Goal: Task Accomplishment & Management: Use online tool/utility

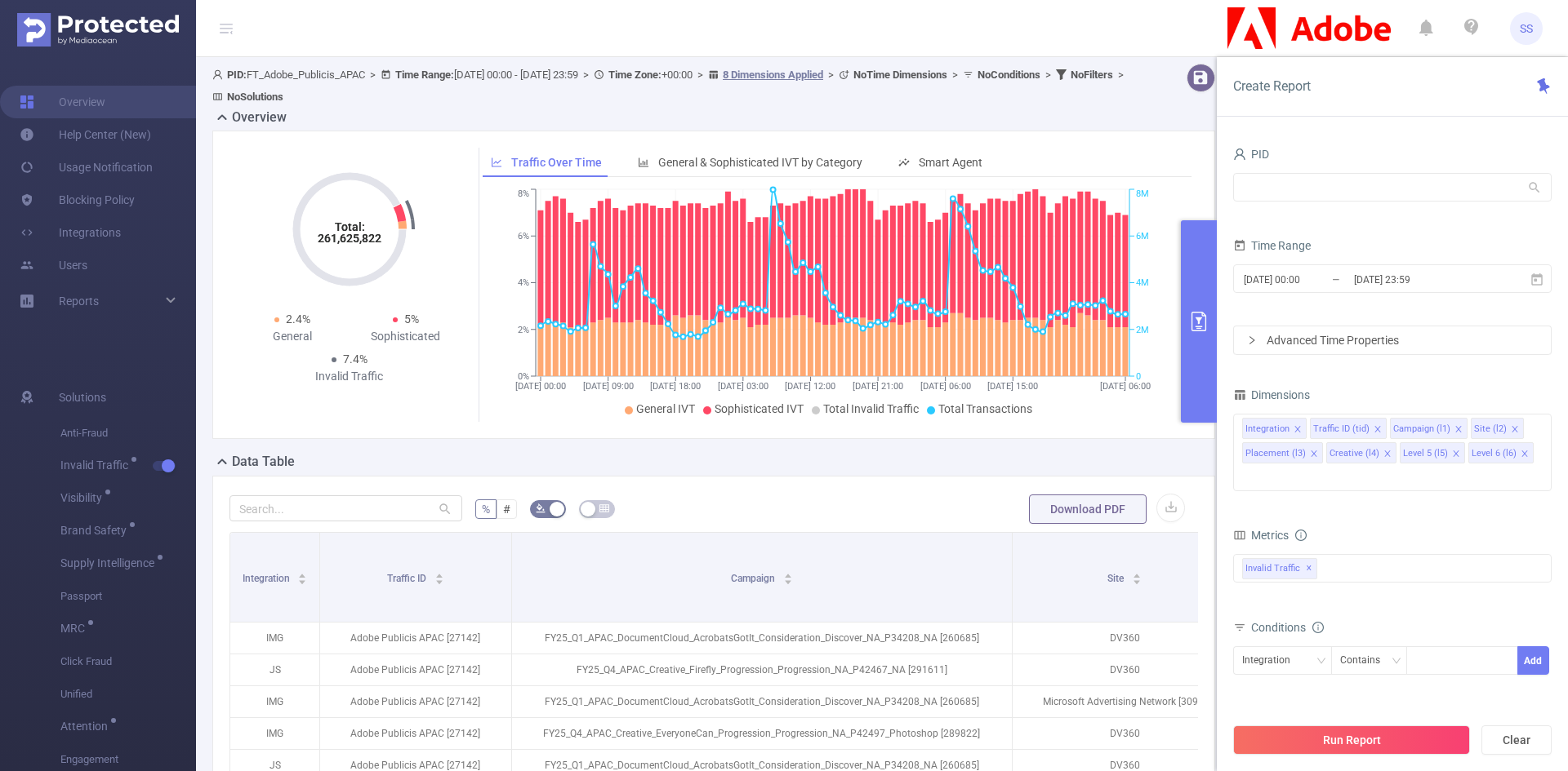
scroll to position [0, 341]
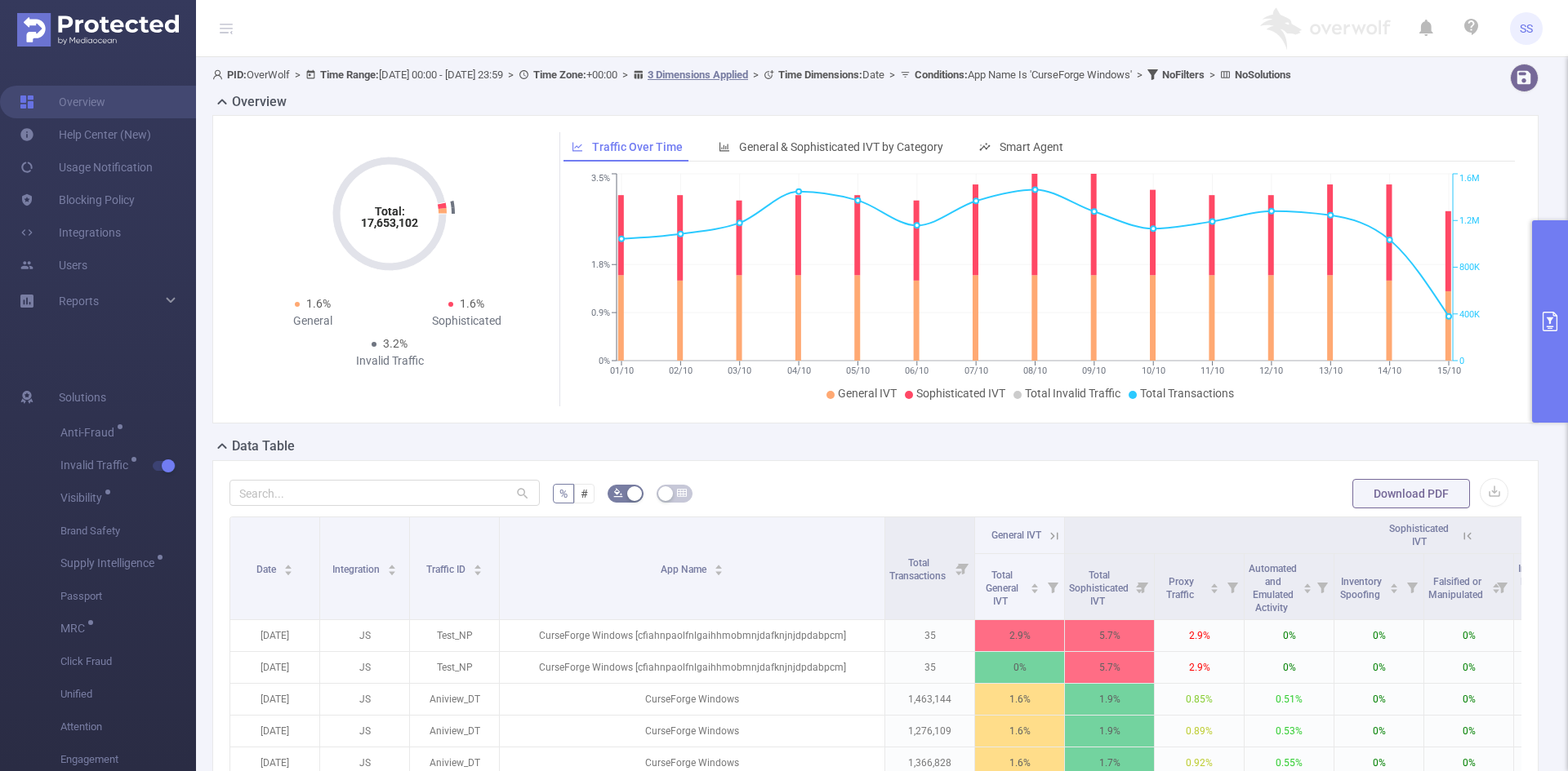
click at [1553, 355] on button "primary" at bounding box center [1550, 321] width 36 height 202
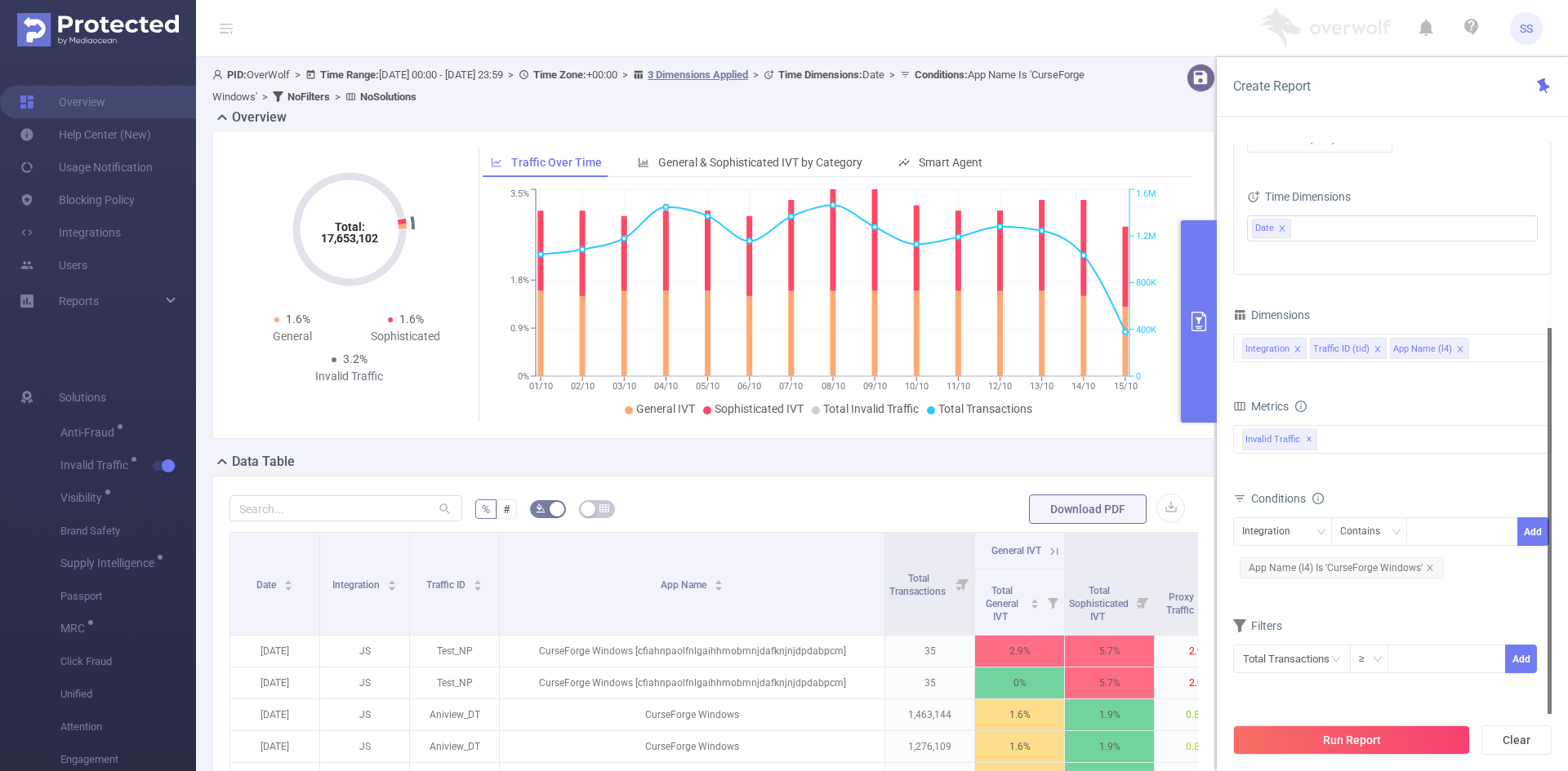
click at [1520, 723] on div "Run Report Clear" at bounding box center [1392, 740] width 351 height 62
click at [1511, 743] on button "Clear" at bounding box center [1517, 740] width 71 height 29
type input "2025-10-15 07:00"
type input "2025-10-15 07:59"
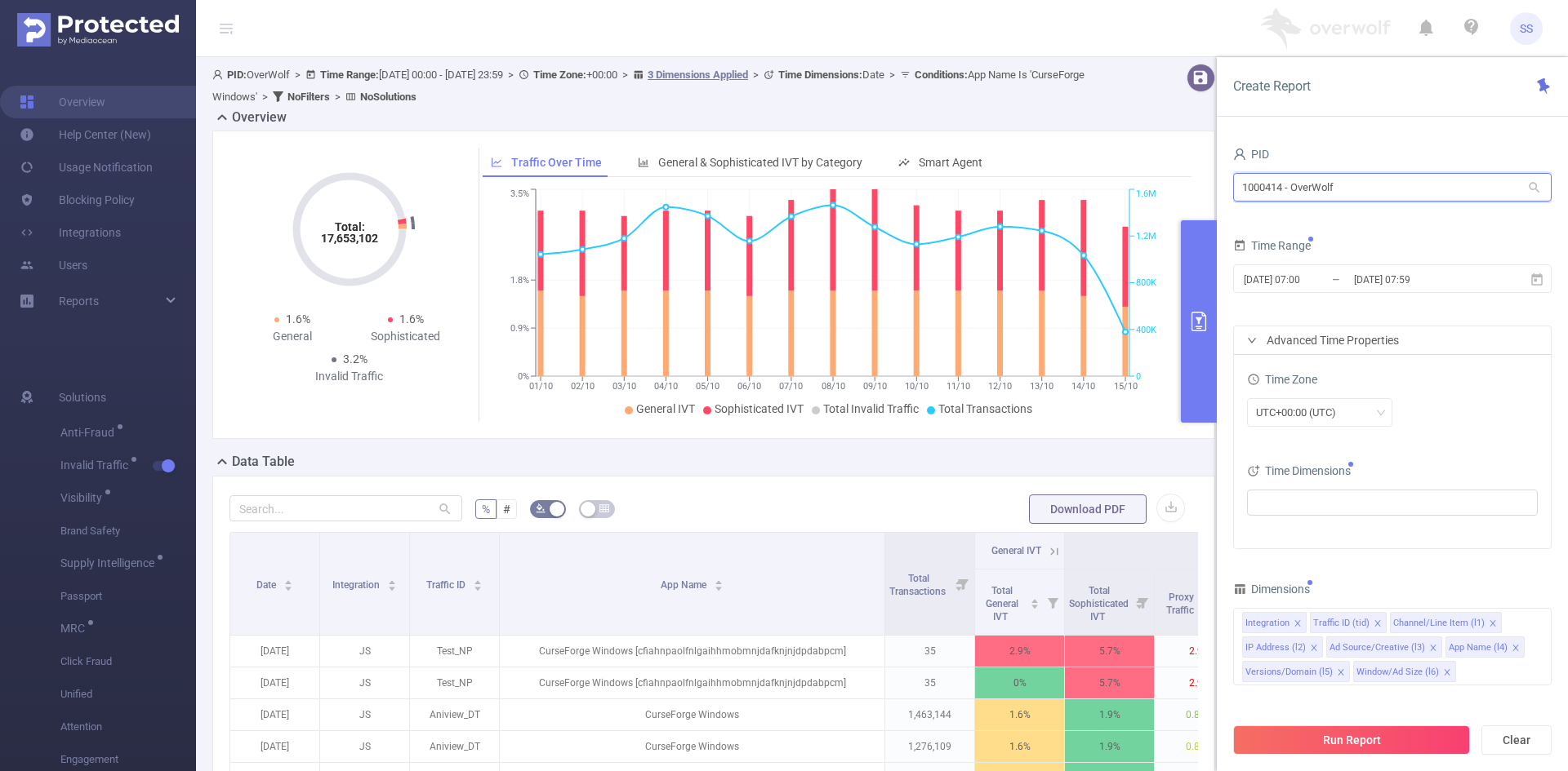
drag, startPoint x: 1394, startPoint y: 196, endPoint x: 1085, endPoint y: 174, distance: 309.8
click at [1085, 174] on section "PID: OverWolf > Time Range: 2025-10-01 00:00 - 2025-10-15 23:59 > Time Zone: +0…" at bounding box center [883, 578] width 1372 height 1042
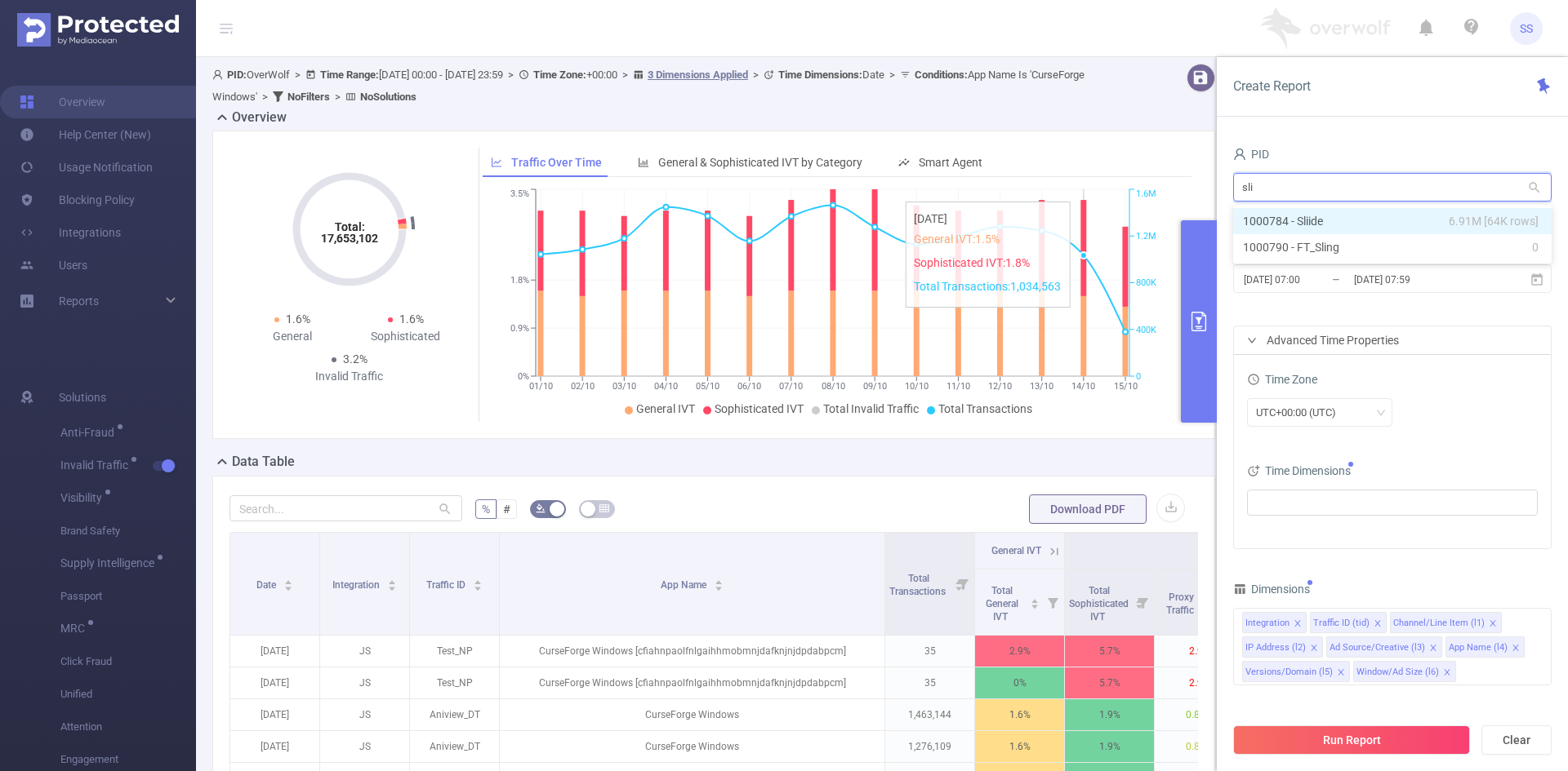
type input "slii"
click at [1413, 226] on li "1000784 - Sliide 6.91M [64K rows]" at bounding box center [1392, 221] width 318 height 26
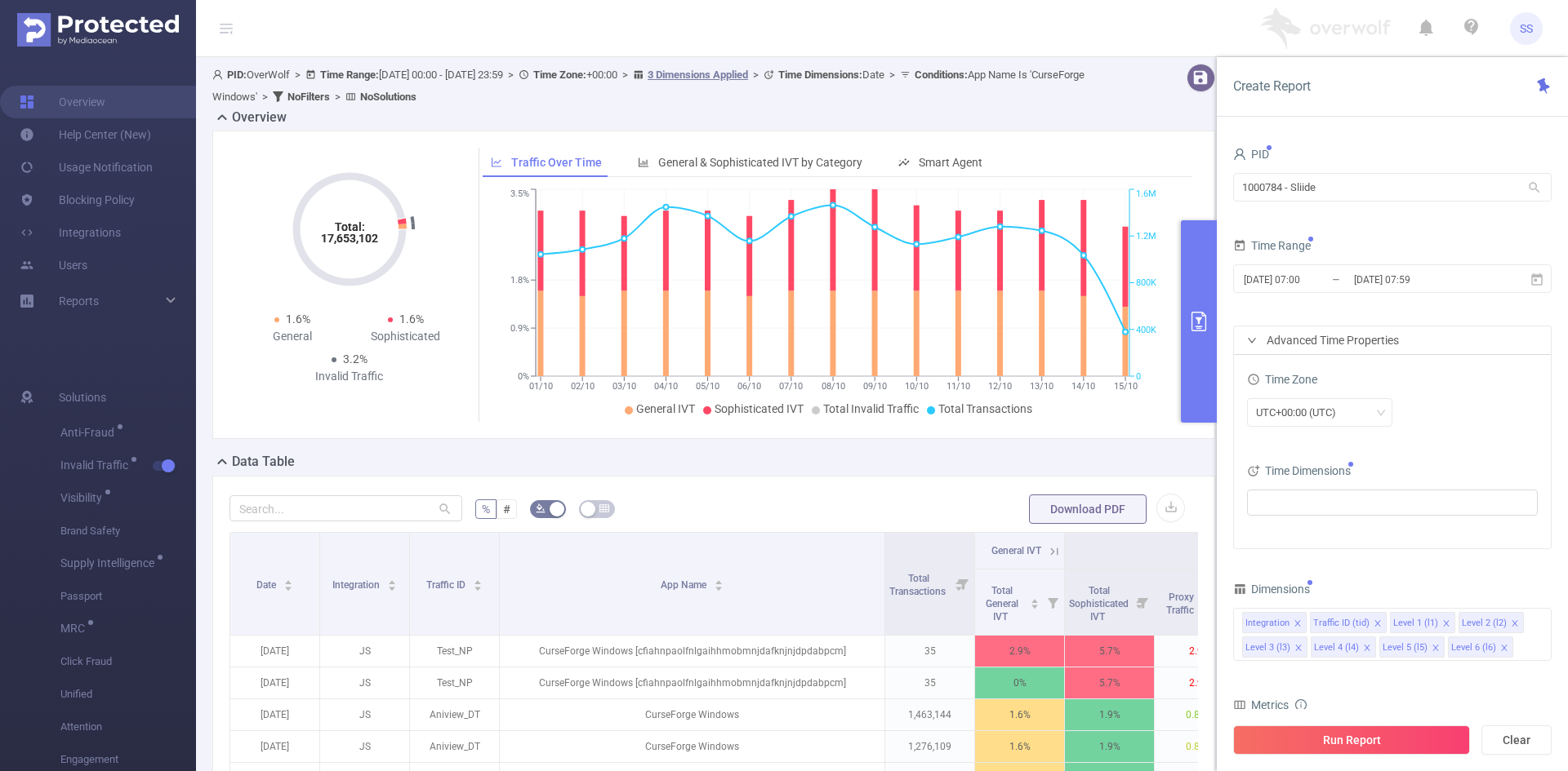
click at [1393, 233] on form "PID 1000784 - Sliide 1000784 - Sliide Time Range 2025-10-15 07:00 _ 2025-10-15 …" at bounding box center [1392, 346] width 318 height 406
click at [1396, 280] on input "2025-10-15 07:59" at bounding box center [1418, 280] width 133 height 22
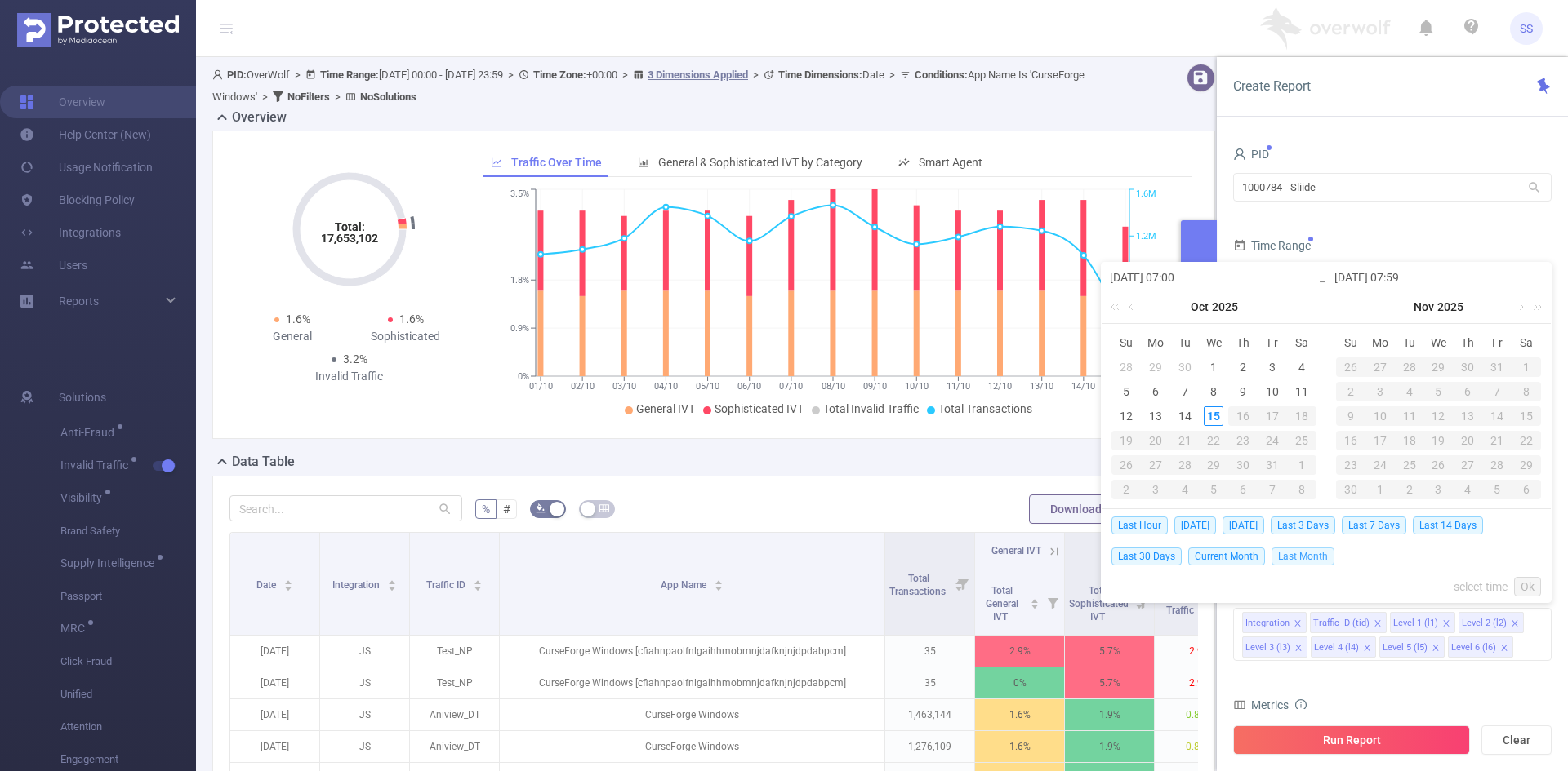
click at [1322, 556] on span "Last Month" at bounding box center [1303, 556] width 63 height 18
type input "2025-09-01 00:00"
type input "2025-09-30 23:59"
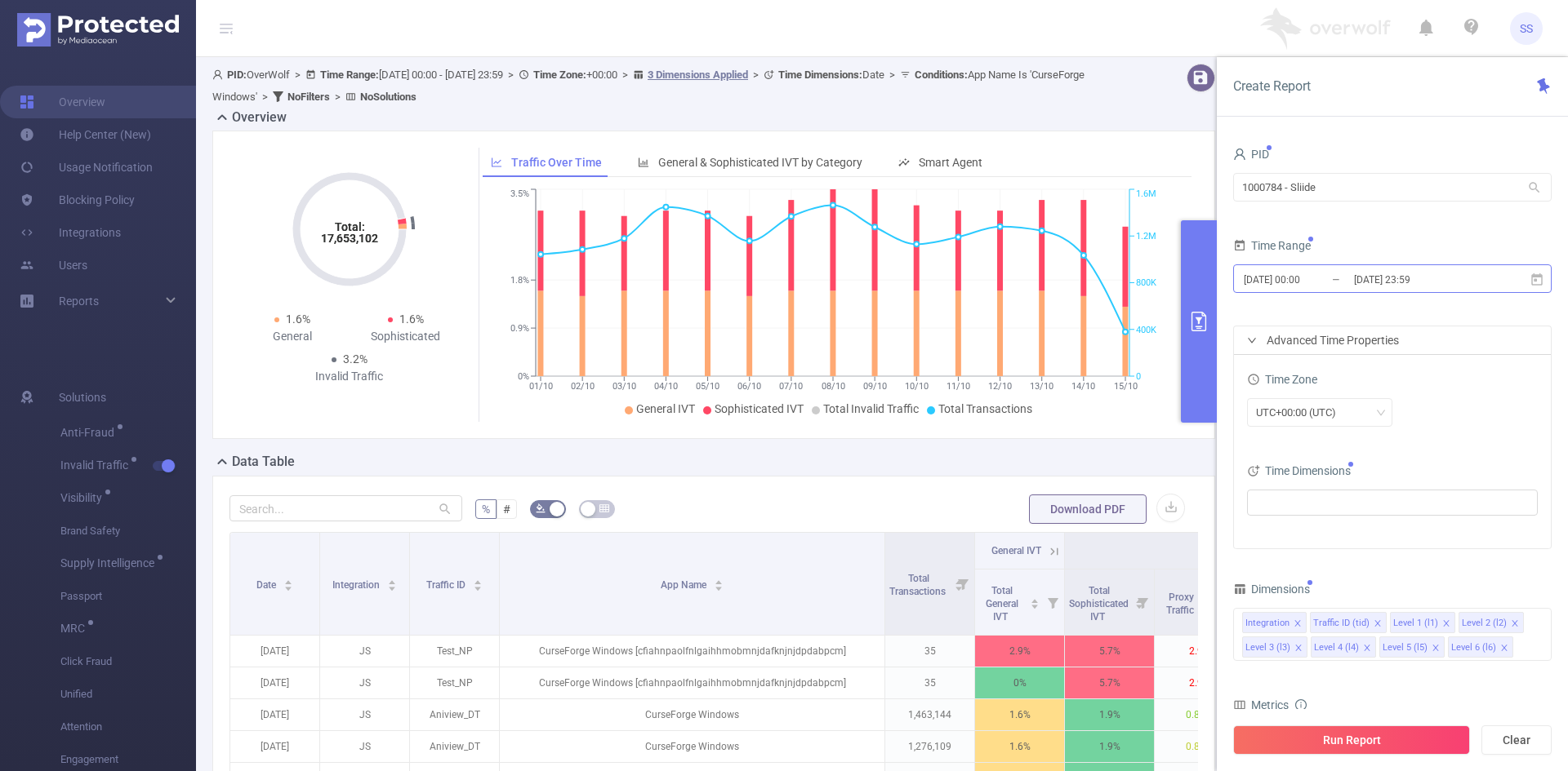
click at [1451, 269] on input "2025-09-30 23:59" at bounding box center [1418, 280] width 133 height 22
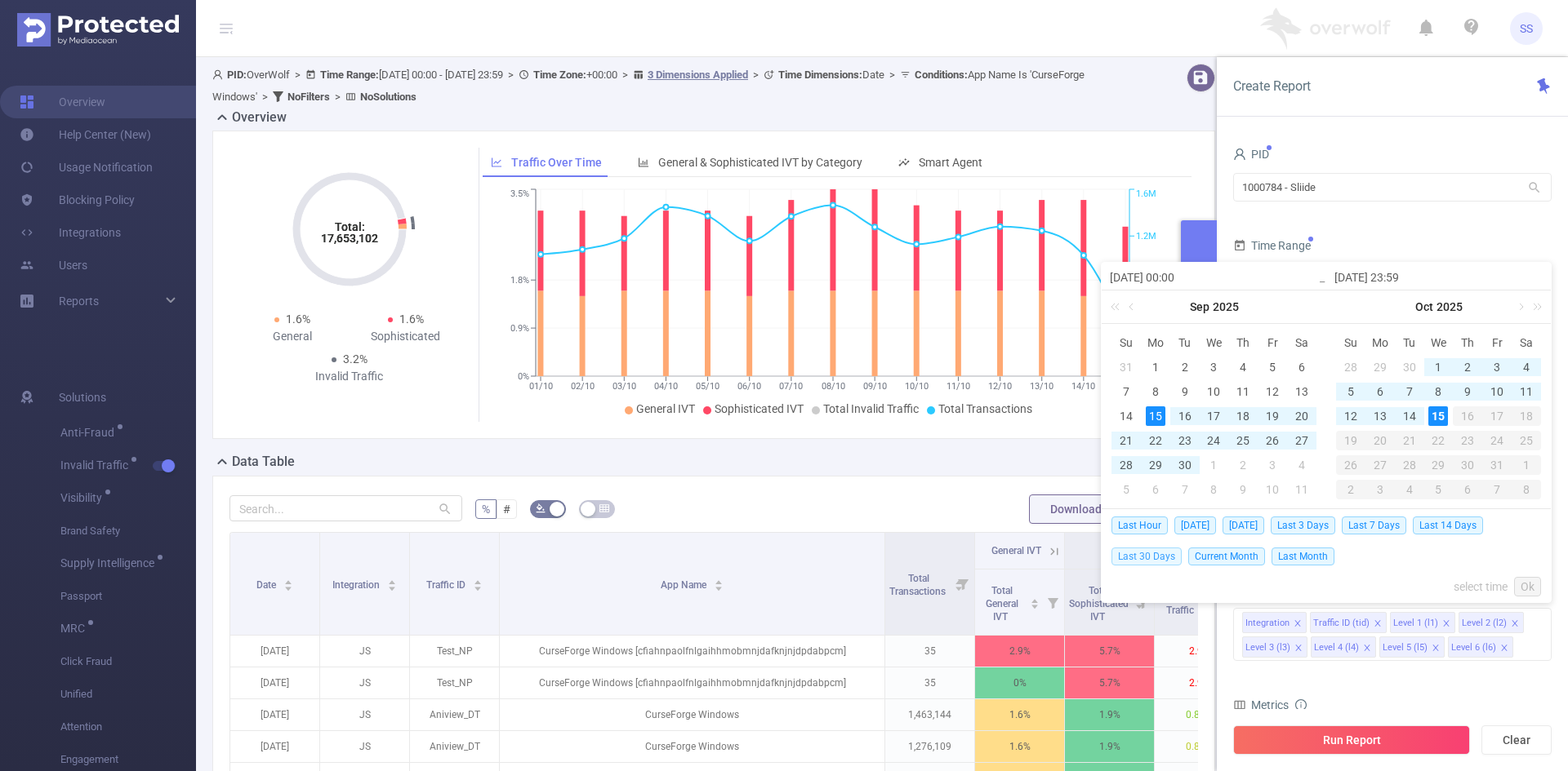
click at [1170, 554] on span "Last 30 Days" at bounding box center [1147, 556] width 71 height 18
type input "2025-09-15 00:00"
type input "[DATE] 23:59"
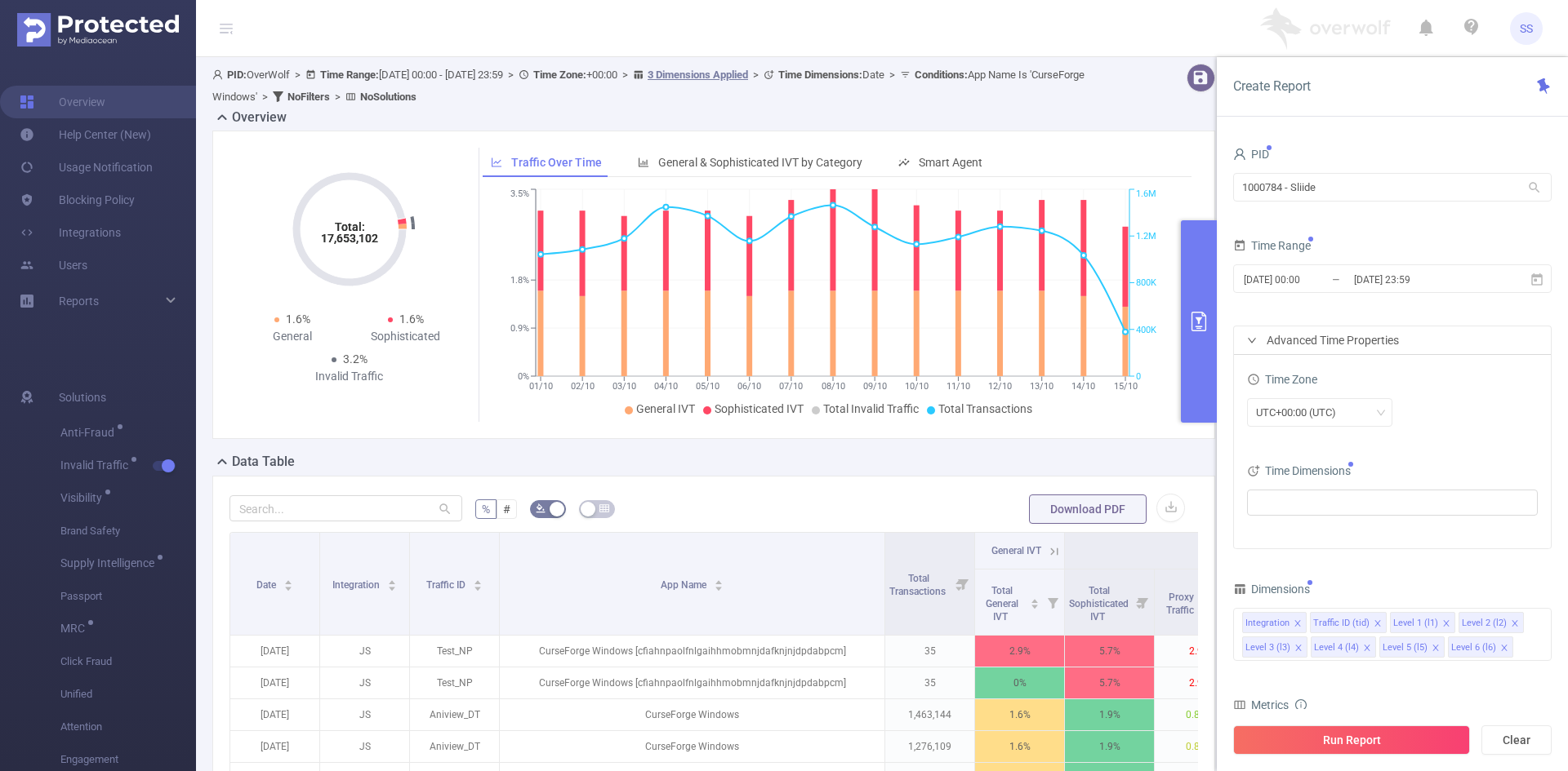
click at [1478, 312] on form "PID 1000784 - Sliide 1000784 - Sliide Time Range 2025-09-15 00:00 _ 2025-10-15 …" at bounding box center [1392, 346] width 318 height 406
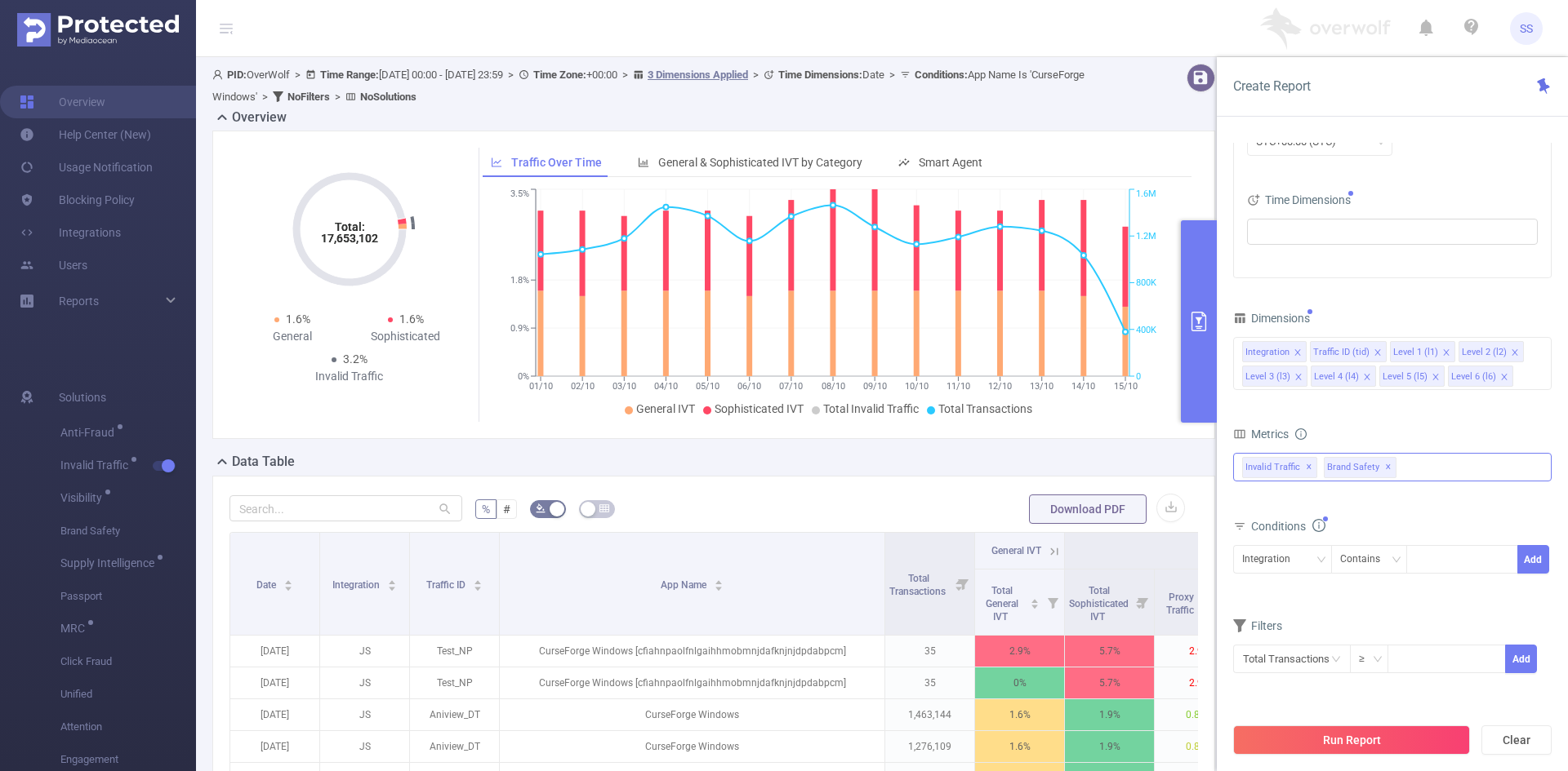
click at [1385, 470] on span "✕" at bounding box center [1388, 467] width 7 height 19
click at [1394, 742] on button "Run Report" at bounding box center [1351, 740] width 237 height 29
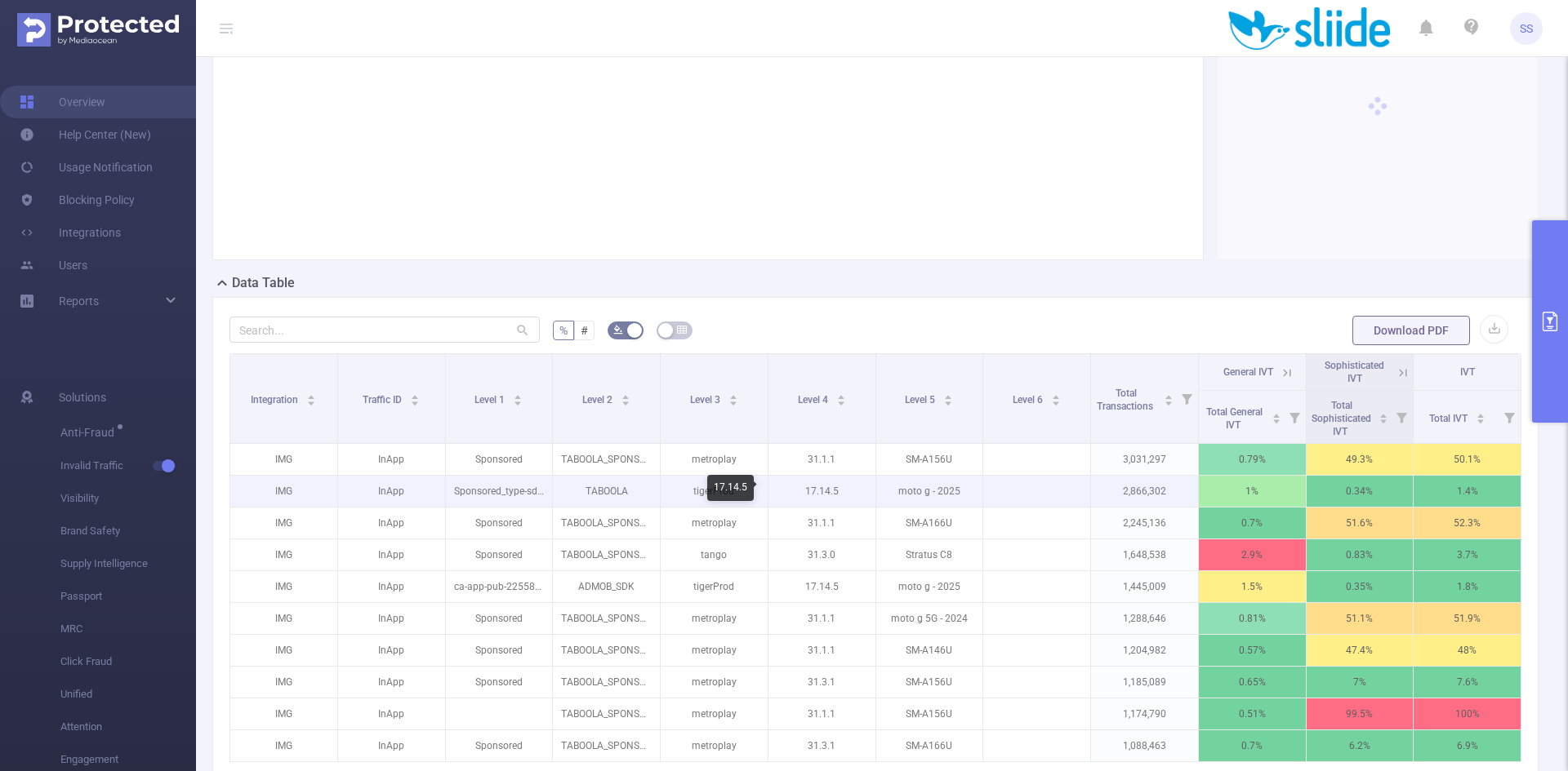
scroll to position [245, 0]
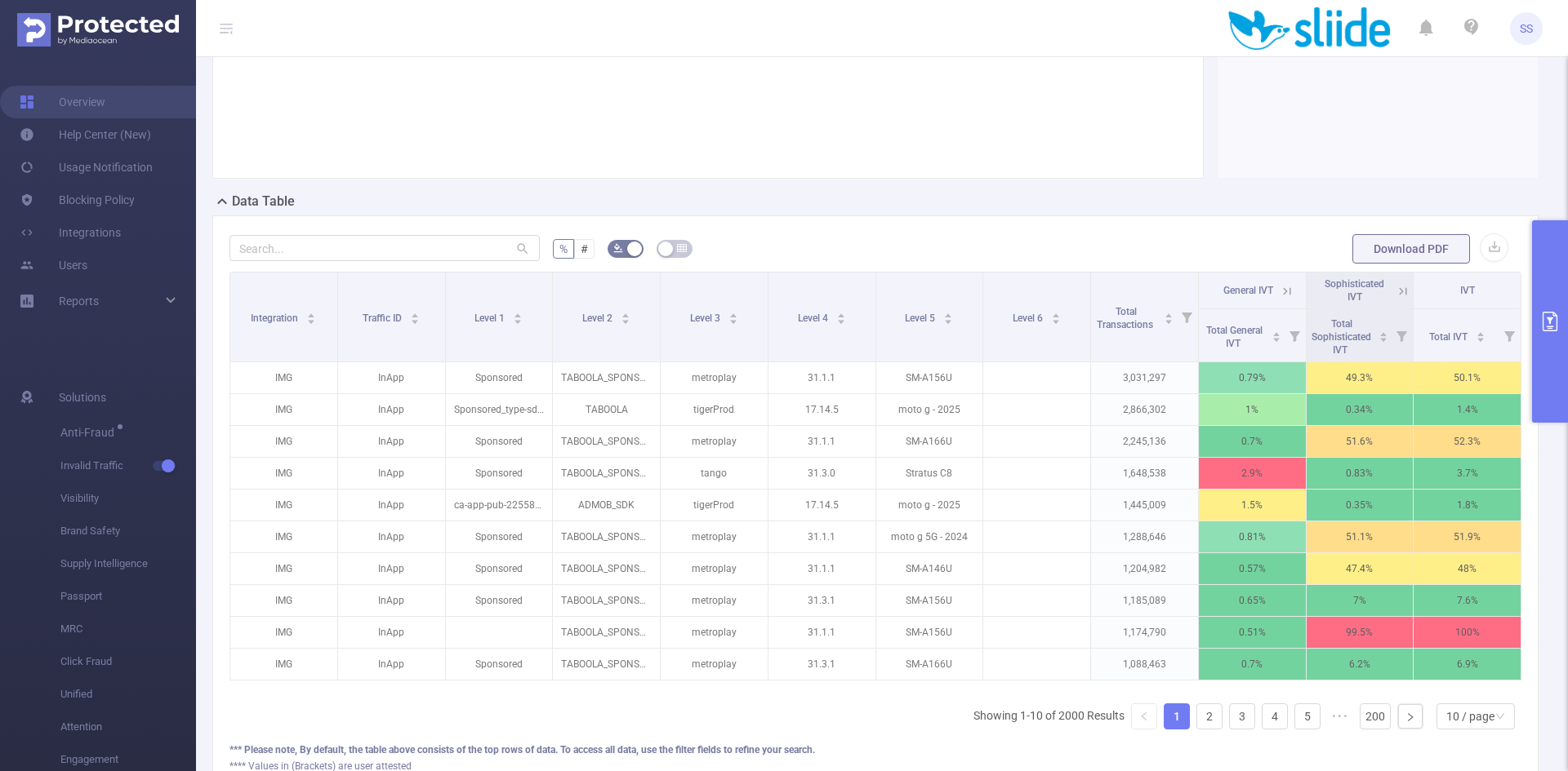
click at [1391, 292] on icon at bounding box center [1401, 290] width 19 height 16
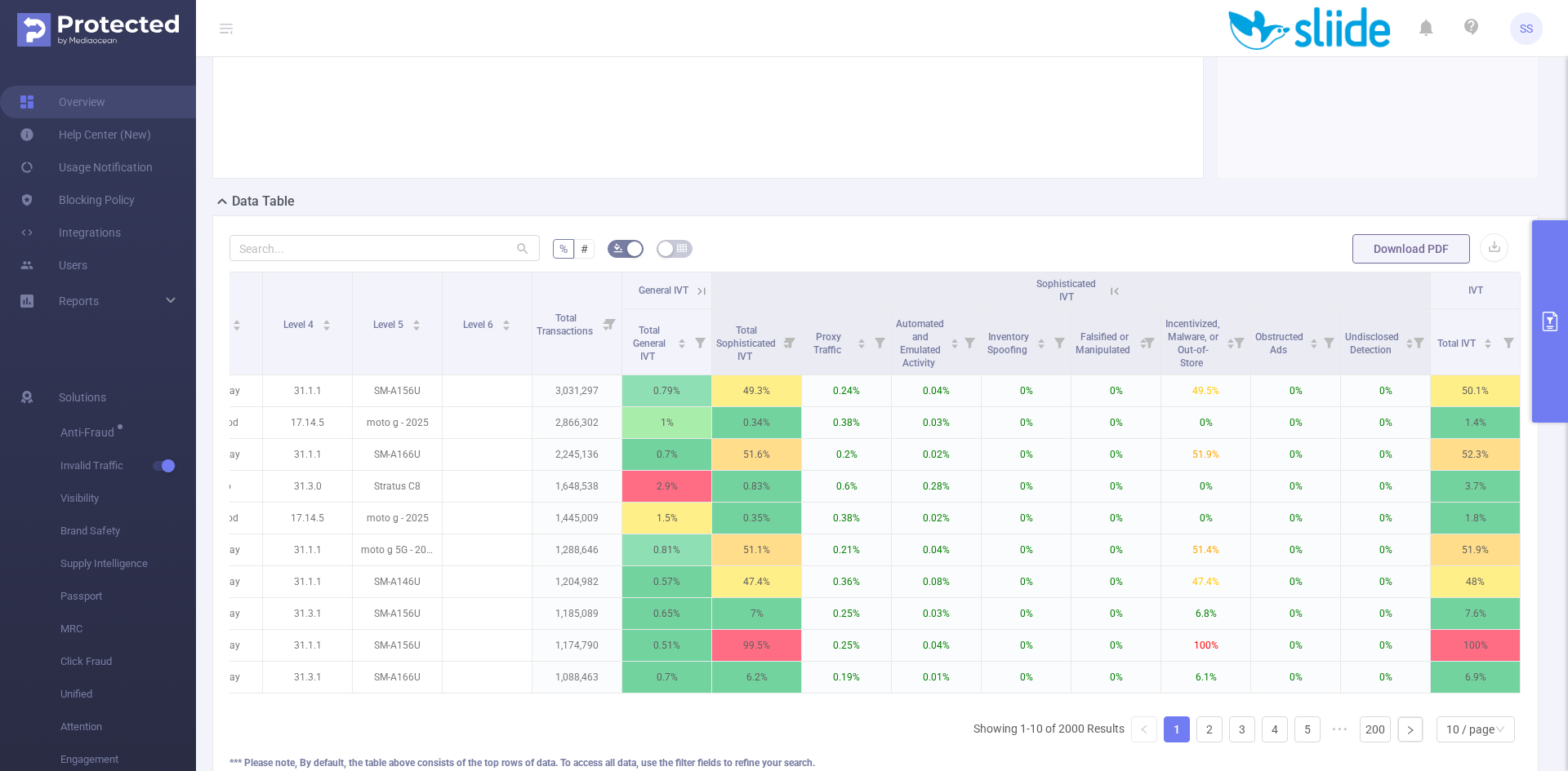
scroll to position [0, 421]
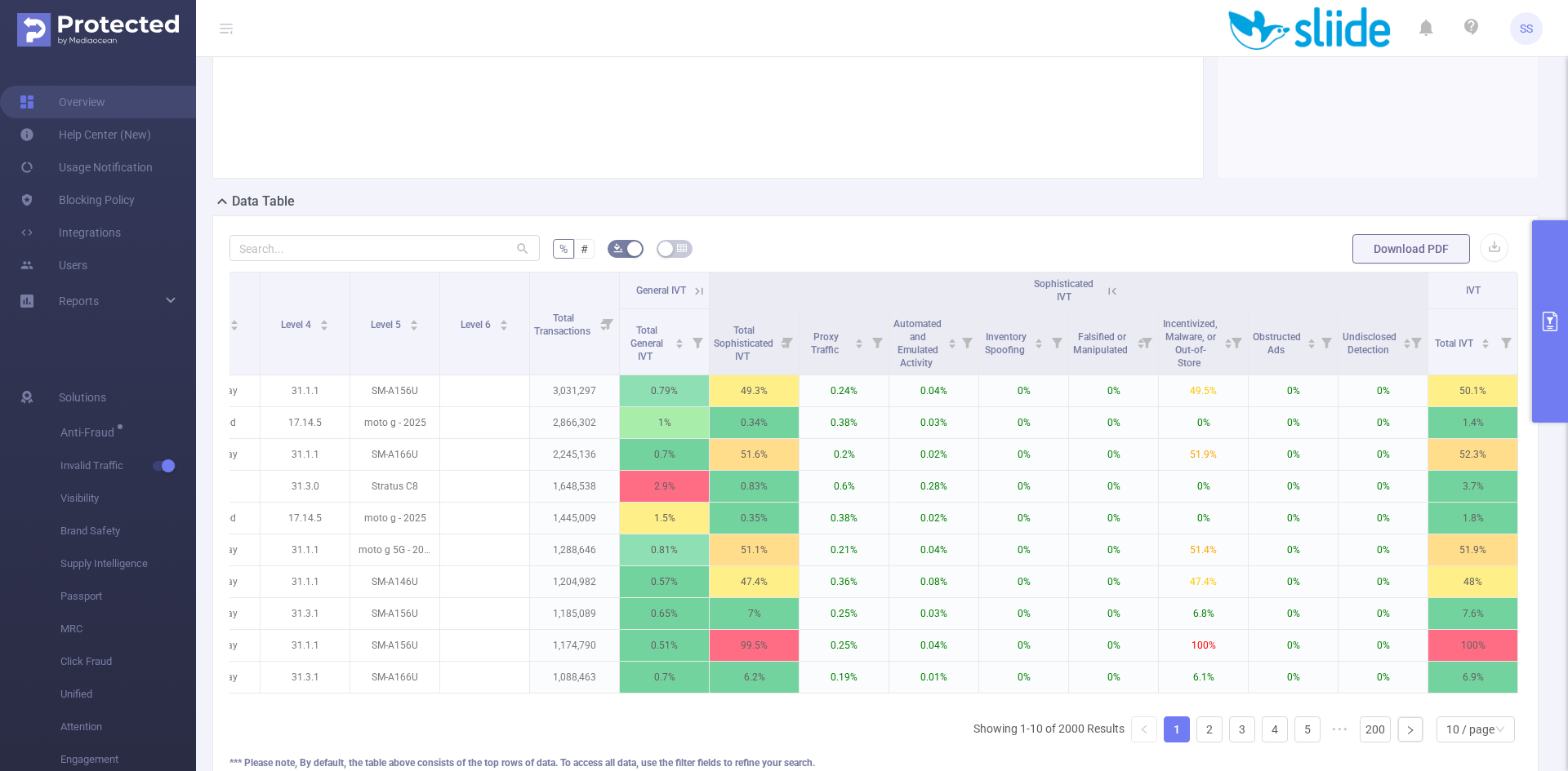
drag, startPoint x: 865, startPoint y: 715, endPoint x: 1173, endPoint y: 718, distance: 308.0
click at [1173, 718] on div "Integration Traffic ID Level 1 Level 2 Level 3 Level 4 Level 5 Level 6 Total Tr…" at bounding box center [875, 514] width 1292 height 484
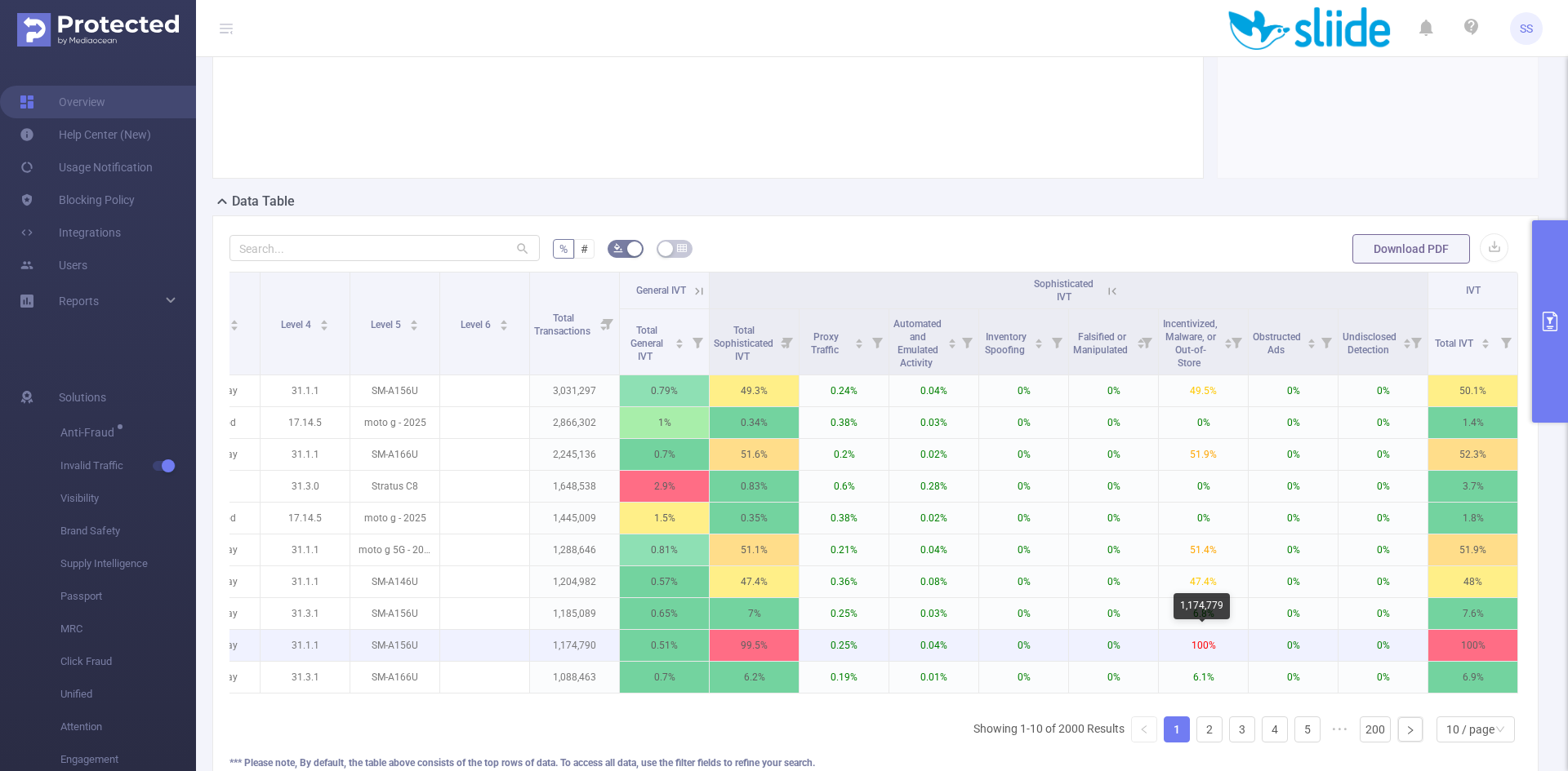
click at [1201, 651] on p "100%" at bounding box center [1203, 645] width 89 height 31
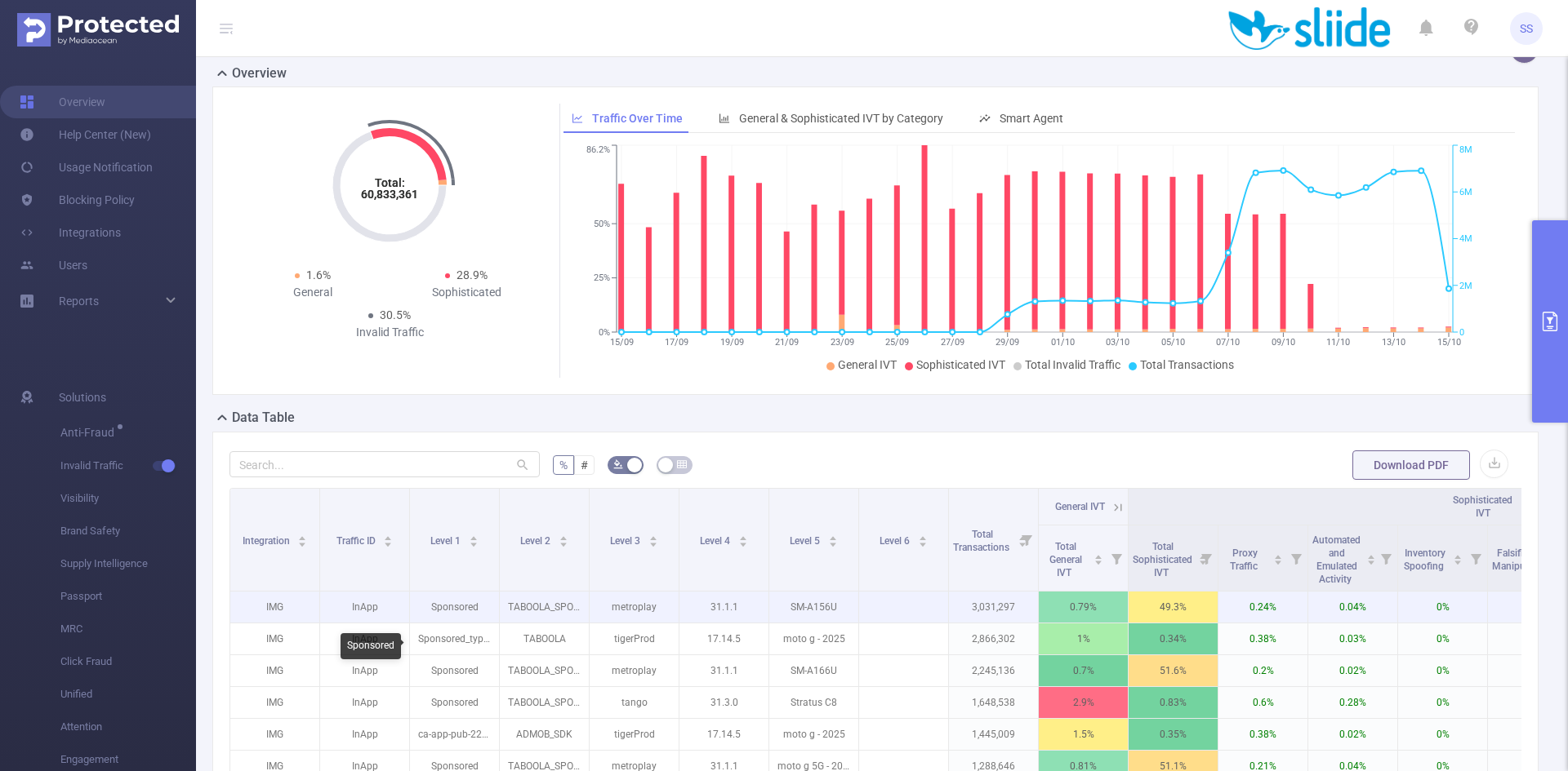
scroll to position [0, 0]
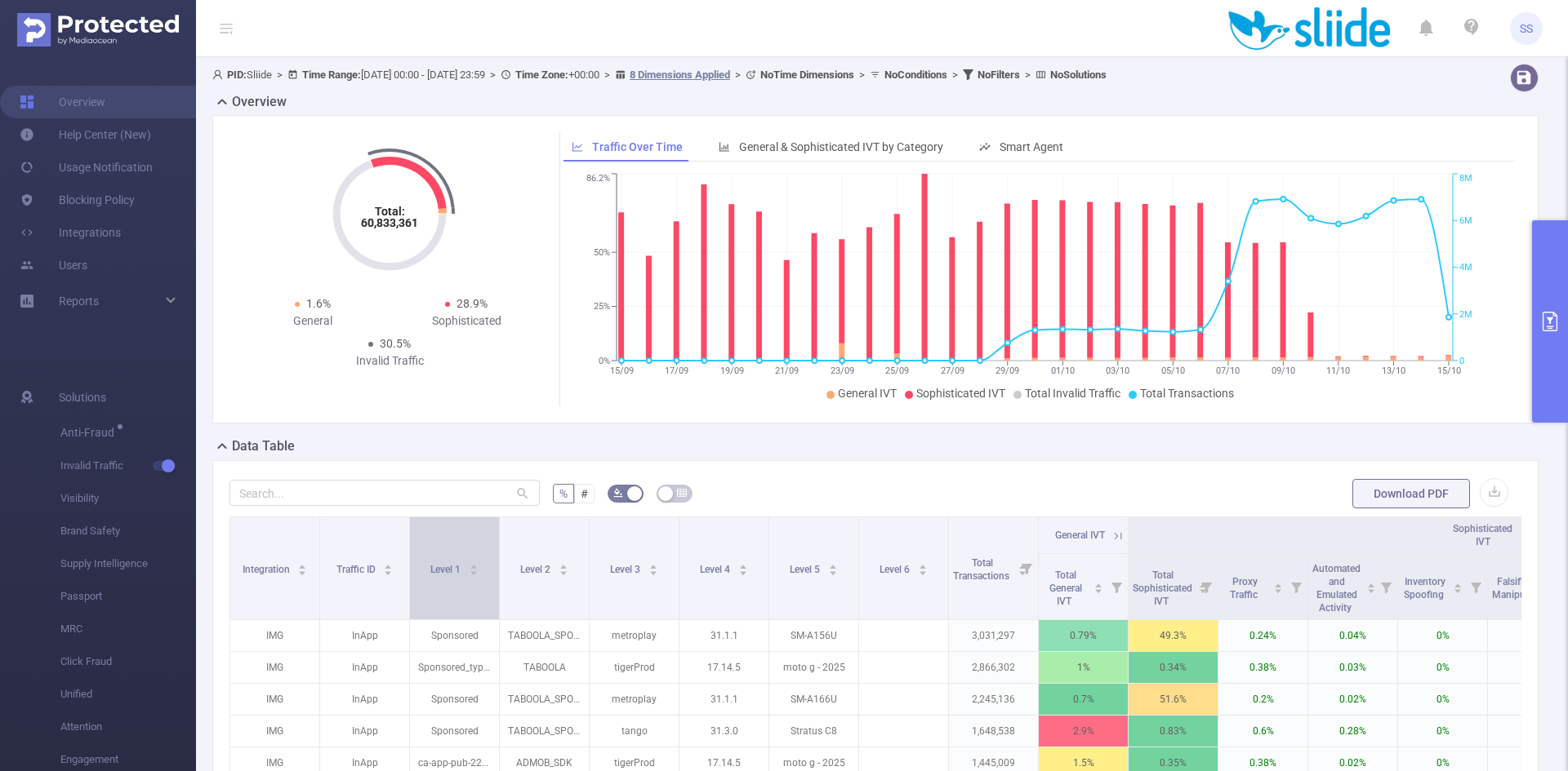
click at [442, 577] on div "Level 1" at bounding box center [455, 568] width 48 height 16
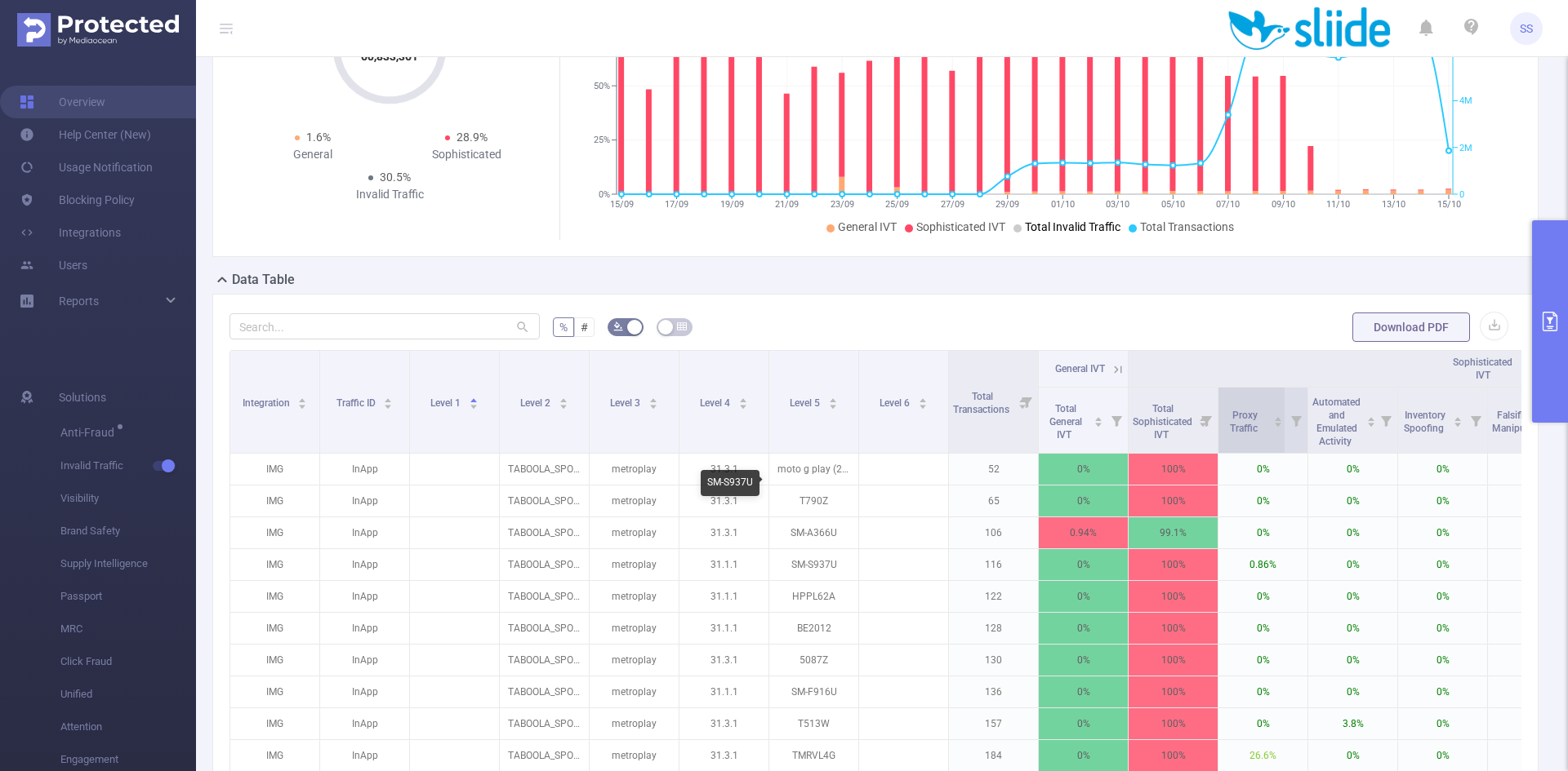
scroll to position [81, 0]
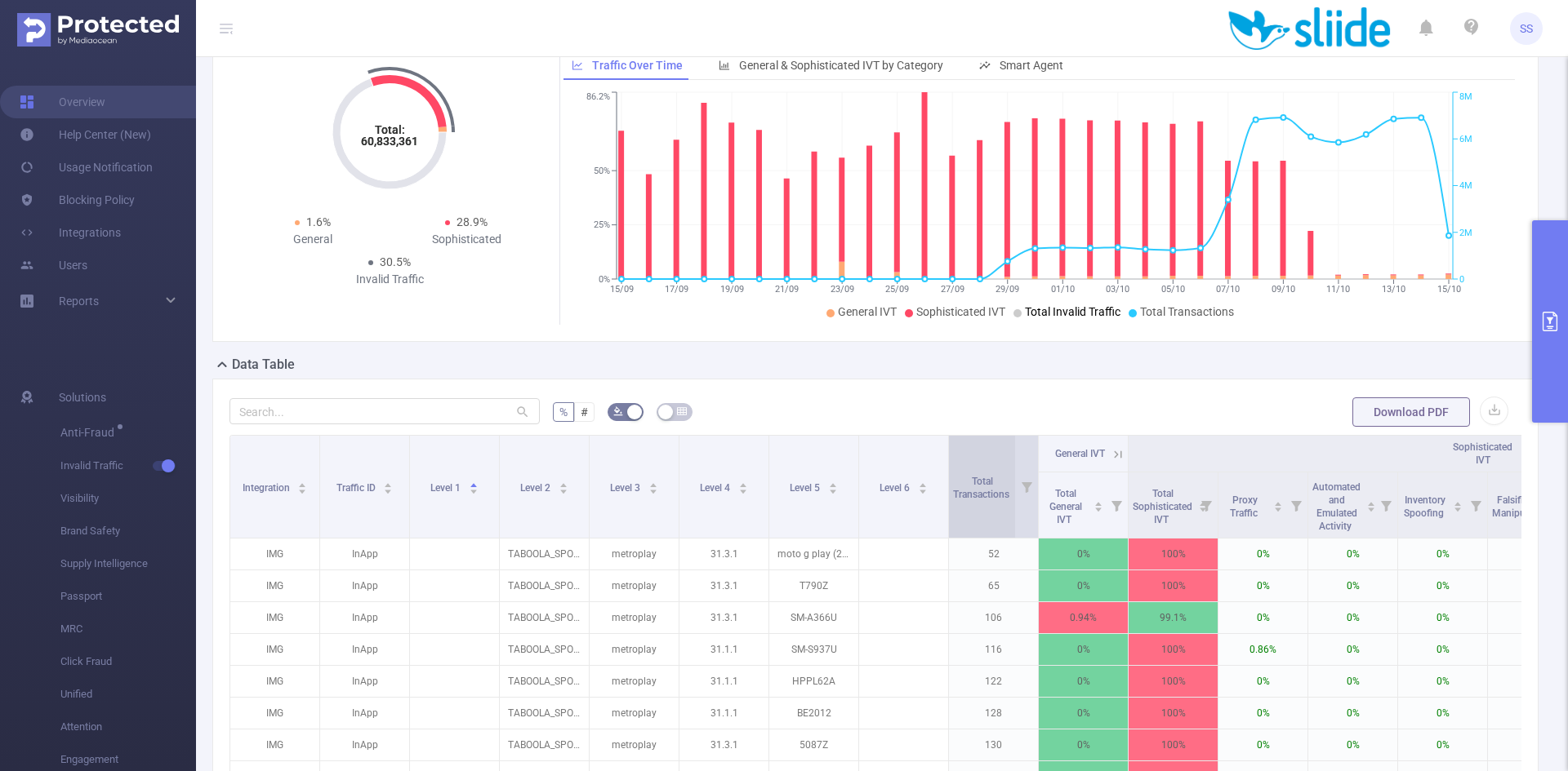
click at [984, 501] on div "Total Transactions" at bounding box center [990, 487] width 75 height 29
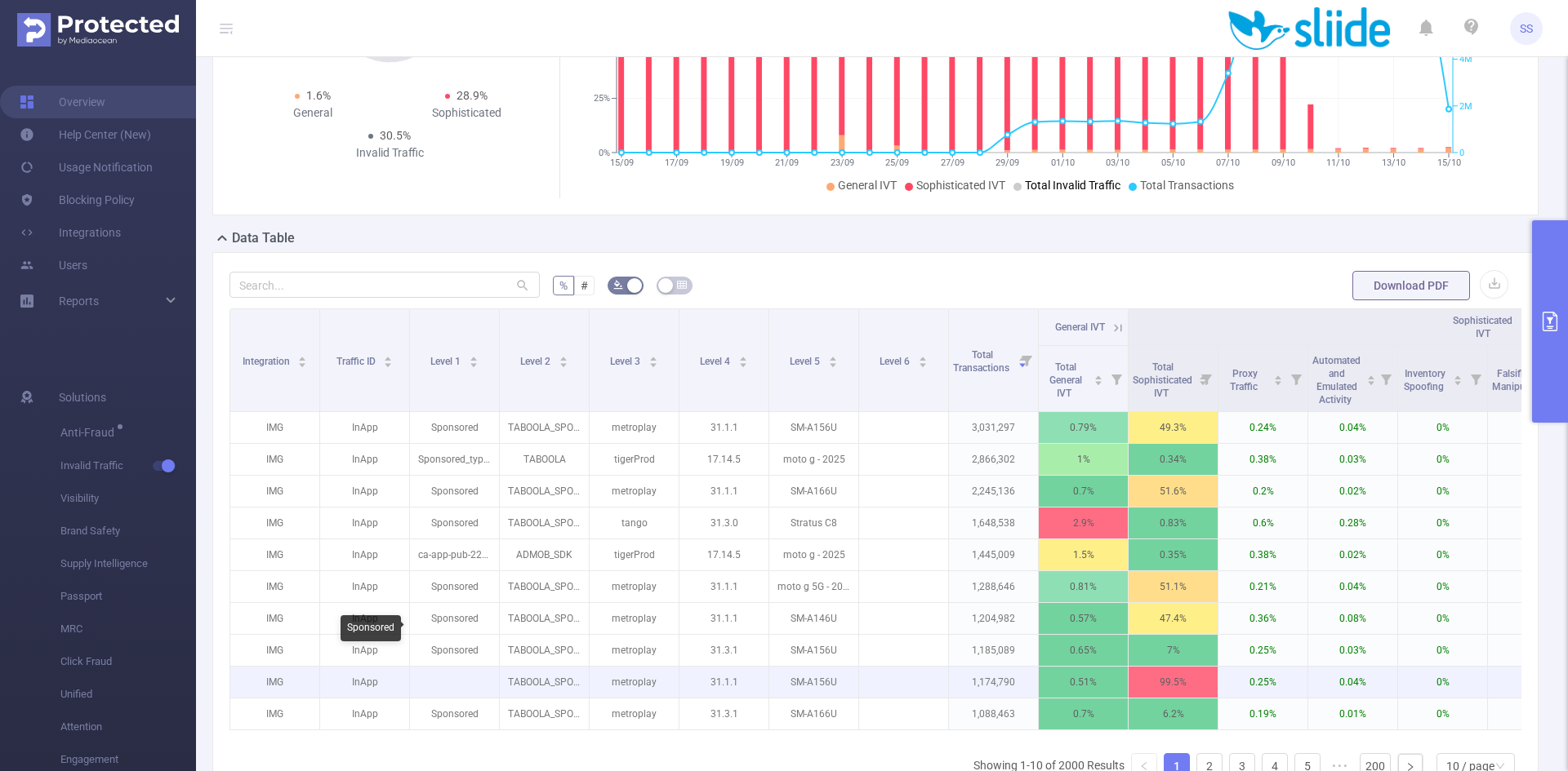
scroll to position [245, 0]
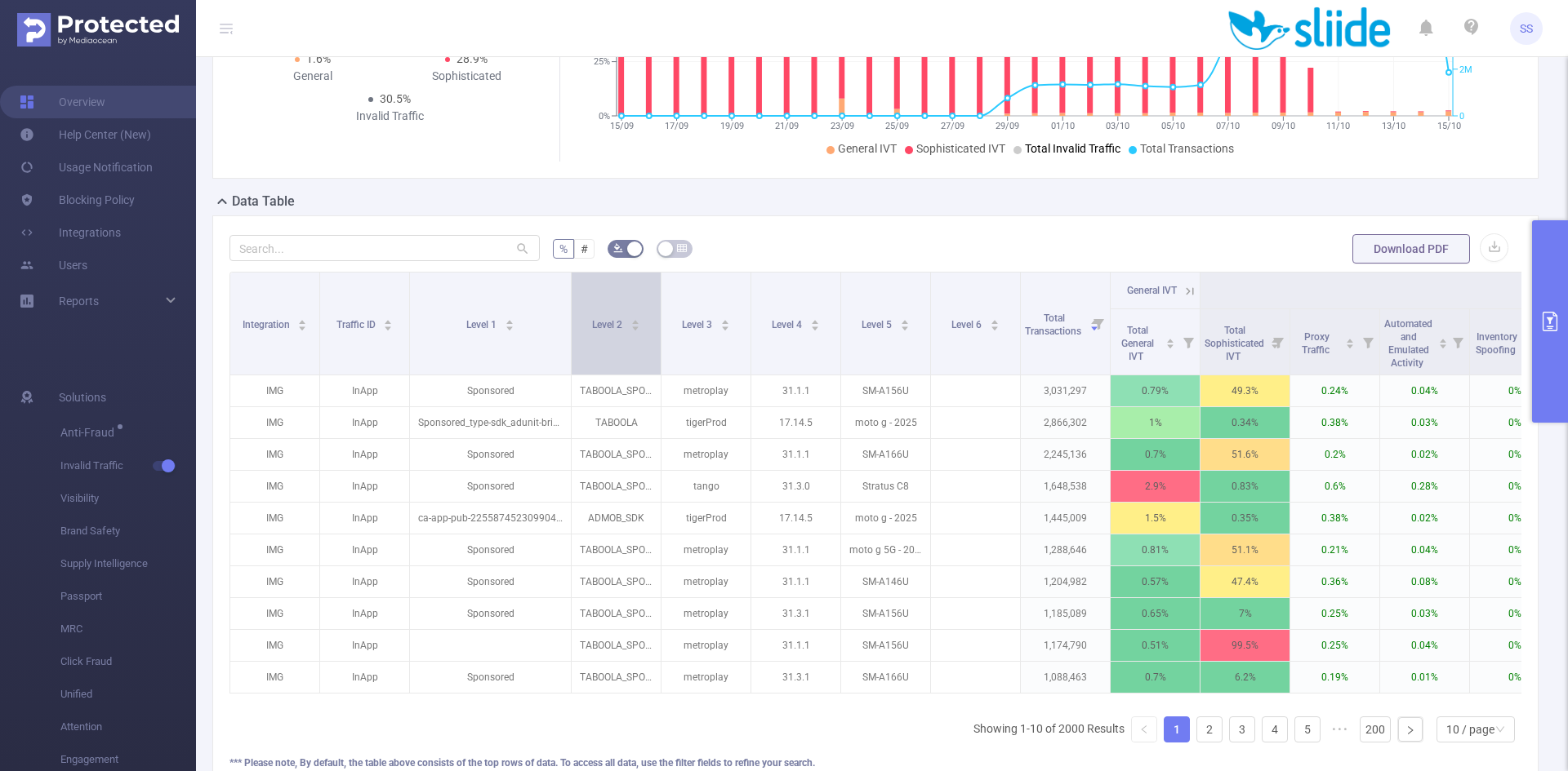
drag, startPoint x: 498, startPoint y: 341, endPoint x: 570, endPoint y: 347, distance: 72.2
click at [570, 347] on span at bounding box center [571, 323] width 8 height 102
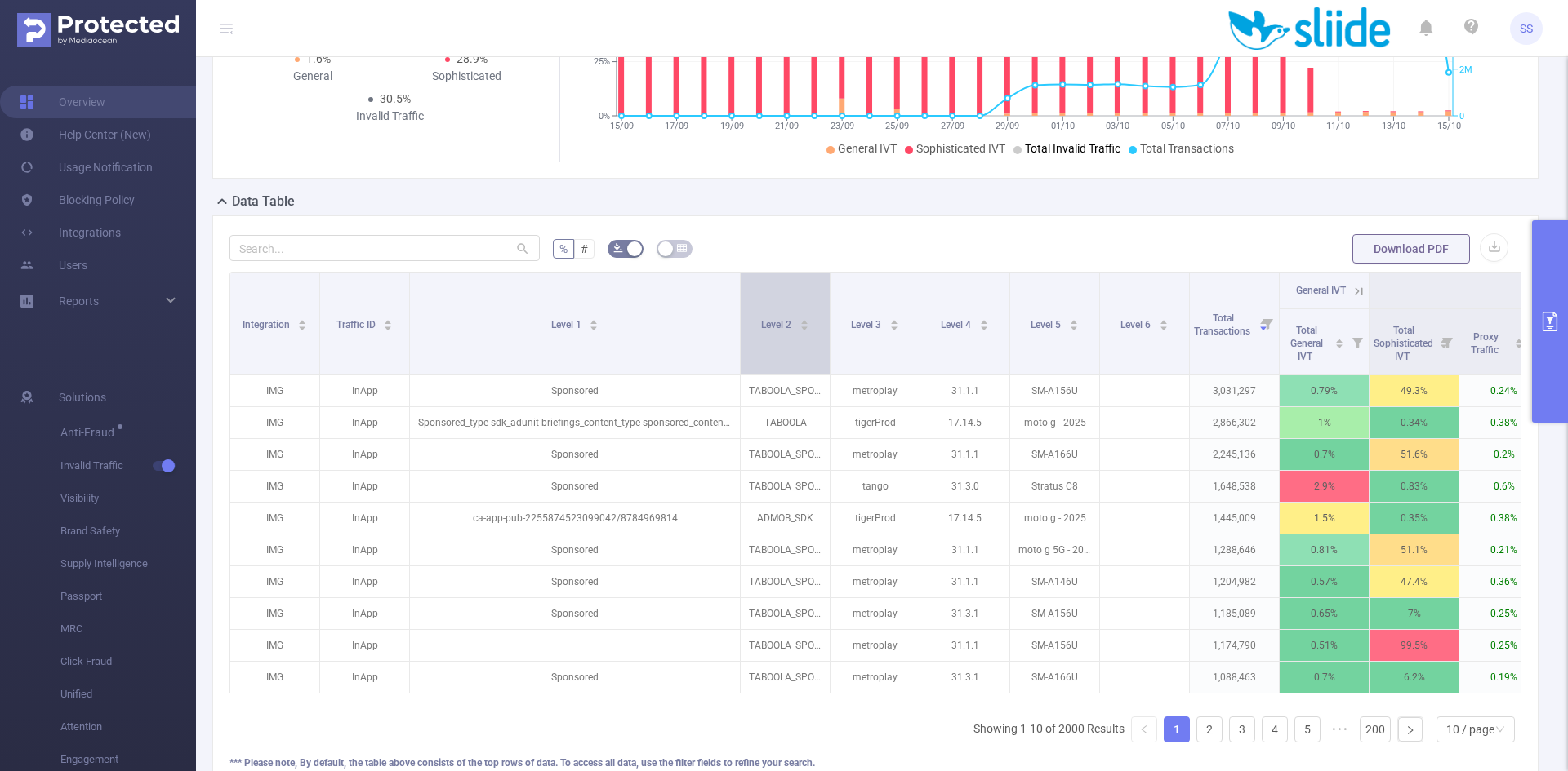
drag, startPoint x: 570, startPoint y: 352, endPoint x: 739, endPoint y: 363, distance: 169.4
click at [739, 363] on span at bounding box center [739, 323] width 8 height 102
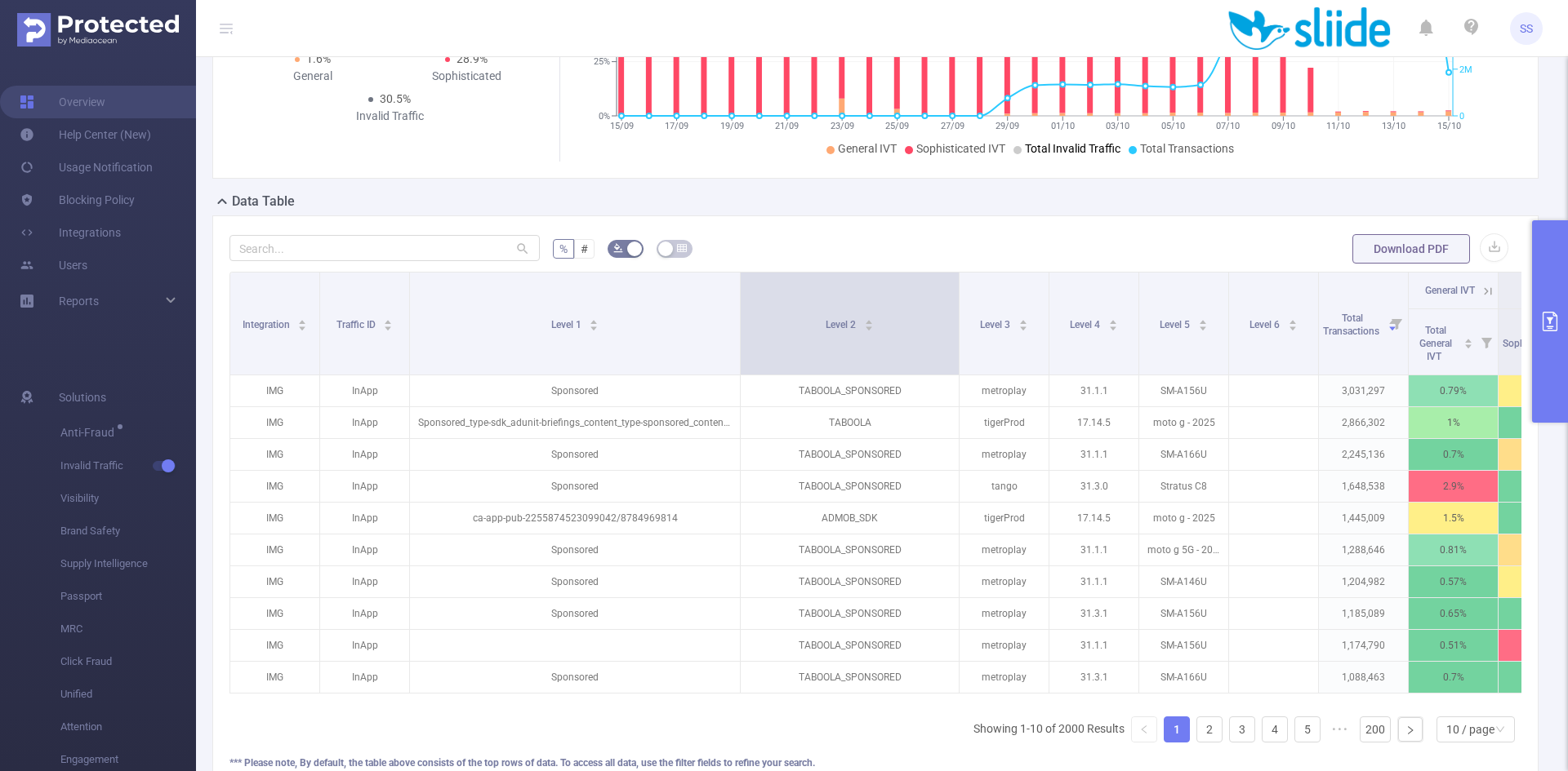
drag, startPoint x: 829, startPoint y: 345, endPoint x: 957, endPoint y: 355, distance: 128.4
click at [957, 355] on span at bounding box center [958, 323] width 8 height 102
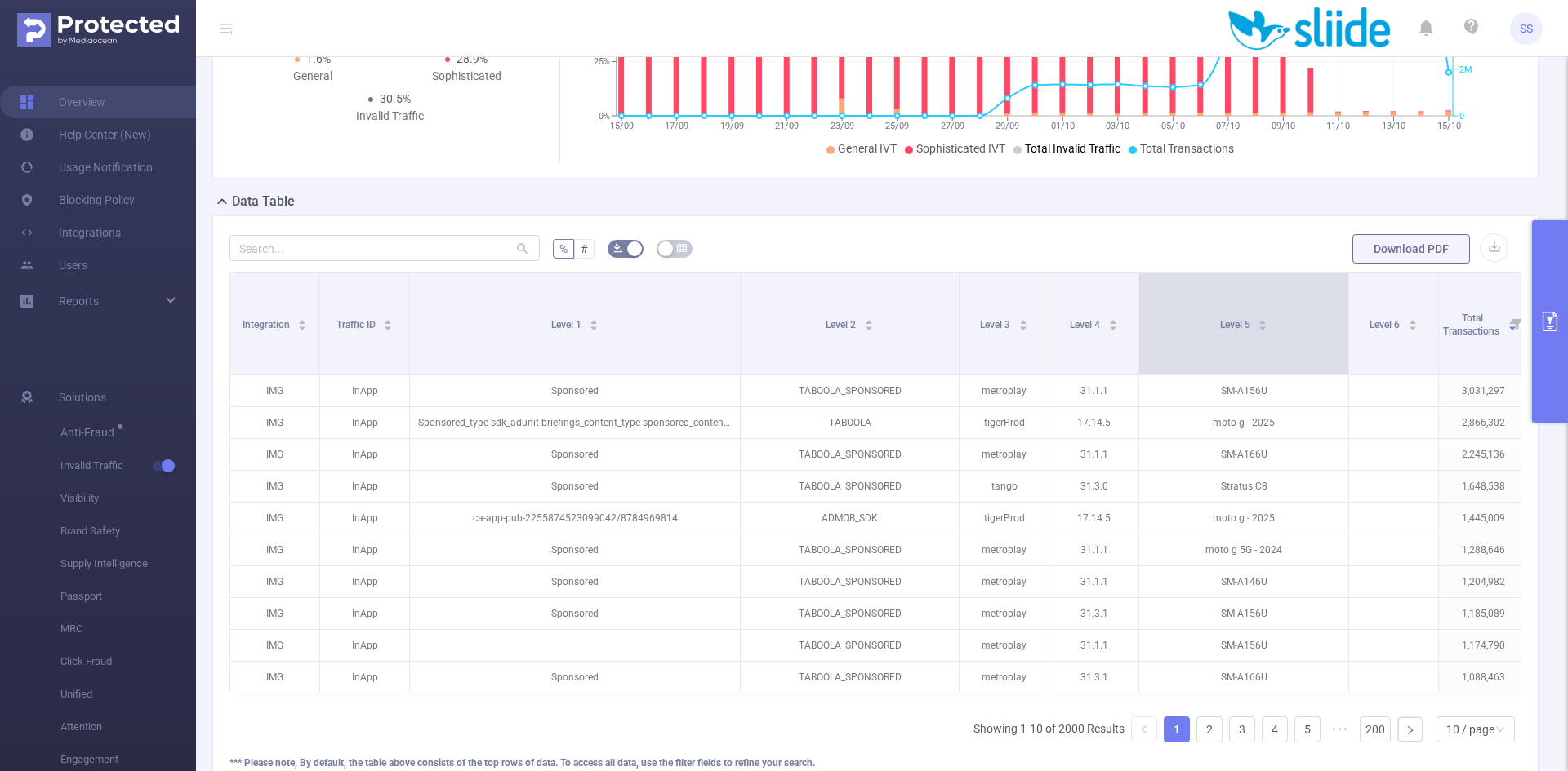
drag, startPoint x: 1227, startPoint y: 352, endPoint x: 1347, endPoint y: 364, distance: 120.6
click at [1347, 364] on span at bounding box center [1348, 323] width 8 height 102
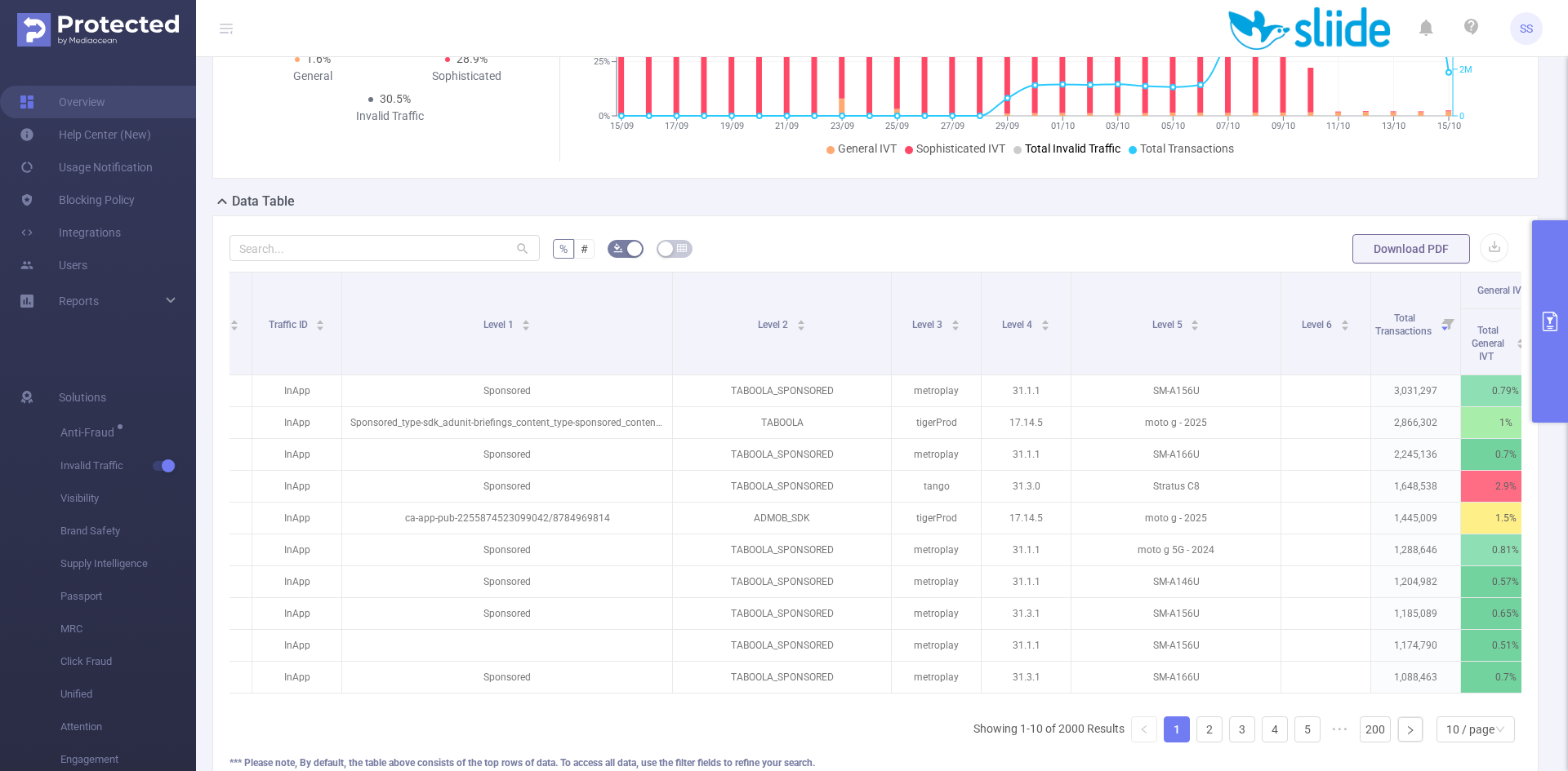
scroll to position [0, 0]
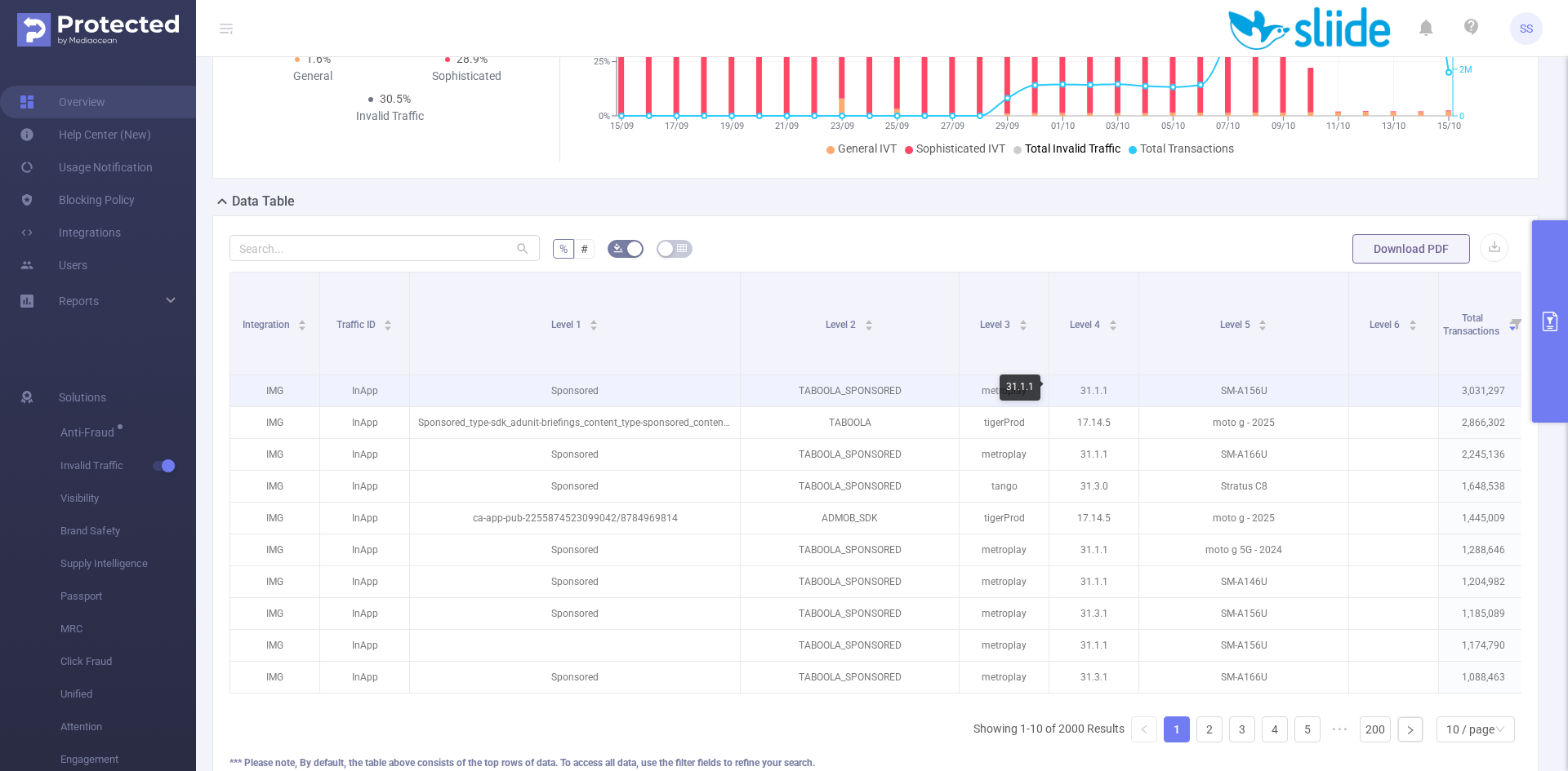
click at [1094, 391] on p "31.1.1" at bounding box center [1094, 391] width 89 height 31
click at [1240, 394] on p "SM-A156U" at bounding box center [1244, 391] width 209 height 31
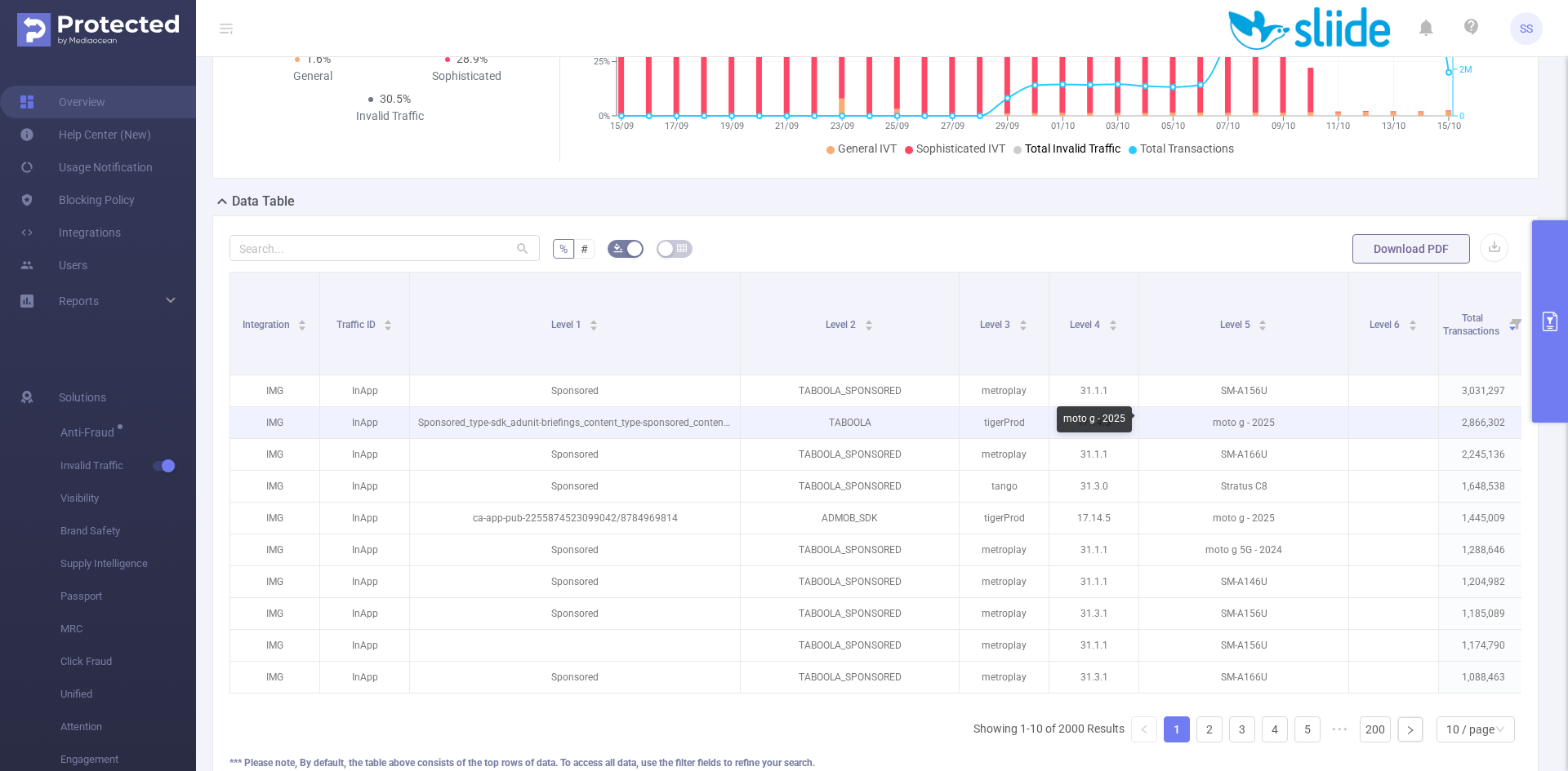
click at [1245, 436] on p "moto g - 2025" at bounding box center [1244, 423] width 209 height 31
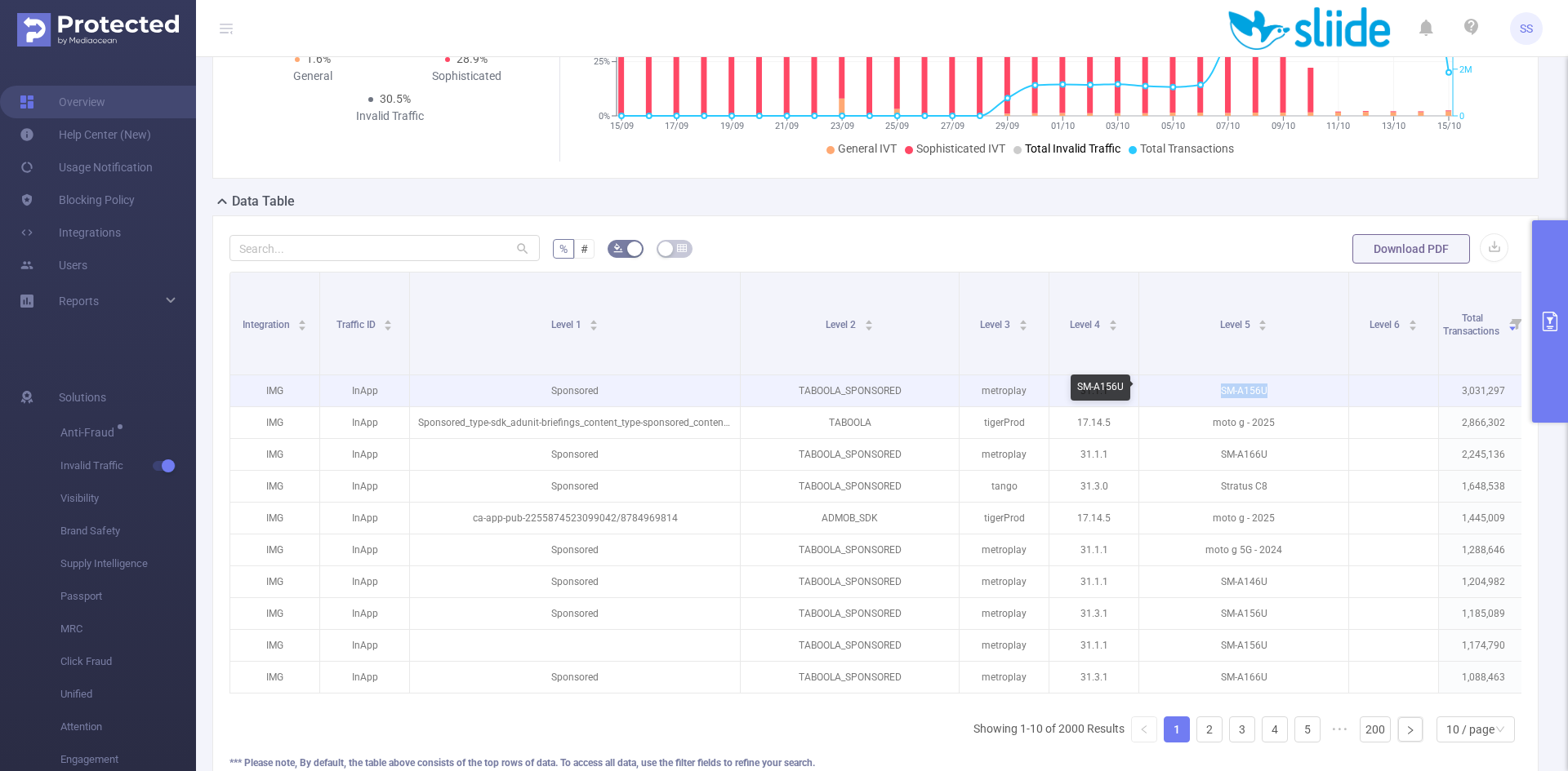
drag, startPoint x: 1219, startPoint y: 391, endPoint x: 1275, endPoint y: 391, distance: 56.0
click at [1275, 391] on p "SM-A156U" at bounding box center [1244, 391] width 209 height 31
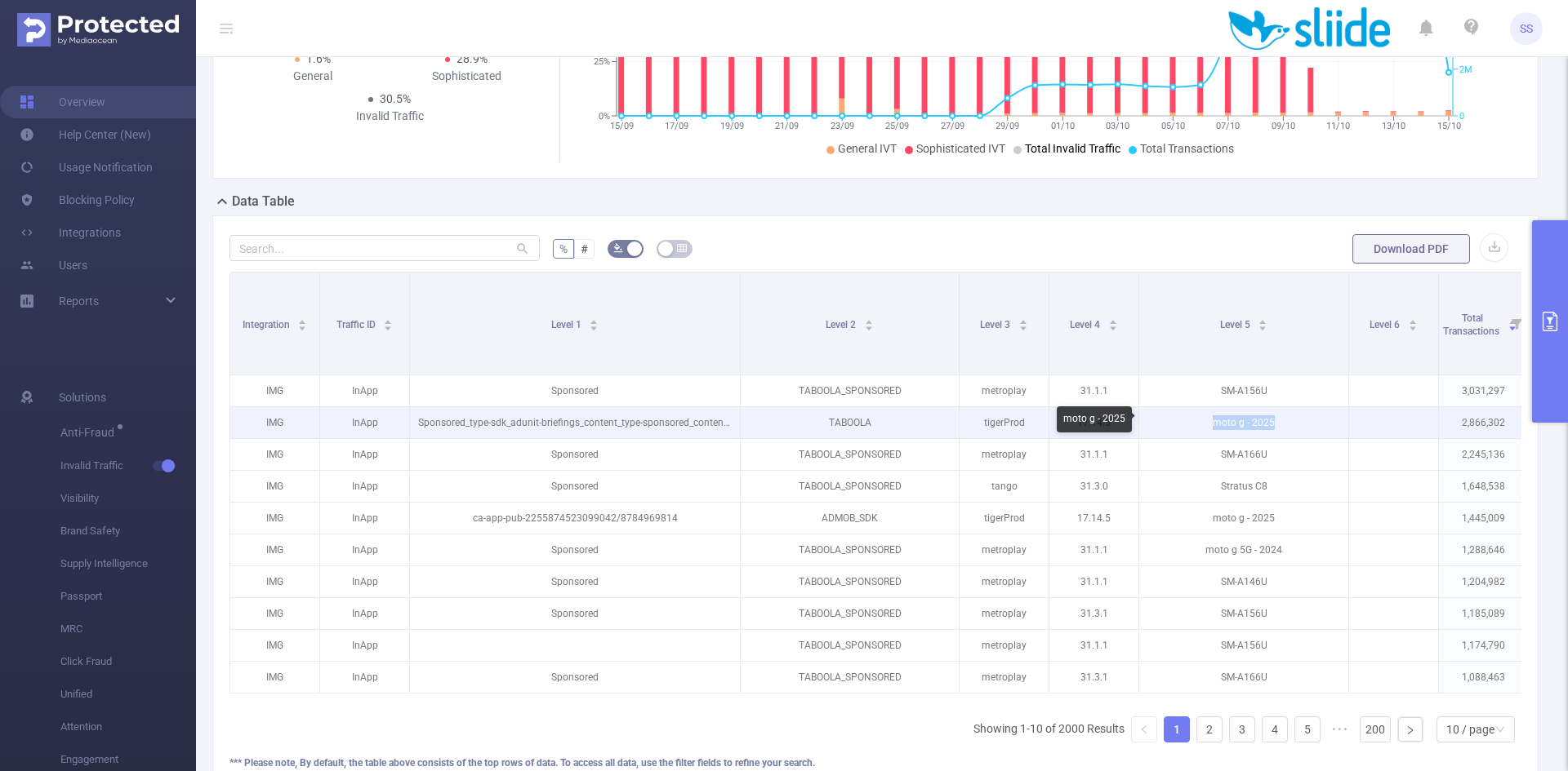
drag, startPoint x: 1274, startPoint y: 427, endPoint x: 1202, endPoint y: 419, distance: 72.4
click at [1202, 419] on p "moto g - 2025" at bounding box center [1244, 423] width 209 height 31
click at [1227, 437] on p "moto g - 2025" at bounding box center [1244, 423] width 209 height 31
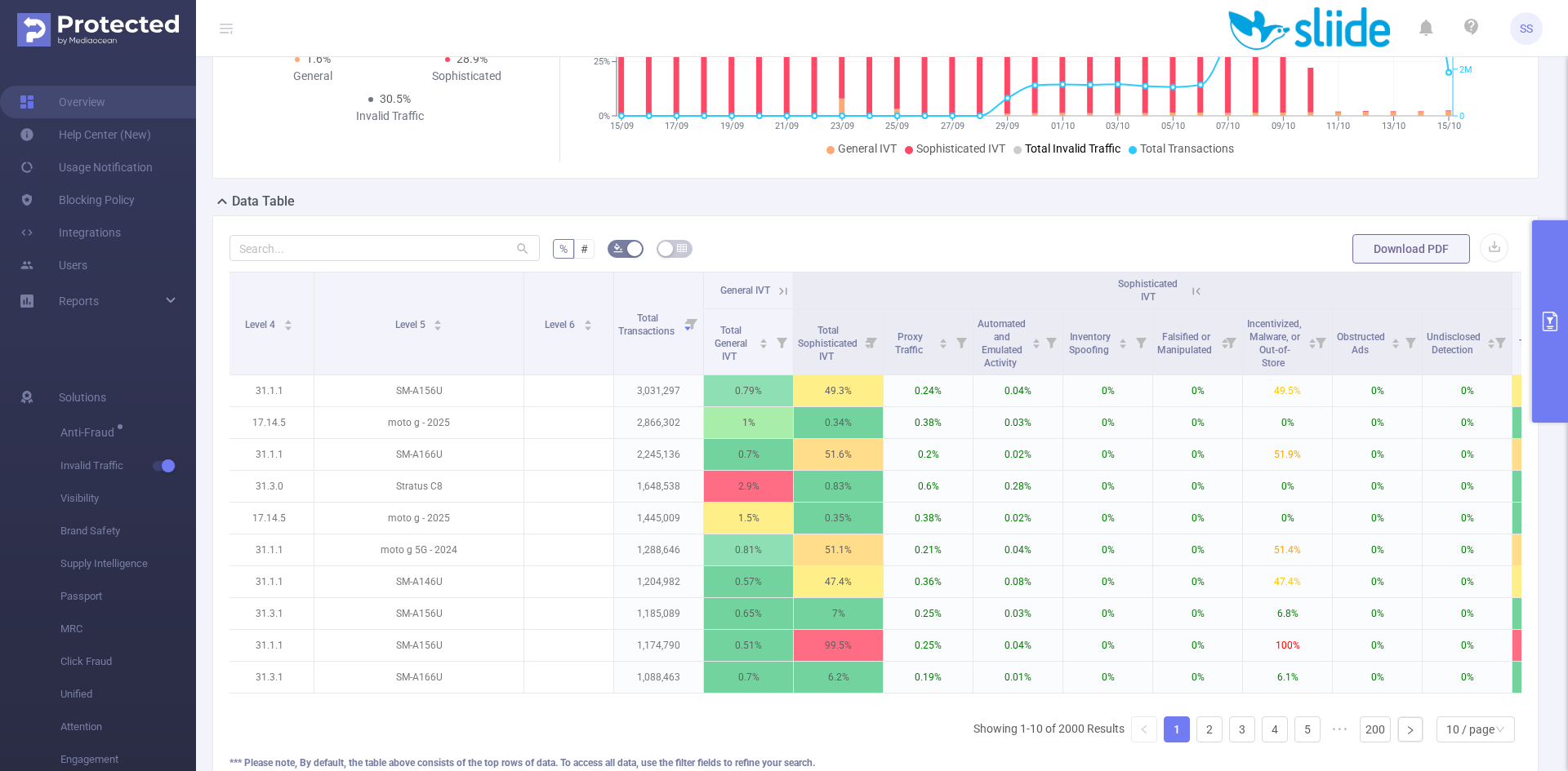
scroll to position [0, 921]
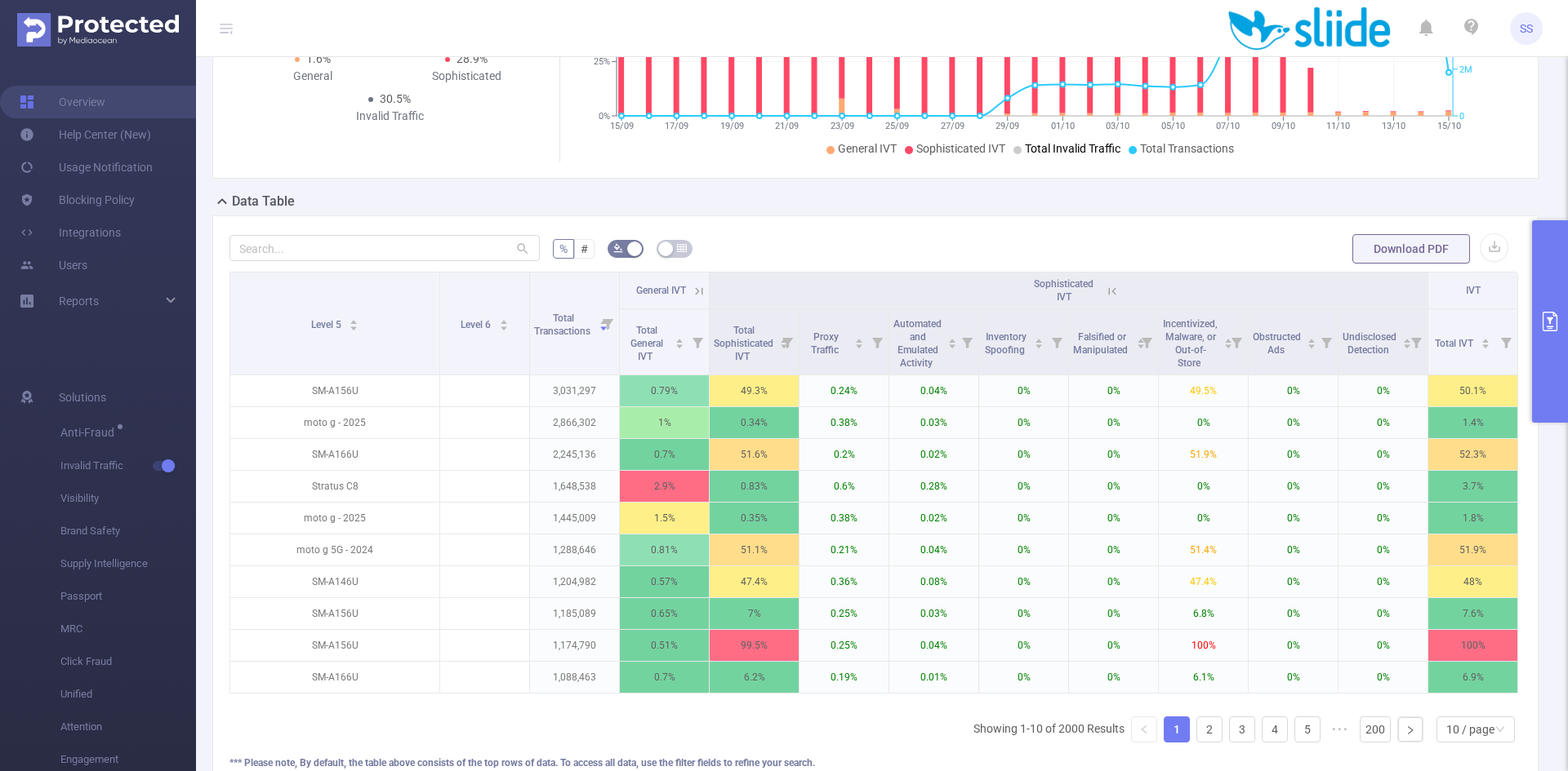
click at [1105, 294] on icon at bounding box center [1112, 291] width 15 height 15
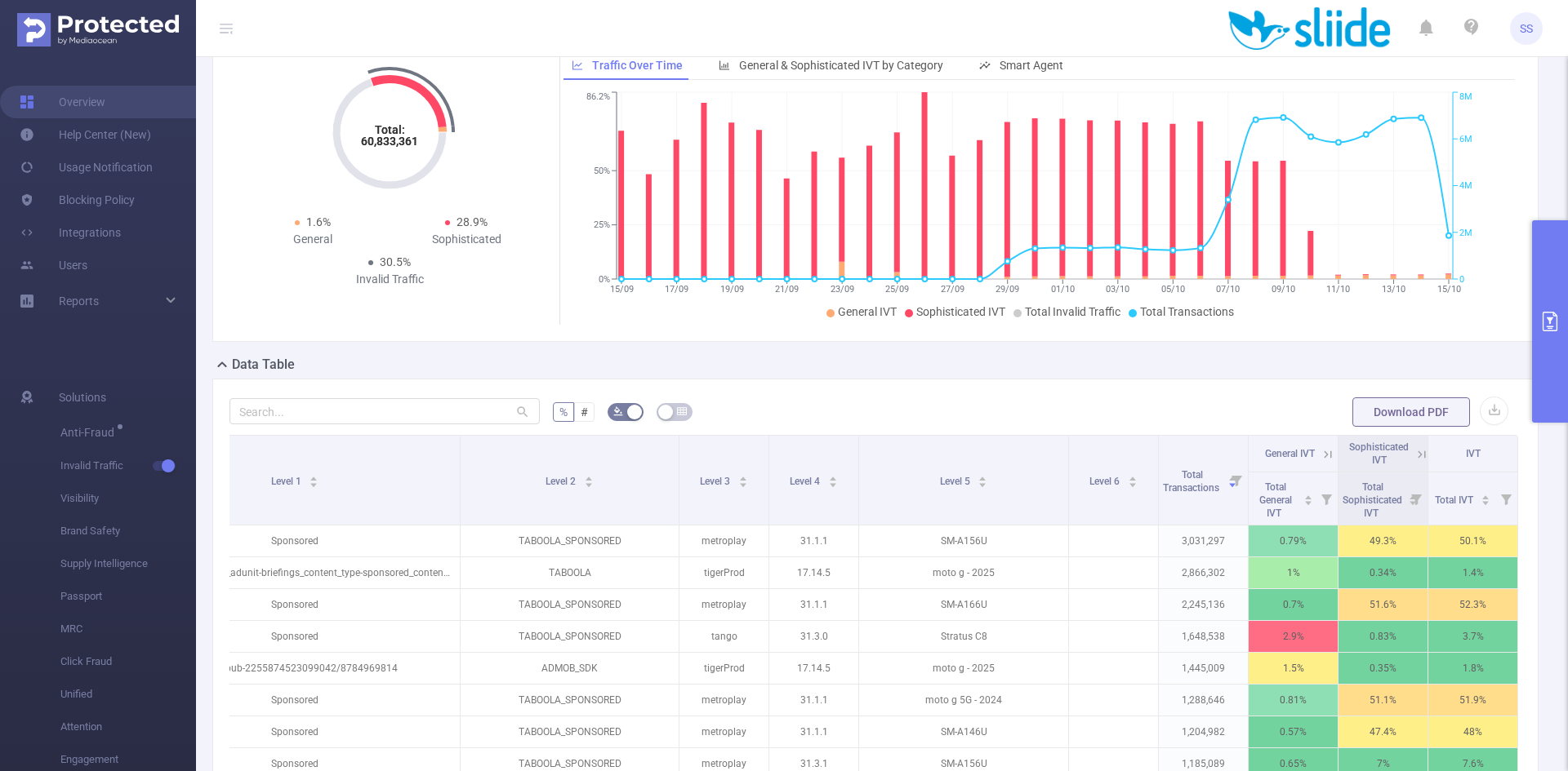
scroll to position [0, 0]
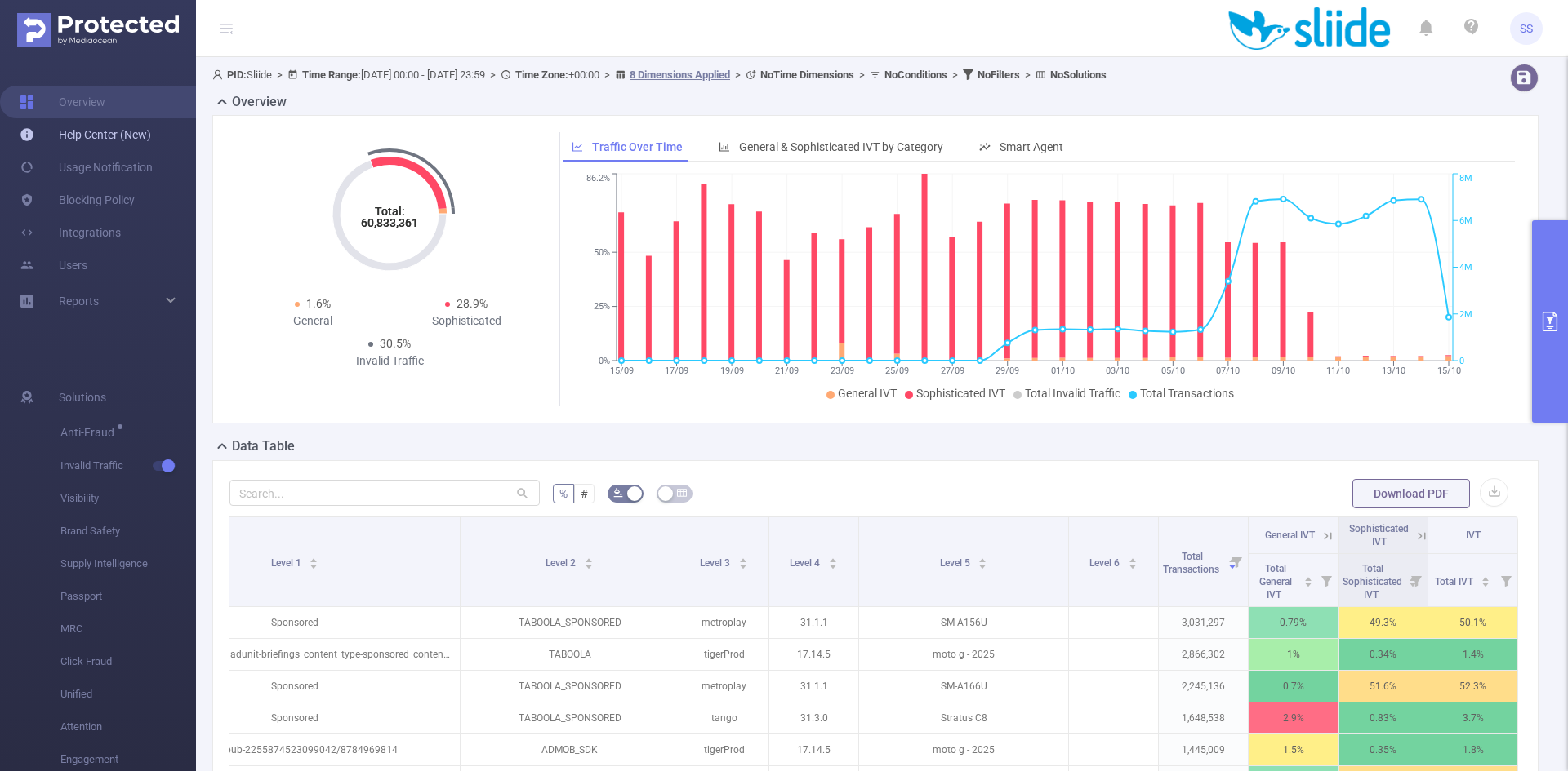
click at [104, 138] on link "Help Center (New)" at bounding box center [85, 134] width 132 height 33
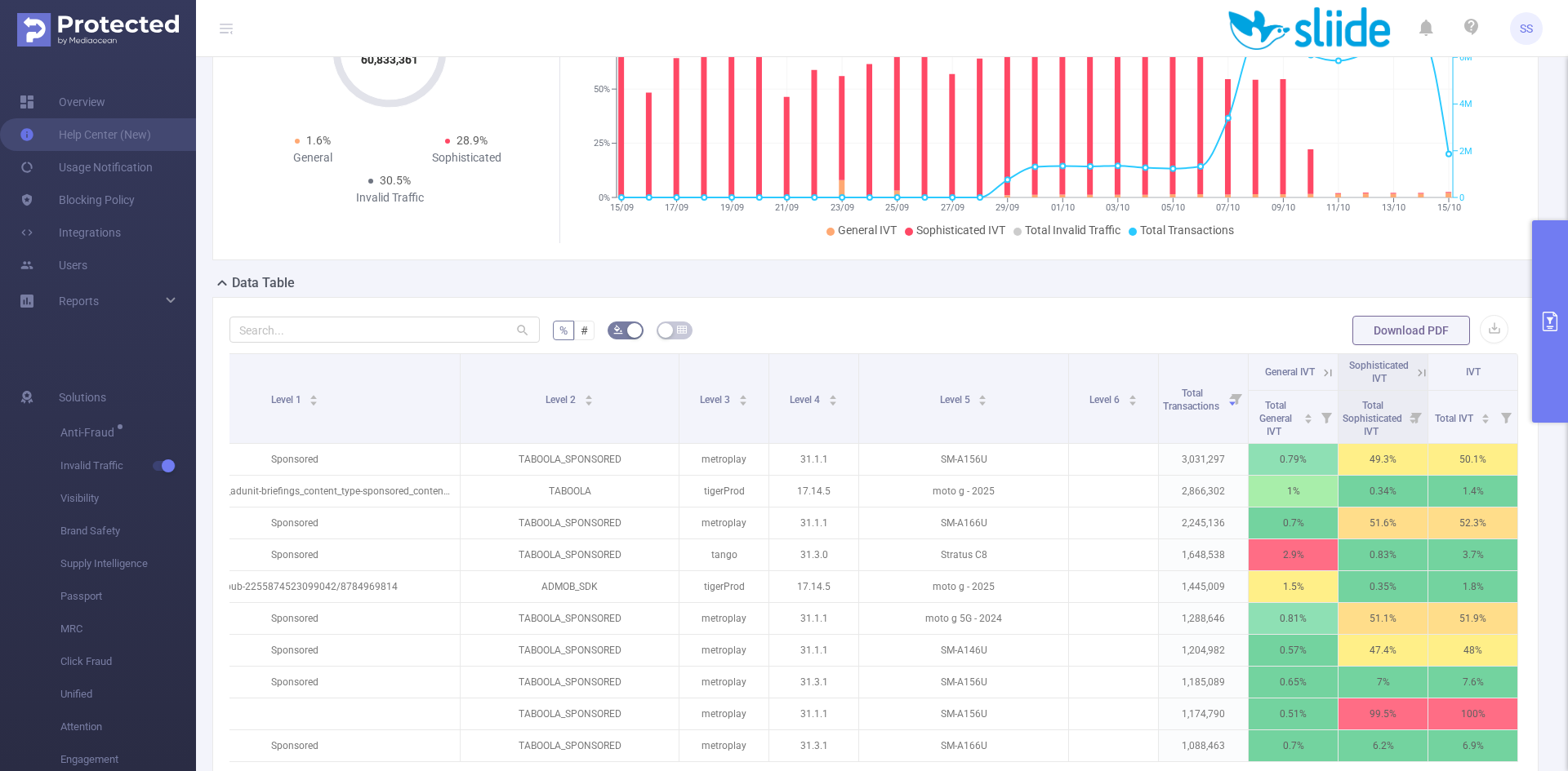
scroll to position [245, 0]
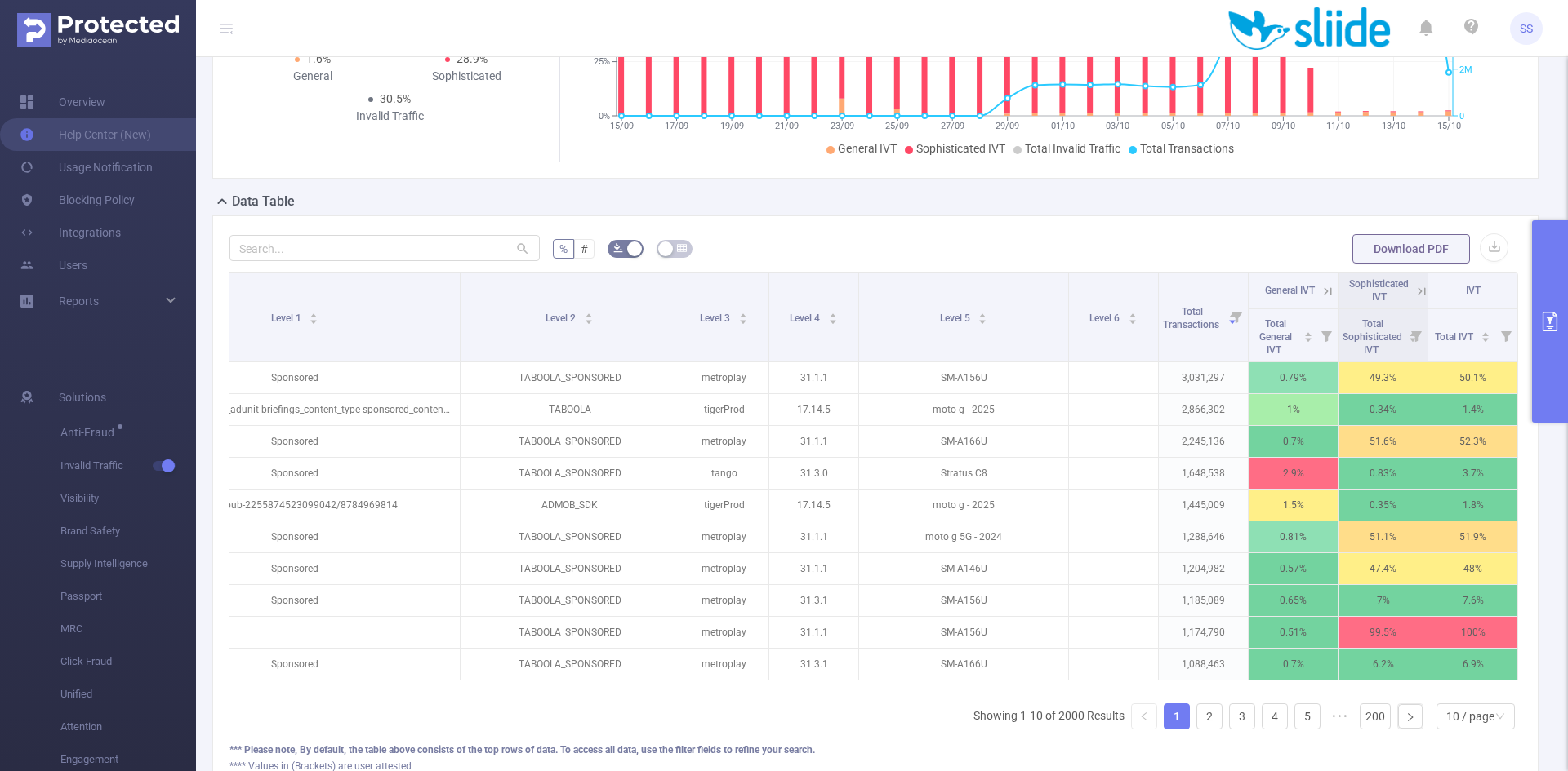
click at [1321, 289] on icon at bounding box center [1328, 291] width 15 height 15
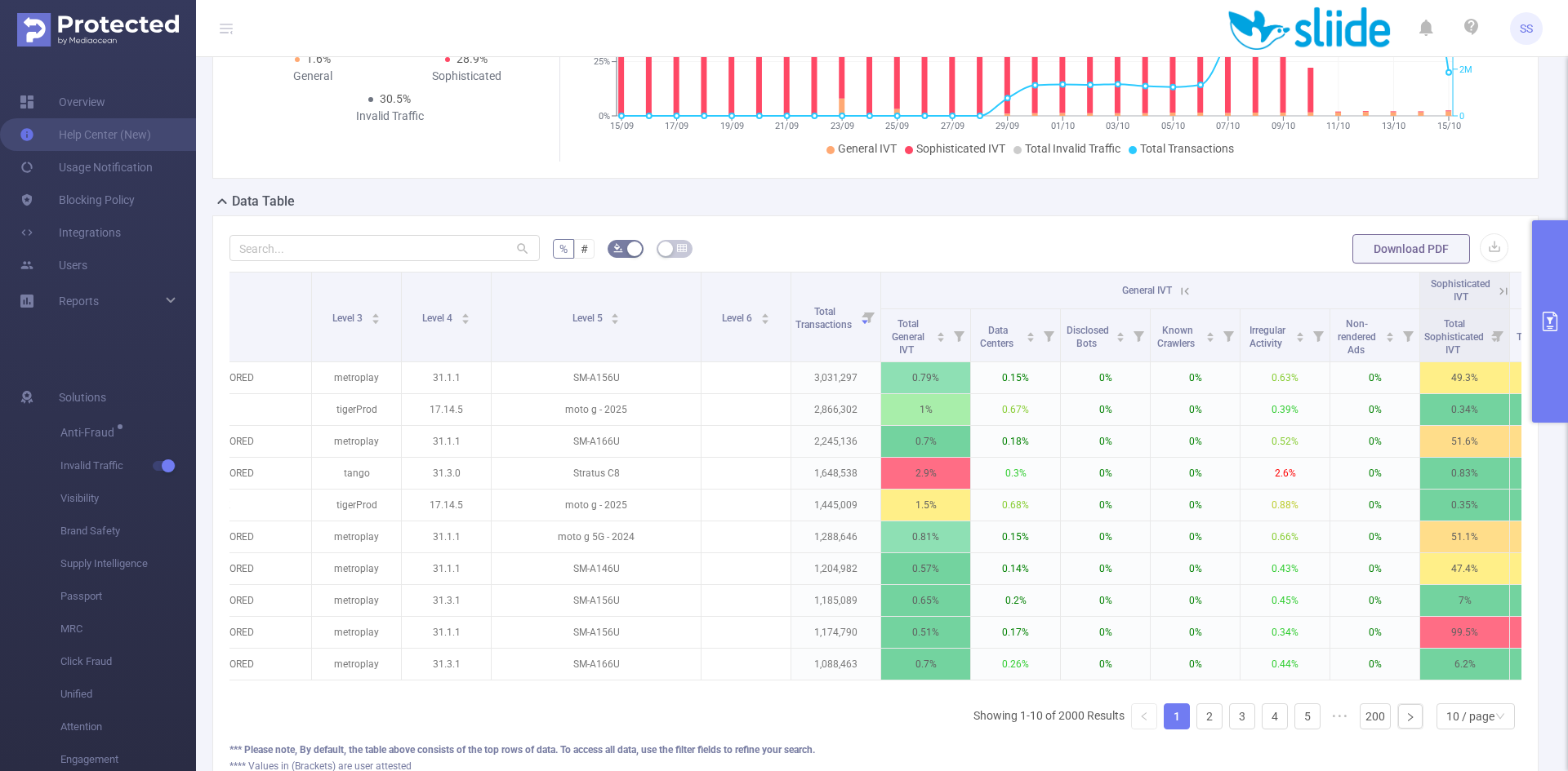
scroll to position [0, 741]
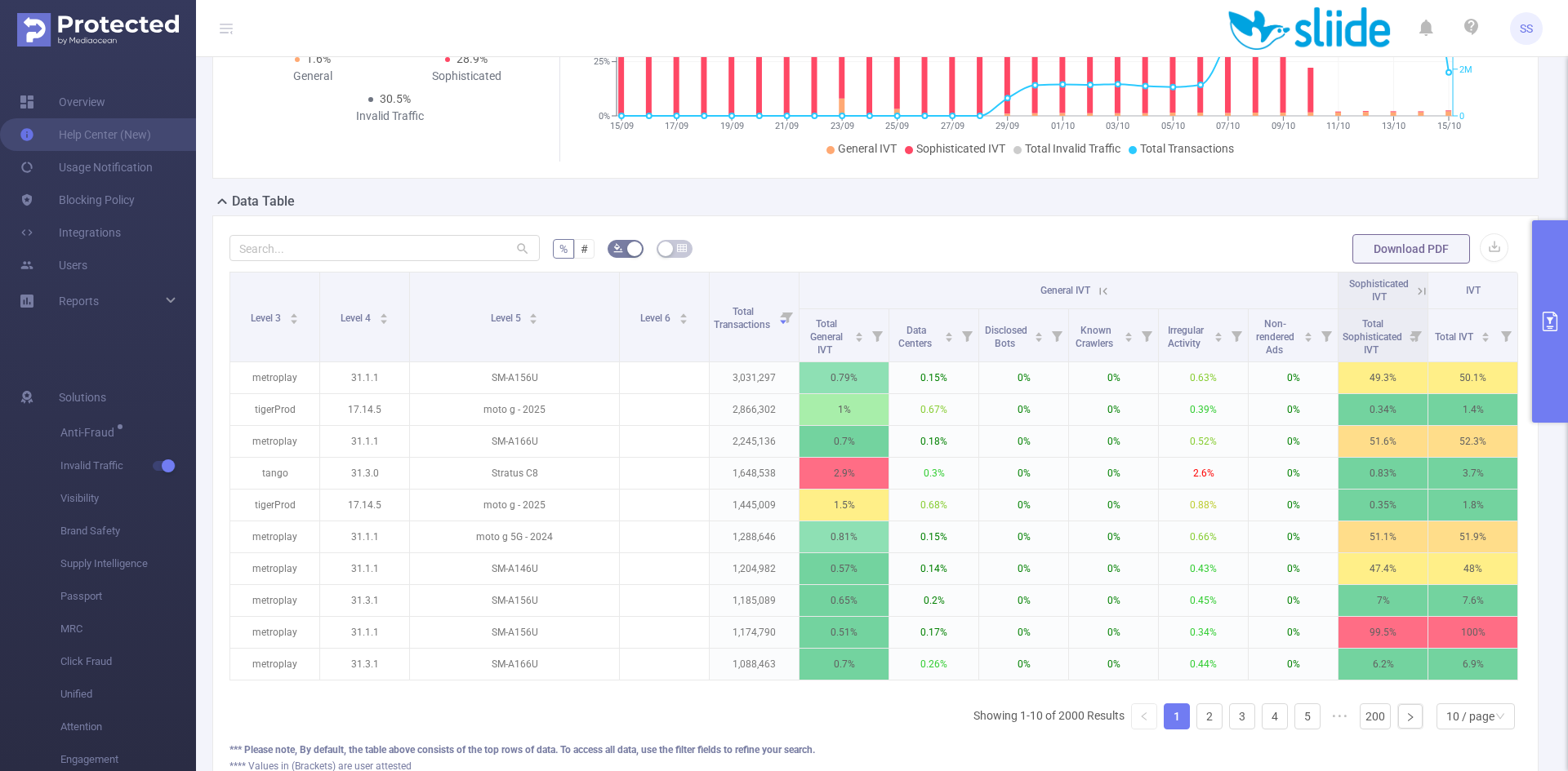
click at [1415, 291] on icon at bounding box center [1422, 291] width 15 height 15
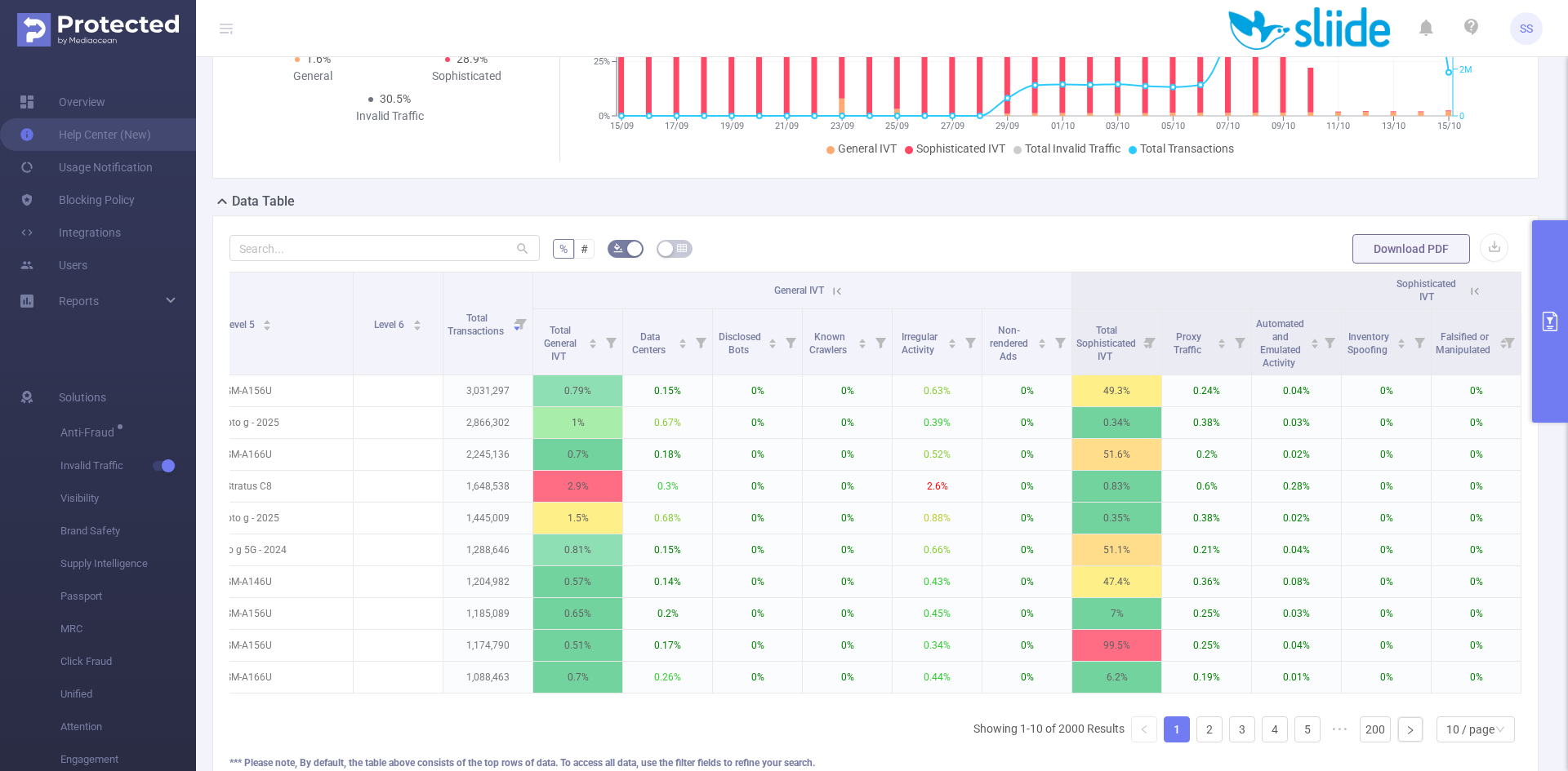
scroll to position [0, 971]
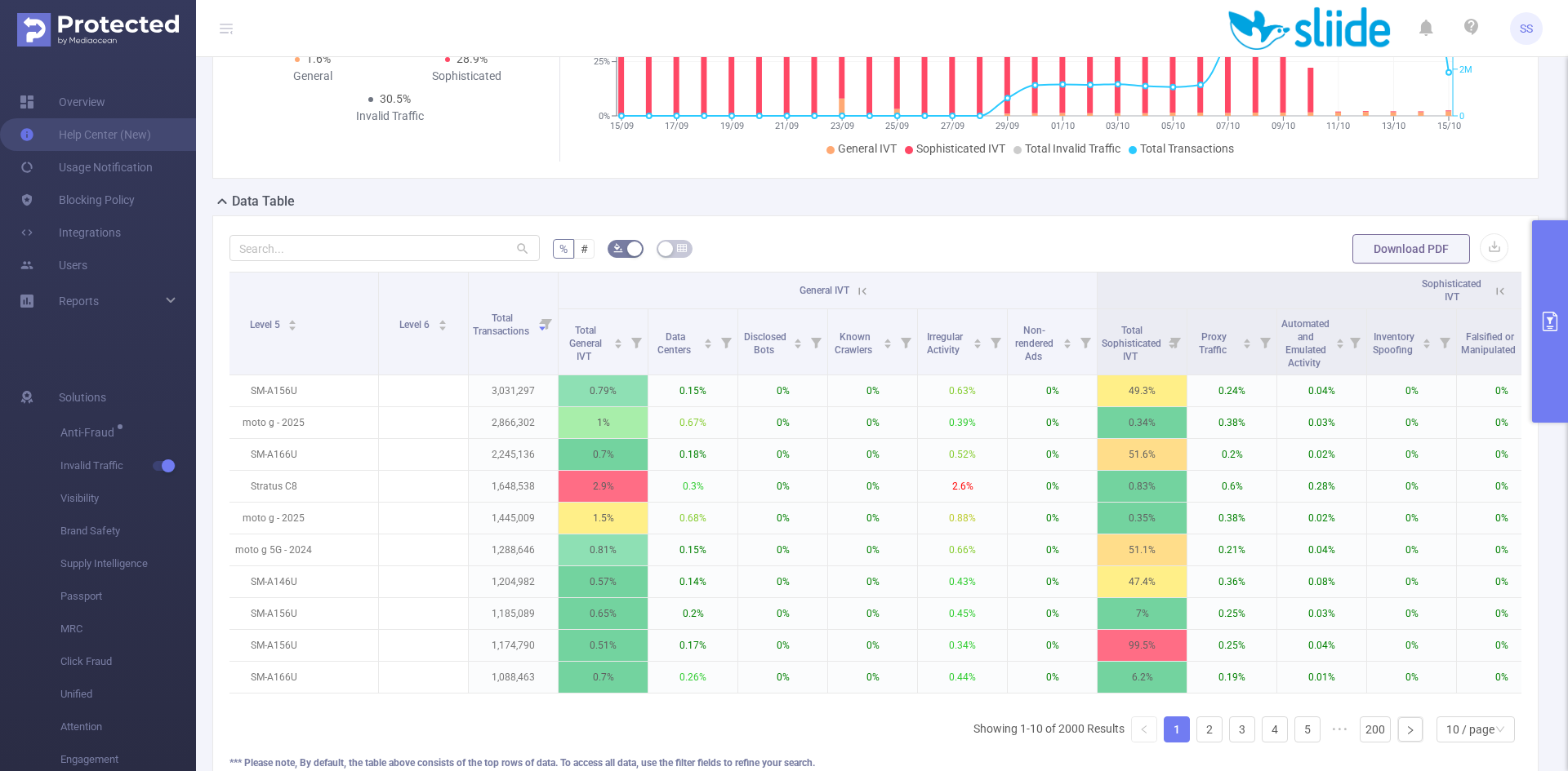
drag, startPoint x: 1548, startPoint y: 311, endPoint x: 1452, endPoint y: 449, distance: 168.1
click at [1548, 311] on button "primary" at bounding box center [1550, 321] width 36 height 202
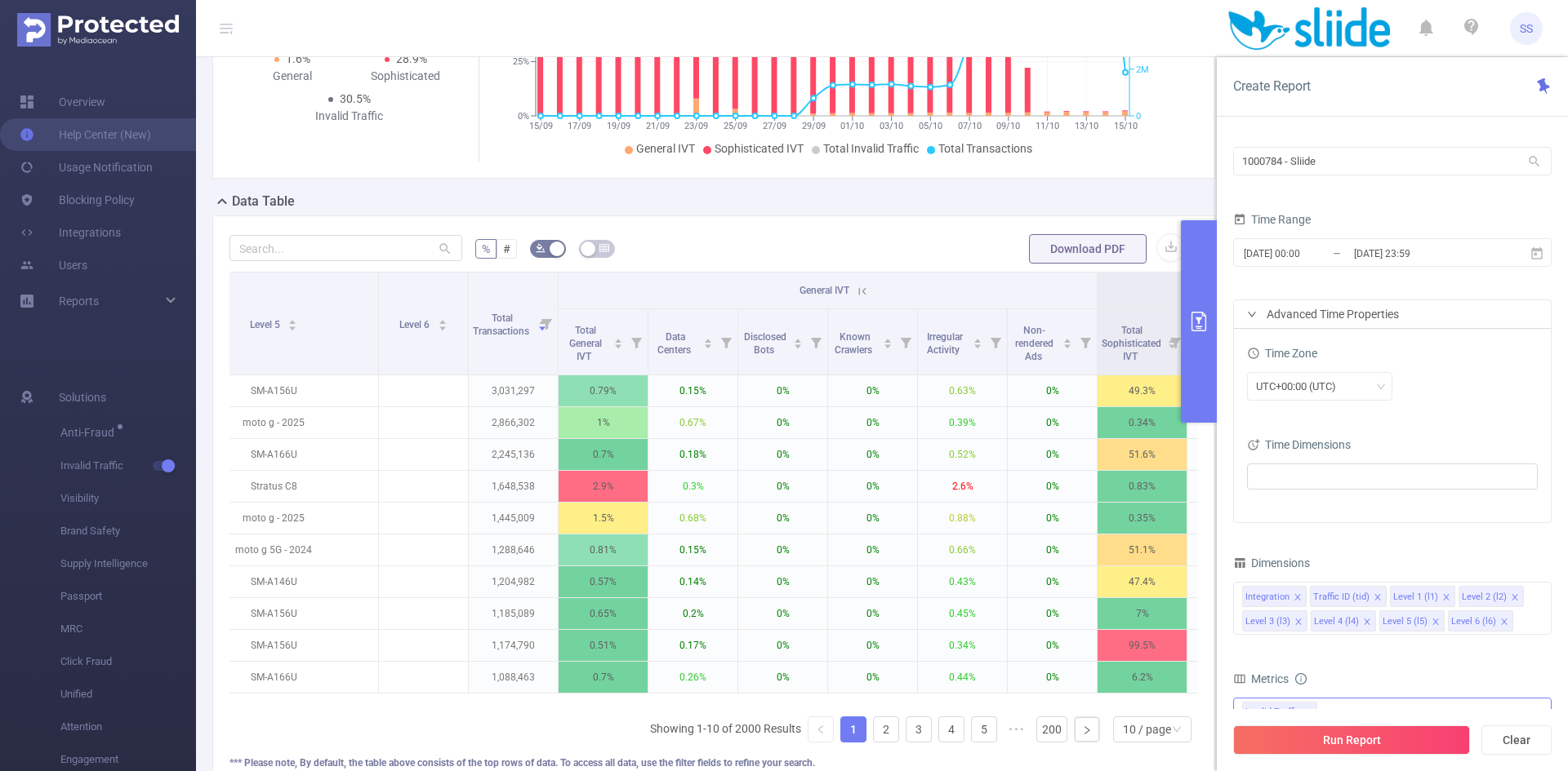
click at [1366, 704] on div "Invalid Traffic ✕" at bounding box center [1392, 713] width 318 height 29
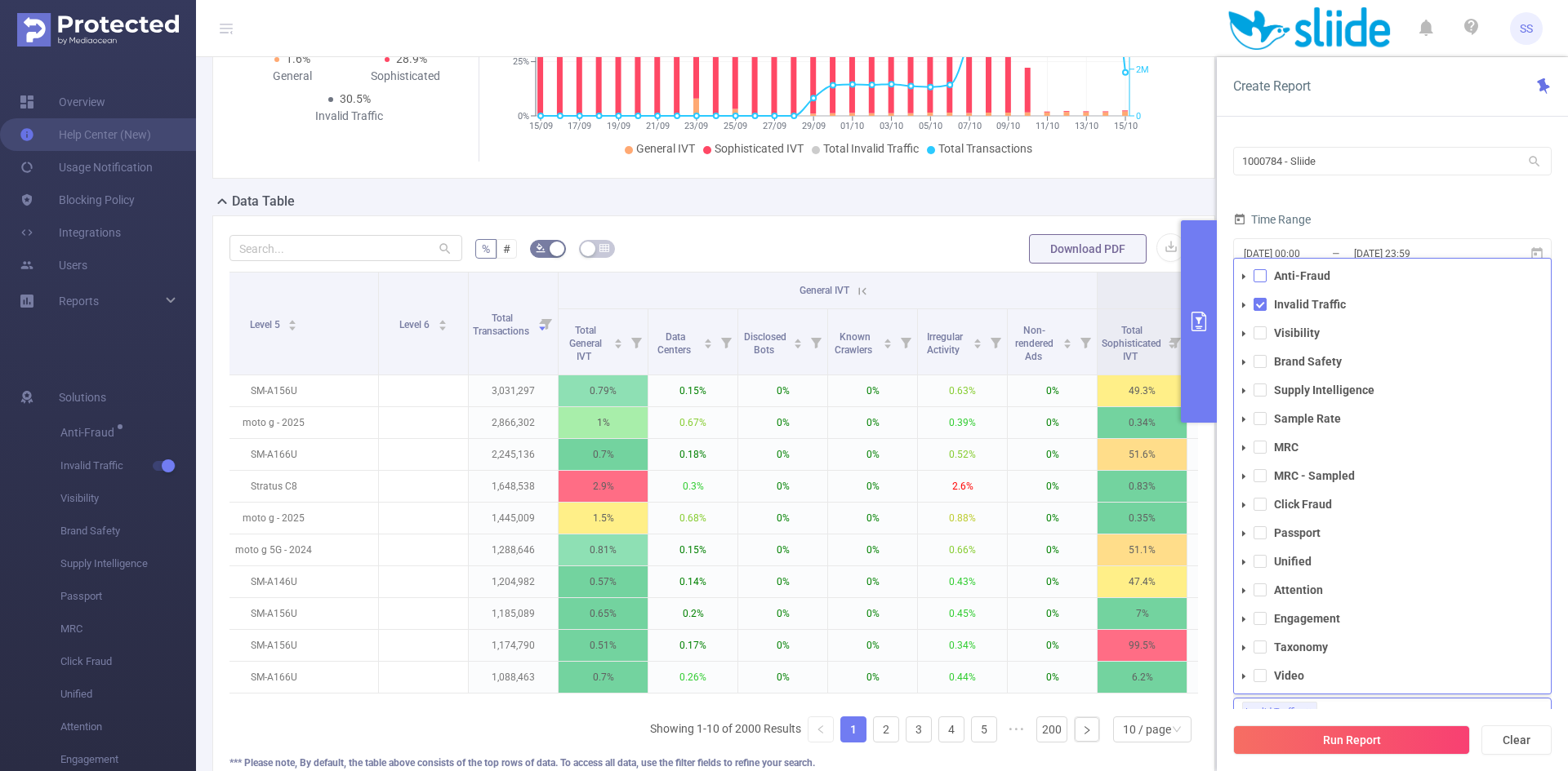
drag, startPoint x: 1259, startPoint y: 270, endPoint x: 1261, endPoint y: 280, distance: 10.2
click at [1258, 270] on span at bounding box center [1260, 276] width 14 height 14
click at [1452, 201] on form "PID 1000784 - Sliide 1000784 - Sliide Time Range 2025-09-15 00:00 _ 2025-10-15 …" at bounding box center [1392, 320] width 318 height 406
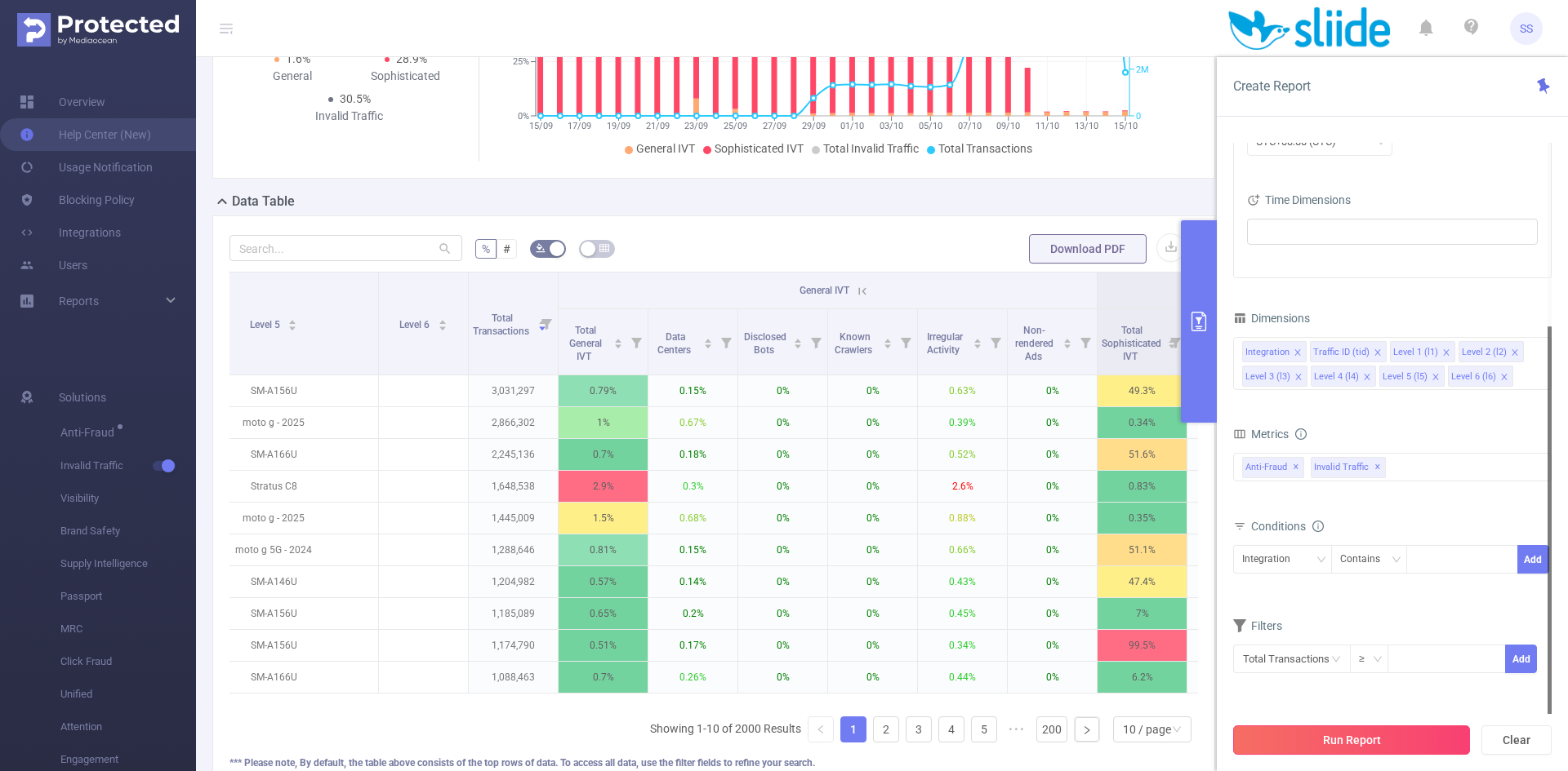
click at [1378, 737] on button "Run Report" at bounding box center [1351, 740] width 237 height 29
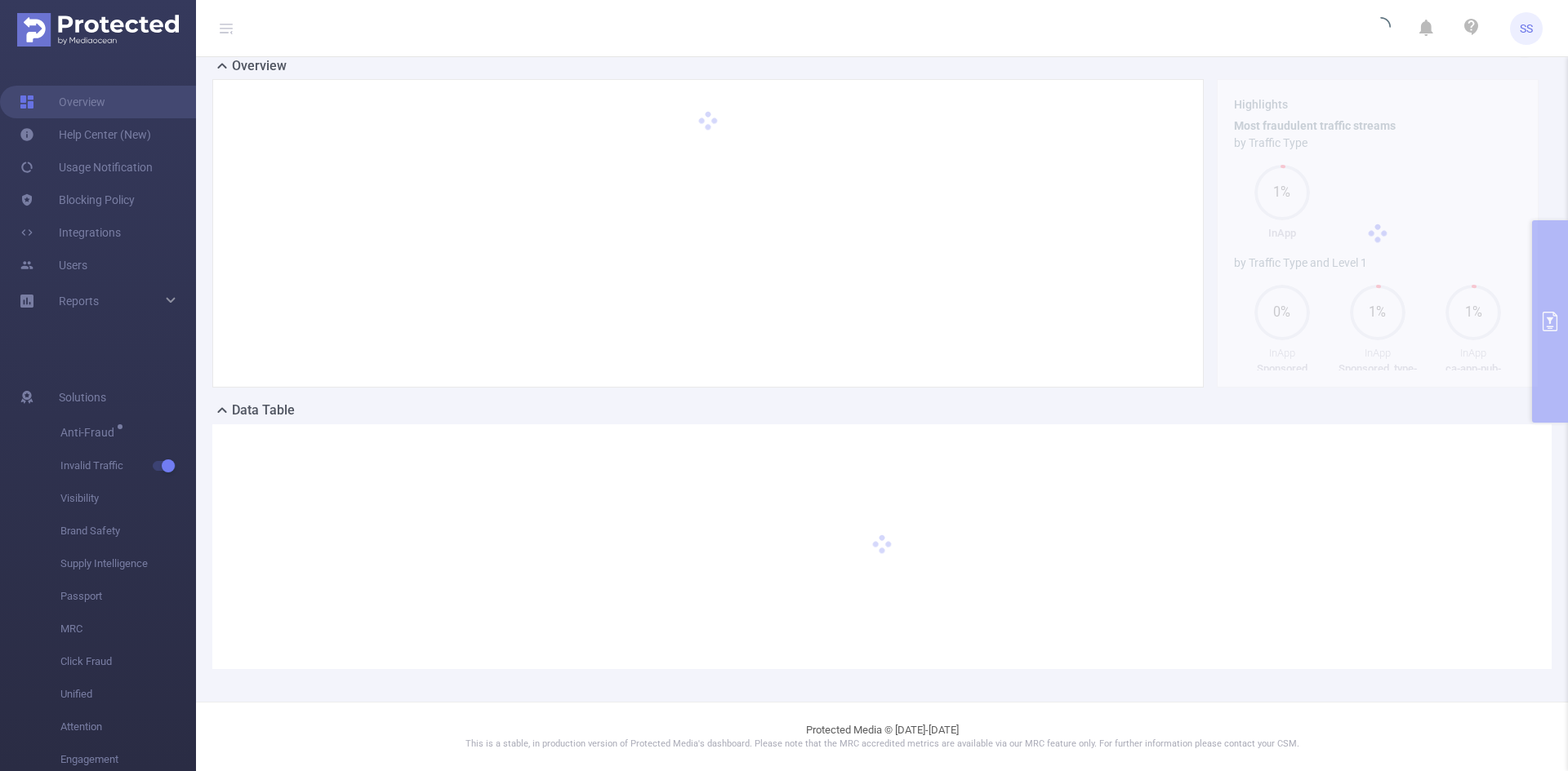
scroll to position [36, 0]
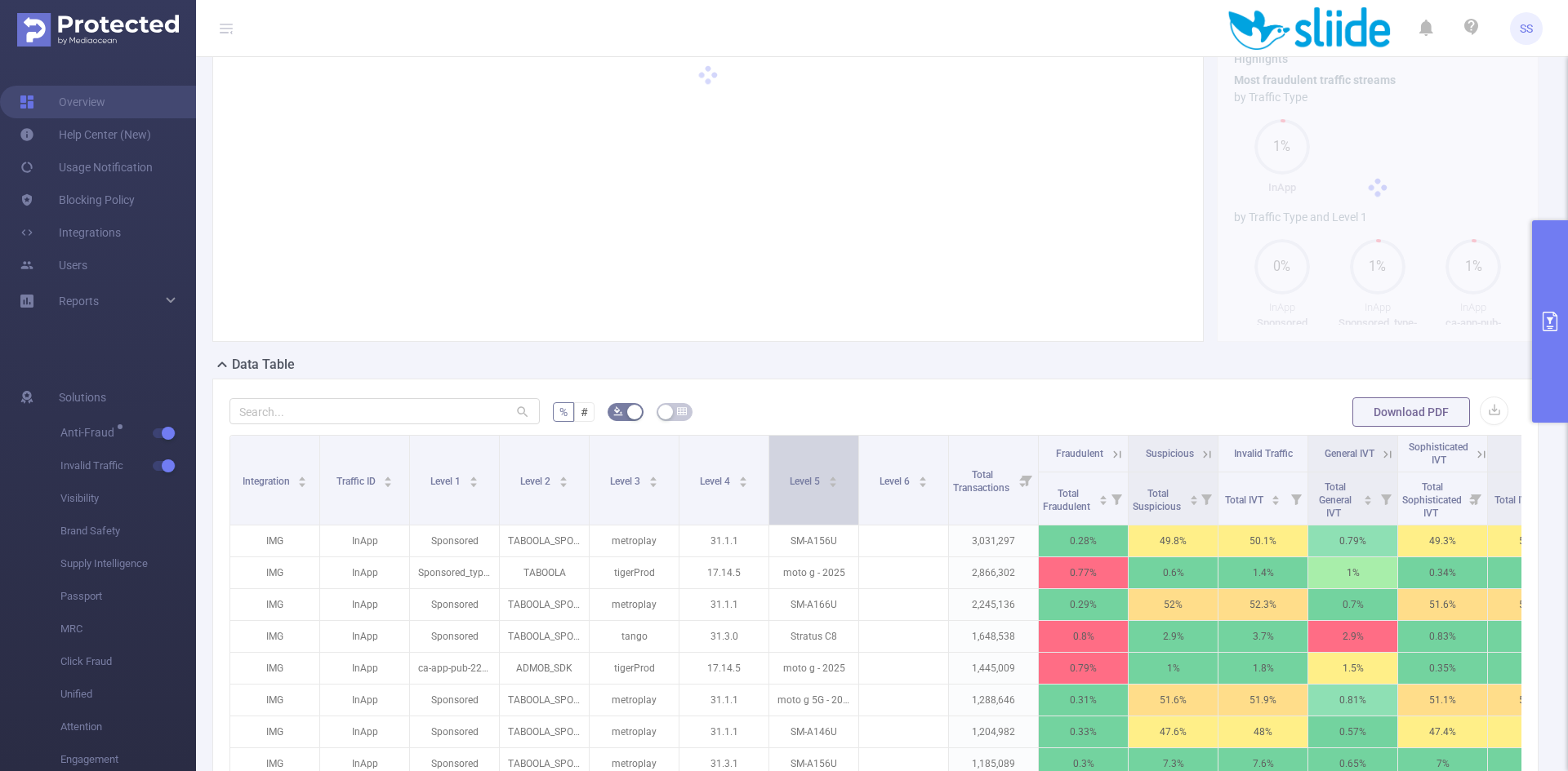
scroll to position [163, 0]
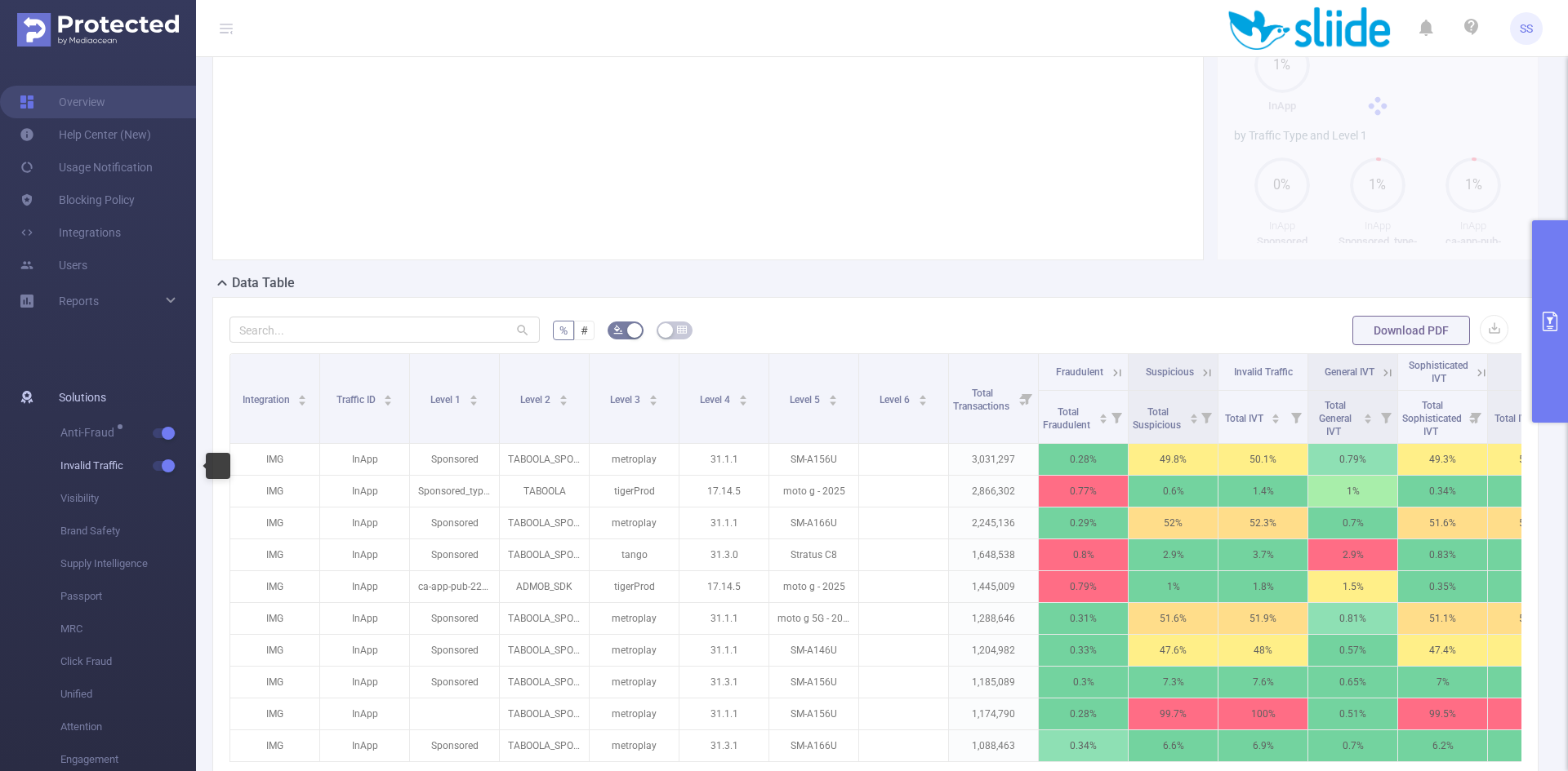
click at [157, 466] on span "button" at bounding box center [166, 466] width 21 height 8
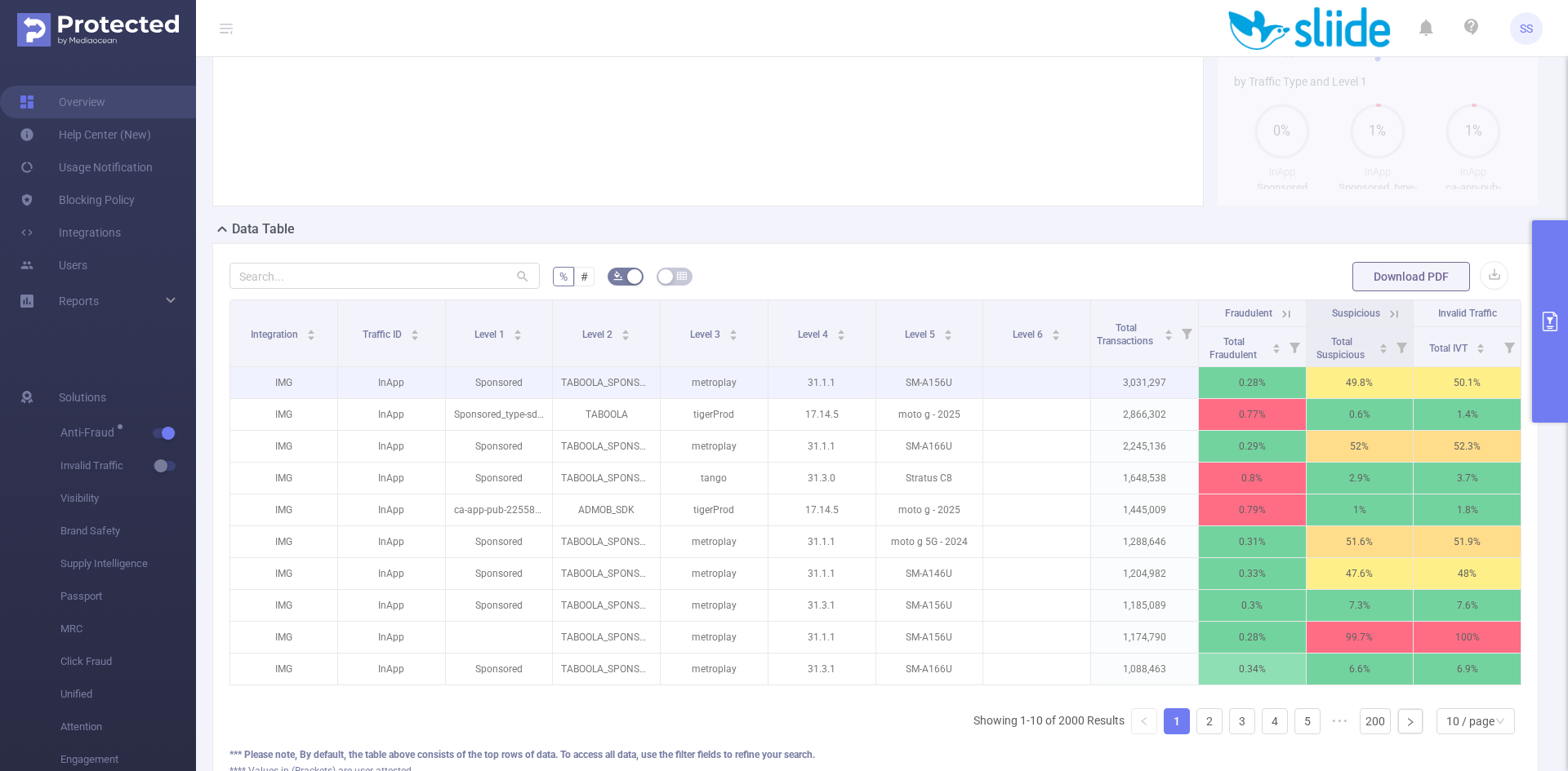
scroll to position [245, 0]
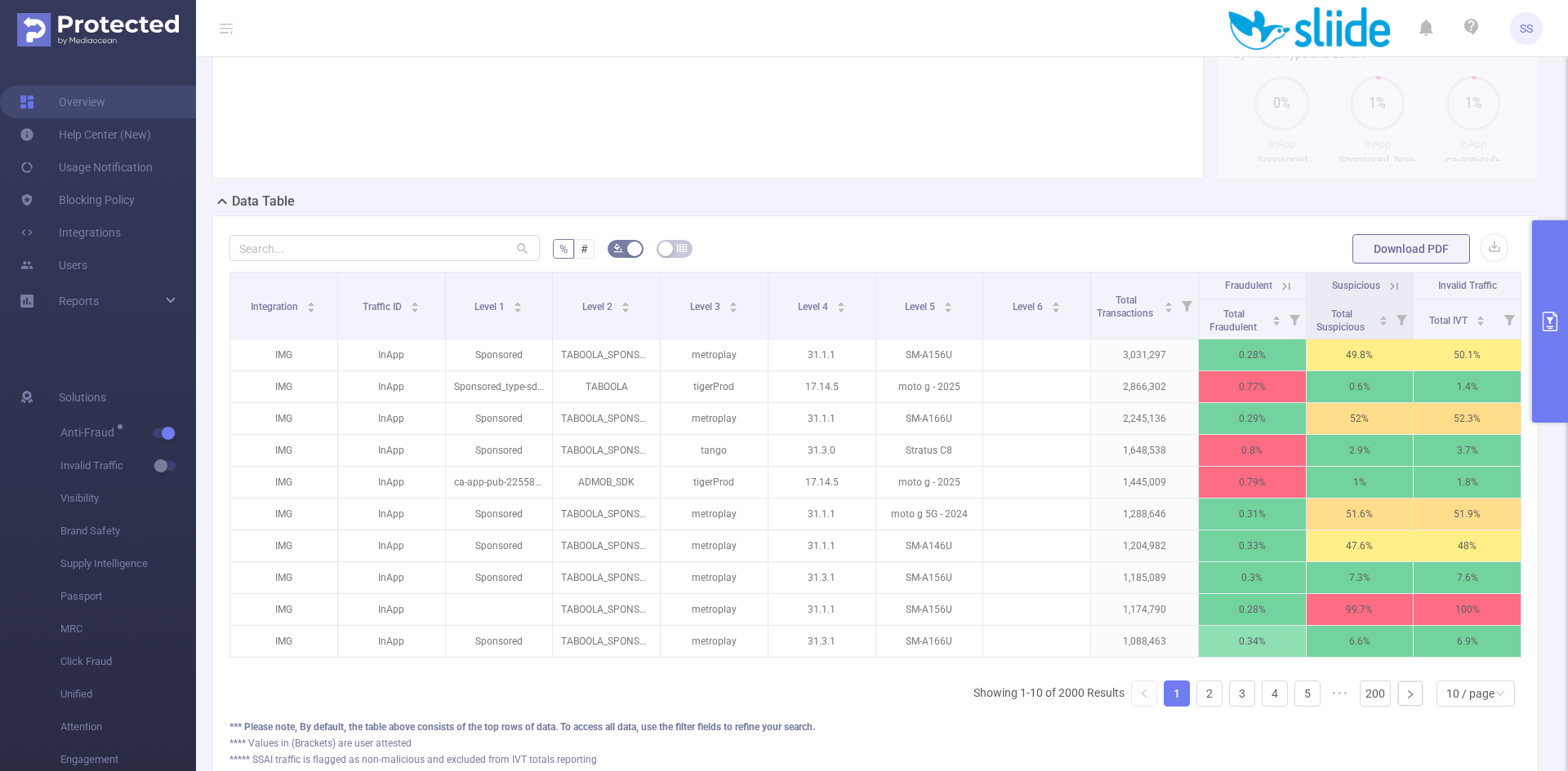
click at [1280, 284] on icon at bounding box center [1286, 286] width 15 height 15
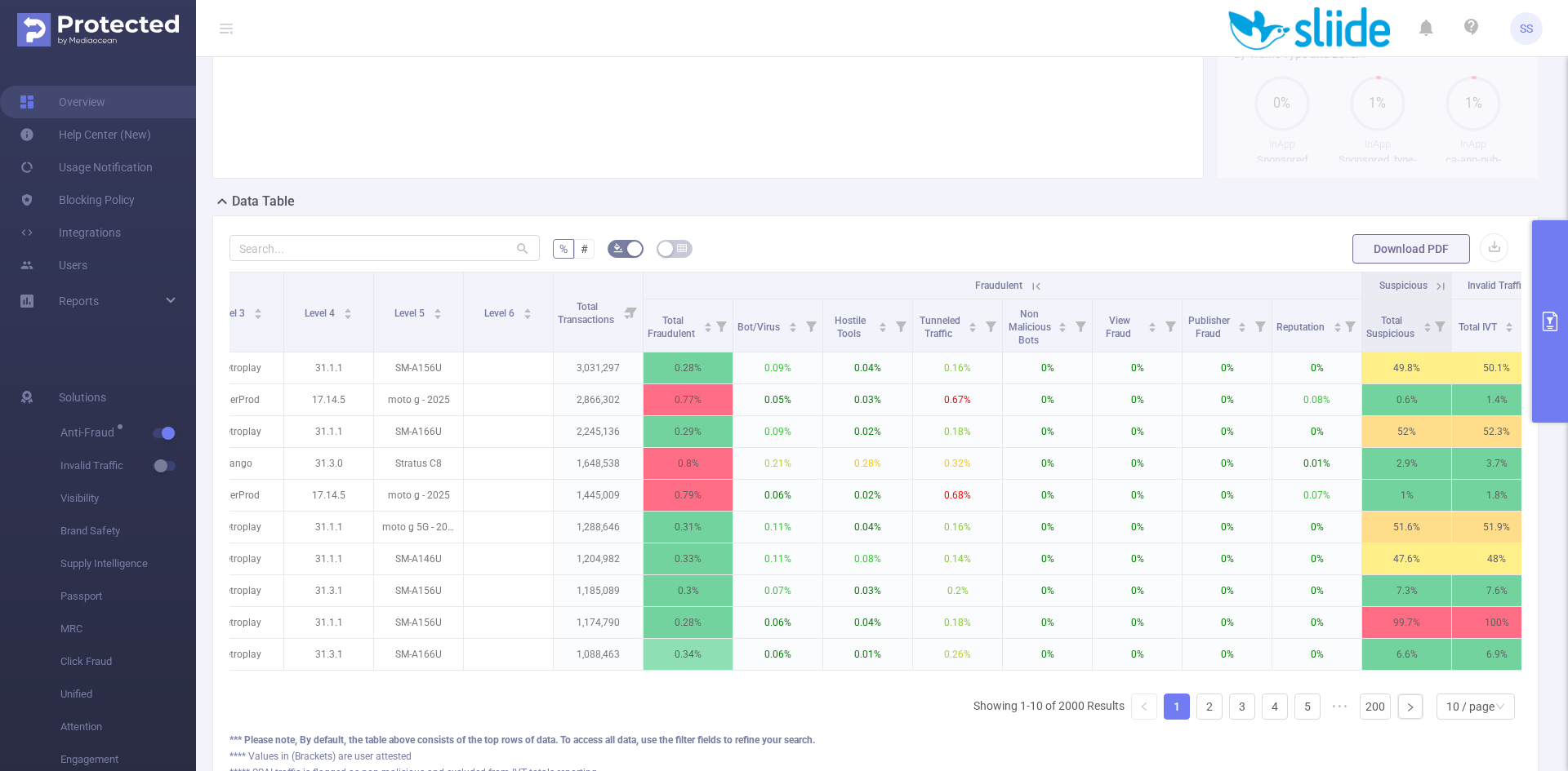
scroll to position [0, 432]
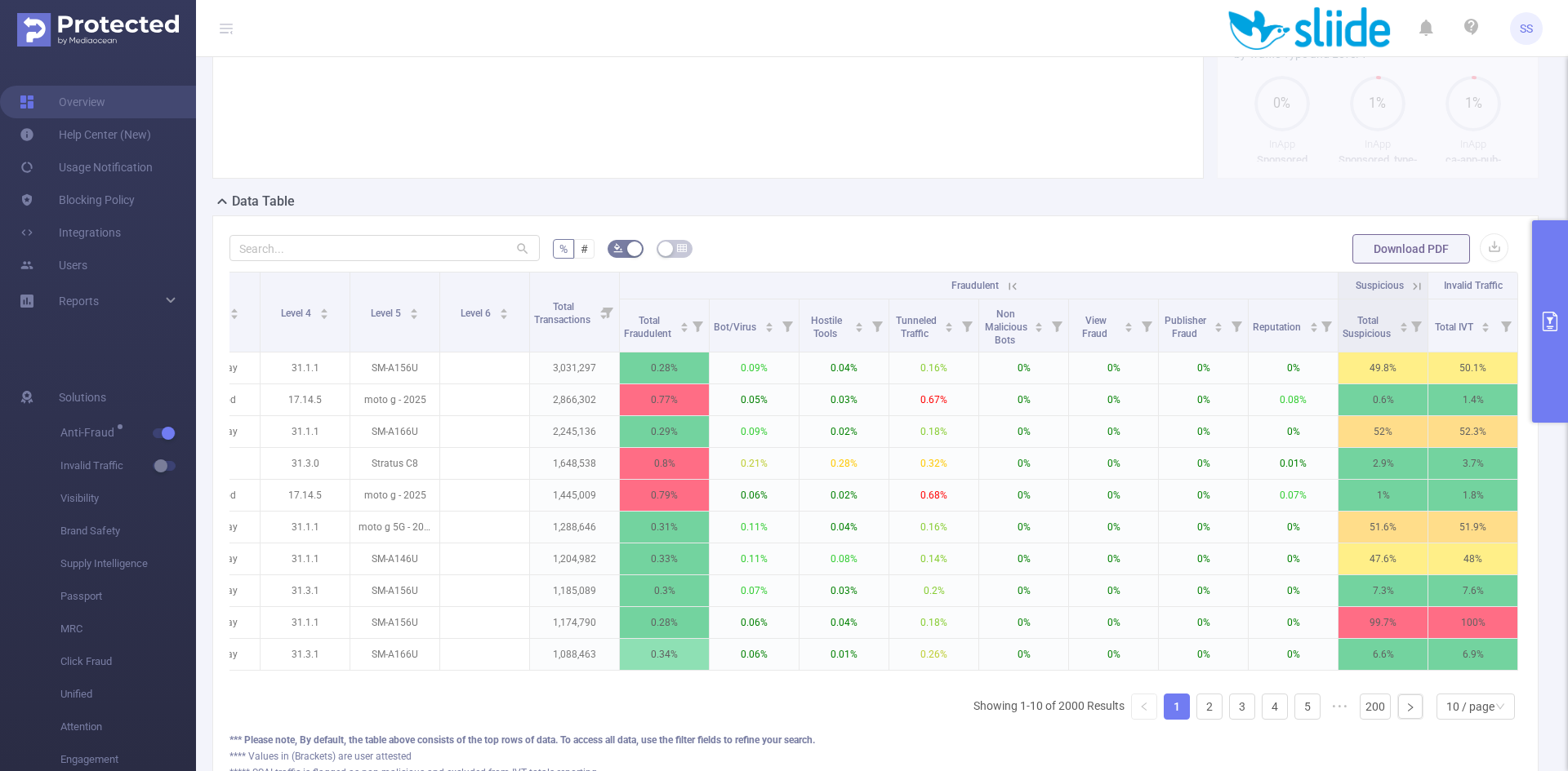
click at [1006, 286] on icon at bounding box center [1012, 286] width 15 height 15
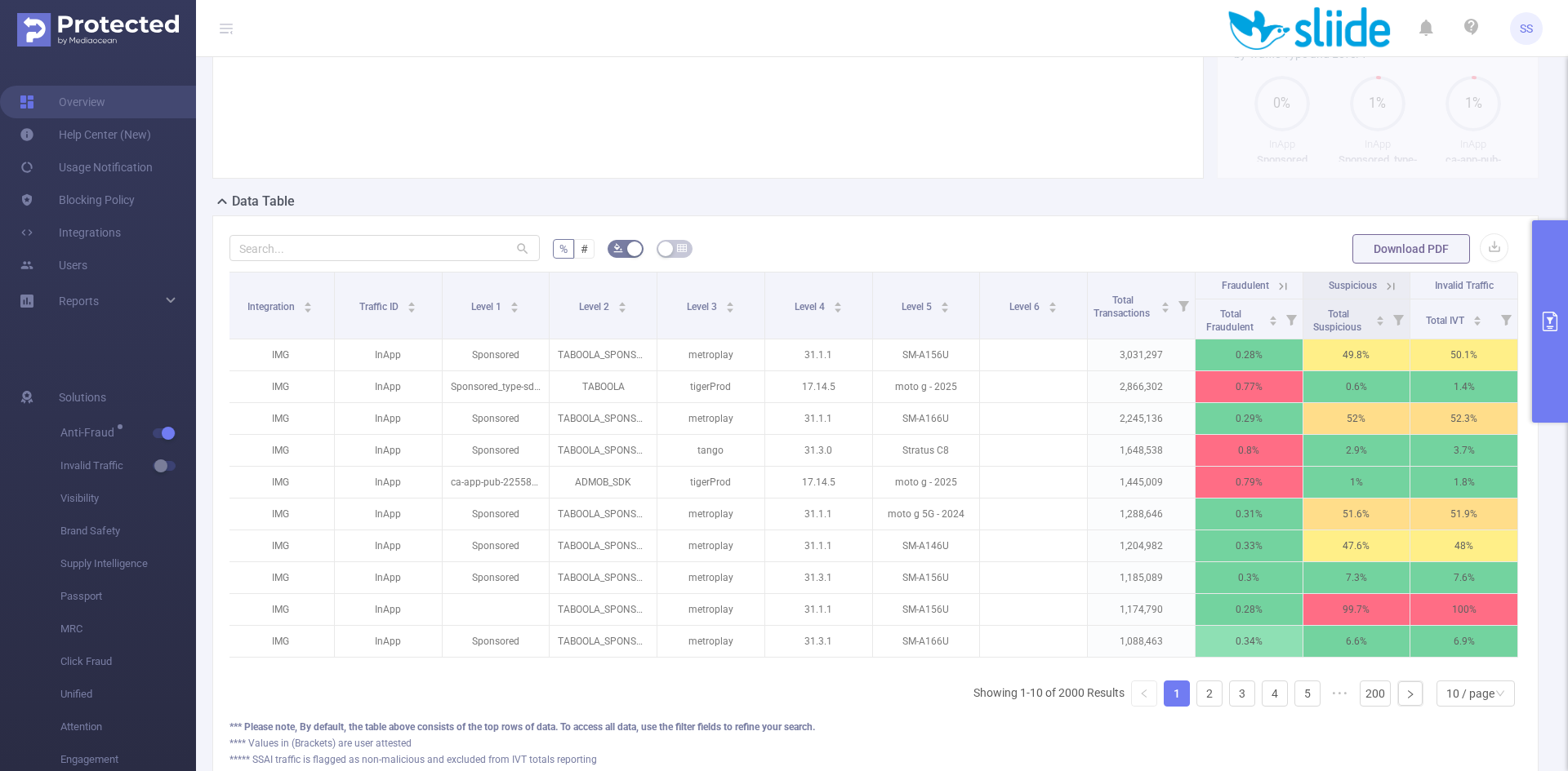
scroll to position [0, 3]
click at [1276, 289] on icon at bounding box center [1282, 286] width 15 height 15
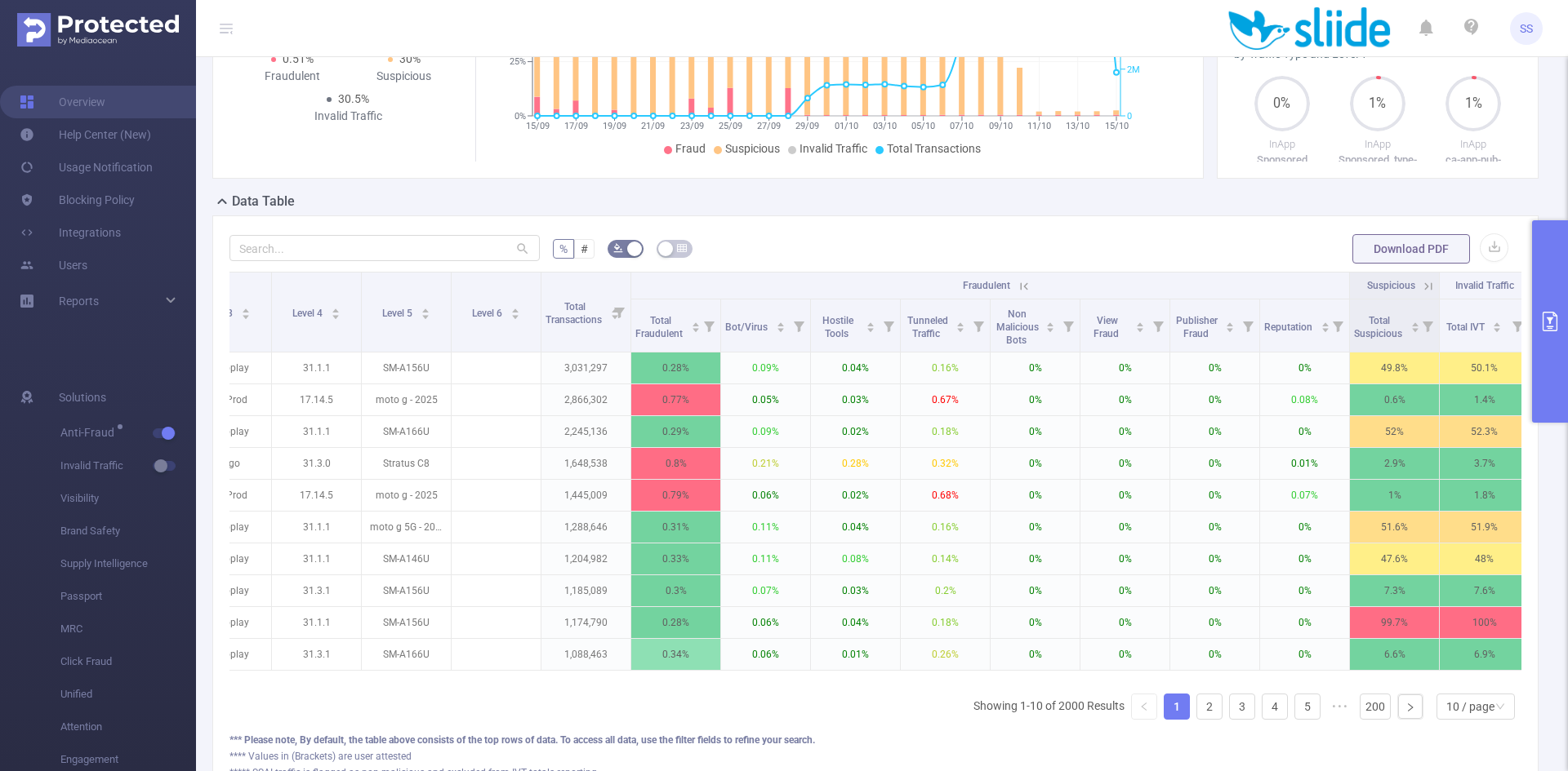
scroll to position [0, 432]
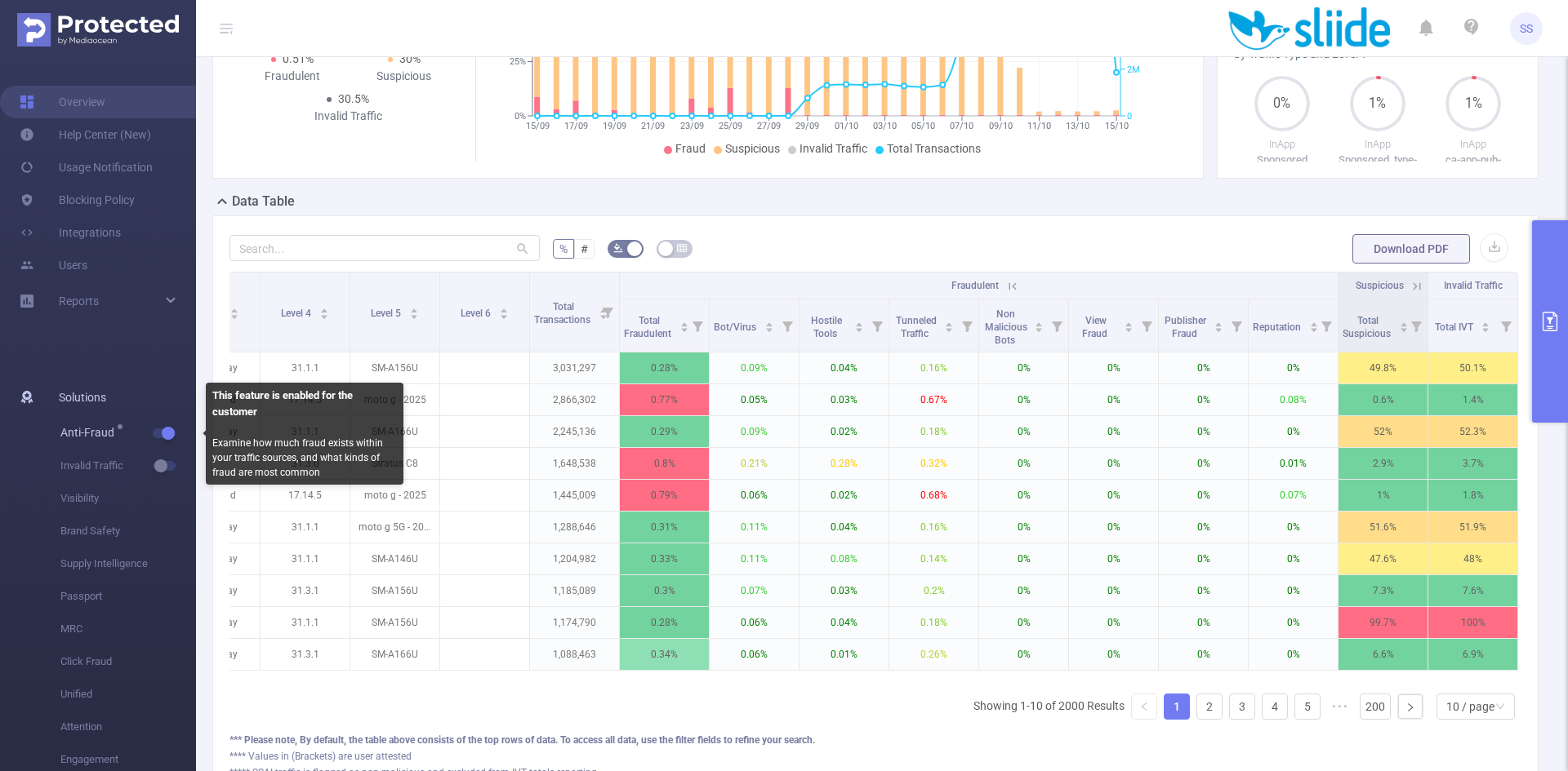
click at [158, 431] on span "button" at bounding box center [166, 433] width 21 height 8
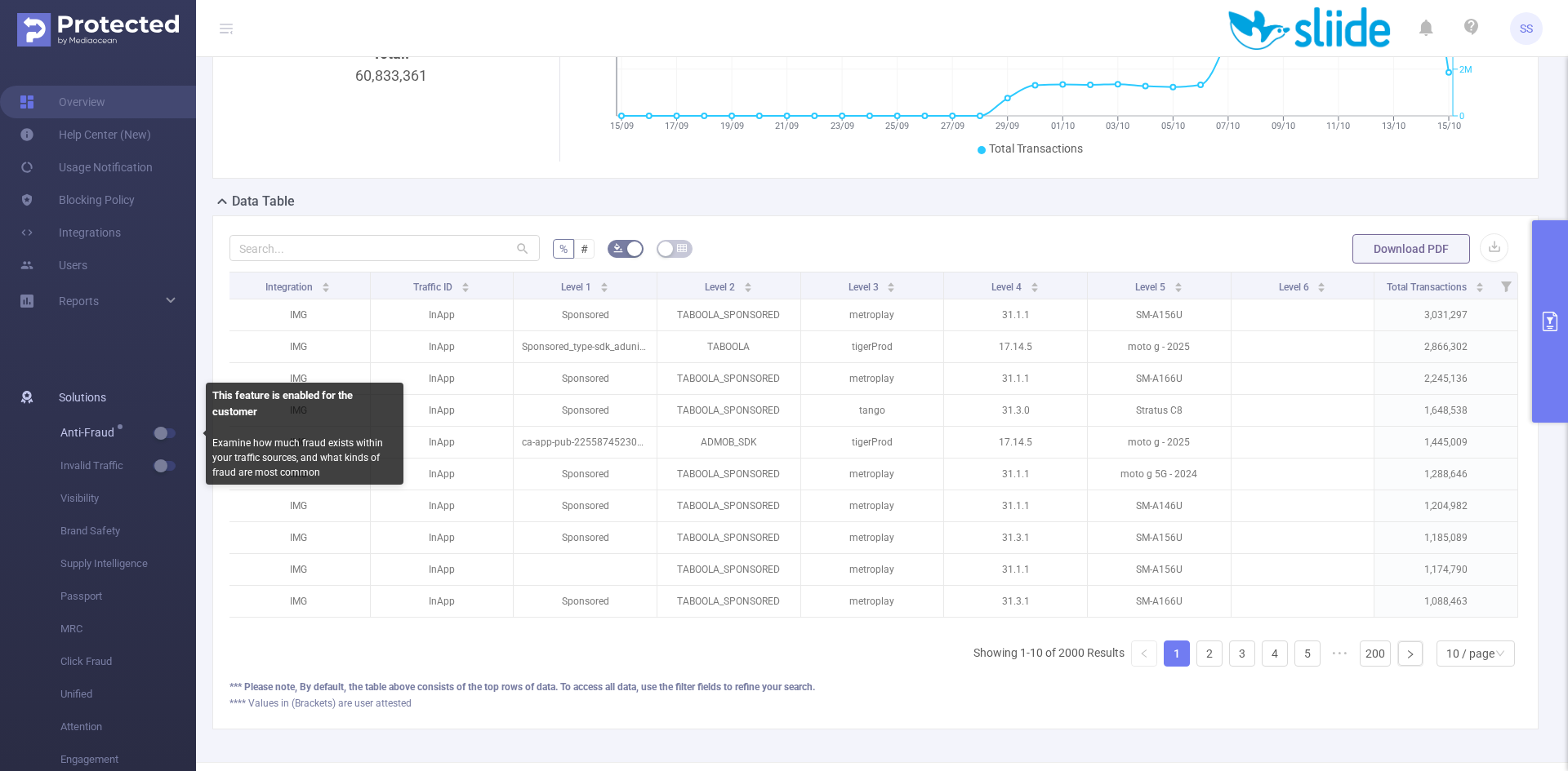
scroll to position [0, 3]
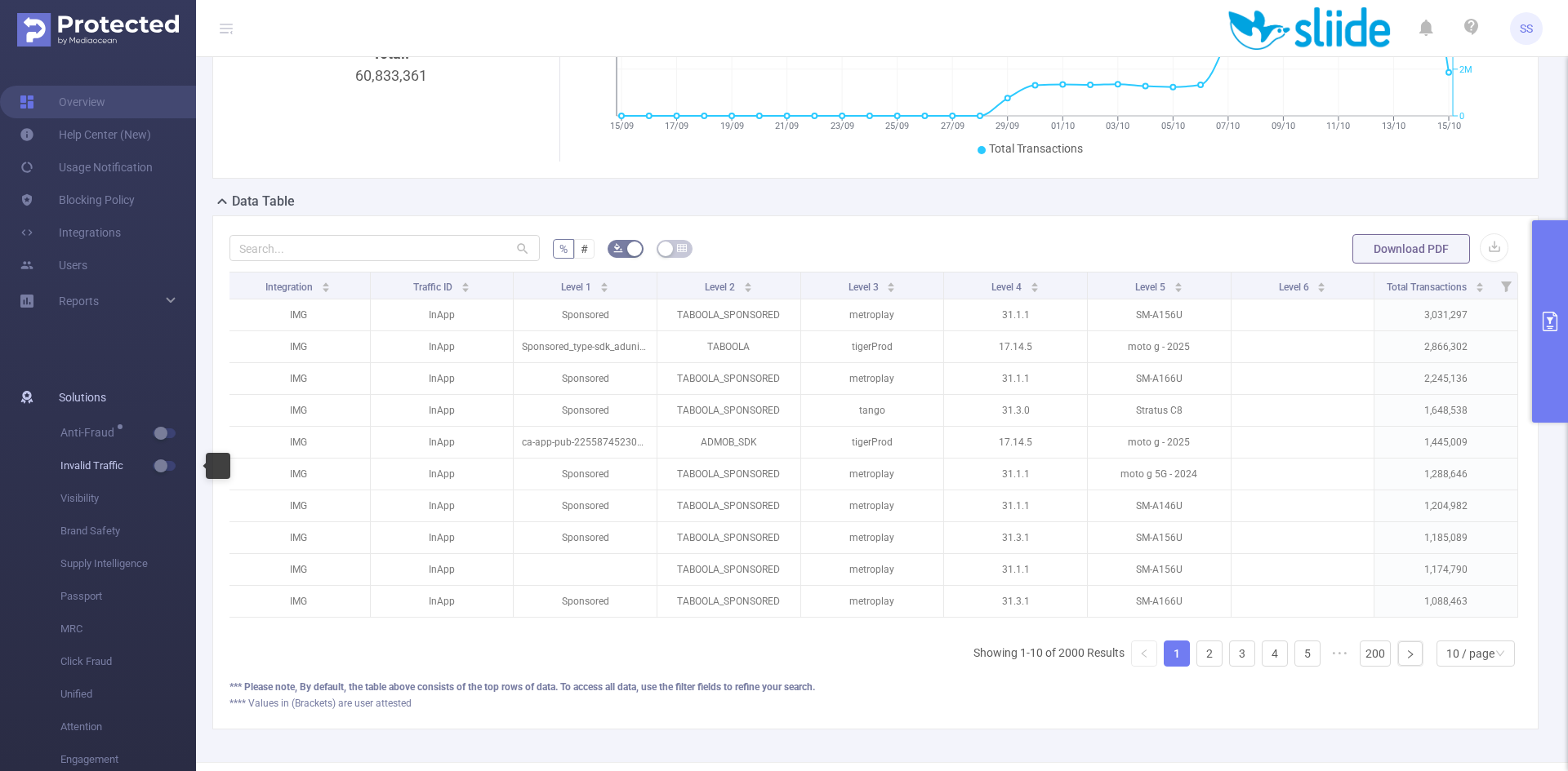
click at [167, 464] on button "button" at bounding box center [165, 466] width 23 height 10
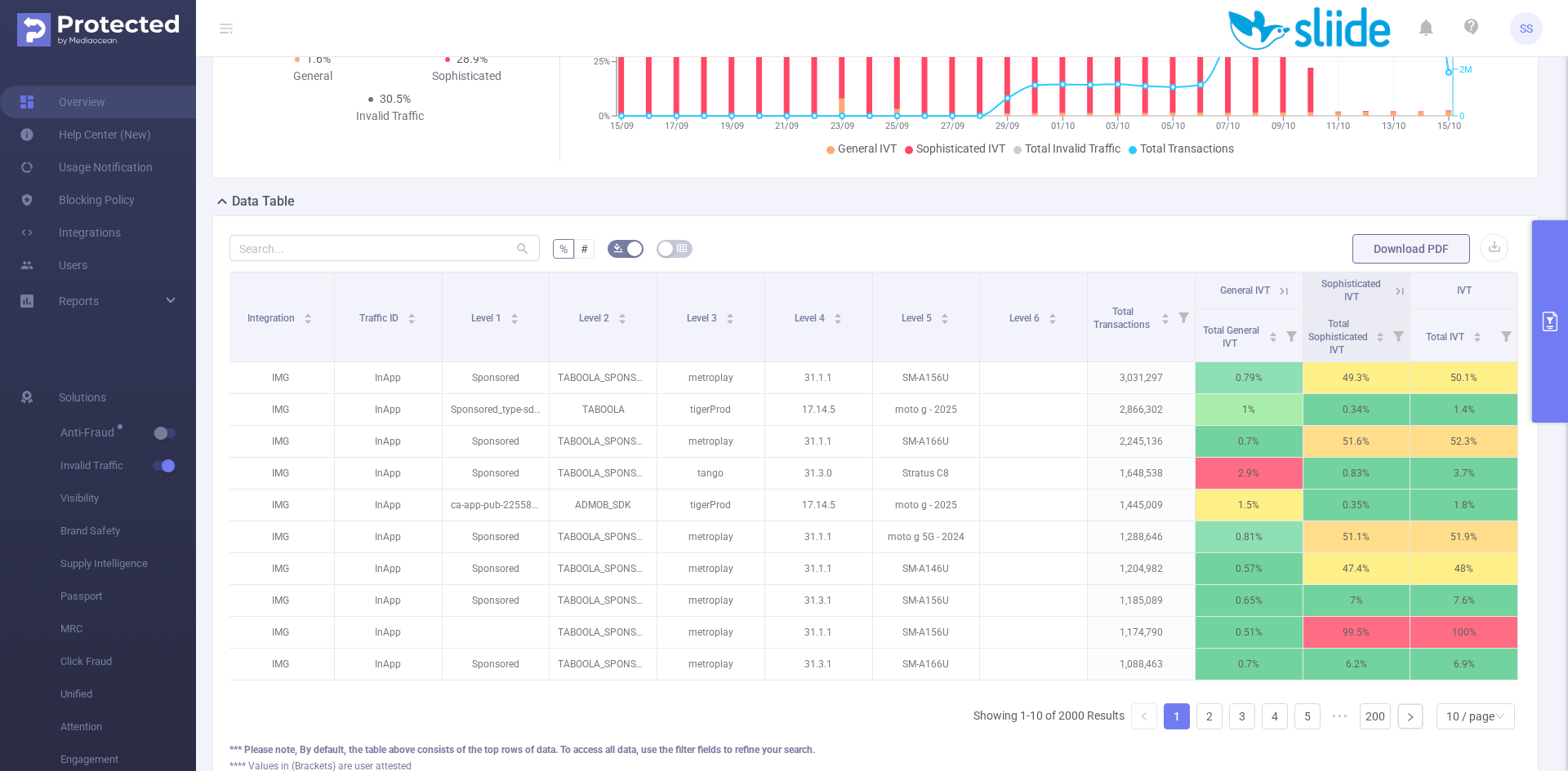
click at [1277, 291] on icon at bounding box center [1283, 291] width 15 height 15
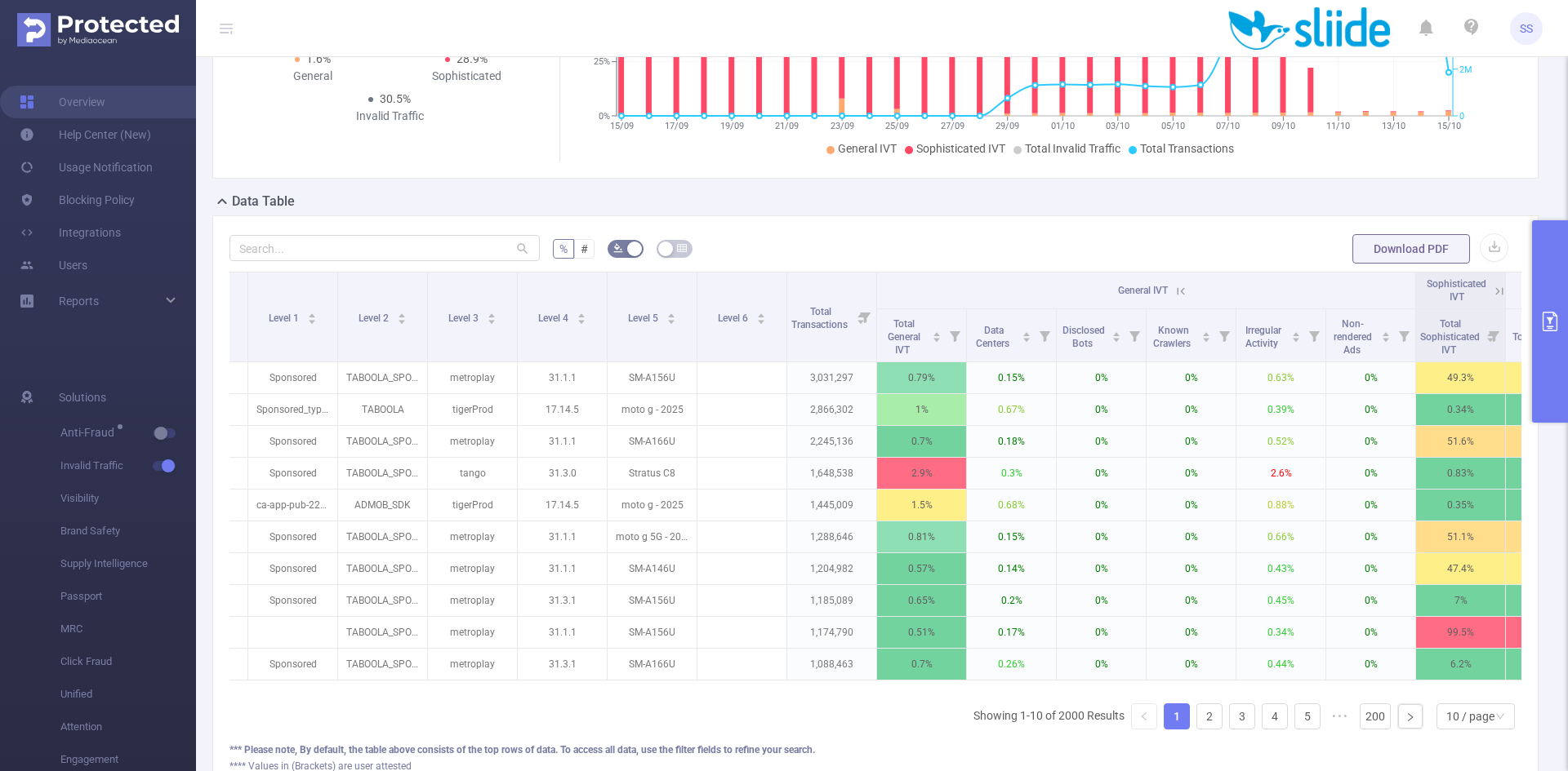
scroll to position [0, 252]
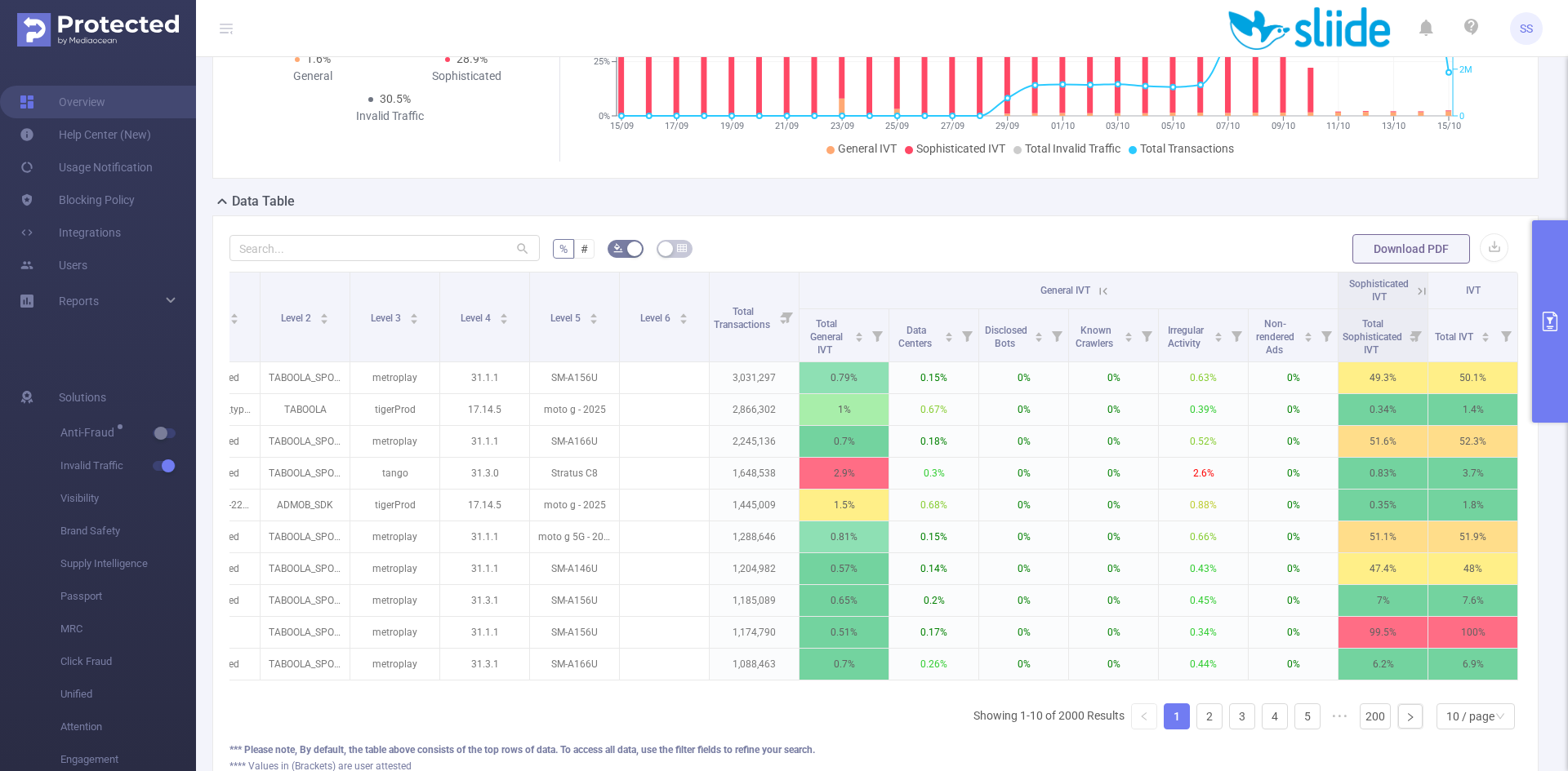
click at [1418, 289] on icon at bounding box center [1422, 291] width 8 height 8
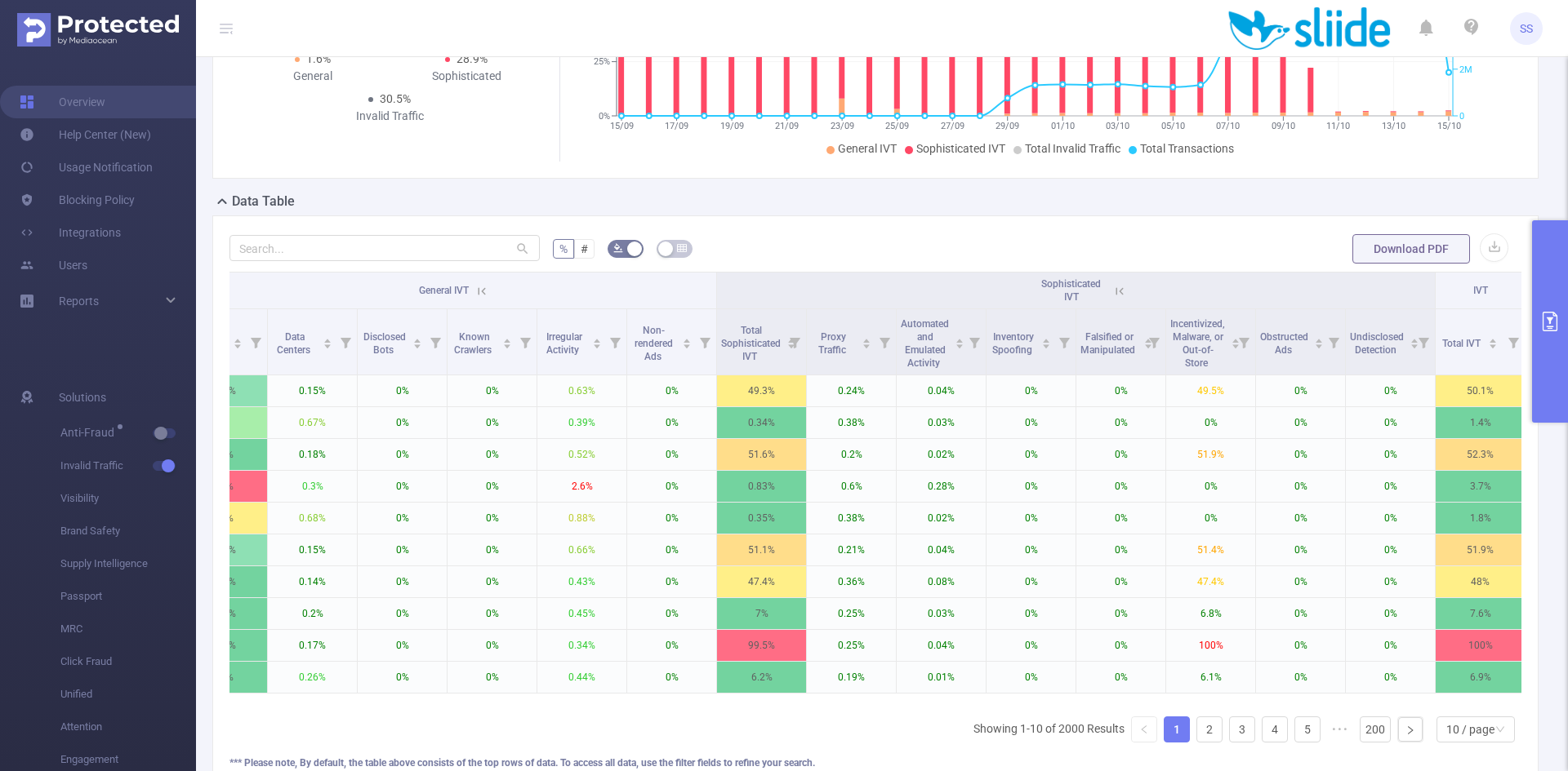
scroll to position [0, 881]
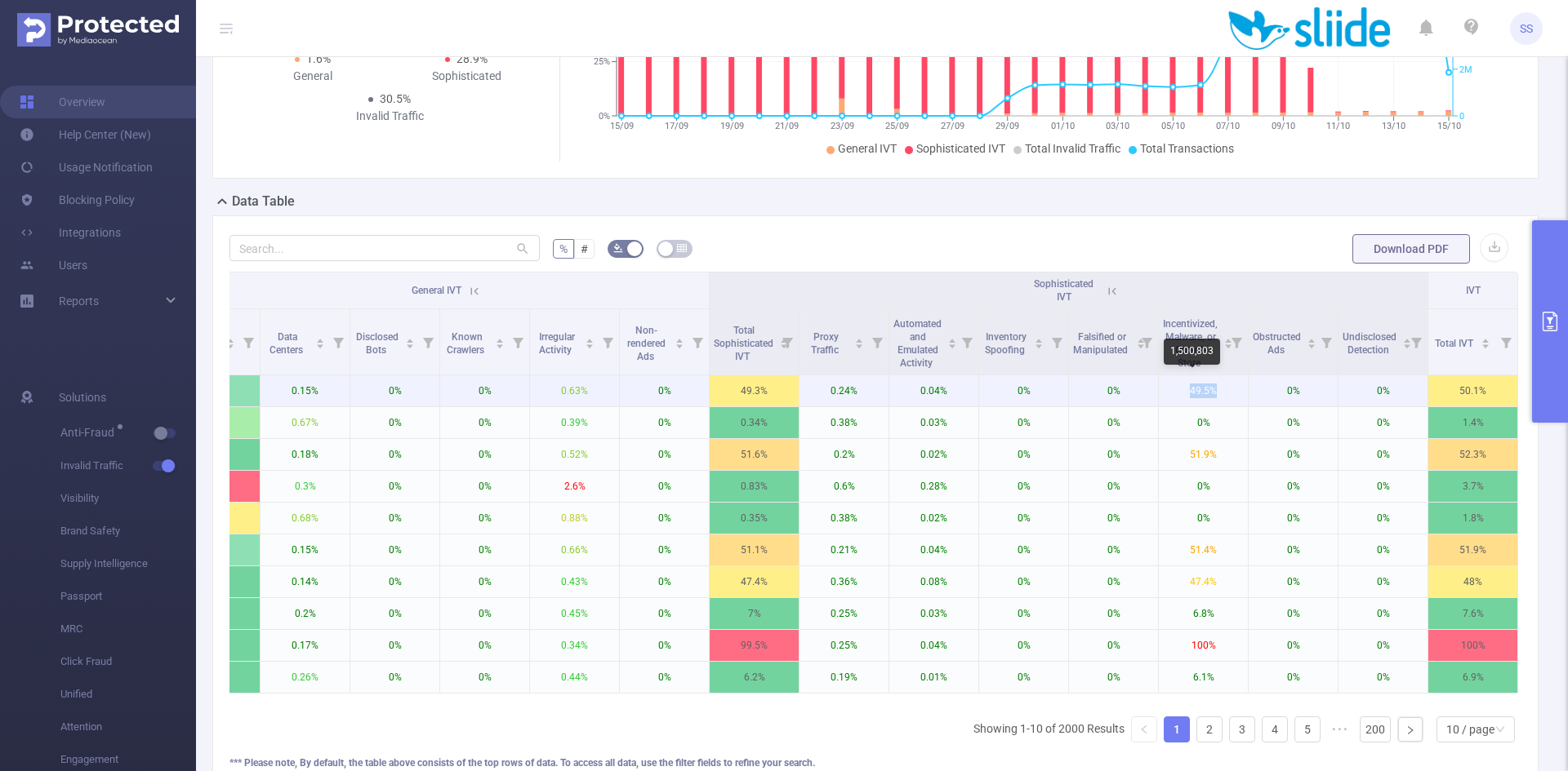
drag, startPoint x: 1179, startPoint y: 395, endPoint x: 1227, endPoint y: 393, distance: 48.0
click at [1227, 393] on p "49.5%" at bounding box center [1203, 391] width 89 height 31
click at [1226, 399] on p "49.5%" at bounding box center [1203, 391] width 89 height 31
click at [1195, 395] on p "49.5%" at bounding box center [1203, 391] width 89 height 31
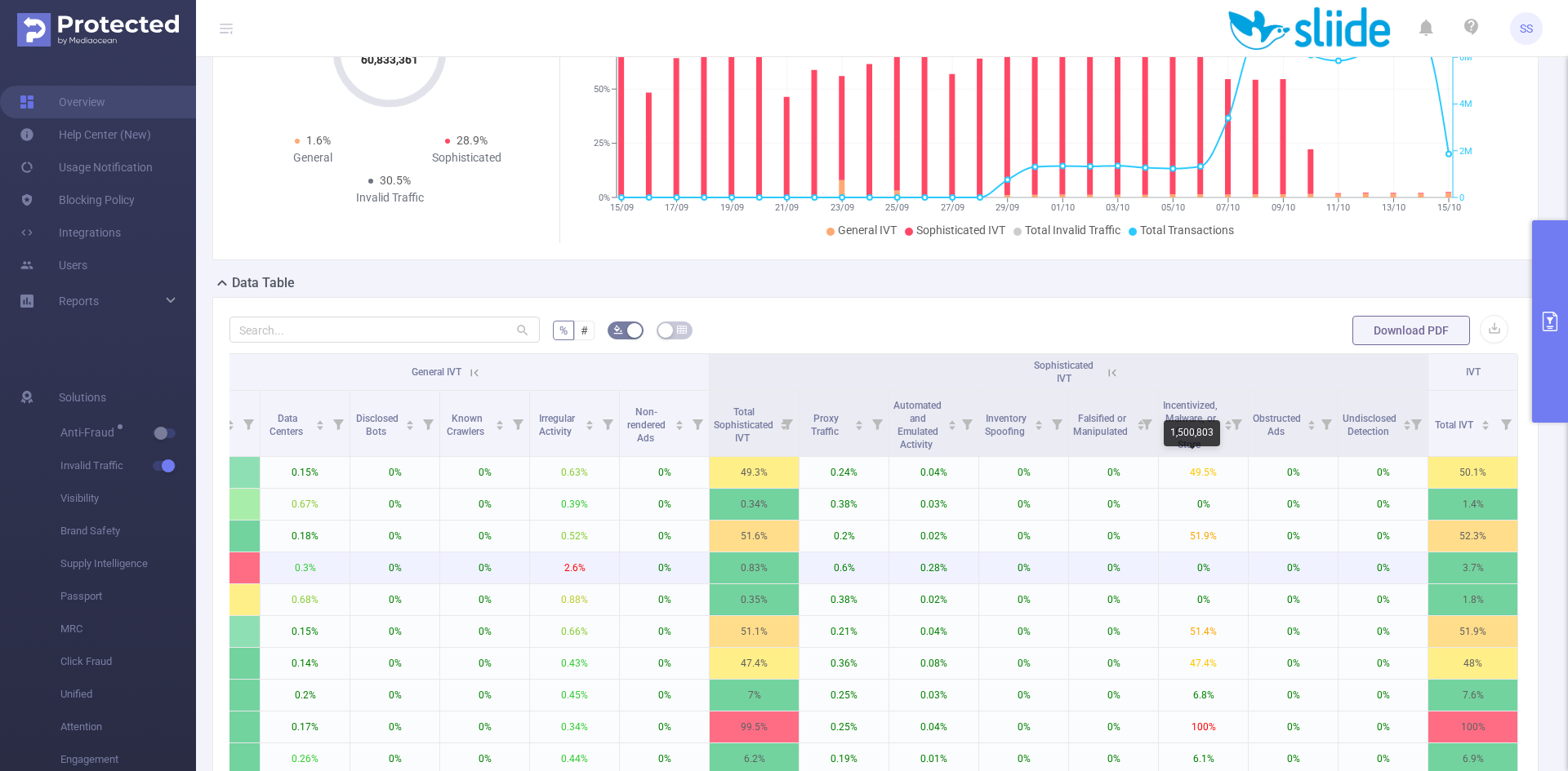
scroll to position [245, 0]
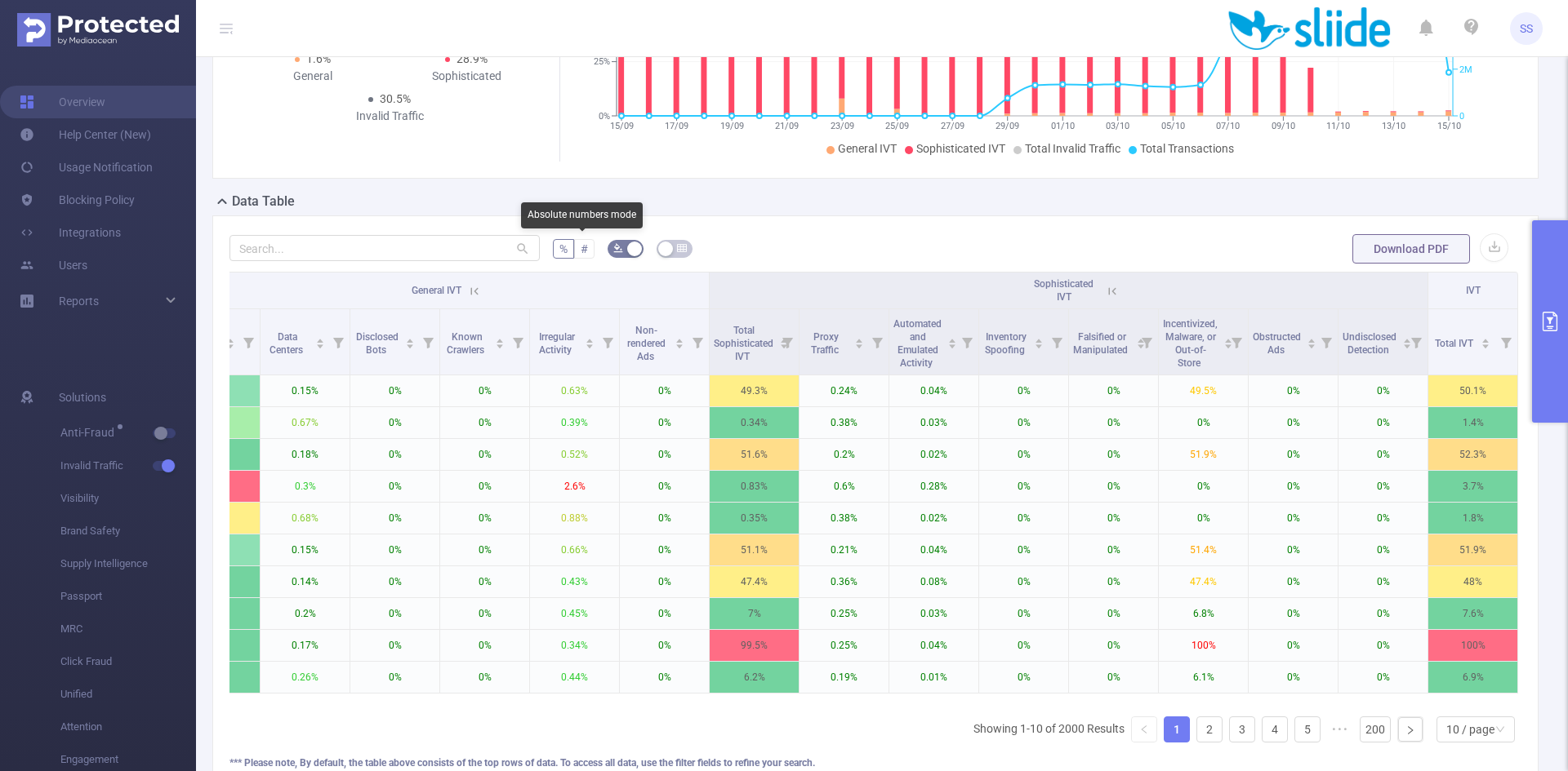
click at [581, 250] on span "#" at bounding box center [585, 250] width 8 height 14
click at [581, 253] on input "#" at bounding box center [581, 253] width 0 height 0
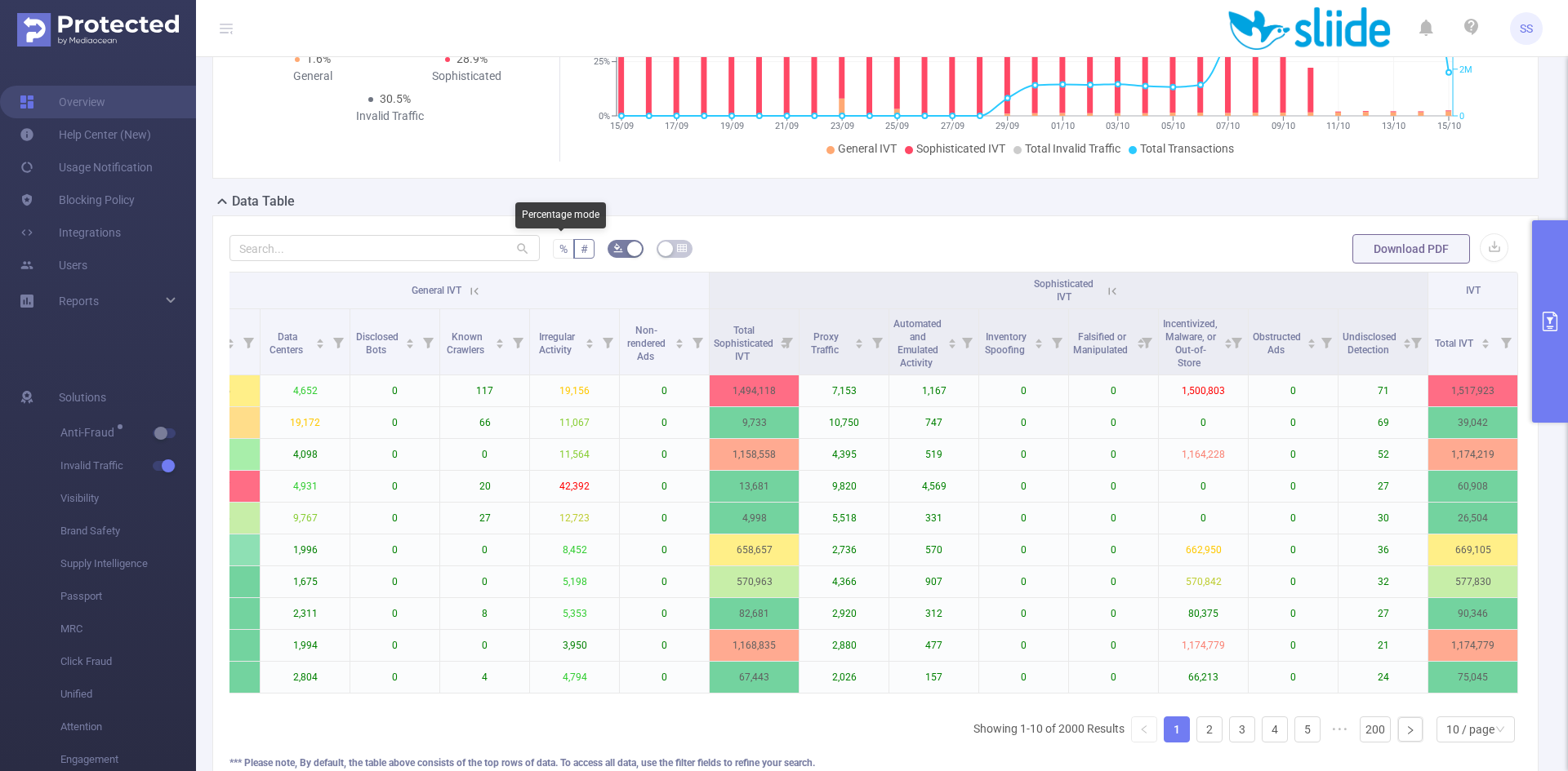
click at [562, 250] on span "%" at bounding box center [563, 250] width 8 height 14
click at [559, 253] on input "%" at bounding box center [559, 253] width 0 height 0
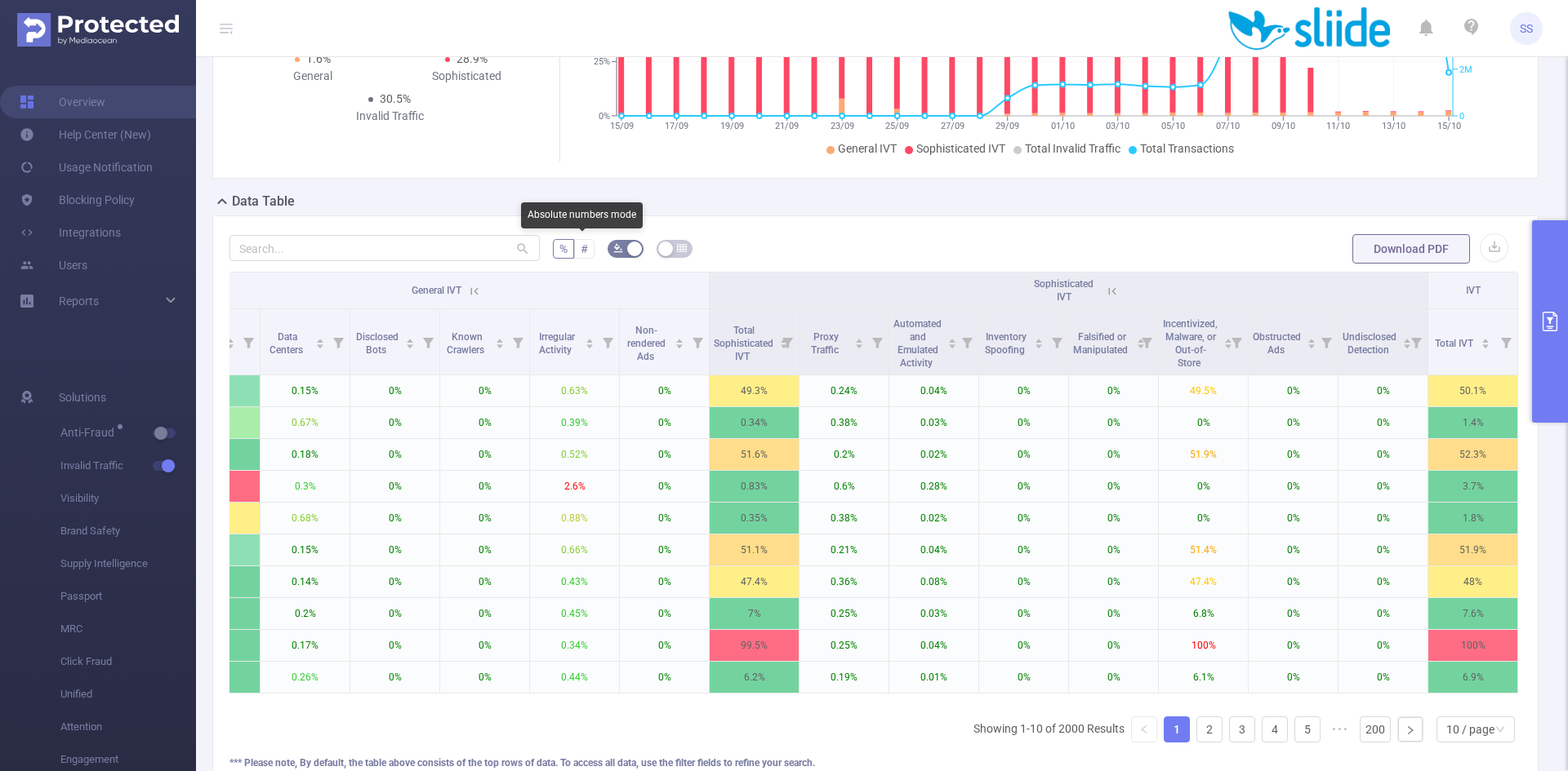
click at [581, 249] on span "#" at bounding box center [585, 250] width 8 height 14
click at [581, 253] on input "#" at bounding box center [581, 253] width 0 height 0
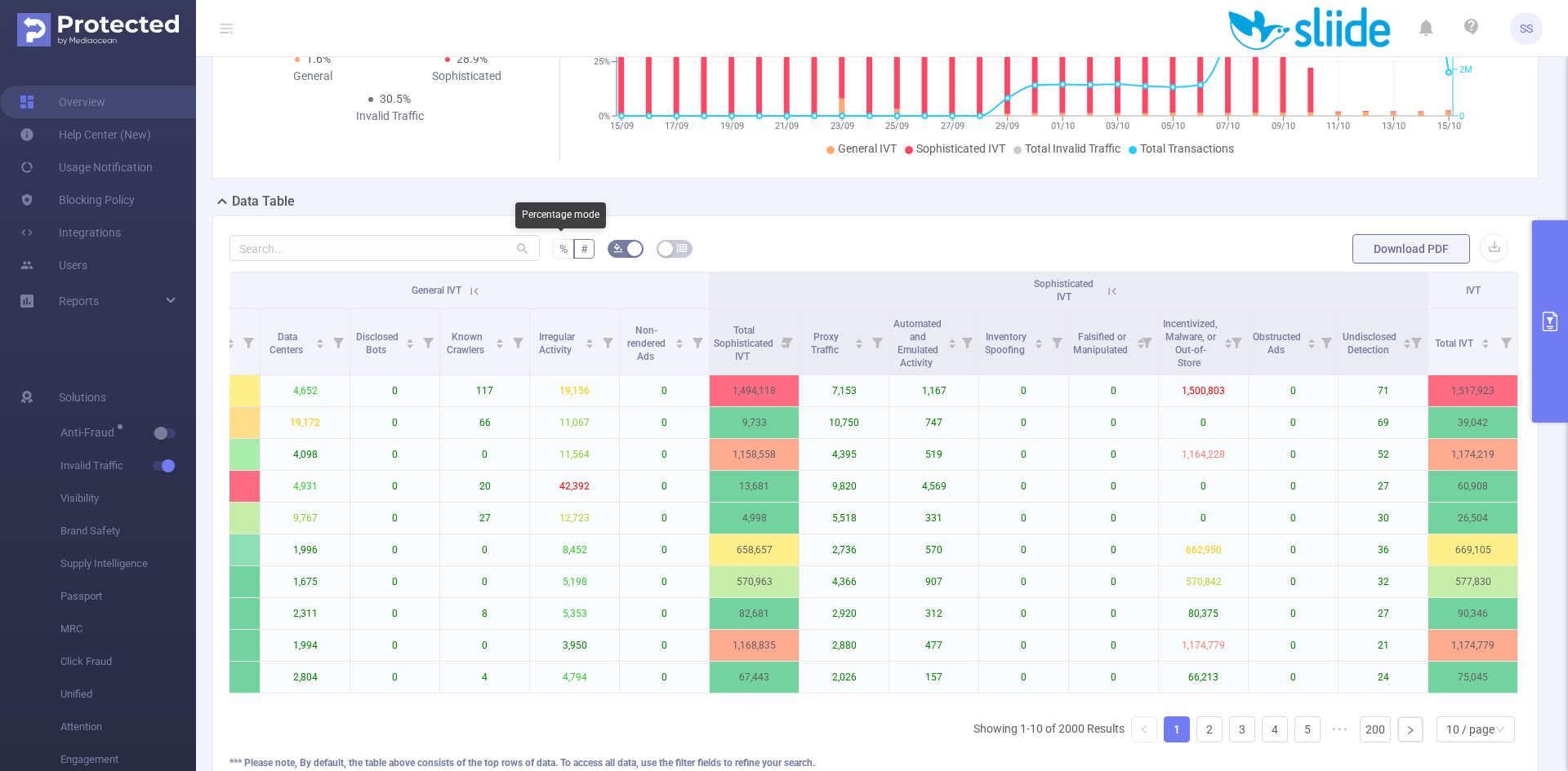
click at [563, 249] on span "%" at bounding box center [563, 250] width 8 height 14
click at [559, 253] on input "%" at bounding box center [559, 253] width 0 height 0
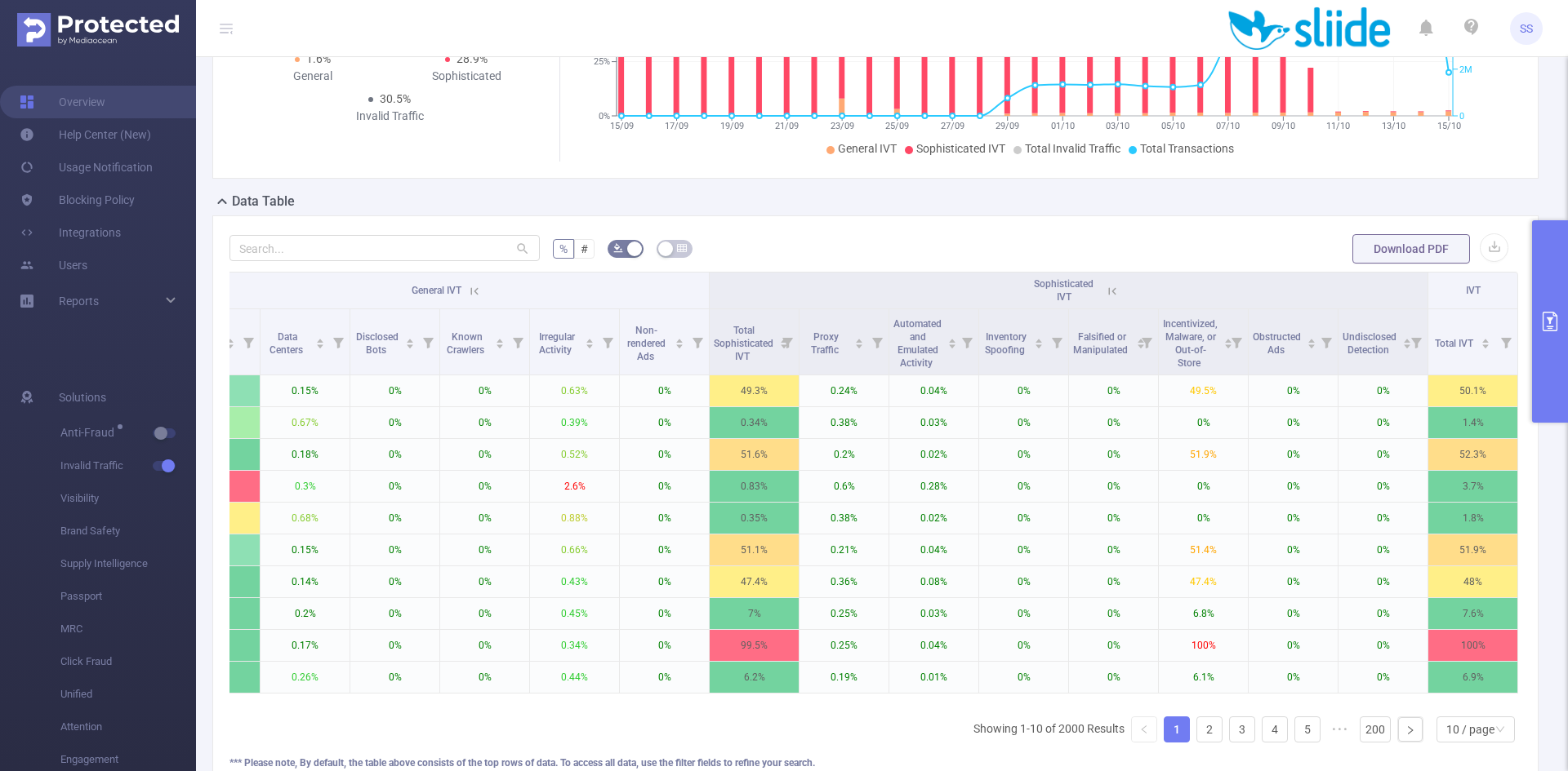
click at [467, 295] on icon at bounding box center [474, 291] width 15 height 15
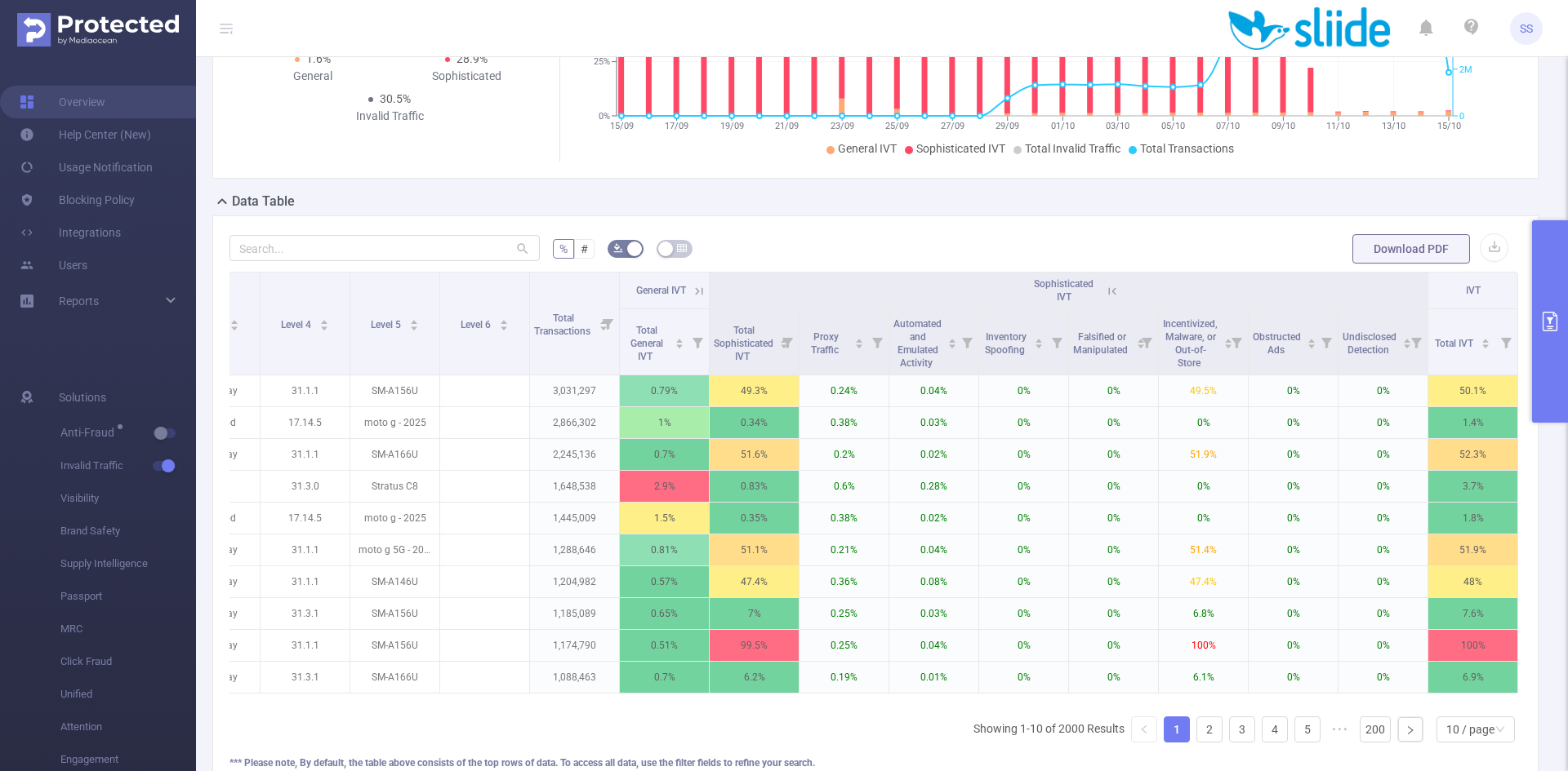
click at [1105, 294] on icon at bounding box center [1112, 291] width 15 height 15
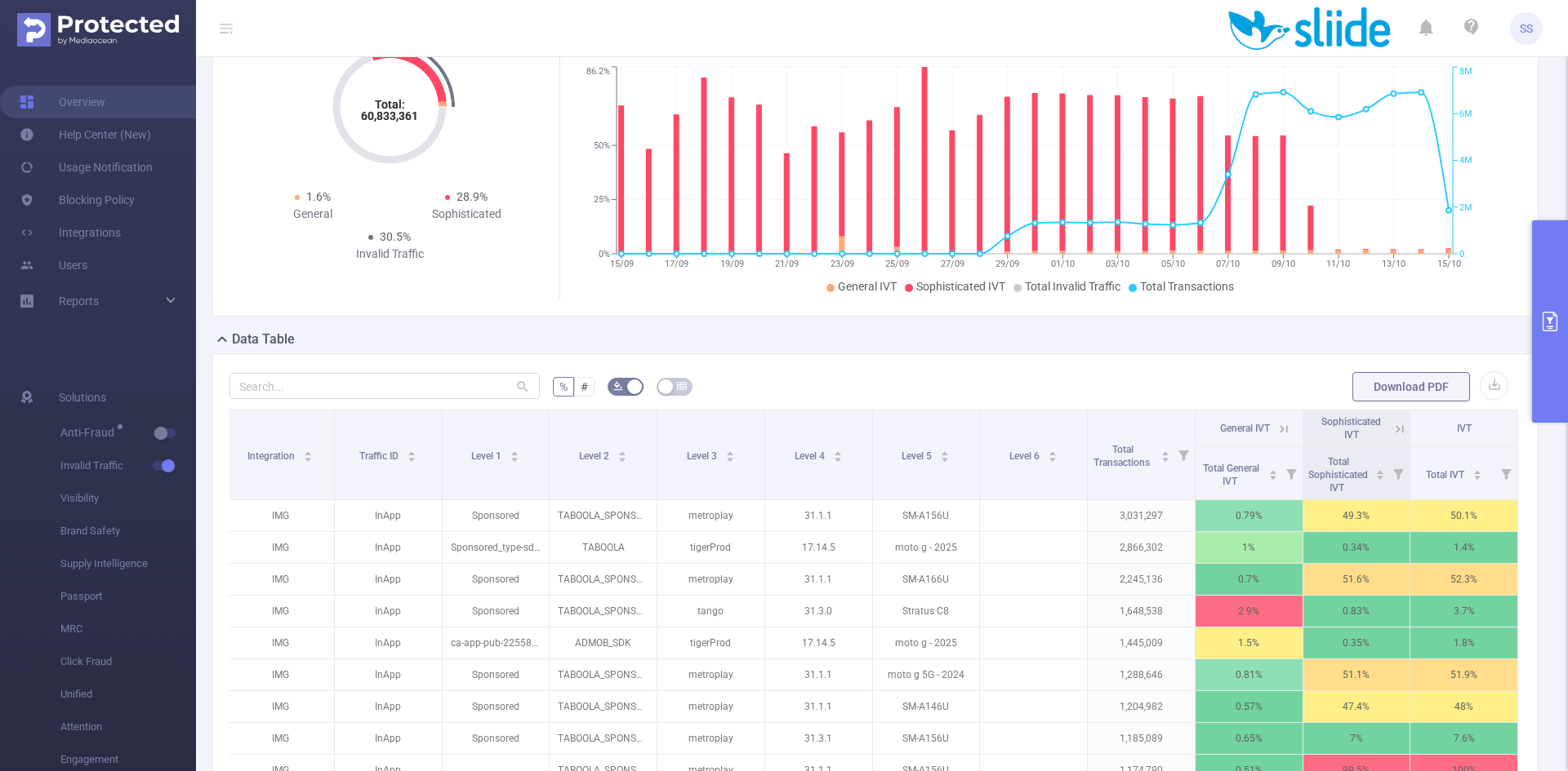
scroll to position [81, 0]
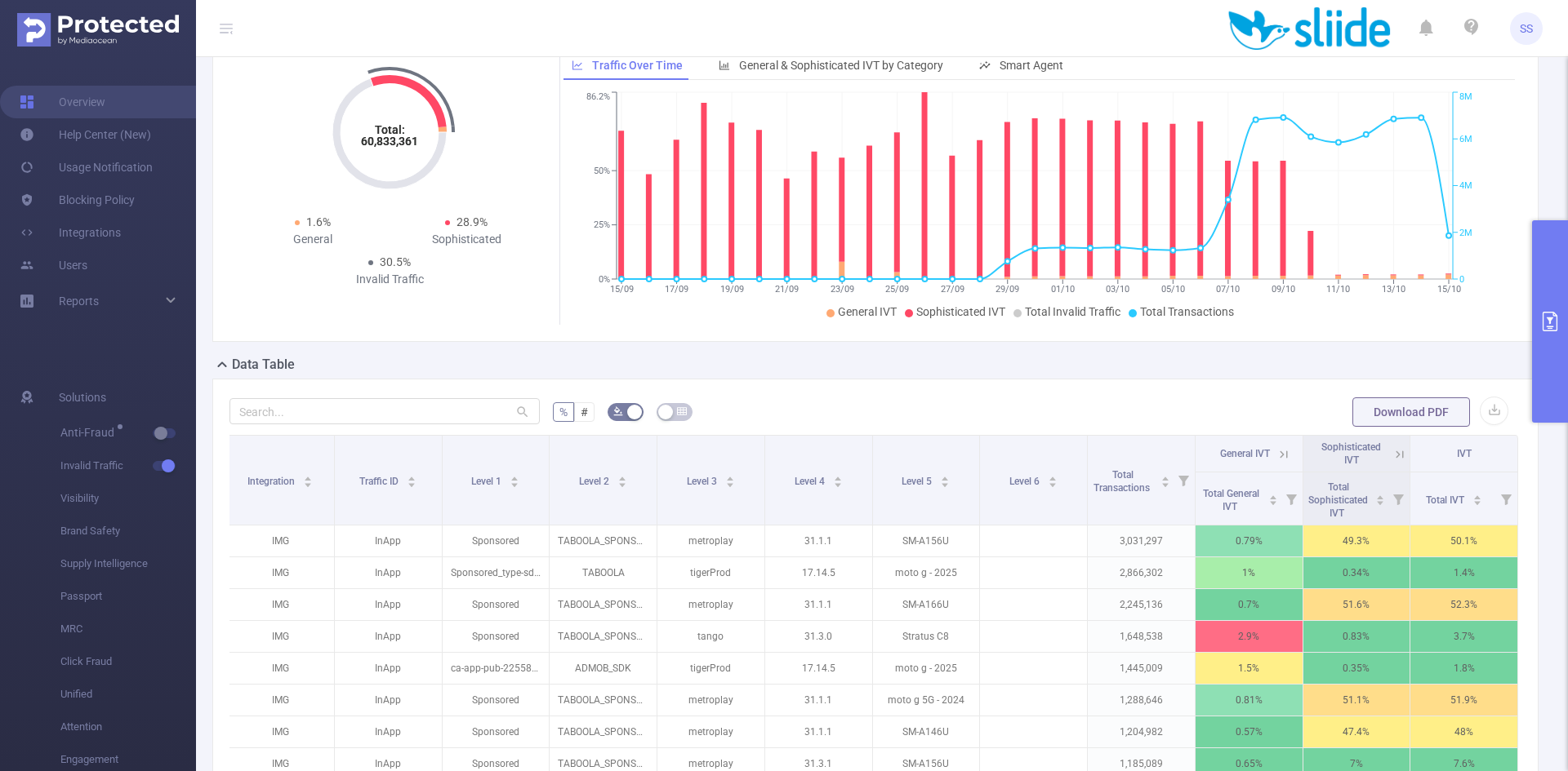
click at [1291, 332] on div "Total: 60,833,361 Total: 60,833,361 1.6% General 28.9% Sophisticated 30.5% Inva…" at bounding box center [875, 188] width 1326 height 309
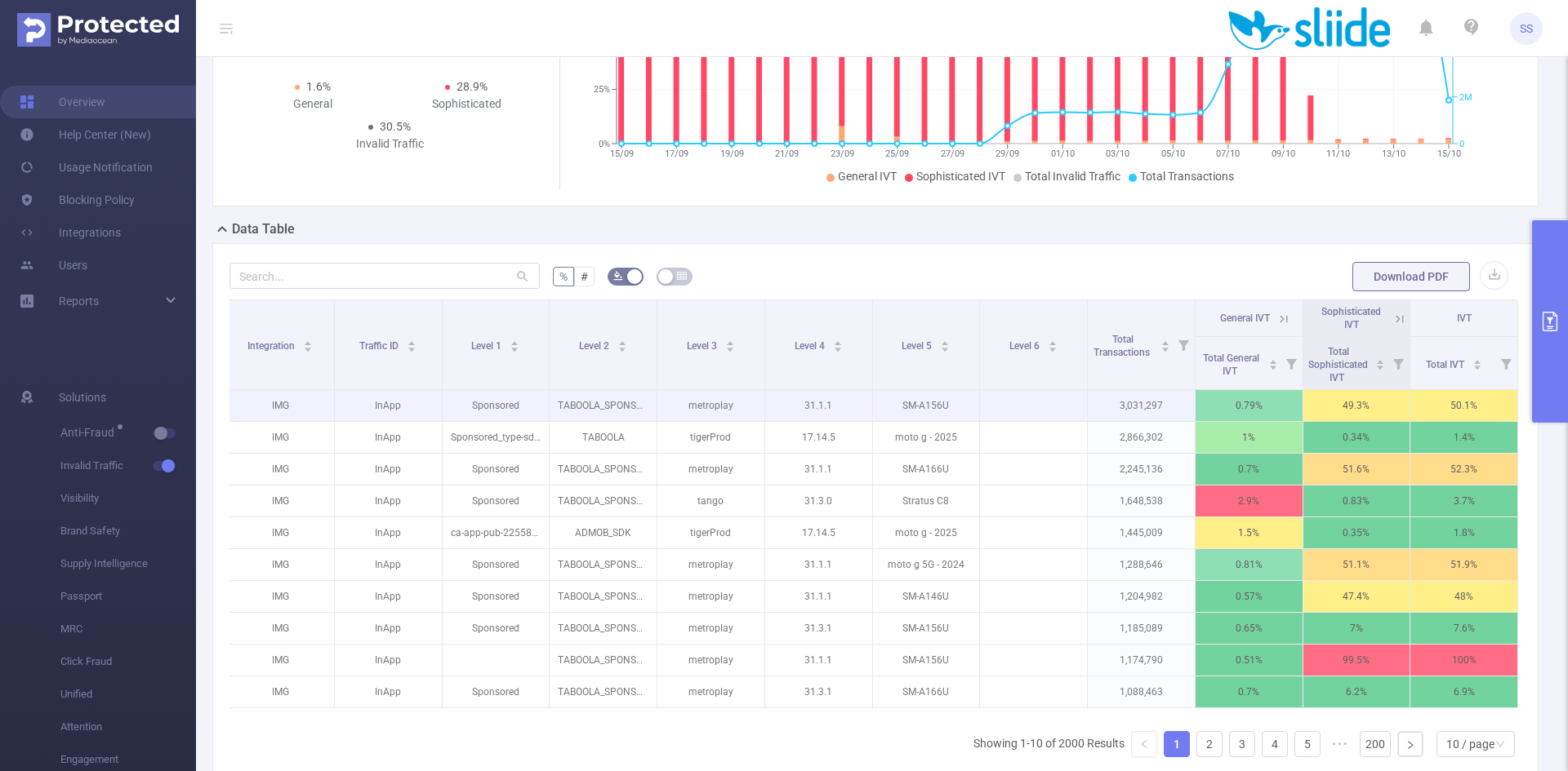
scroll to position [245, 0]
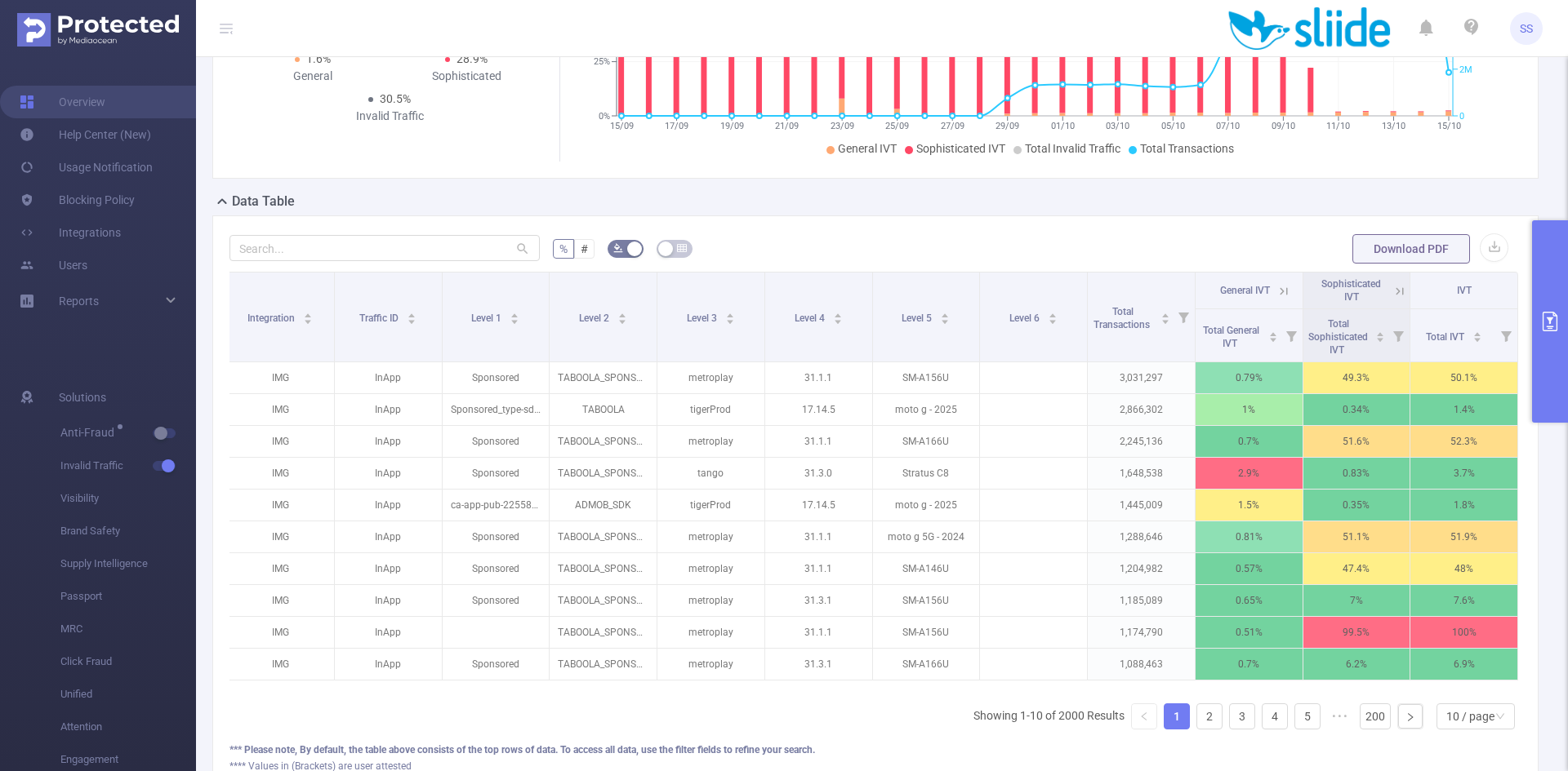
click at [1393, 296] on icon at bounding box center [1400, 291] width 15 height 15
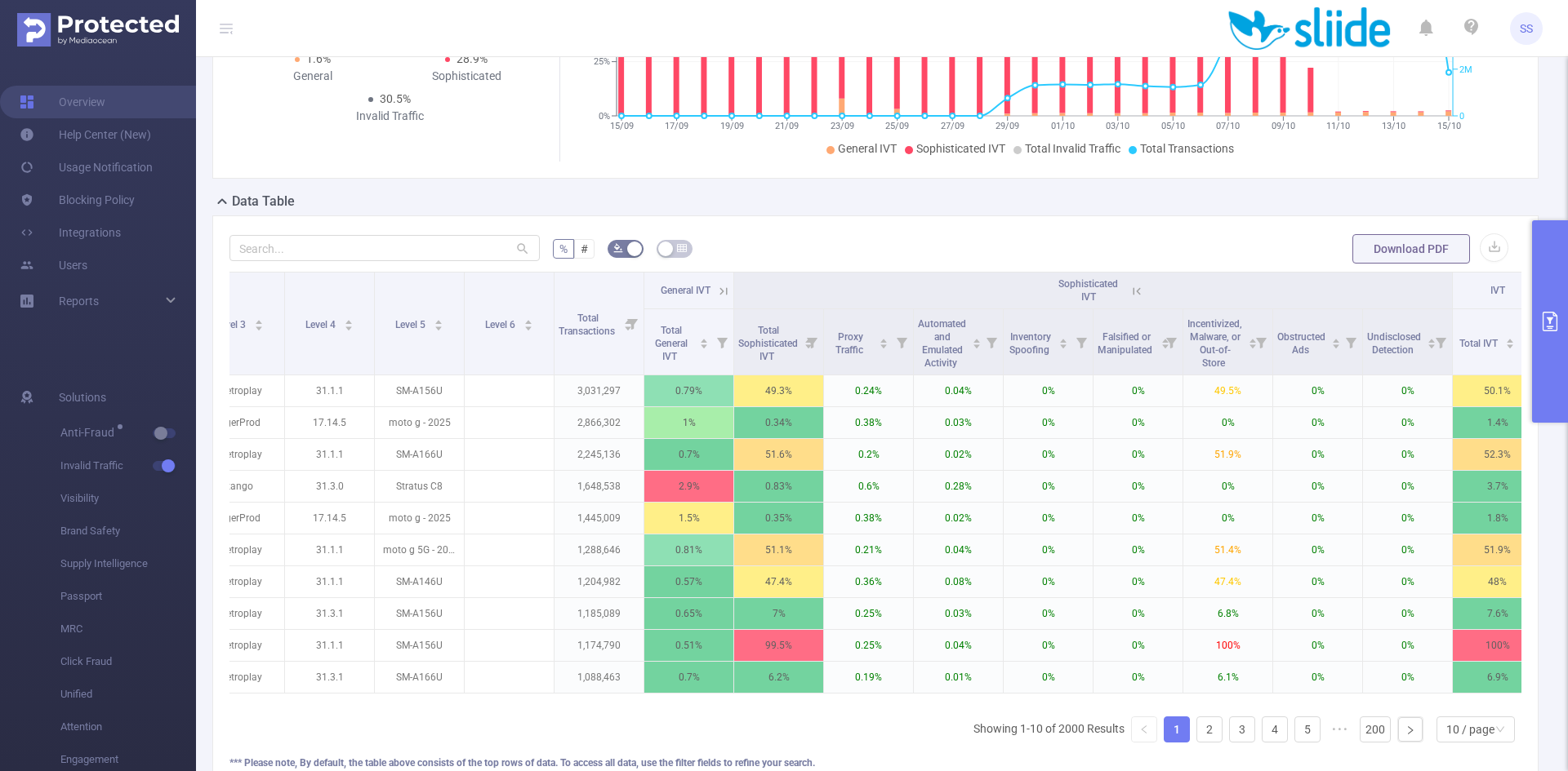
scroll to position [0, 393]
click at [726, 295] on icon at bounding box center [725, 291] width 15 height 15
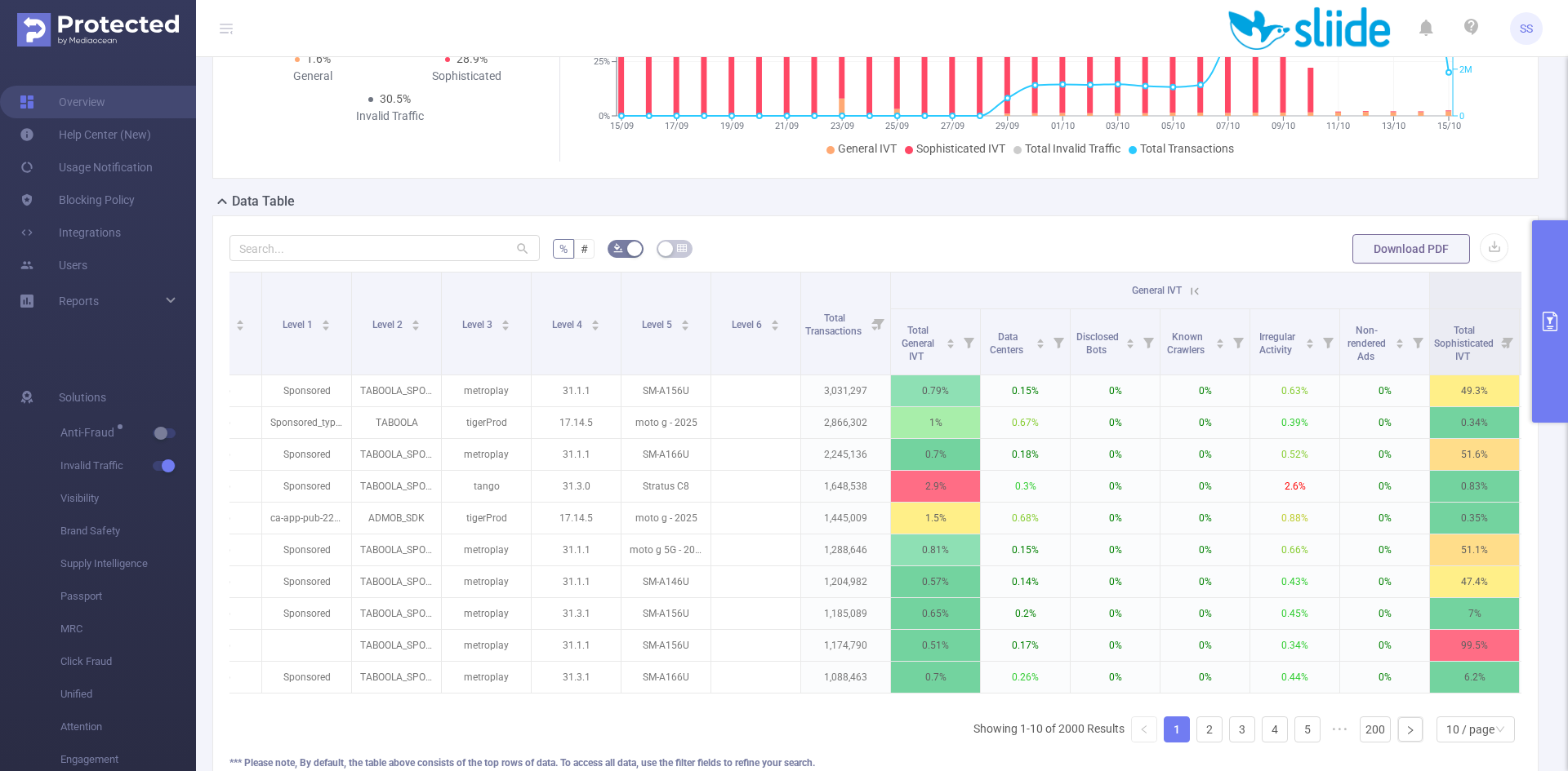
scroll to position [0, 0]
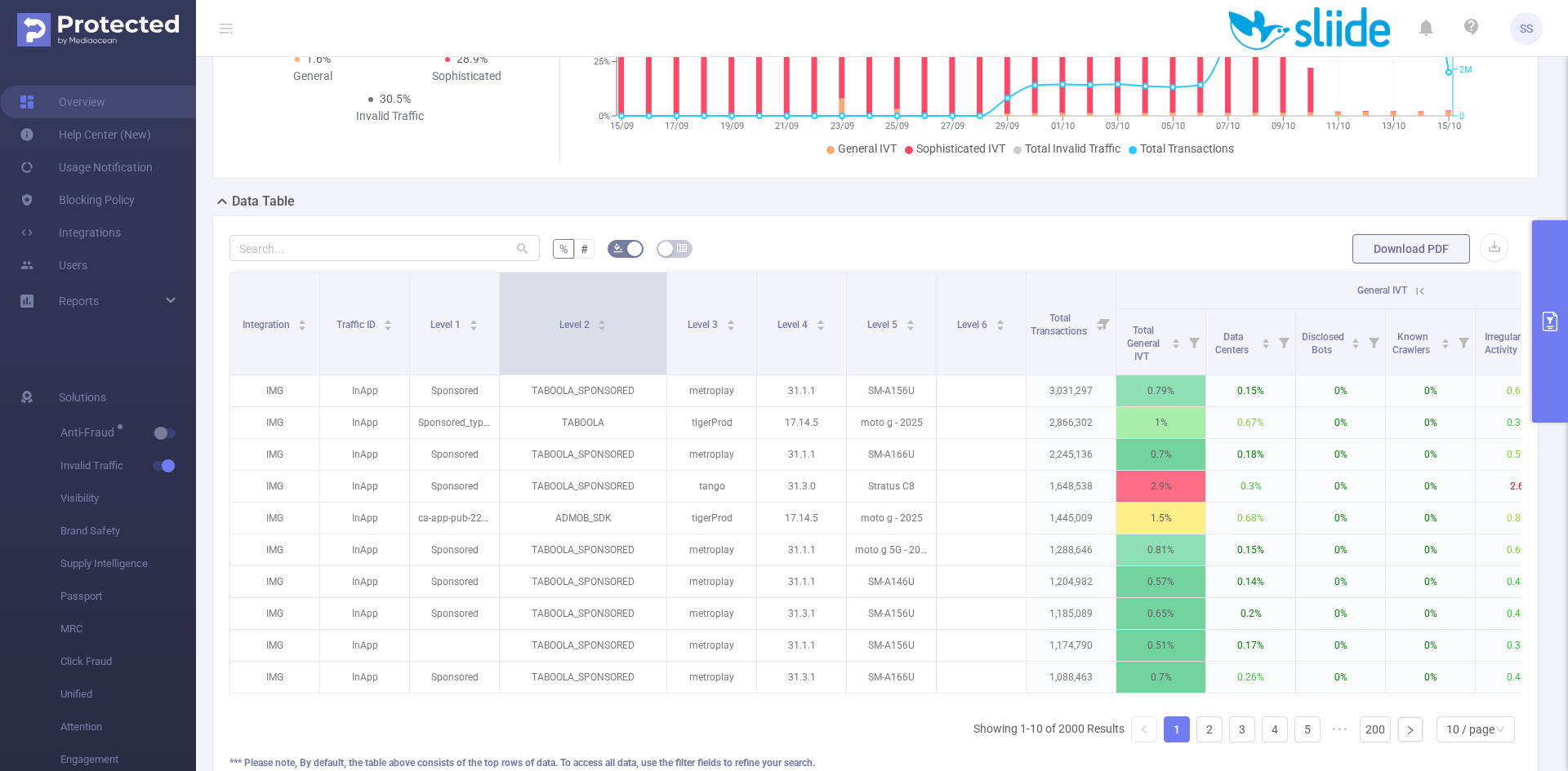
drag, startPoint x: 588, startPoint y: 354, endPoint x: 667, endPoint y: 358, distance: 79.1
click at [667, 358] on span at bounding box center [666, 323] width 8 height 102
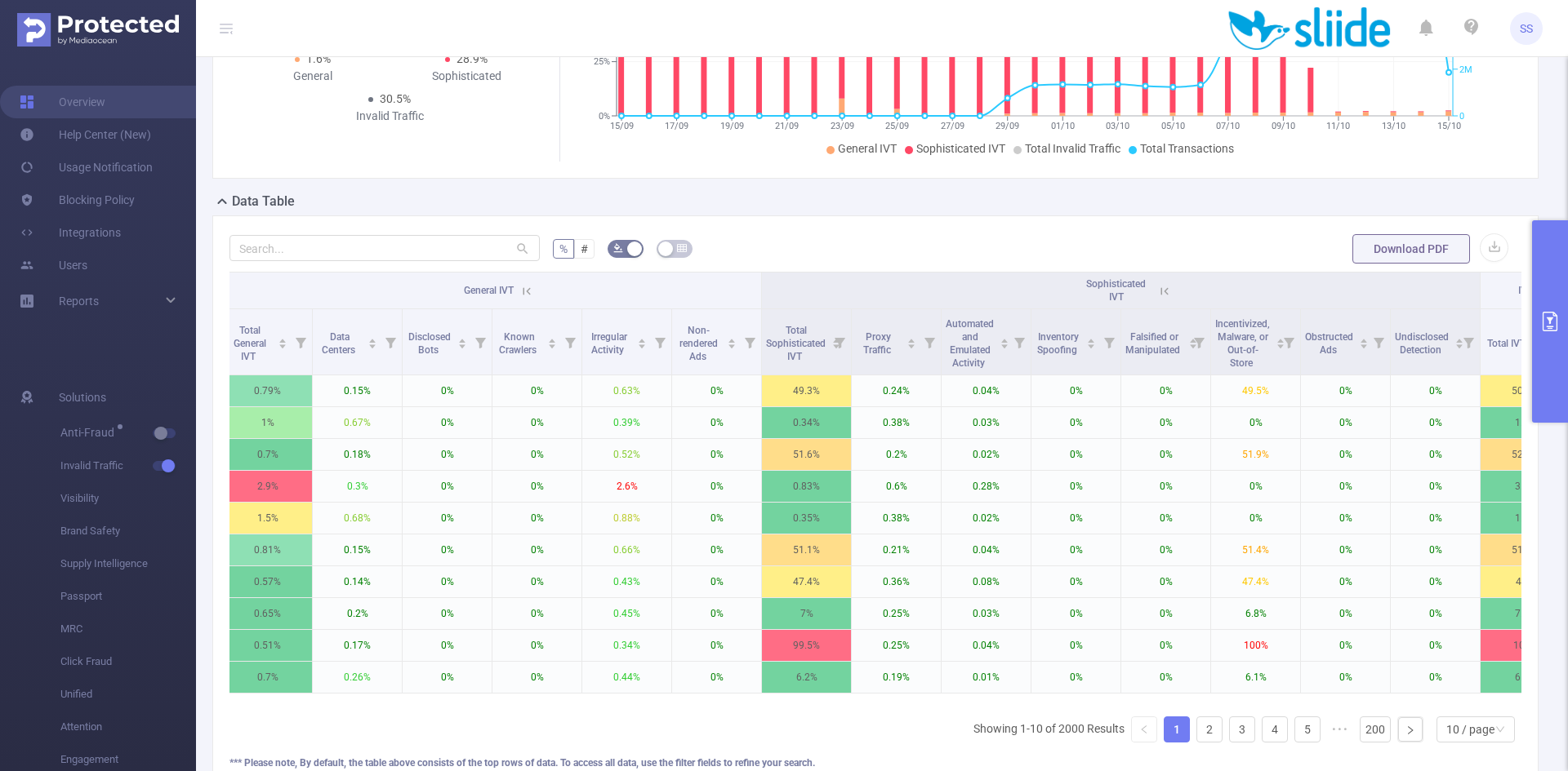
scroll to position [0, 879]
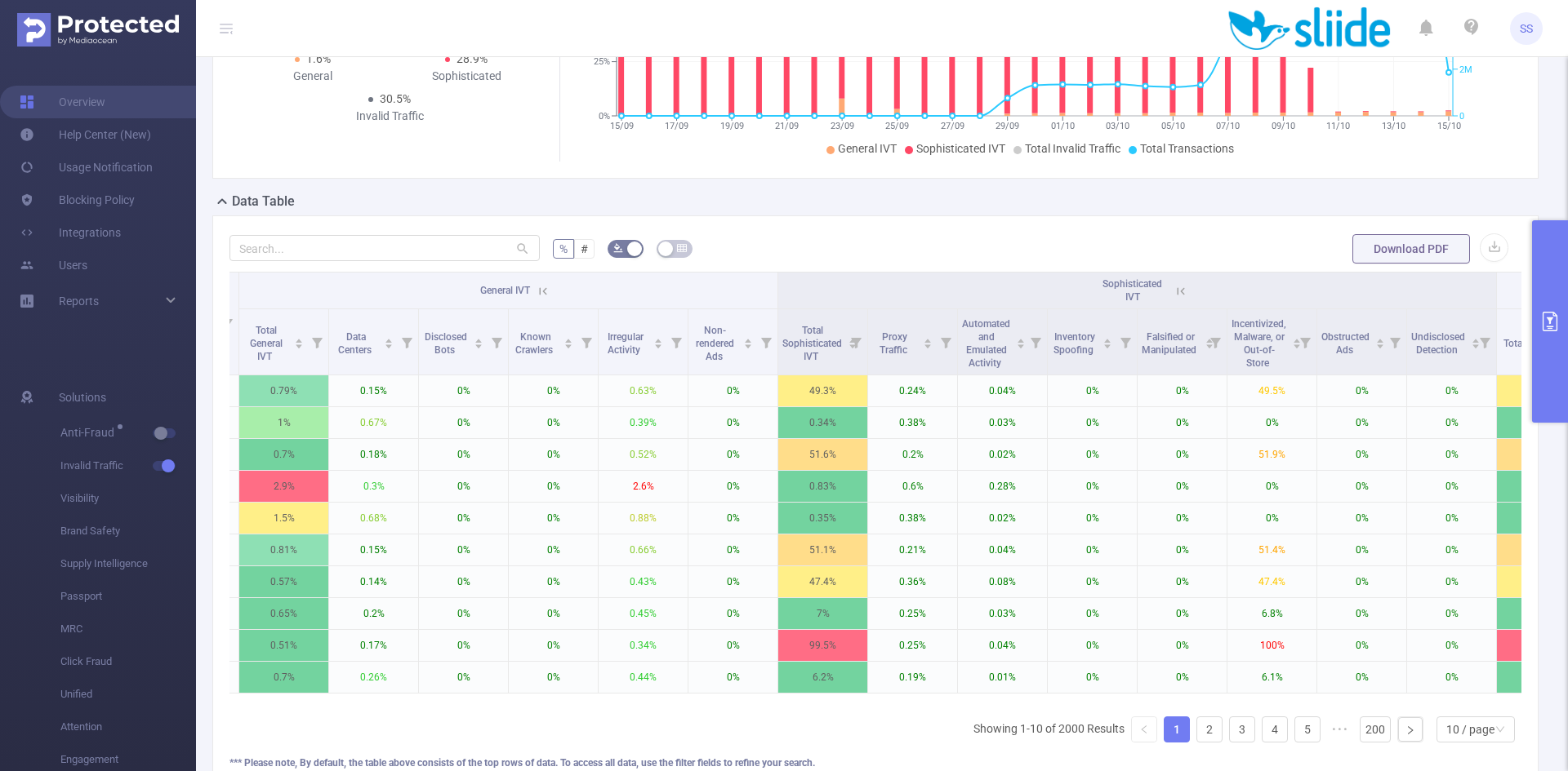
click at [1176, 290] on icon at bounding box center [1181, 291] width 15 height 15
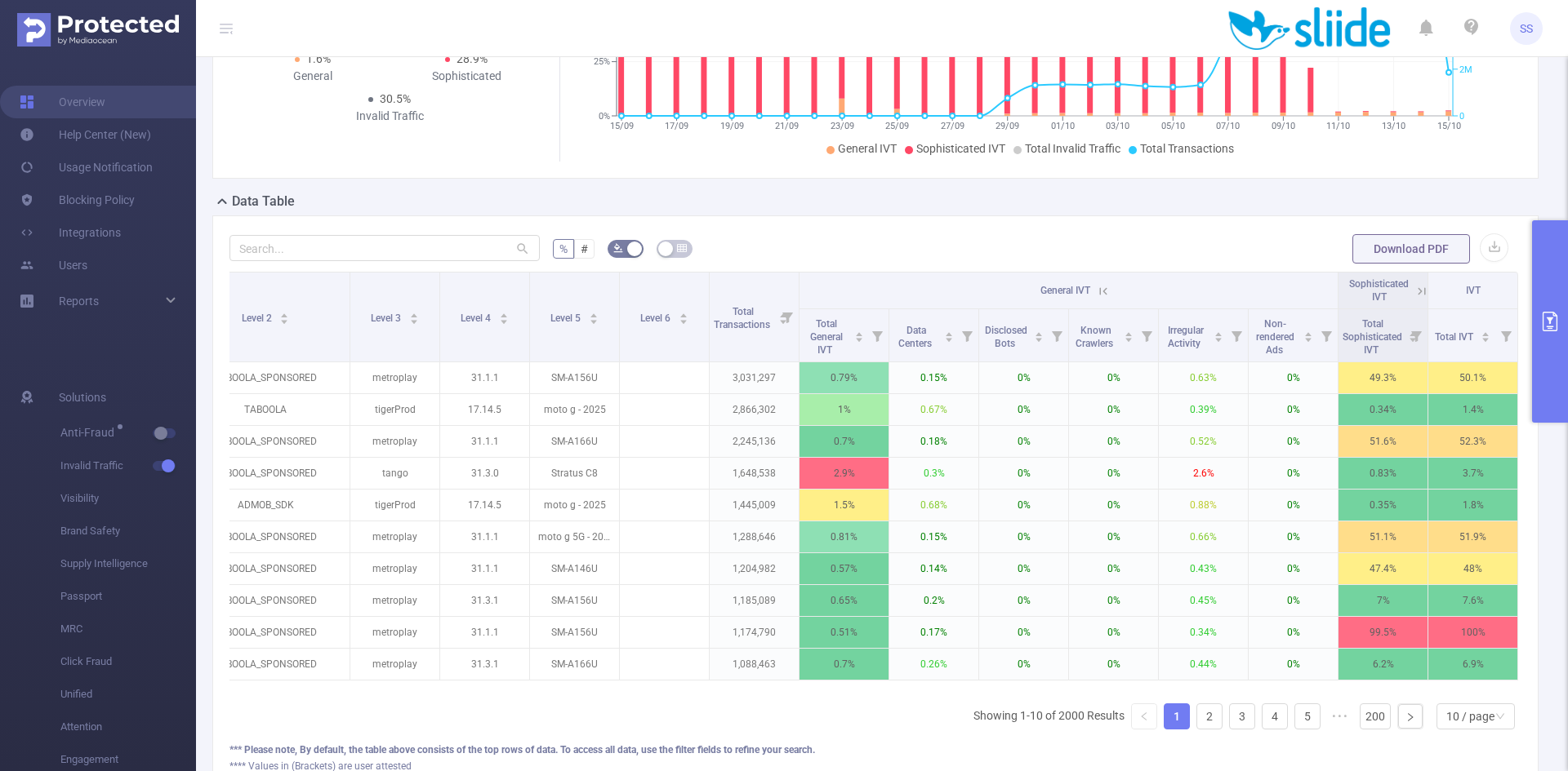
click at [1096, 293] on icon at bounding box center [1102, 291] width 15 height 15
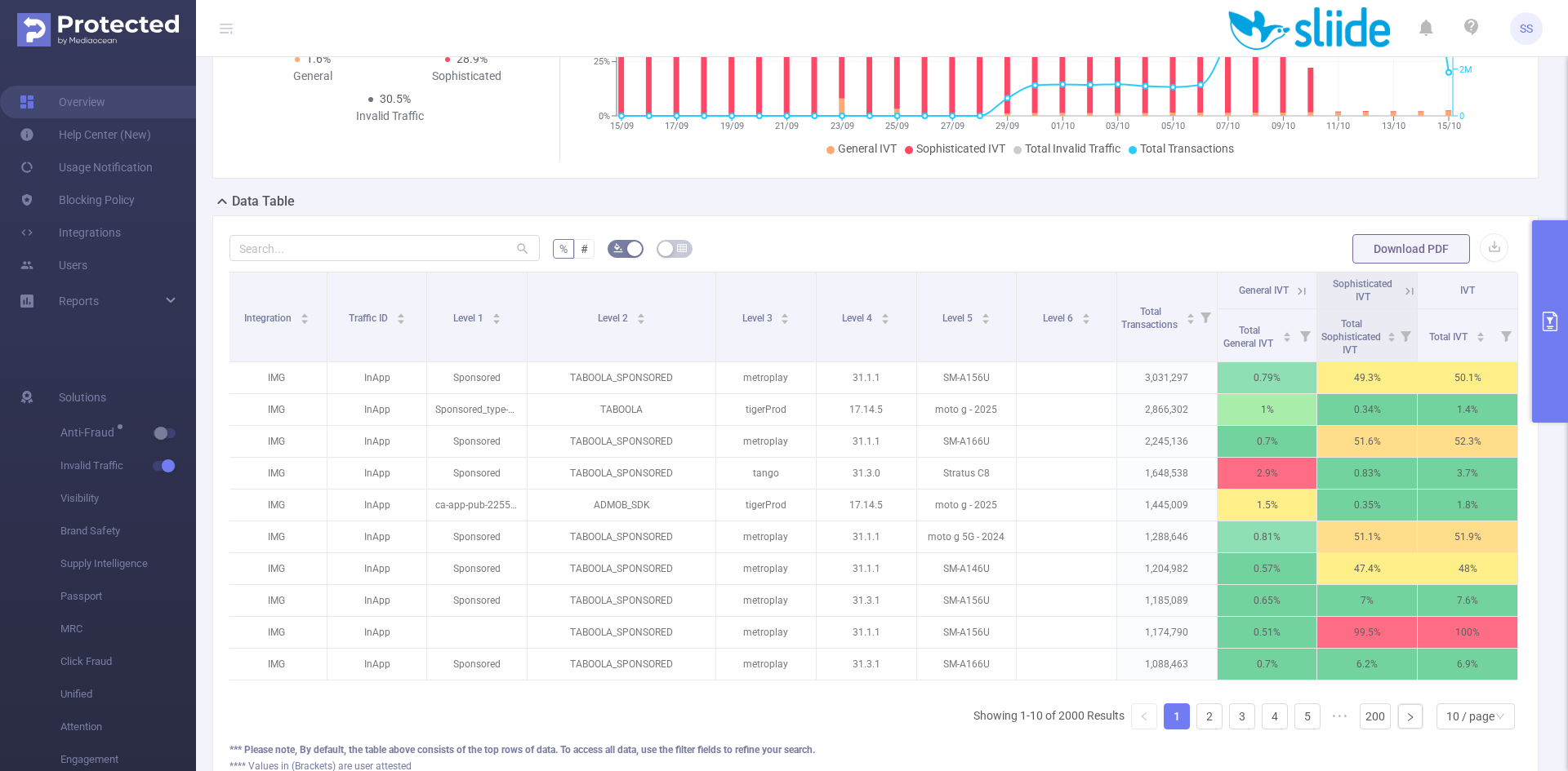
scroll to position [0, 3]
click at [1547, 317] on icon "primary" at bounding box center [1550, 321] width 15 height 19
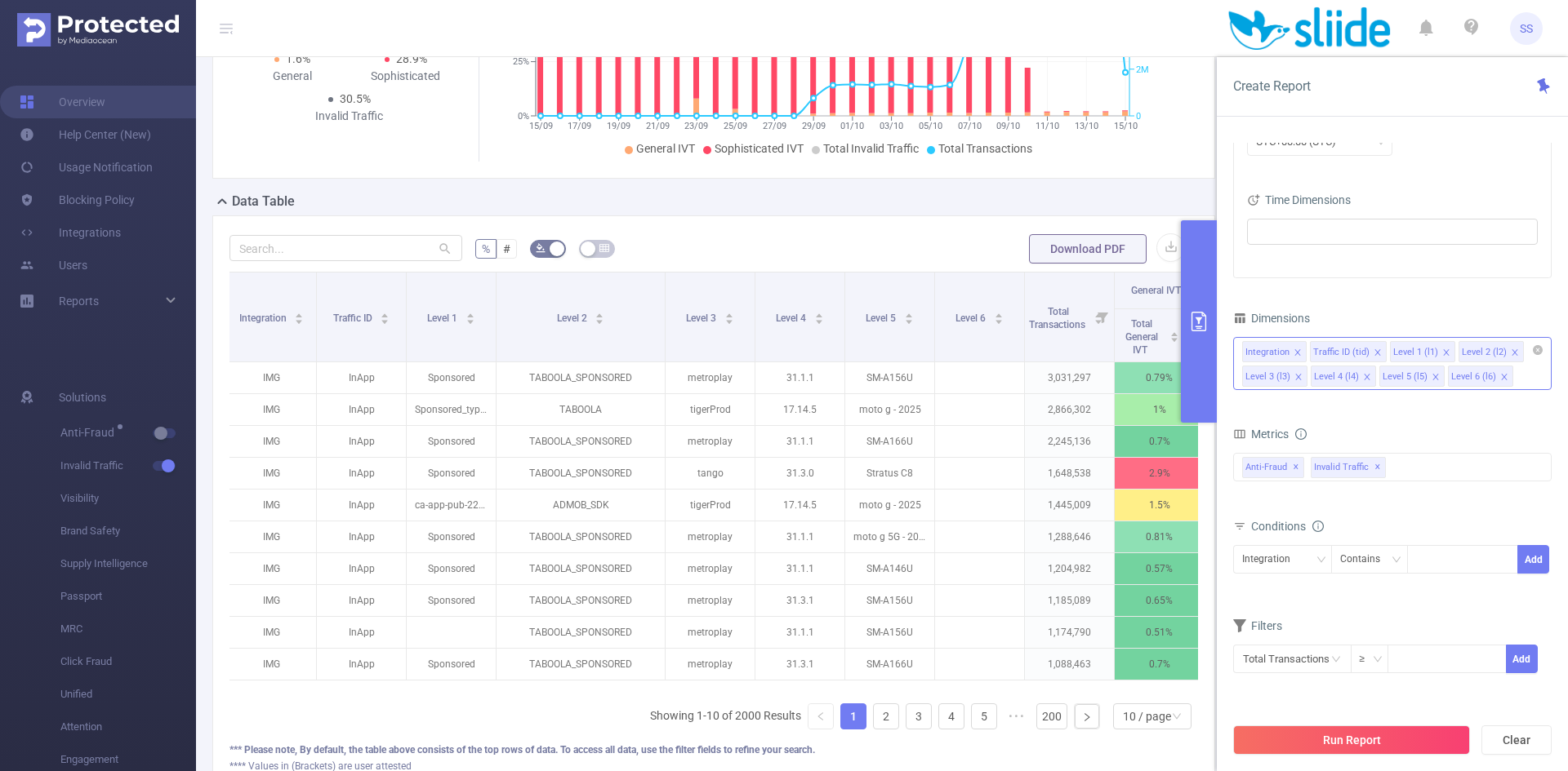
click at [1522, 382] on div "Integration Traffic ID (tid) Level 1 (l1) Level 2 (l2) Level 3 (l3) Level 4 (l4…" at bounding box center [1392, 364] width 318 height 53
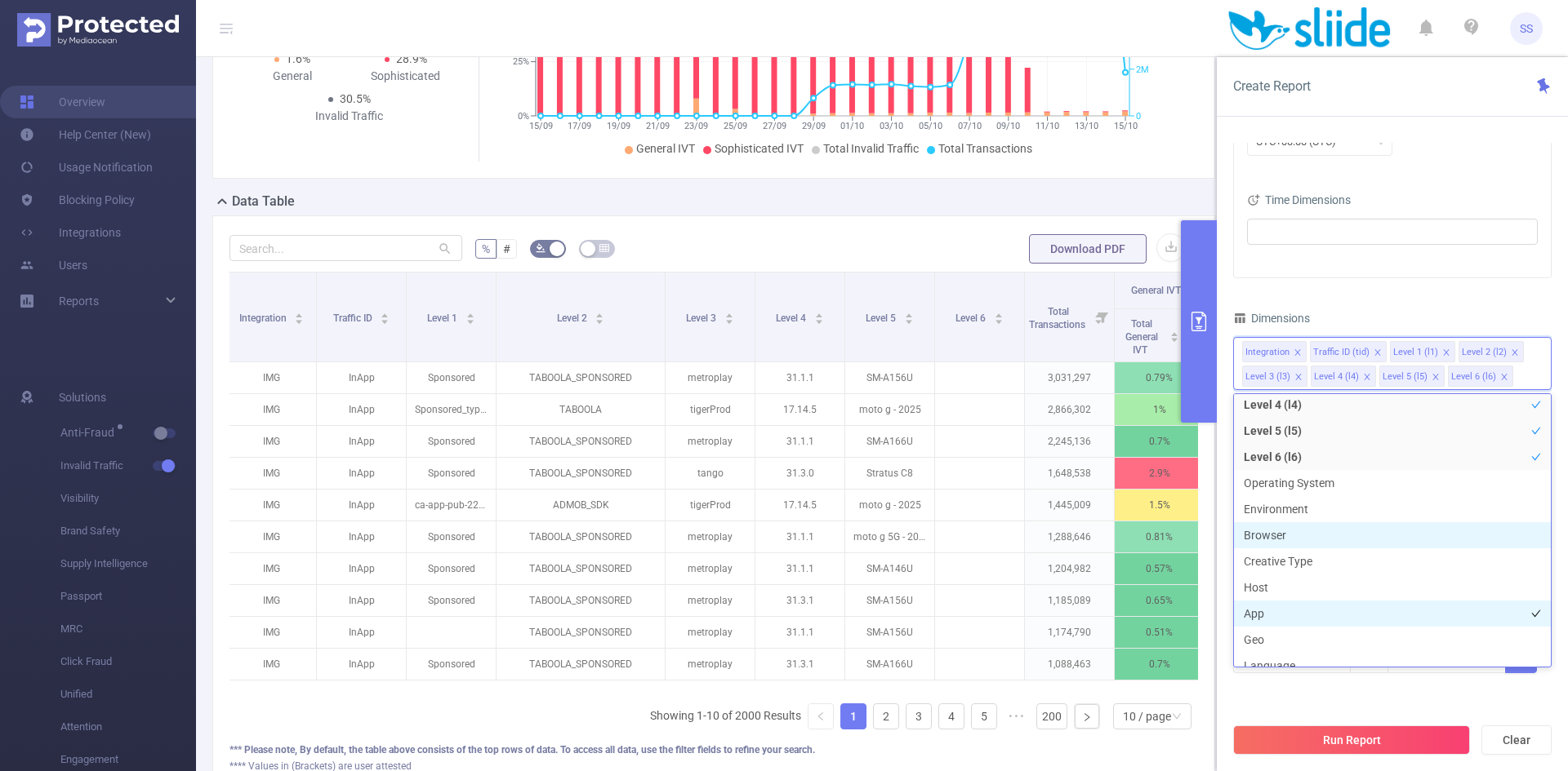
scroll to position [163, 0]
click at [1274, 607] on li "Geo" at bounding box center [1392, 612] width 317 height 26
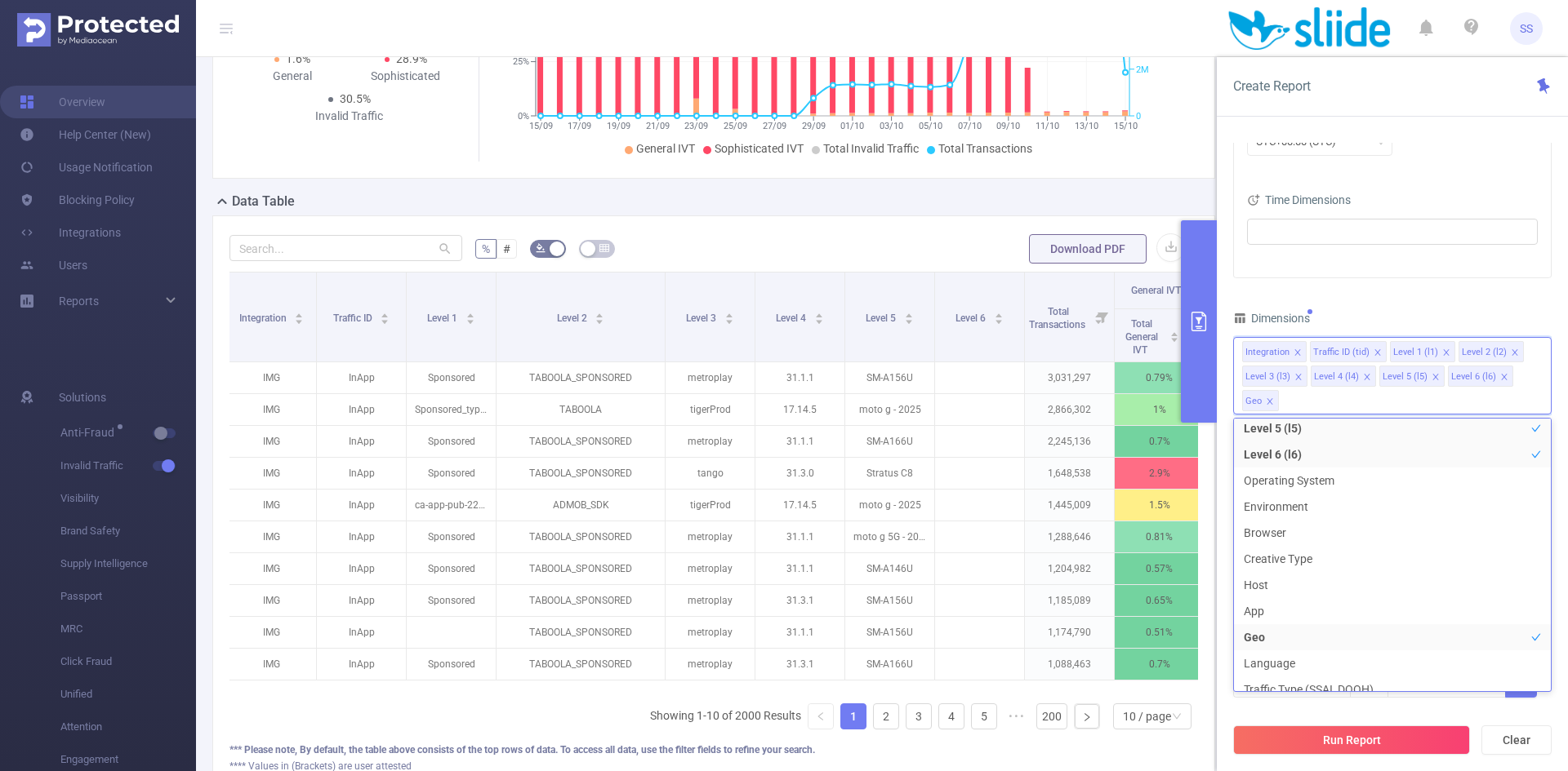
click at [1435, 295] on div "PID 1000784 - Sliide 1000784 - Sliide Time Range 2025-09-15 00:00 _ 2025-10-15 …" at bounding box center [1392, 296] width 318 height 847
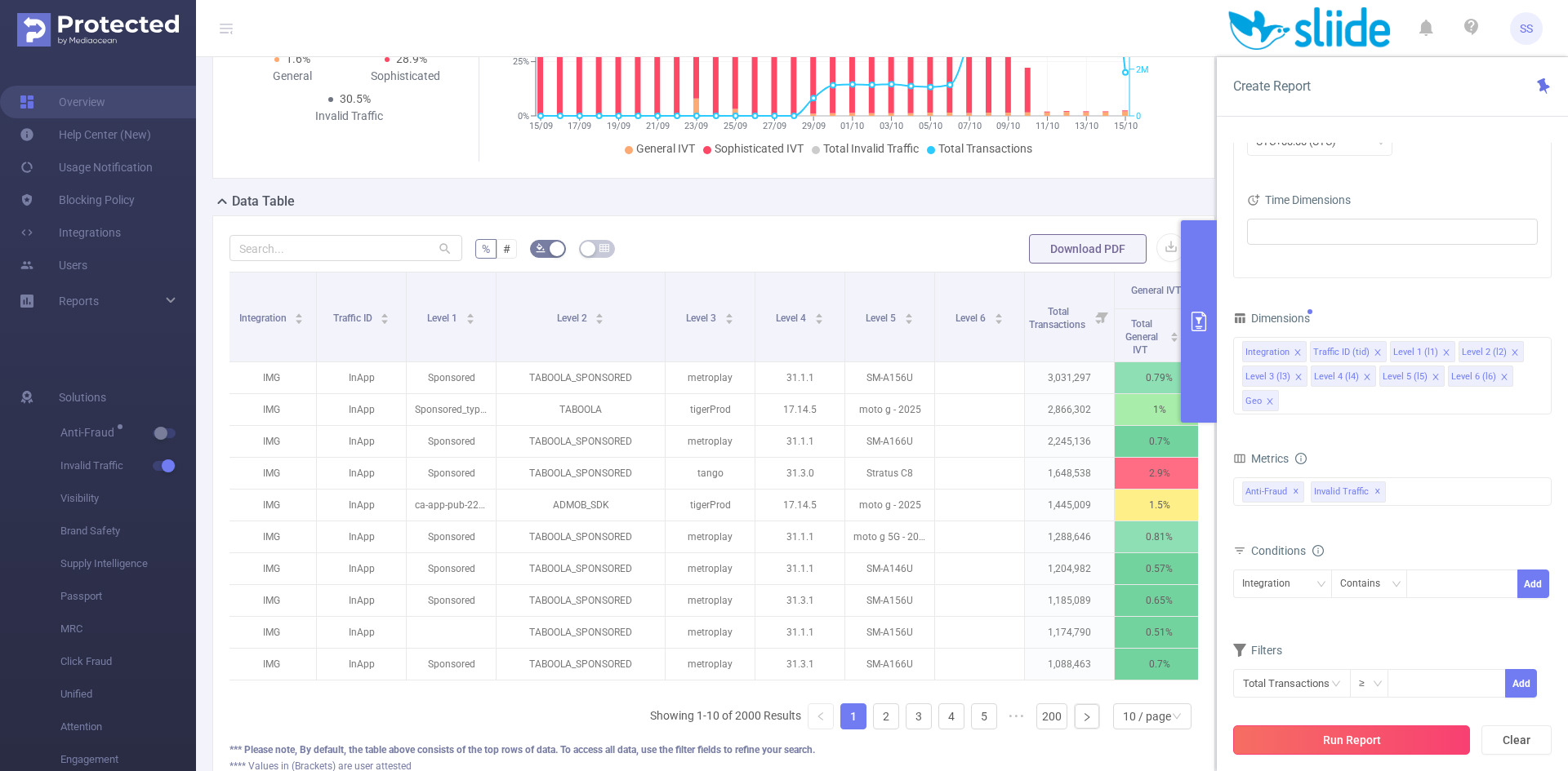
click at [1349, 740] on button "Run Report" at bounding box center [1351, 740] width 237 height 29
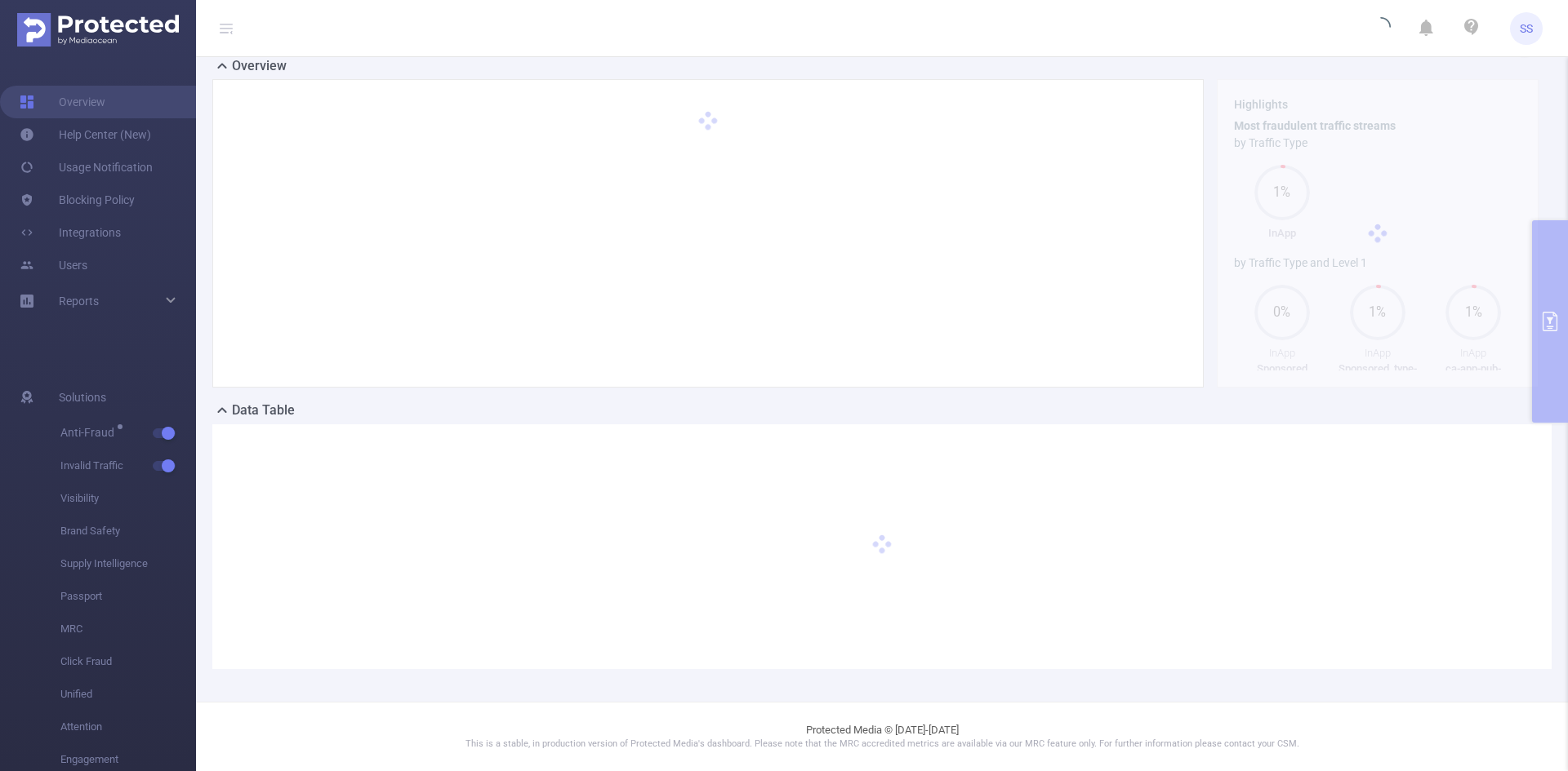
scroll to position [36, 0]
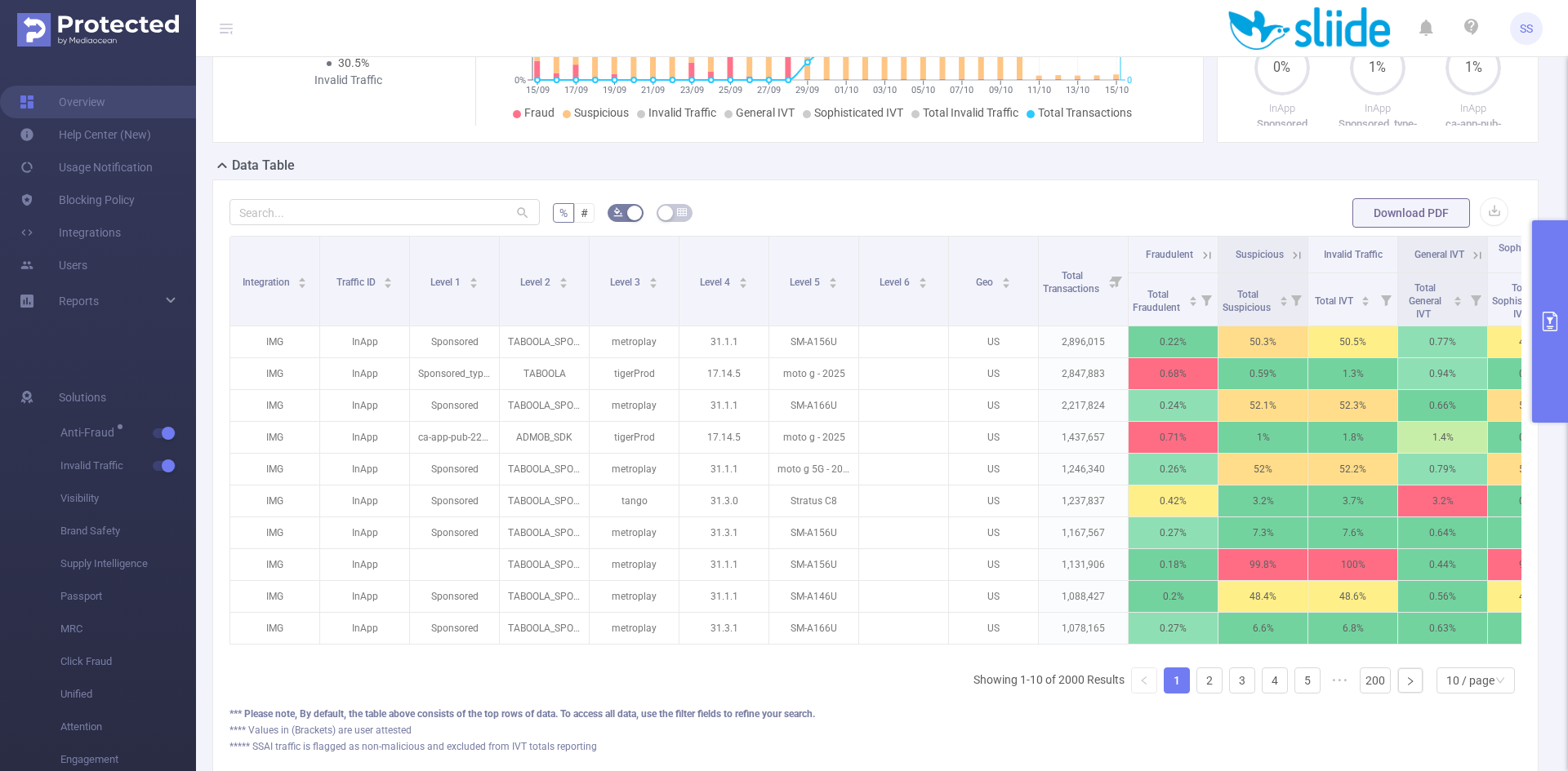
scroll to position [0, 162]
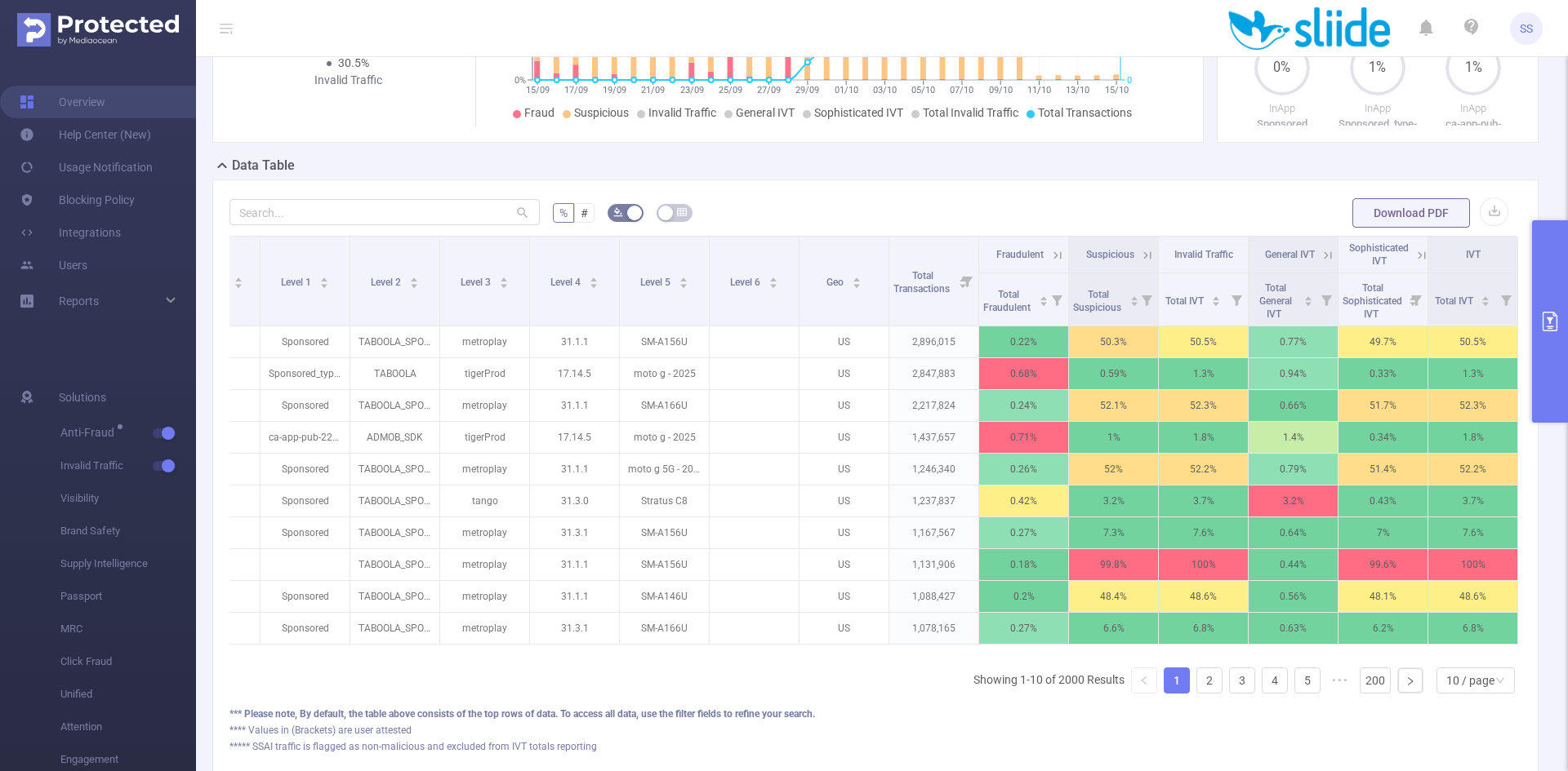
click at [1542, 346] on button "primary" at bounding box center [1550, 321] width 36 height 202
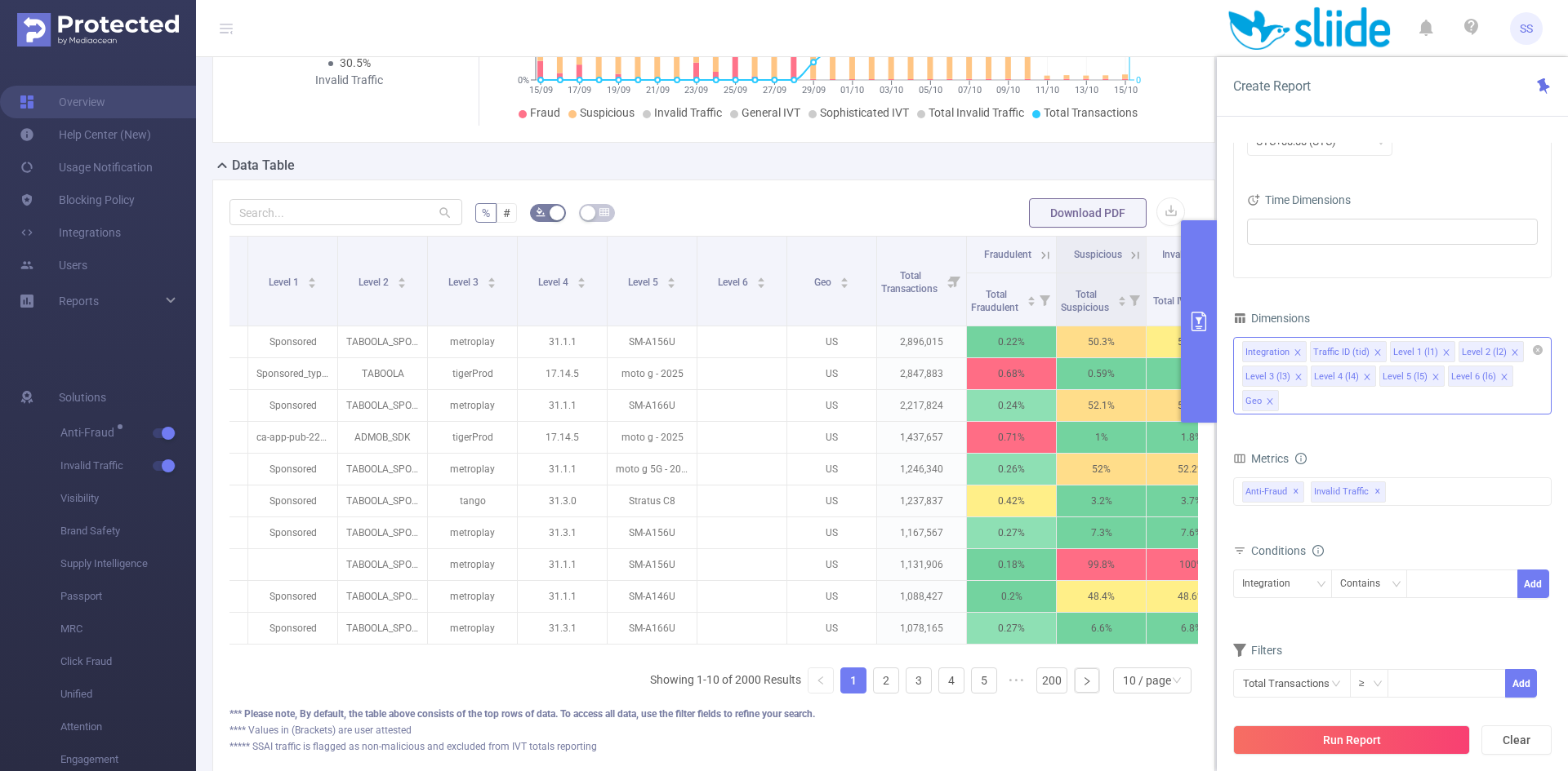
click at [1335, 401] on div "Integration Traffic ID (tid) Level 1 (l1) Level 2 (l2) Level 3 (l3) Level 4 (l4…" at bounding box center [1392, 376] width 318 height 77
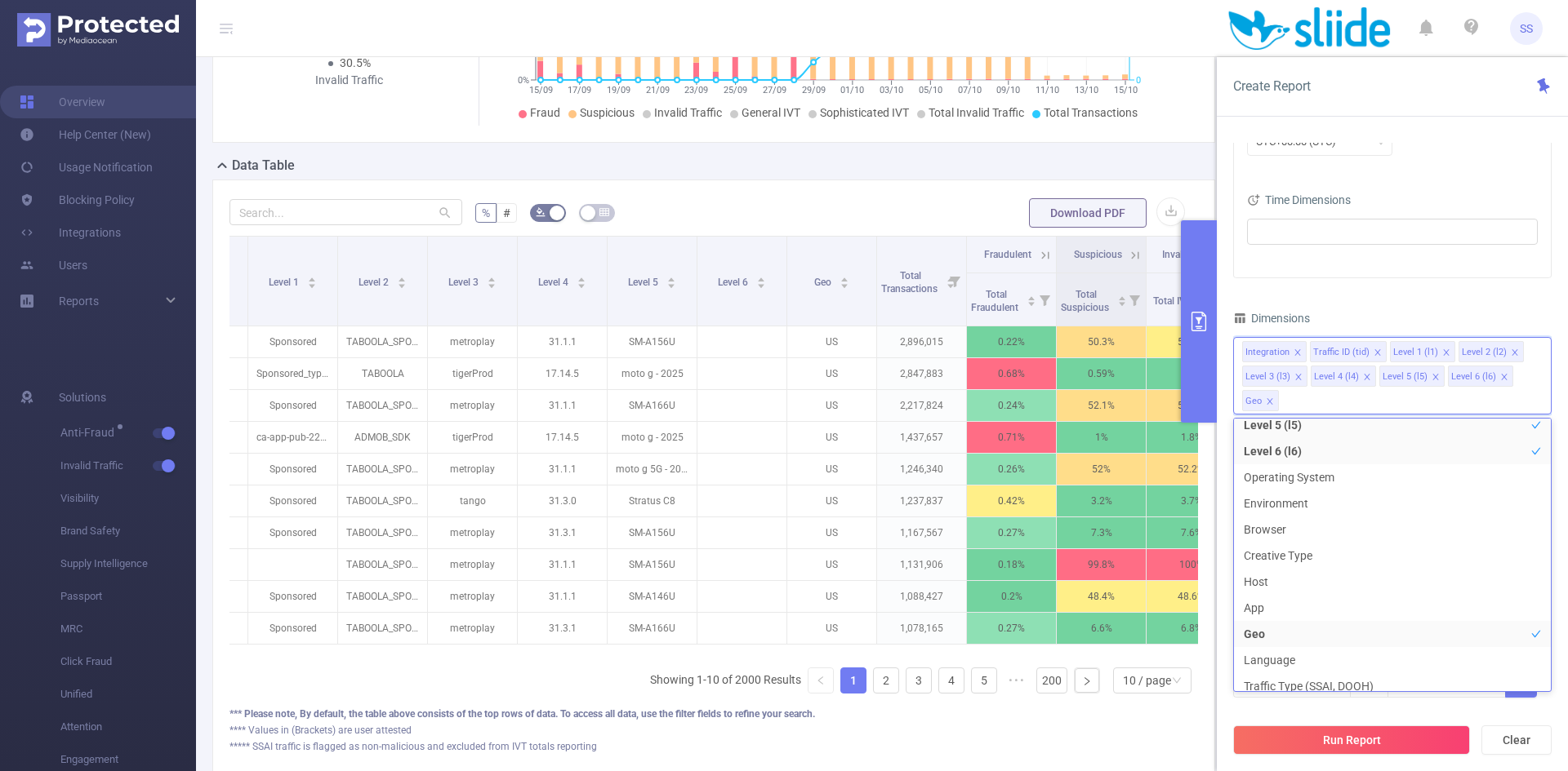
scroll to position [160, 0]
click at [1363, 308] on div "PID 1000784 - Sliide 1000784 - Sliide Time Range 2025-09-15 00:00 _ 2025-10-15 …" at bounding box center [1392, 296] width 318 height 847
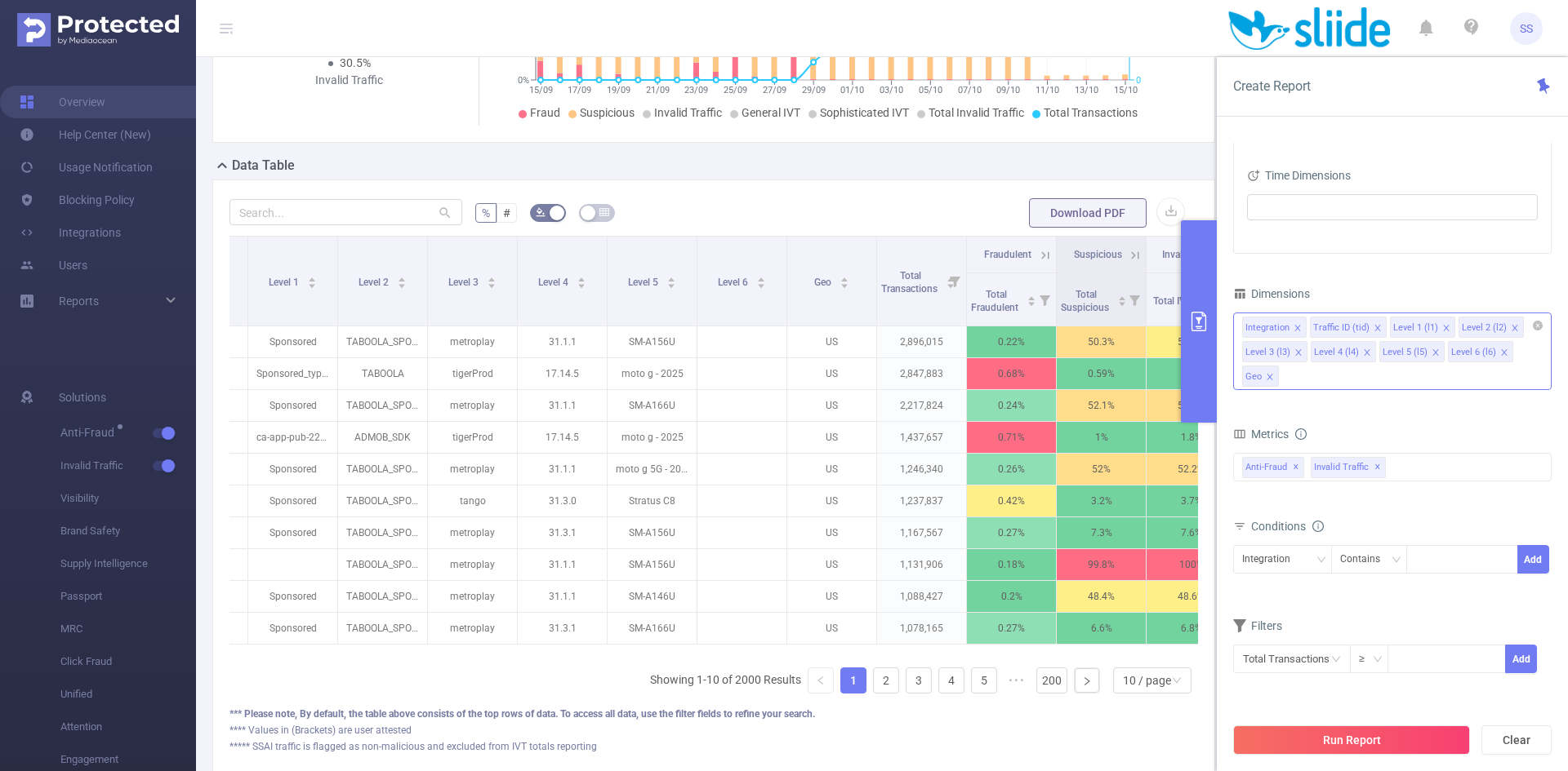
click at [1342, 378] on div "Integration Traffic ID (tid) Level 1 (l1) Level 2 (l2) Level 3 (l3) Level 4 (l4…" at bounding box center [1392, 351] width 318 height 77
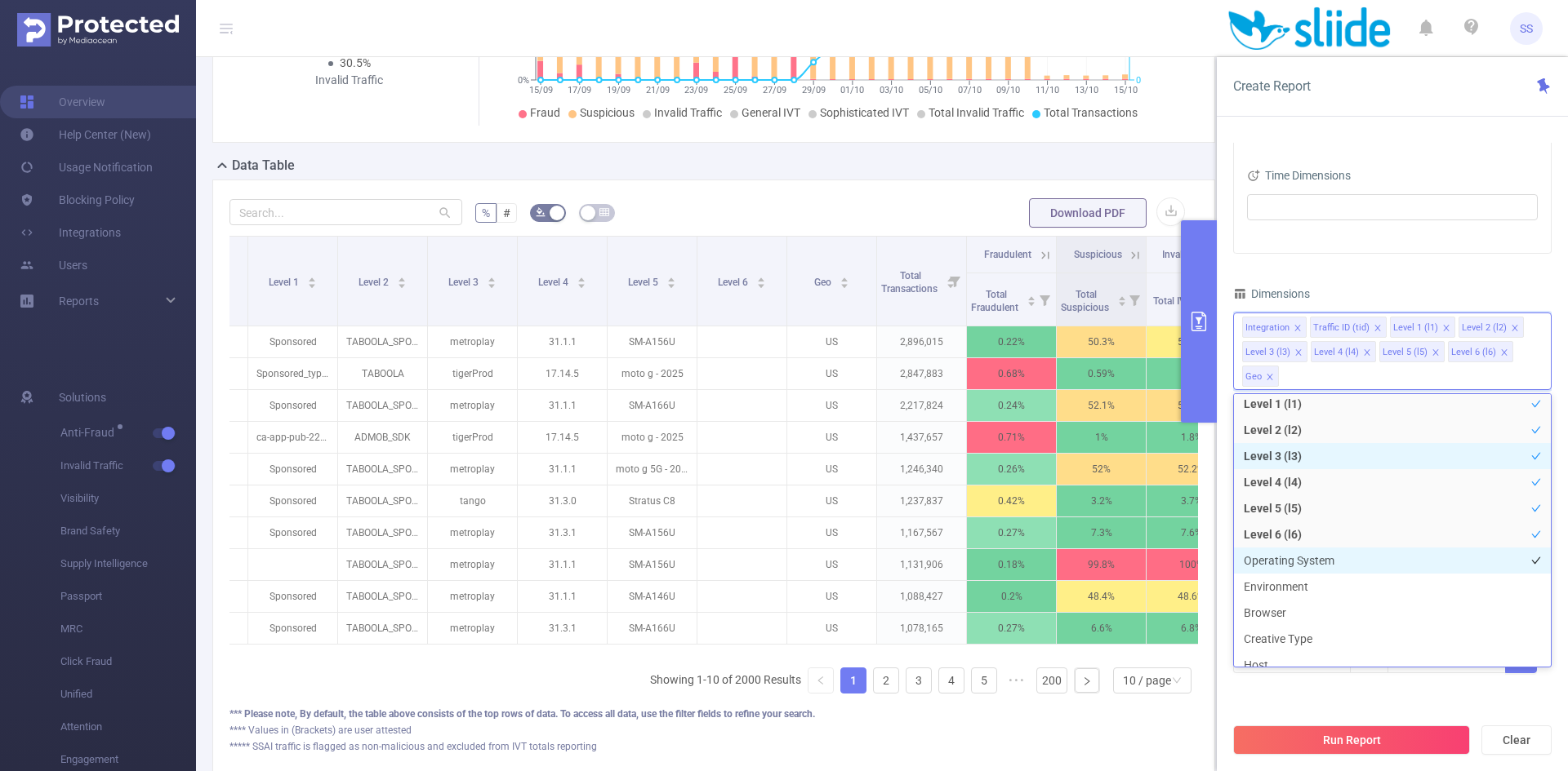
scroll to position [85, 0]
click at [1312, 555] on li "Environment" at bounding box center [1392, 560] width 317 height 26
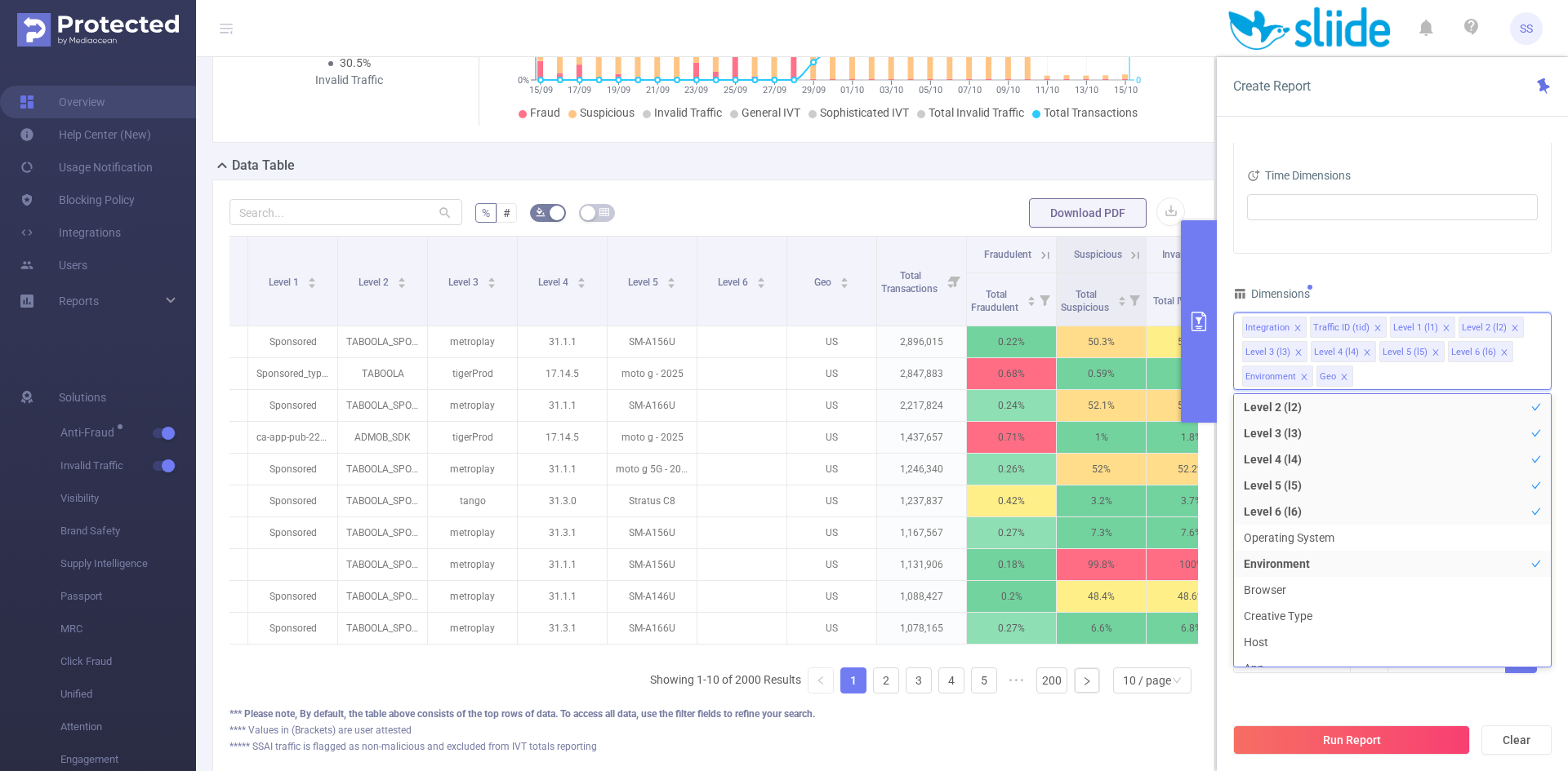
click at [1360, 278] on div "PID 1000784 - Sliide 1000784 - Sliide Time Range 2025-09-15 00:00 _ 2025-10-15 …" at bounding box center [1392, 271] width 318 height 847
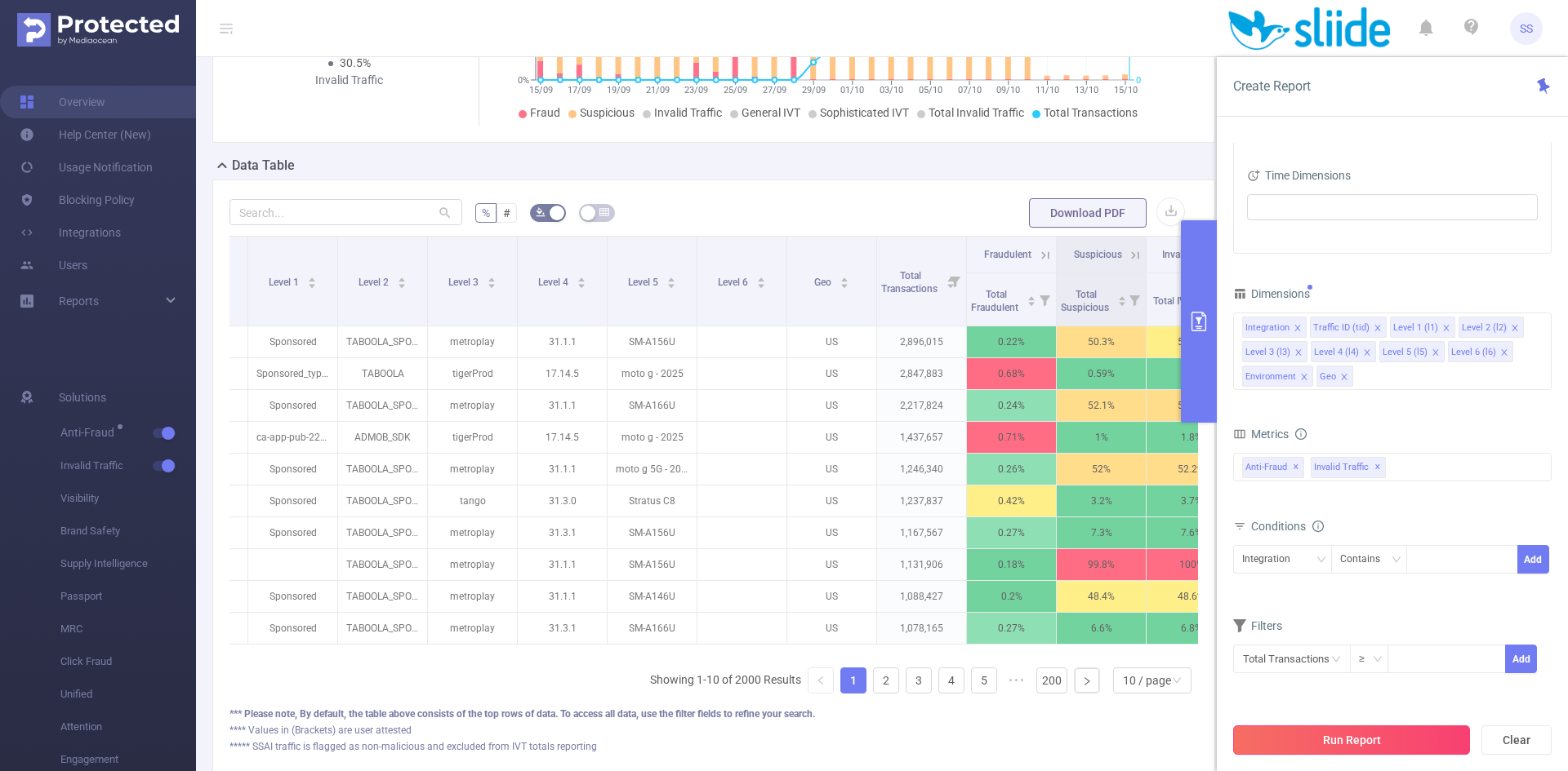
click at [1321, 748] on button "Run Report" at bounding box center [1351, 740] width 237 height 29
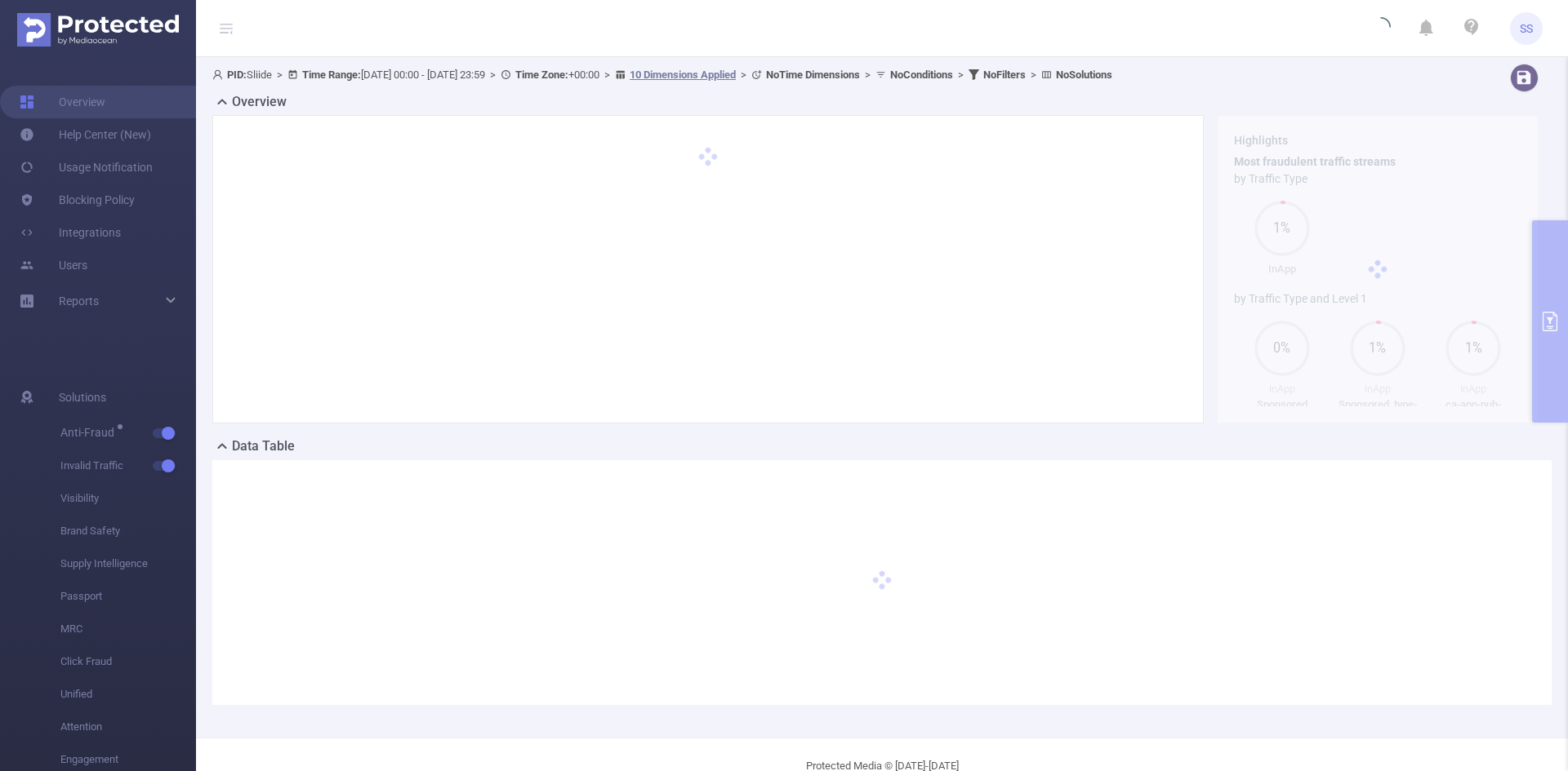
scroll to position [36, 0]
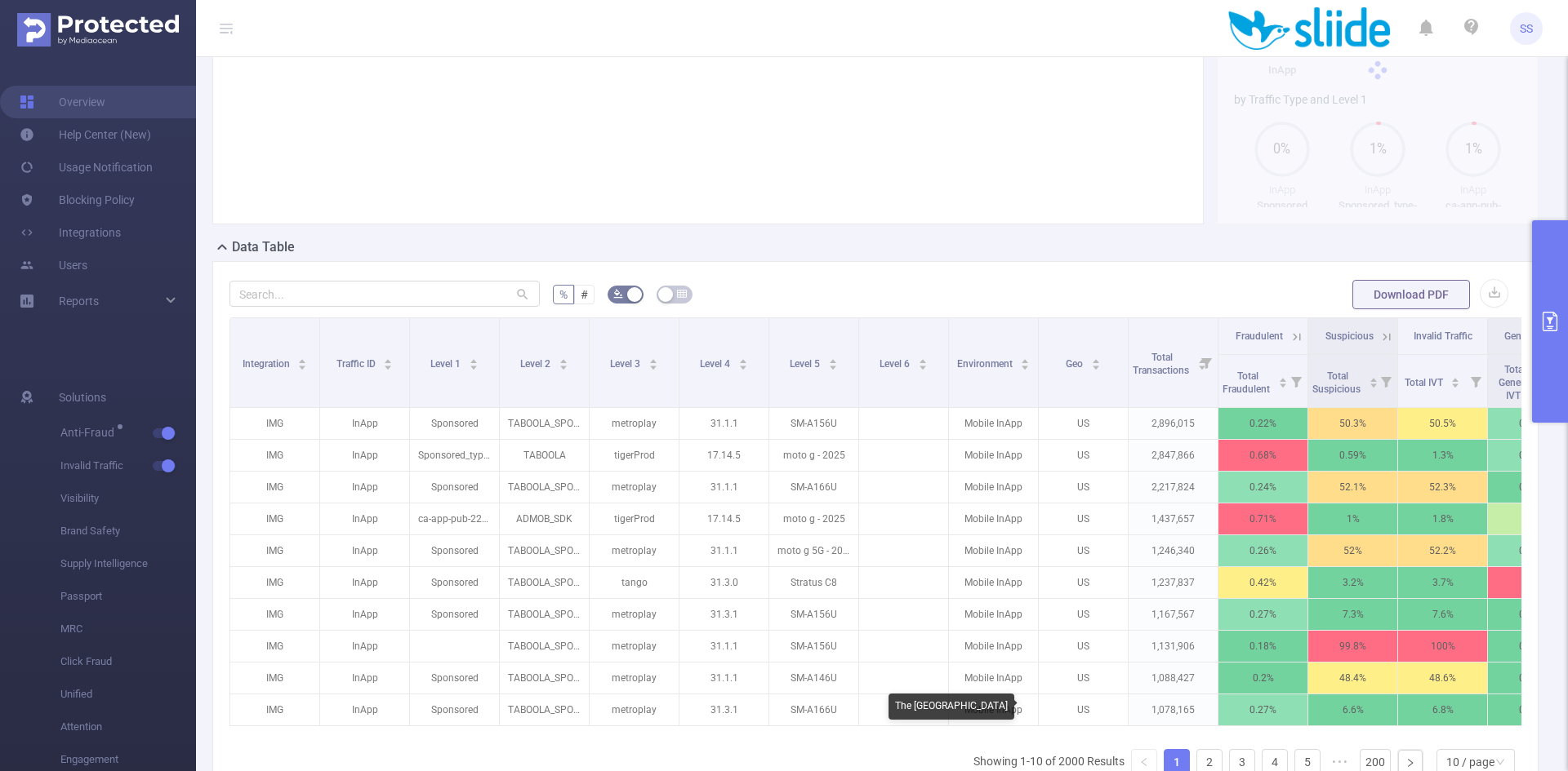
scroll to position [281, 0]
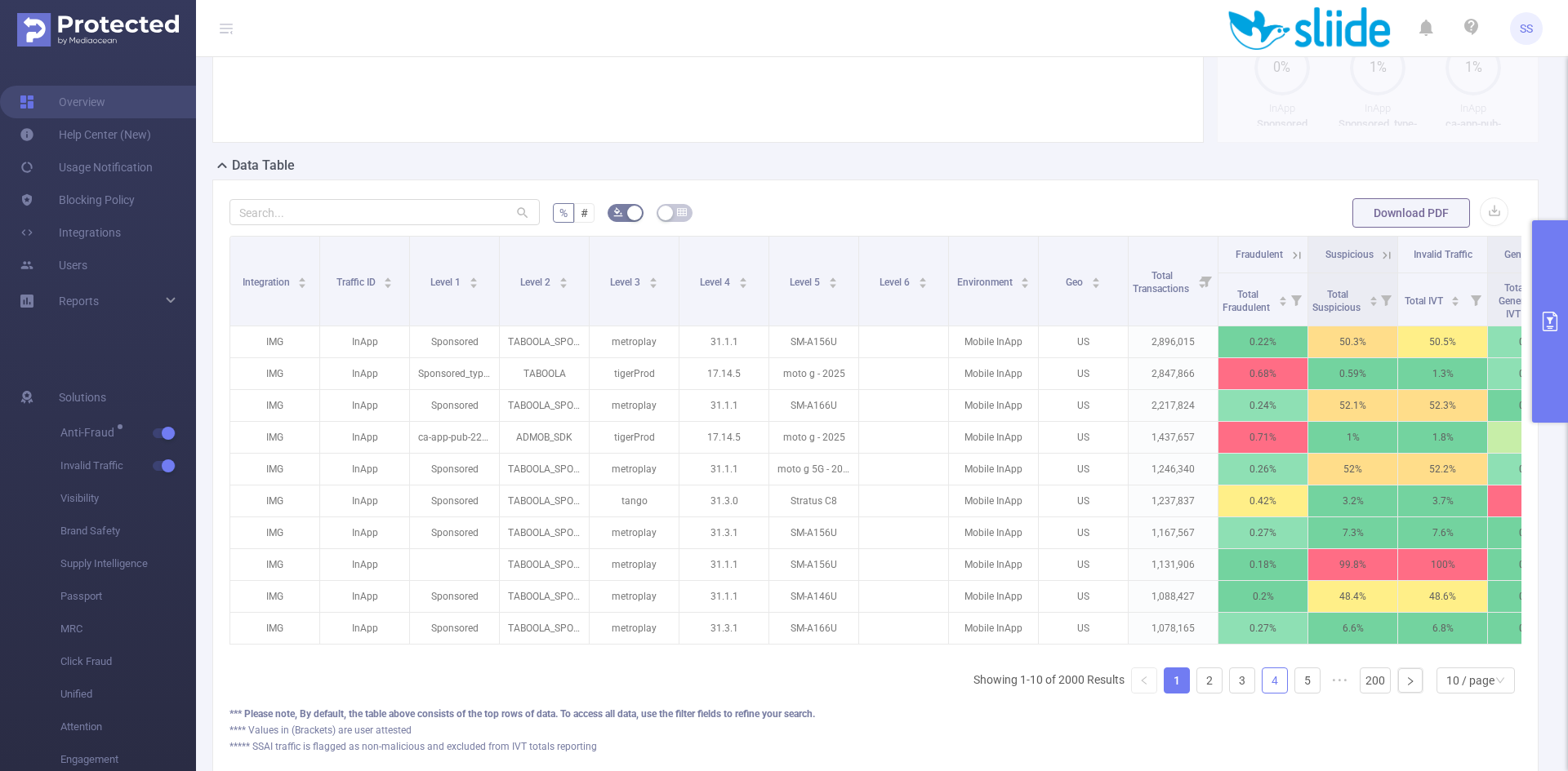
click at [1269, 693] on link "4" at bounding box center [1275, 680] width 24 height 24
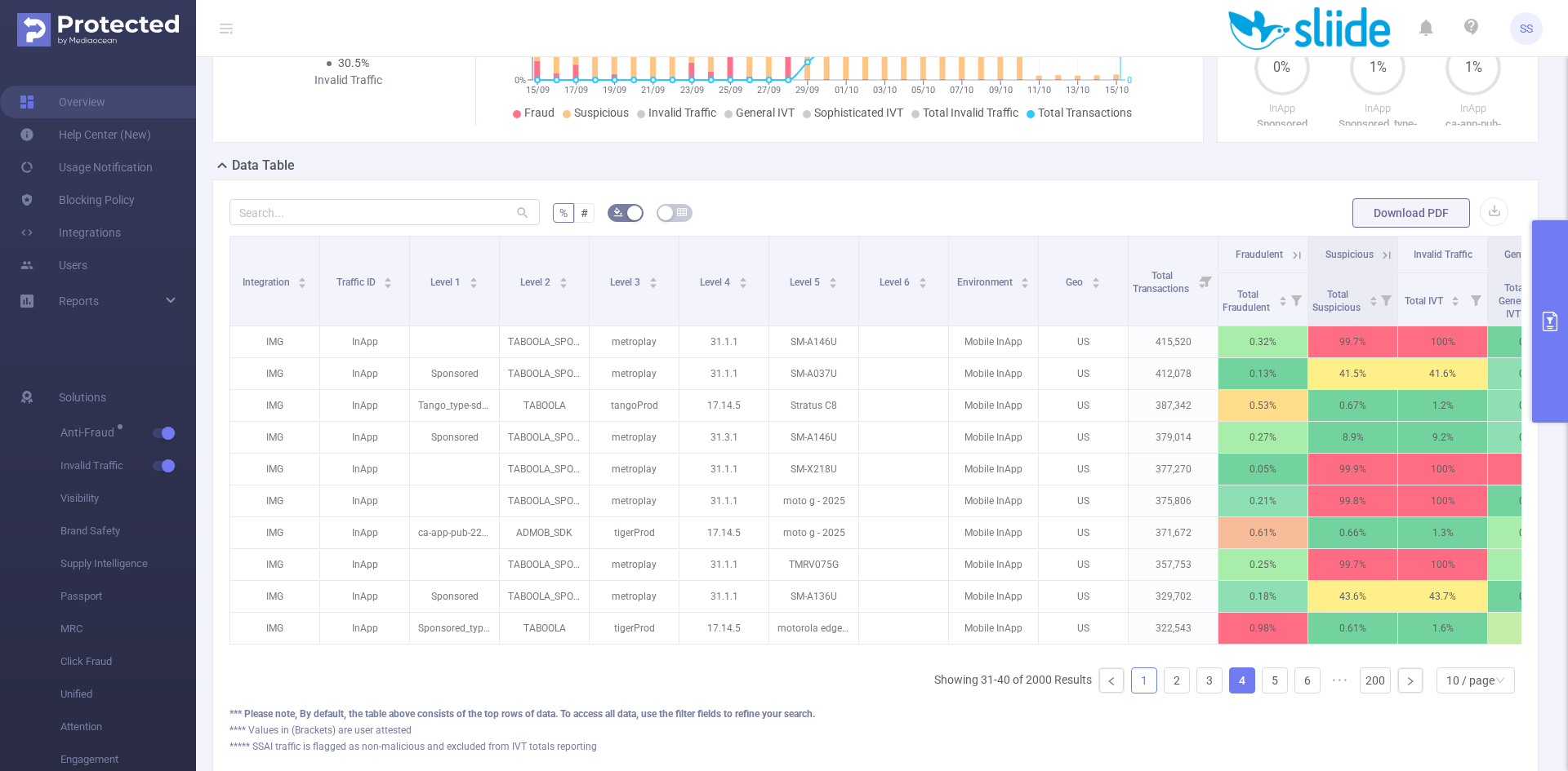
click at [1140, 693] on link "1" at bounding box center [1144, 680] width 24 height 24
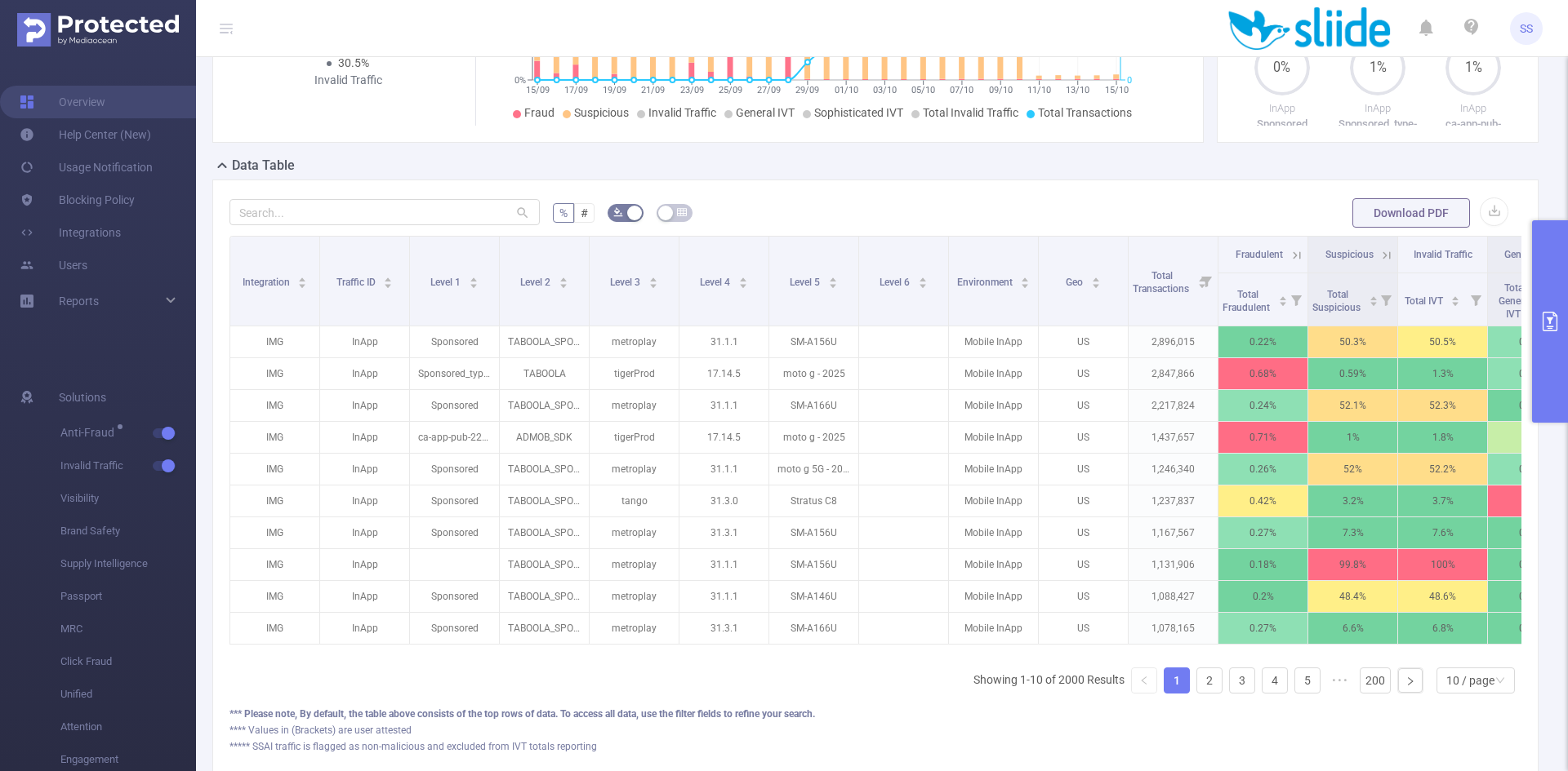
click at [1540, 334] on button "primary" at bounding box center [1550, 321] width 36 height 202
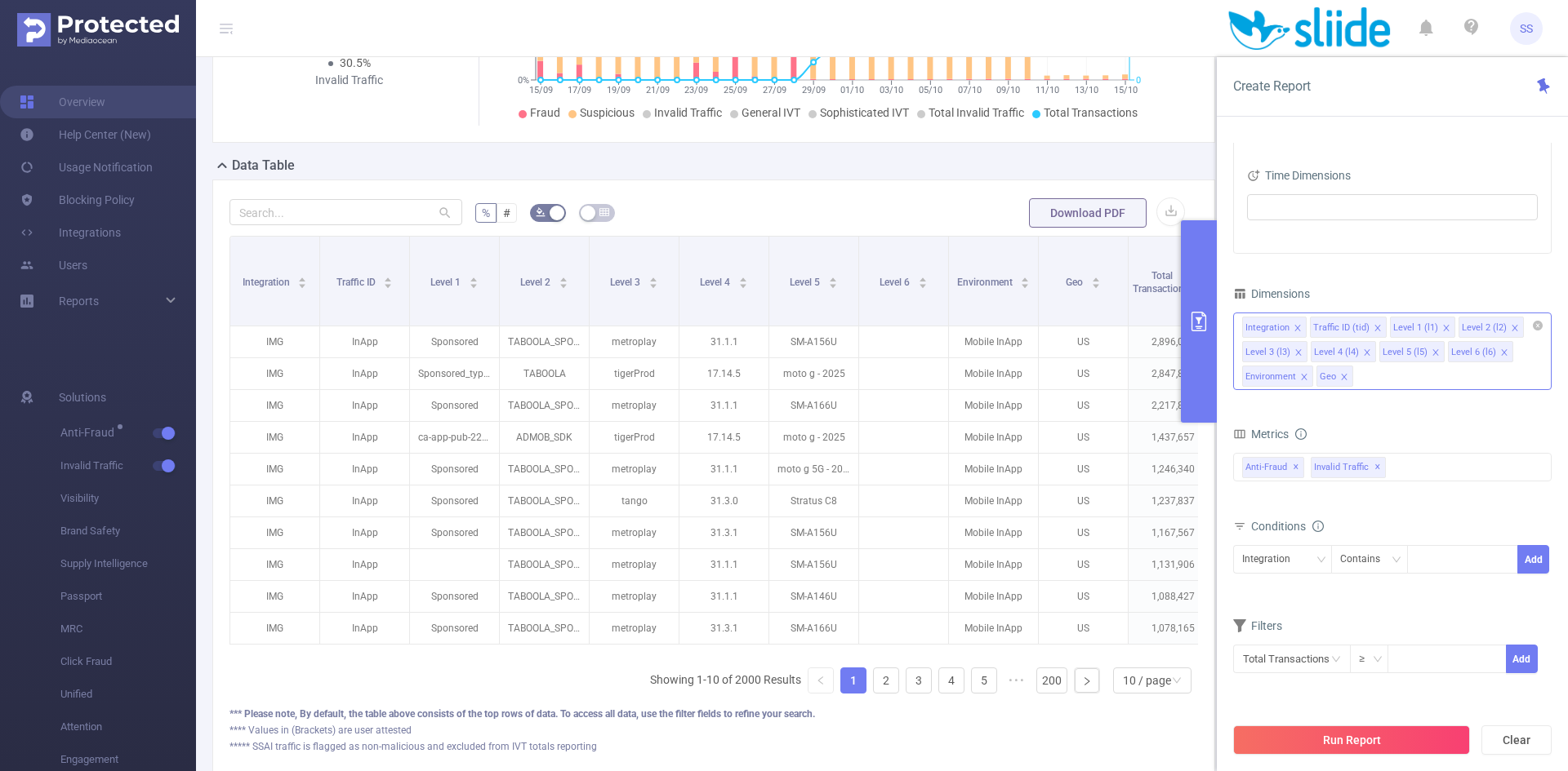
click at [1300, 376] on icon "icon: close" at bounding box center [1304, 377] width 8 height 8
click at [1273, 376] on icon "icon: close" at bounding box center [1270, 377] width 8 height 8
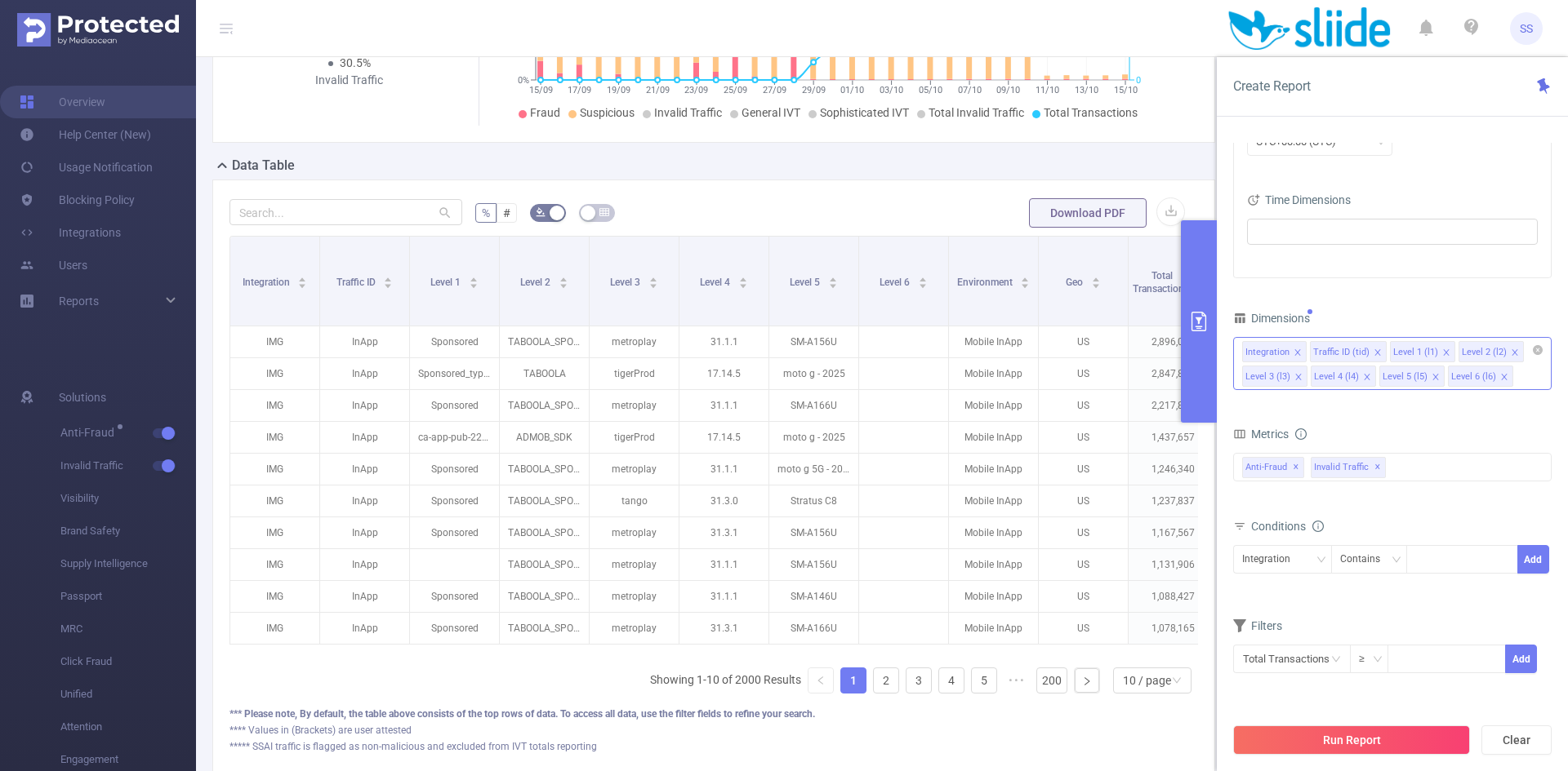
click at [1520, 379] on div "Integration Traffic ID (tid) Level 1 (l1) Level 2 (l2) Level 3 (l3) Level 4 (l4…" at bounding box center [1392, 364] width 318 height 53
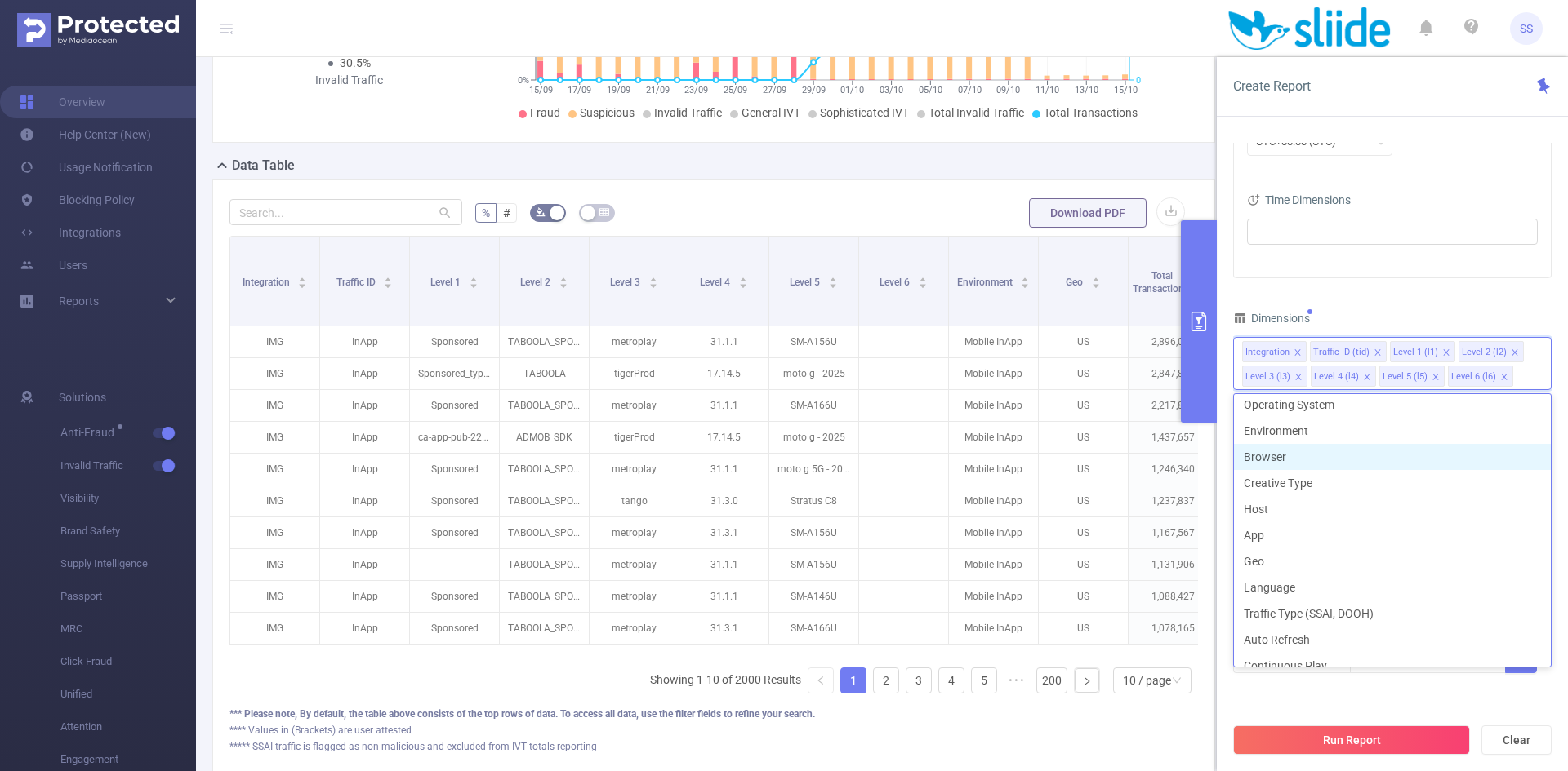
scroll to position [245, 0]
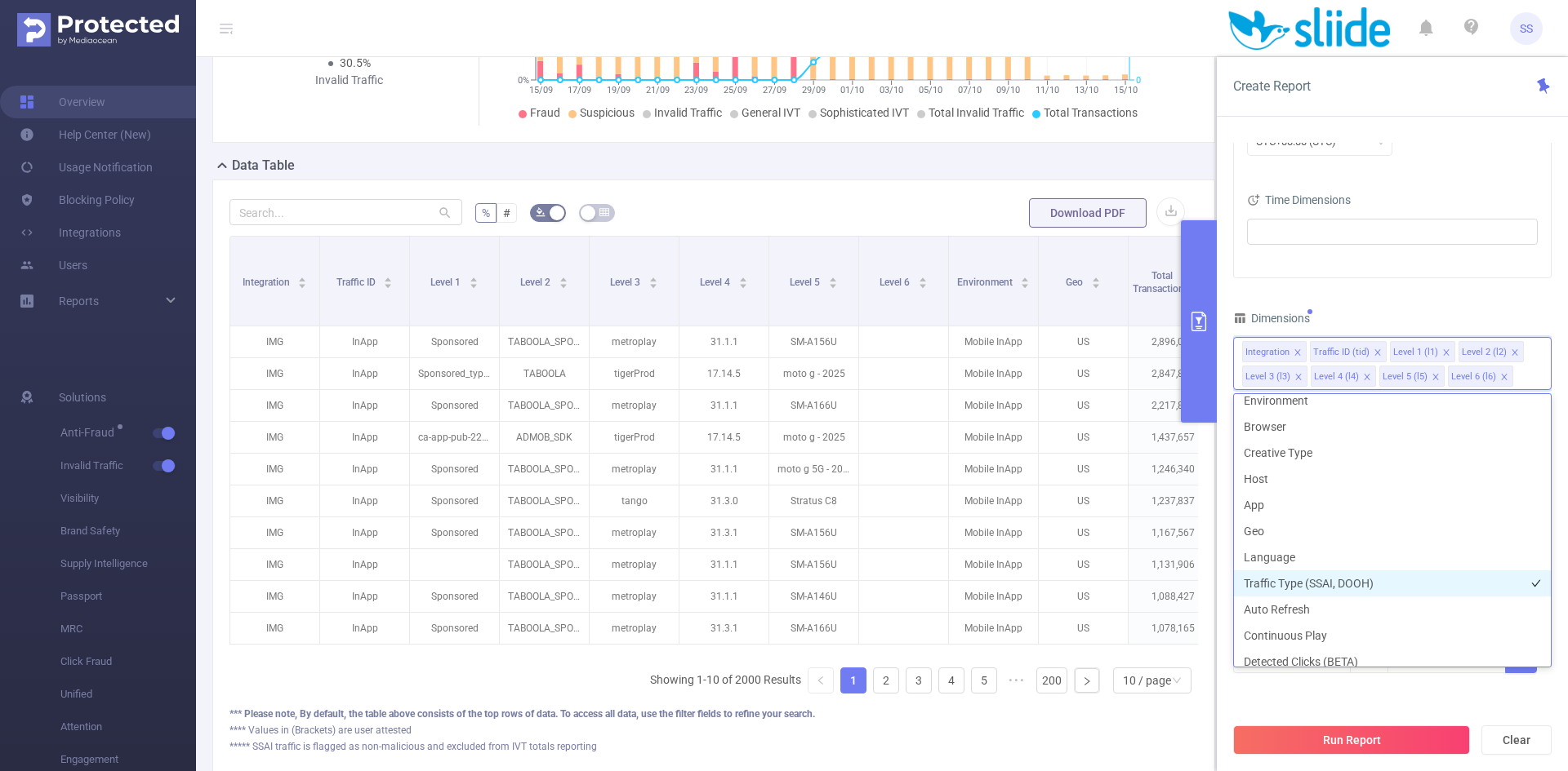
click at [1367, 583] on li "Traffic Type (SSAI, DOOH)" at bounding box center [1392, 583] width 317 height 26
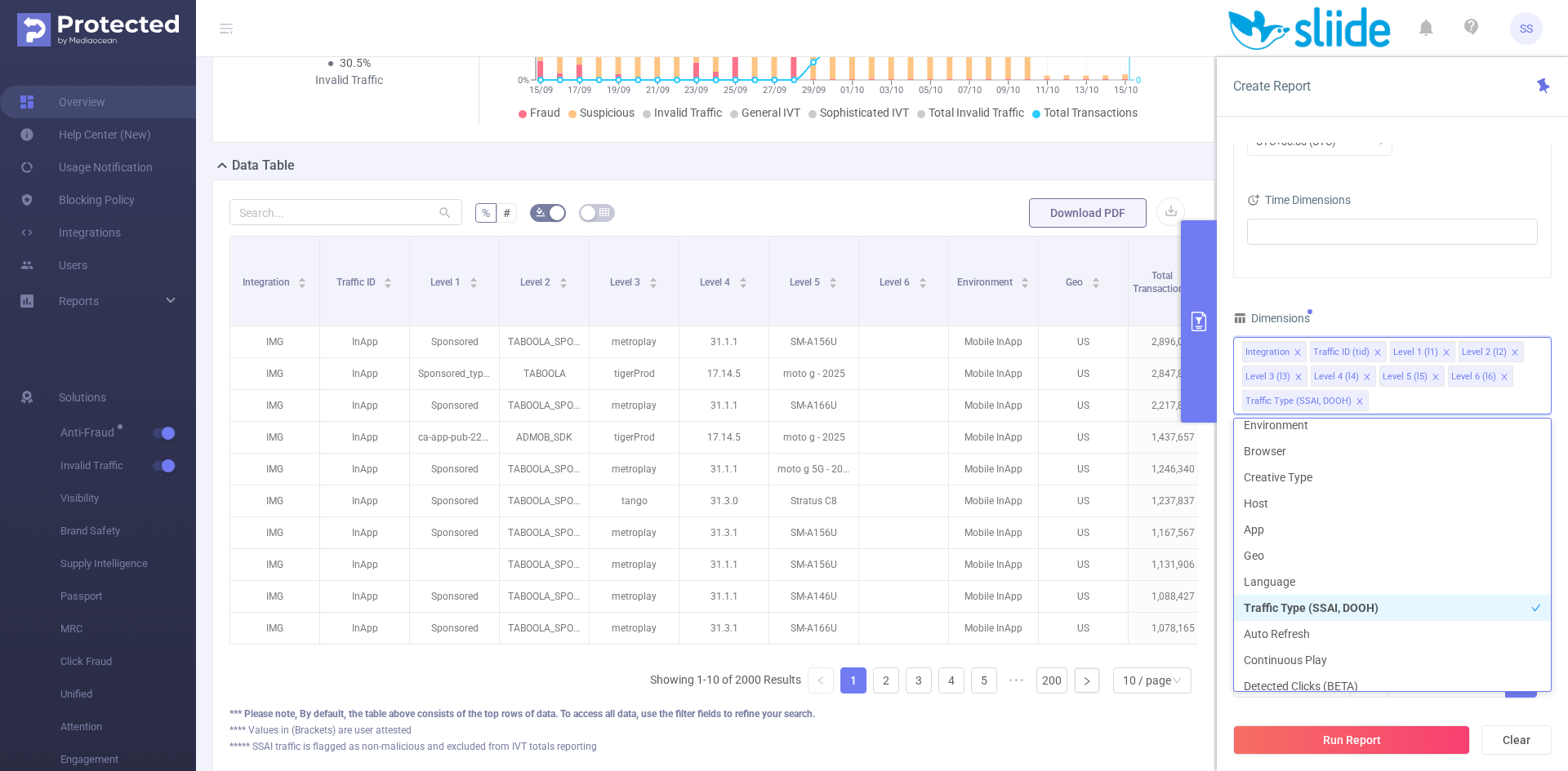
scroll to position [238, 0]
click at [1400, 291] on div "PID 1000784 - Sliide 1000784 - Sliide Time Range 2025-09-15 00:00 _ 2025-10-15 …" at bounding box center [1392, 296] width 318 height 847
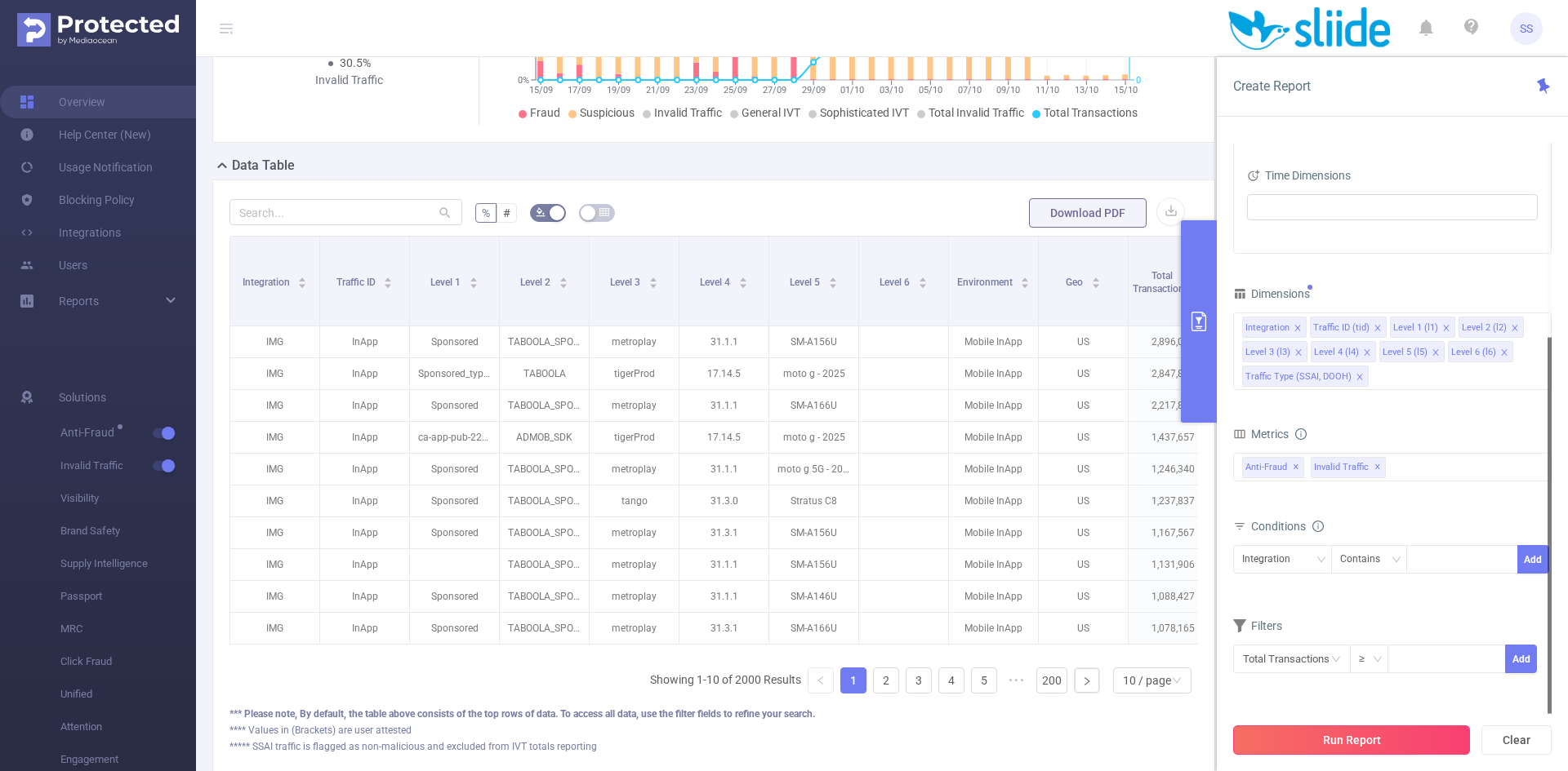
click at [1352, 734] on button "Run Report" at bounding box center [1351, 740] width 237 height 29
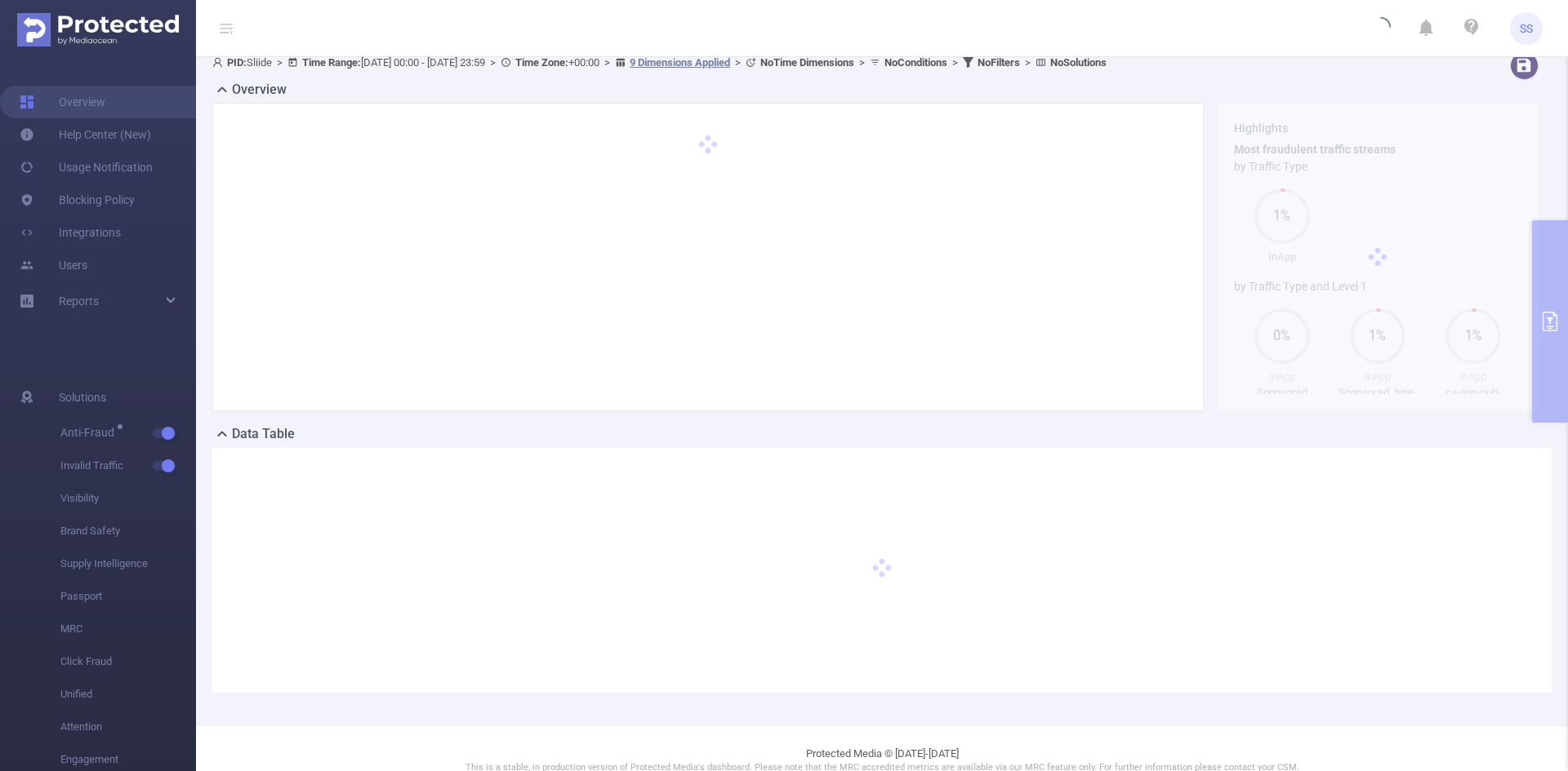
scroll to position [0, 0]
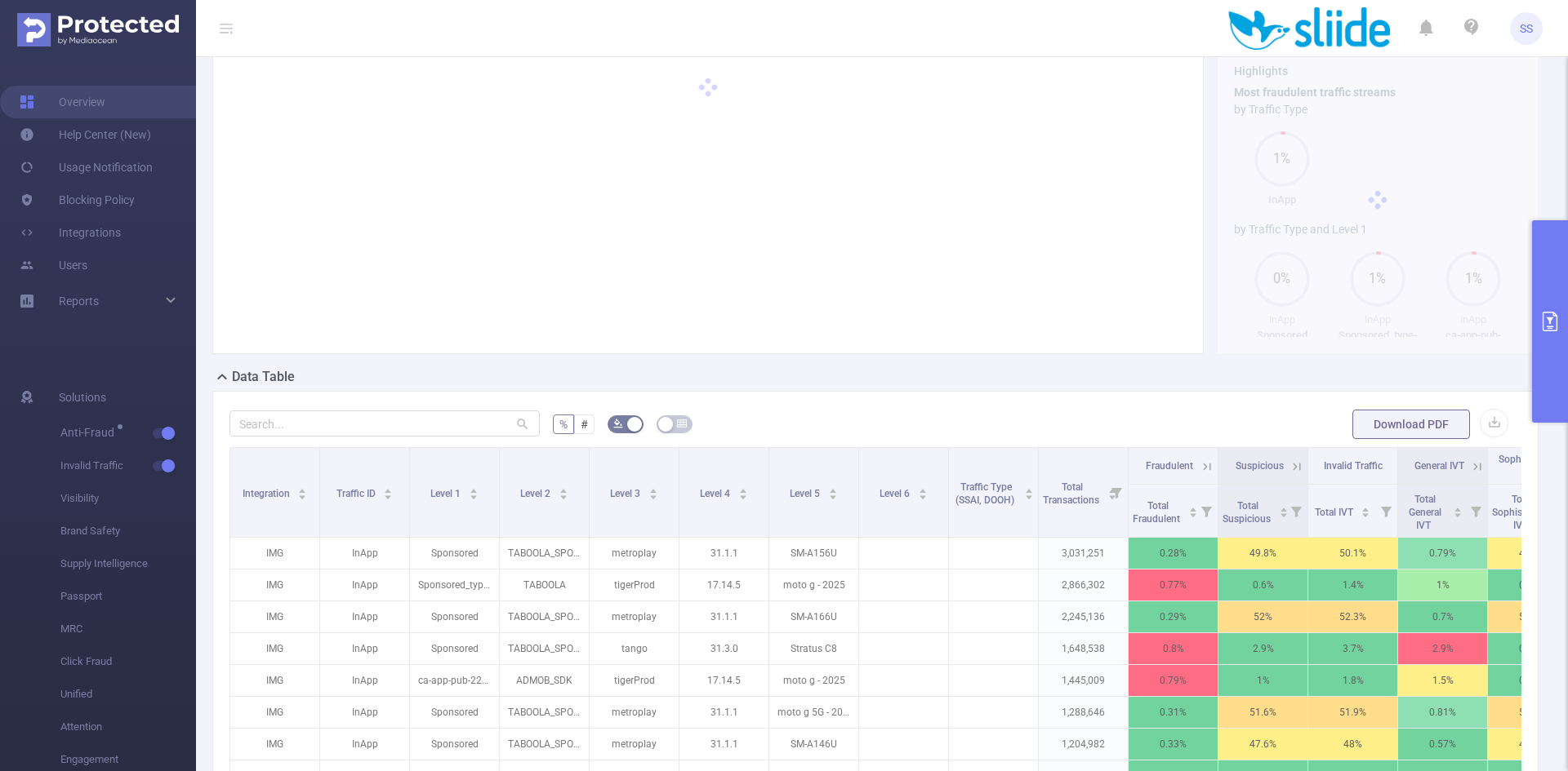
scroll to position [163, 0]
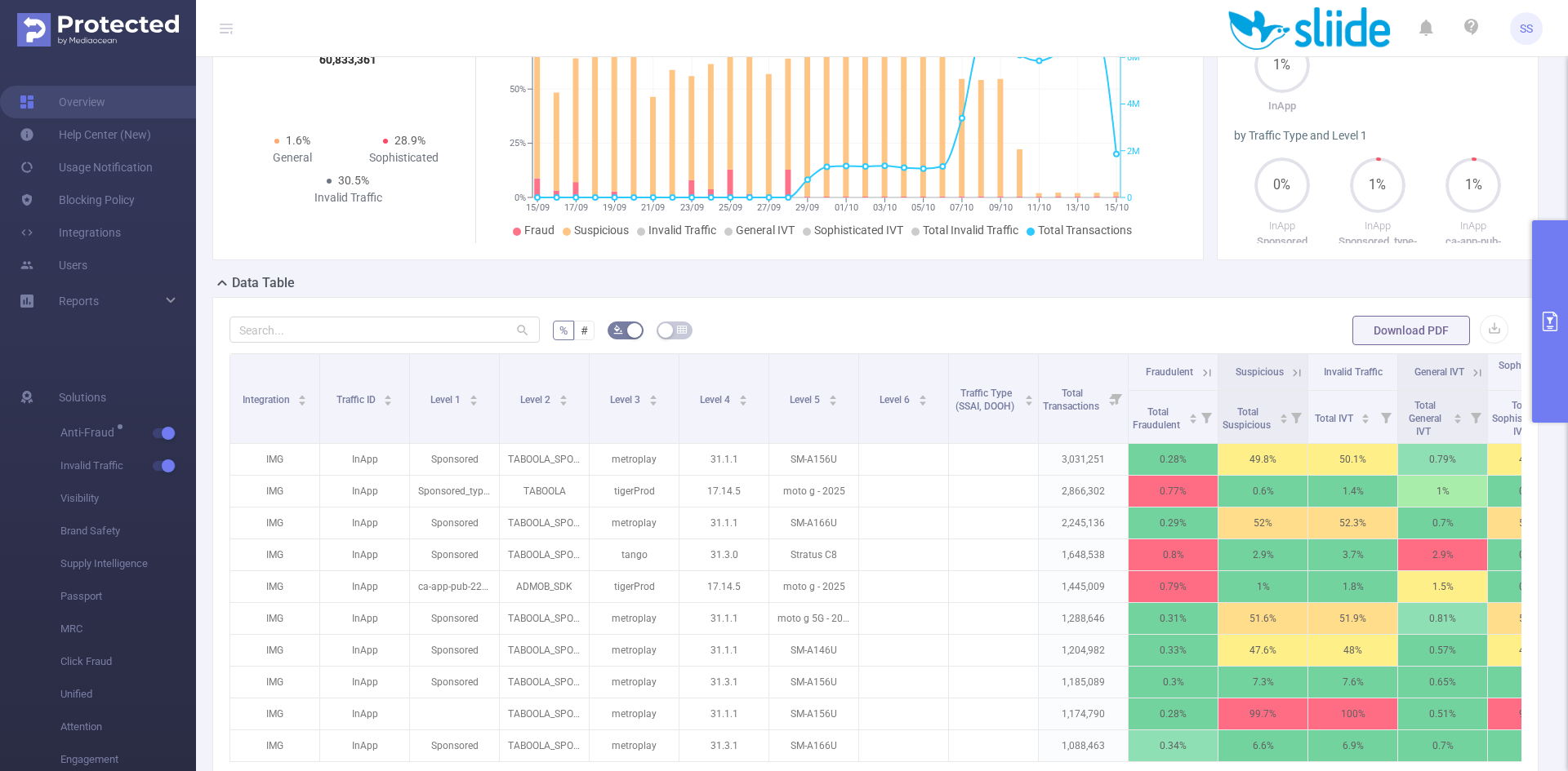
click at [1553, 333] on button "primary" at bounding box center [1550, 321] width 36 height 202
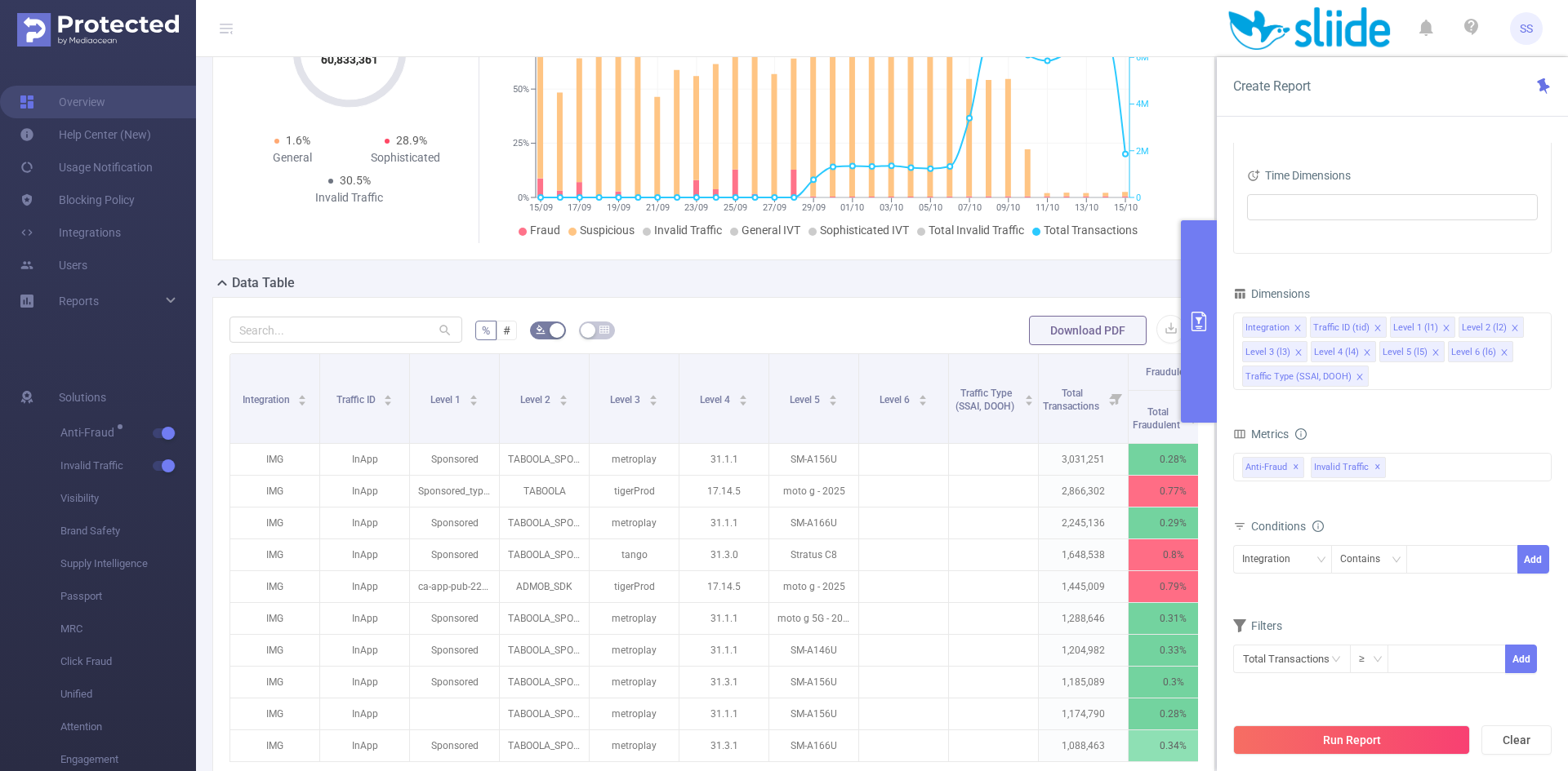
click at [1358, 378] on icon "icon: close" at bounding box center [1360, 377] width 8 height 8
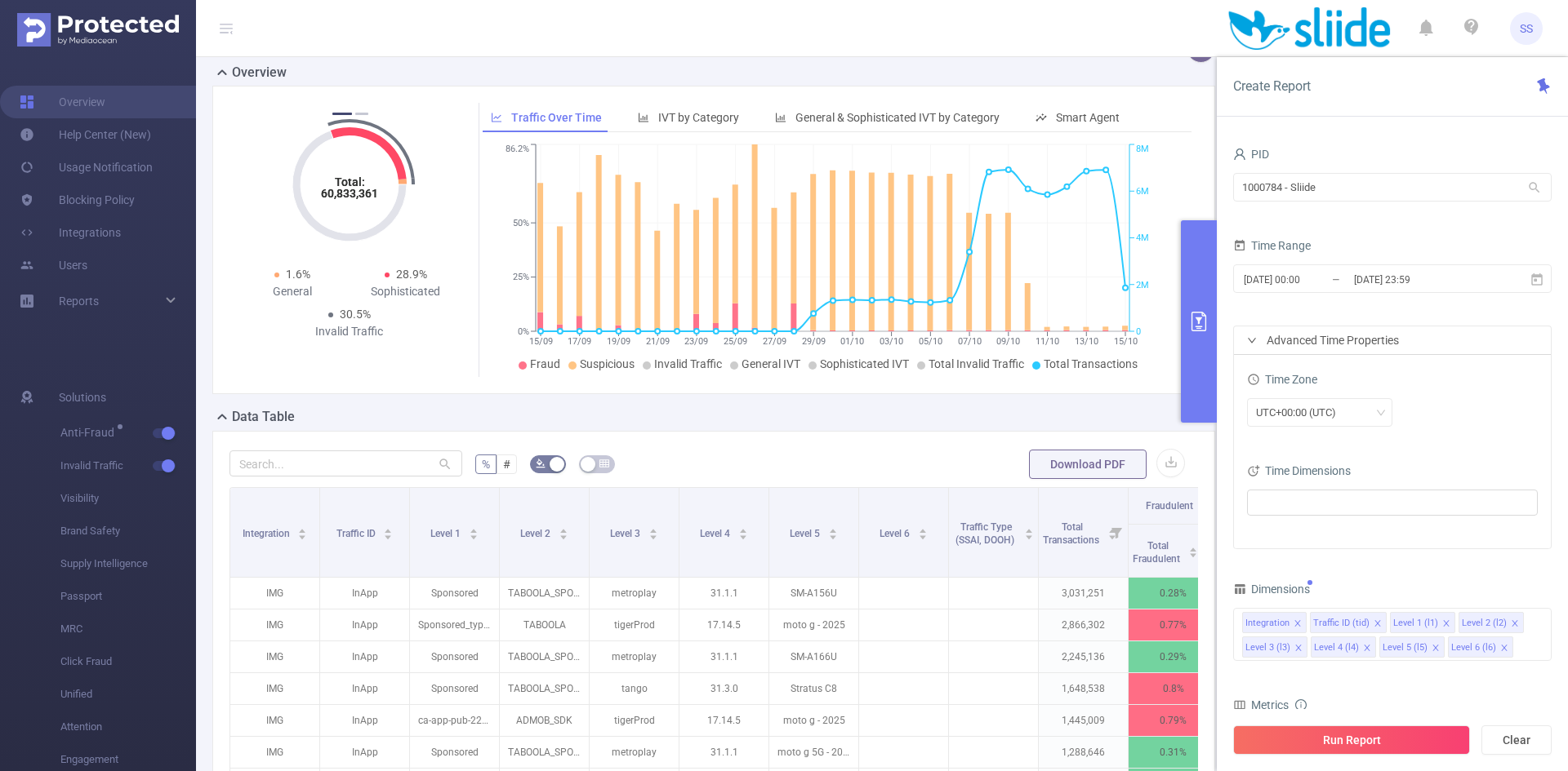
scroll to position [0, 0]
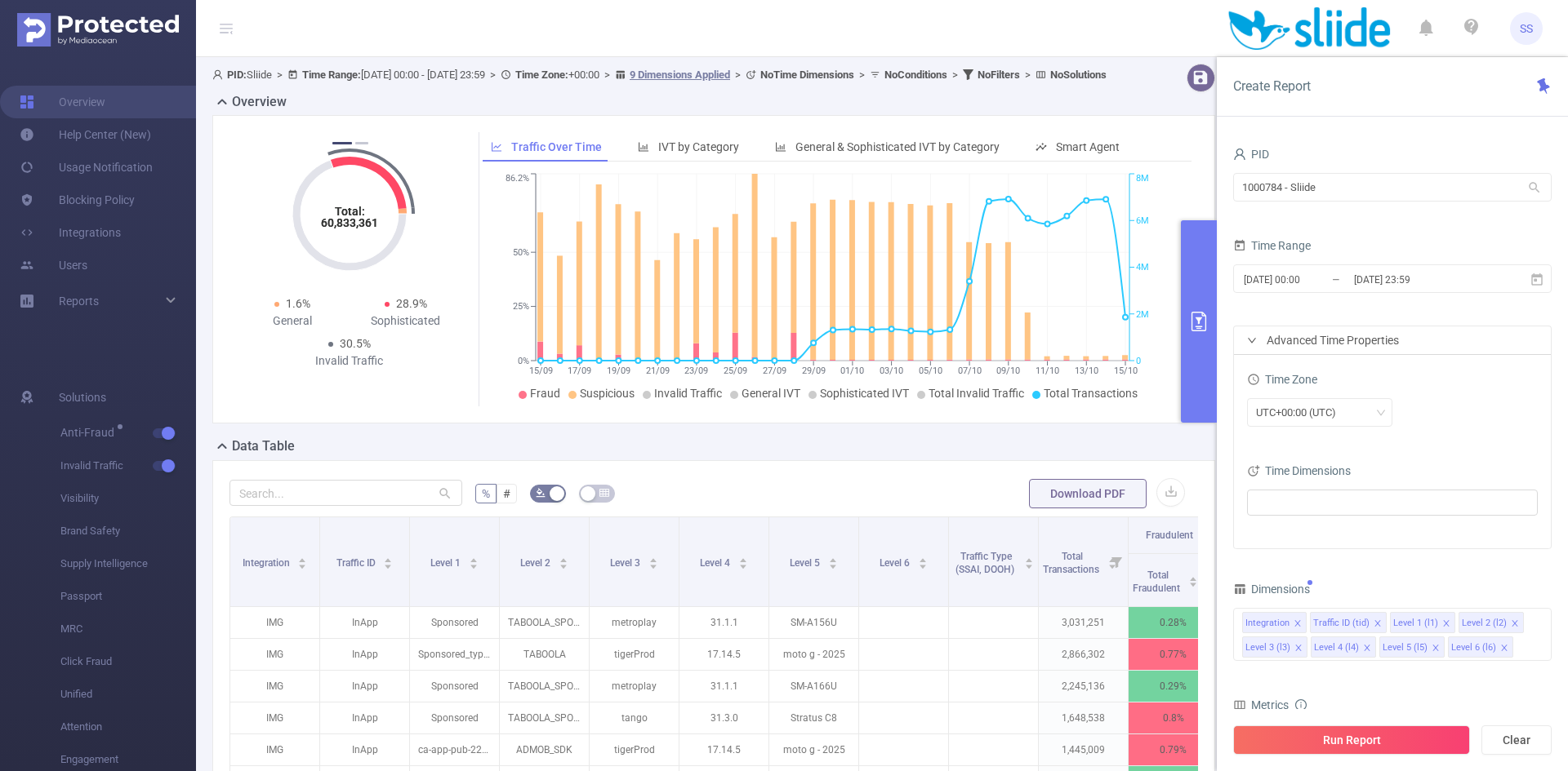
click at [1191, 364] on button "primary" at bounding box center [1198, 321] width 36 height 202
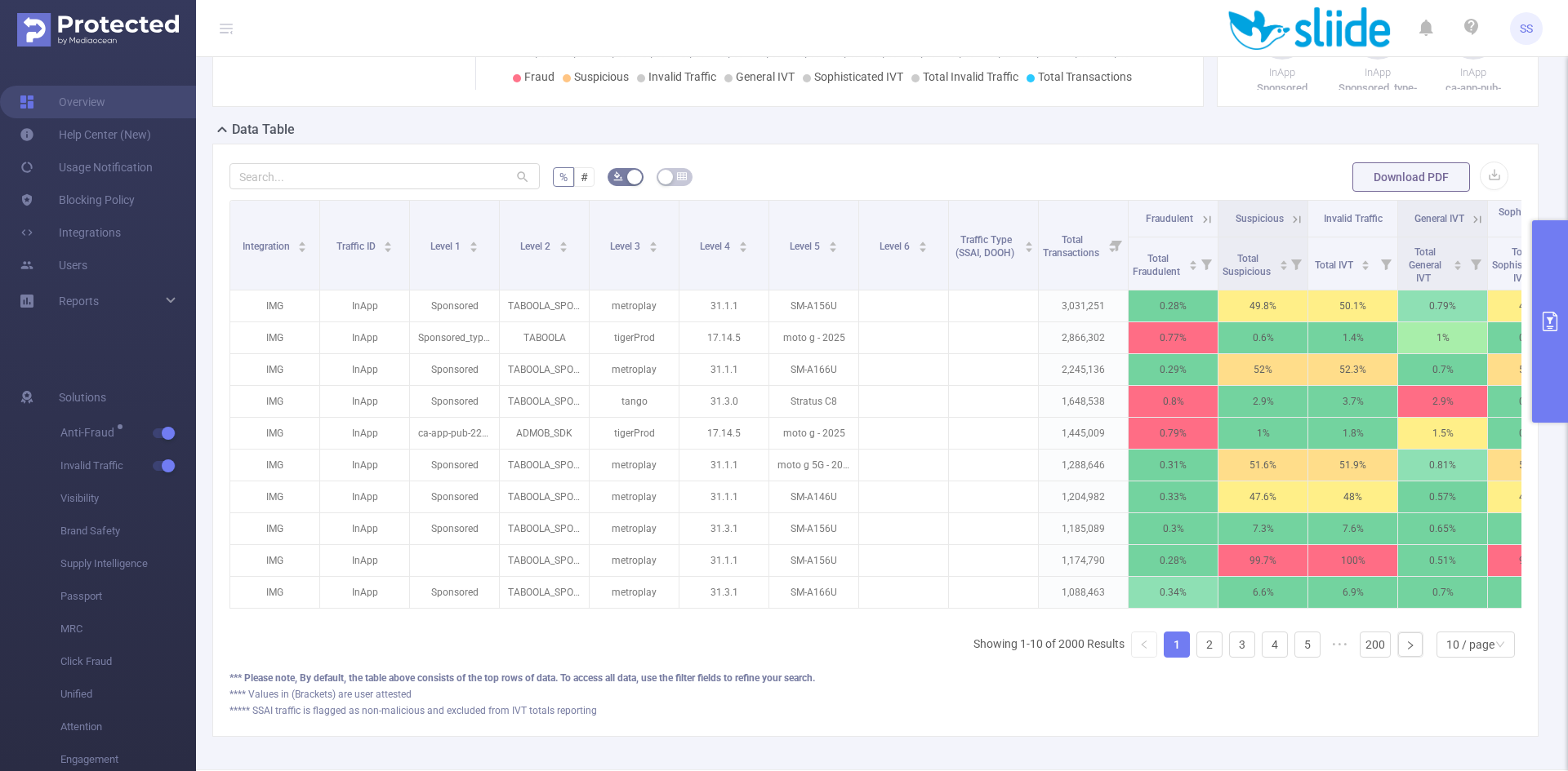
scroll to position [327, 0]
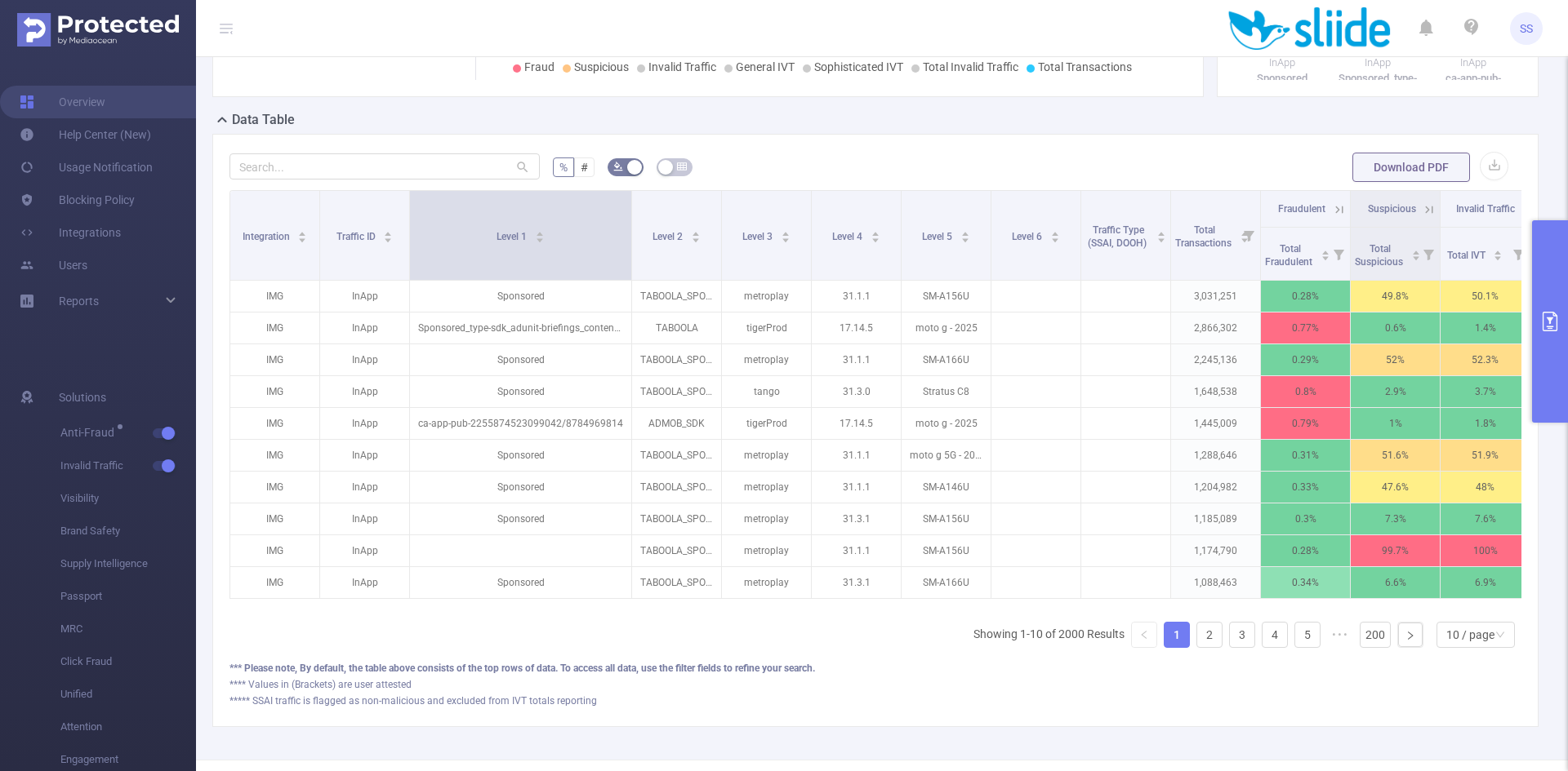
drag, startPoint x: 497, startPoint y: 263, endPoint x: 629, endPoint y: 253, distance: 132.4
click at [629, 253] on span at bounding box center [631, 235] width 8 height 89
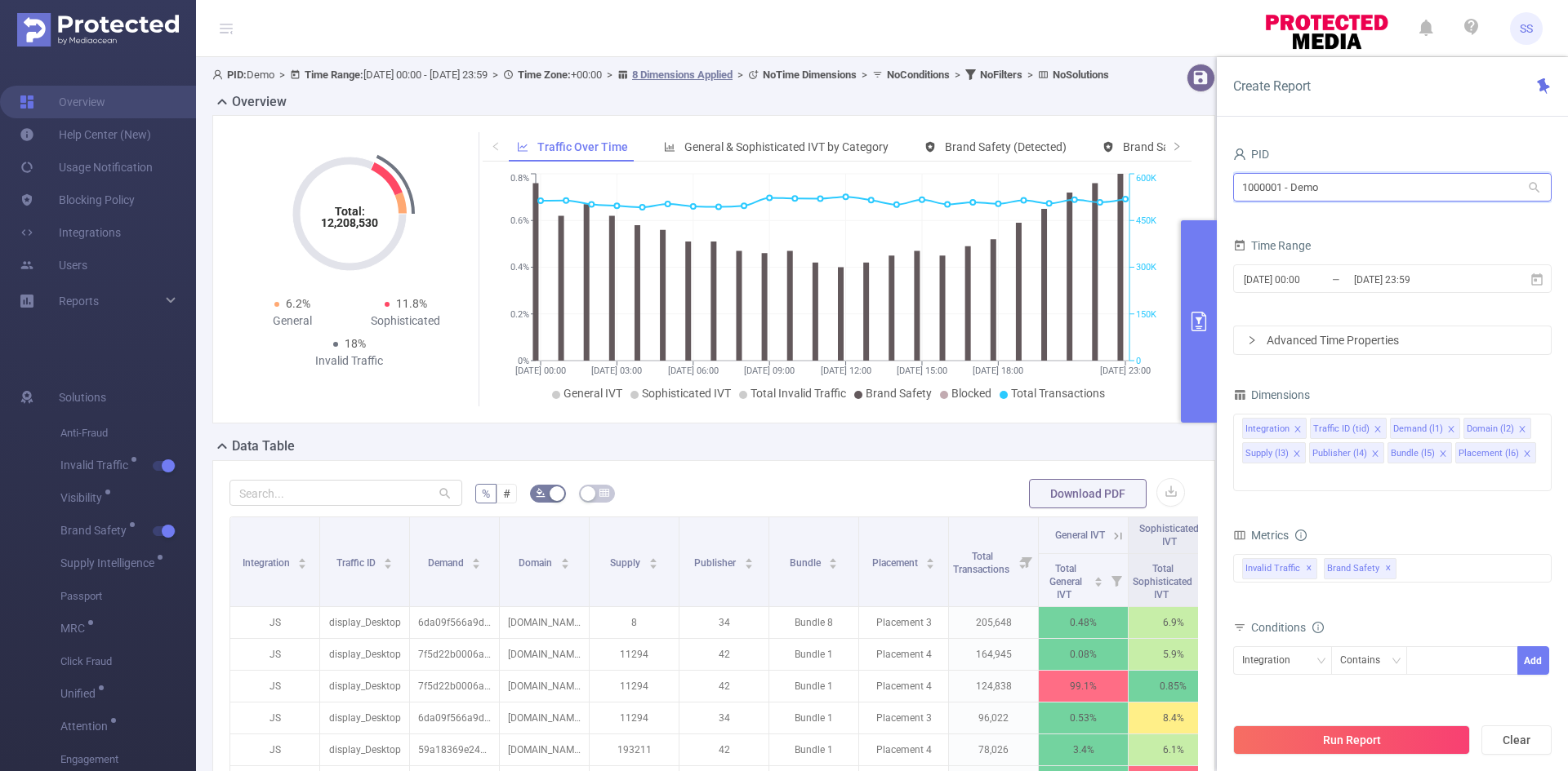
drag, startPoint x: 1369, startPoint y: 188, endPoint x: 1132, endPoint y: 184, distance: 237.0
click at [1132, 184] on section "PID: Demo > Time Range: [DATE] 00:00 - [DATE] 23:59 > Time Zone: +00:00 > 8 Dim…" at bounding box center [883, 588] width 1372 height 1062
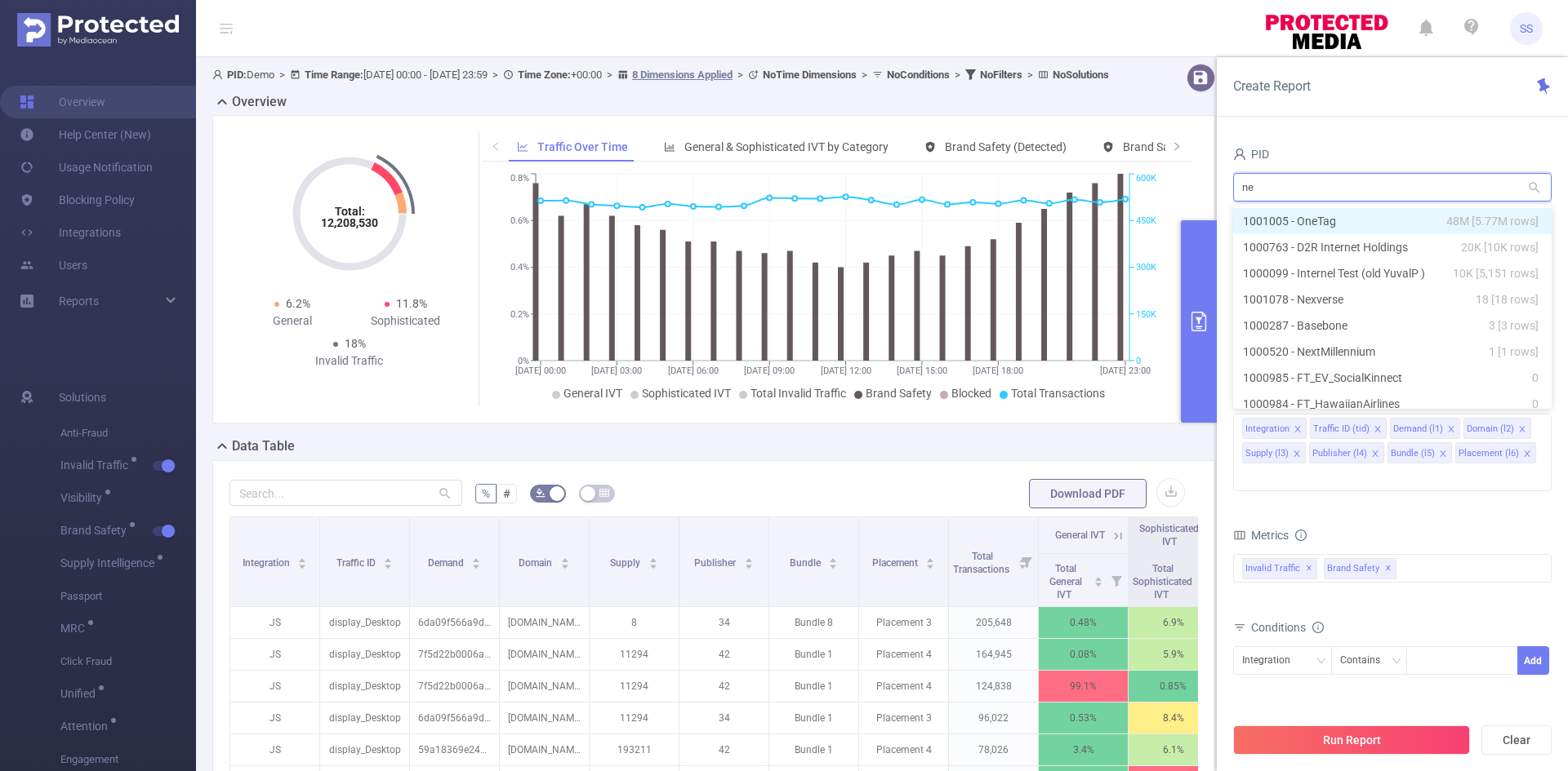
type input "nex"
click at [1280, 218] on li "1001078 - Nexverse 18 [18 rows]" at bounding box center [1392, 221] width 318 height 26
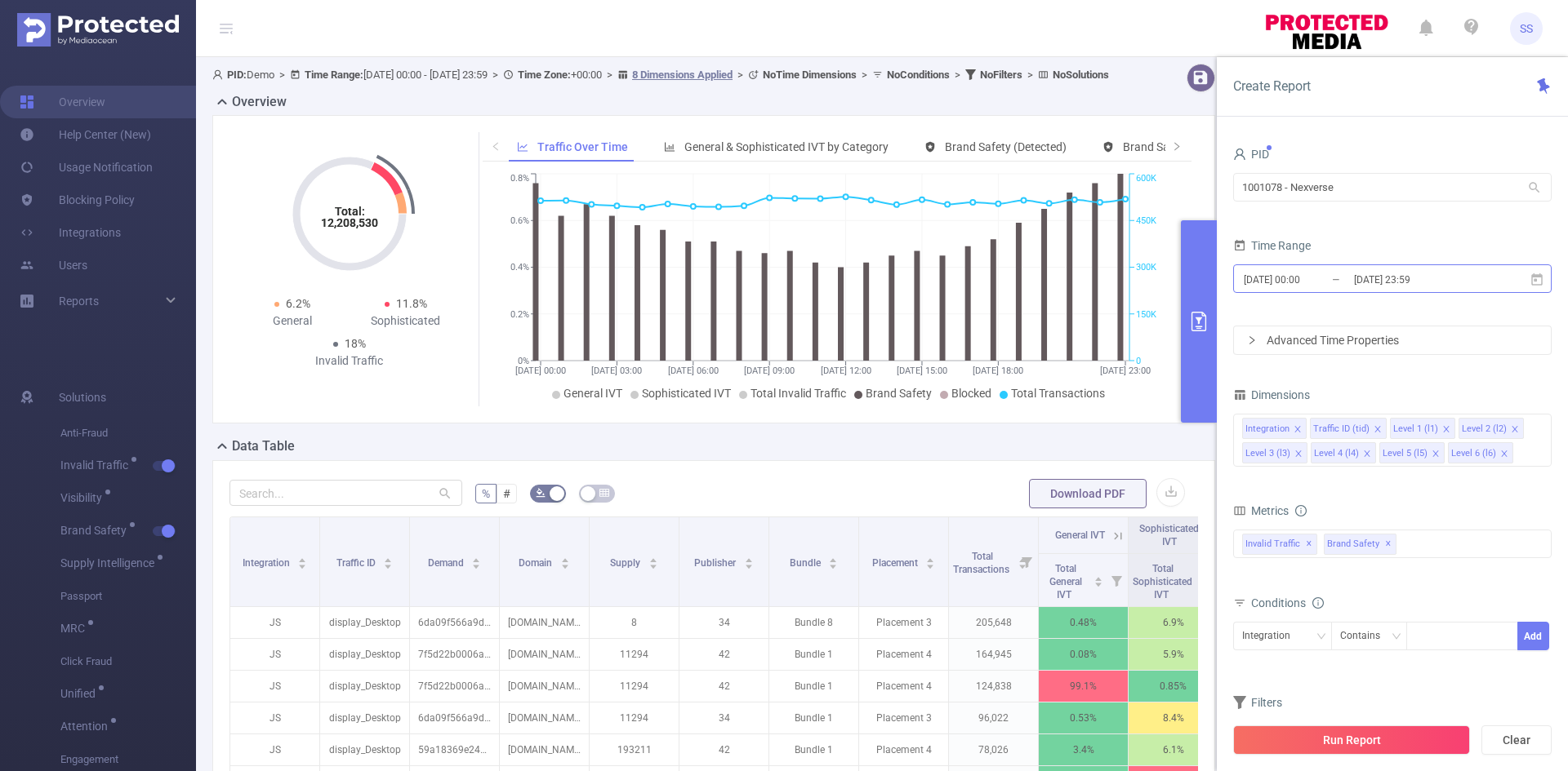
click at [1360, 280] on input "[DATE] 23:59" at bounding box center [1418, 280] width 133 height 22
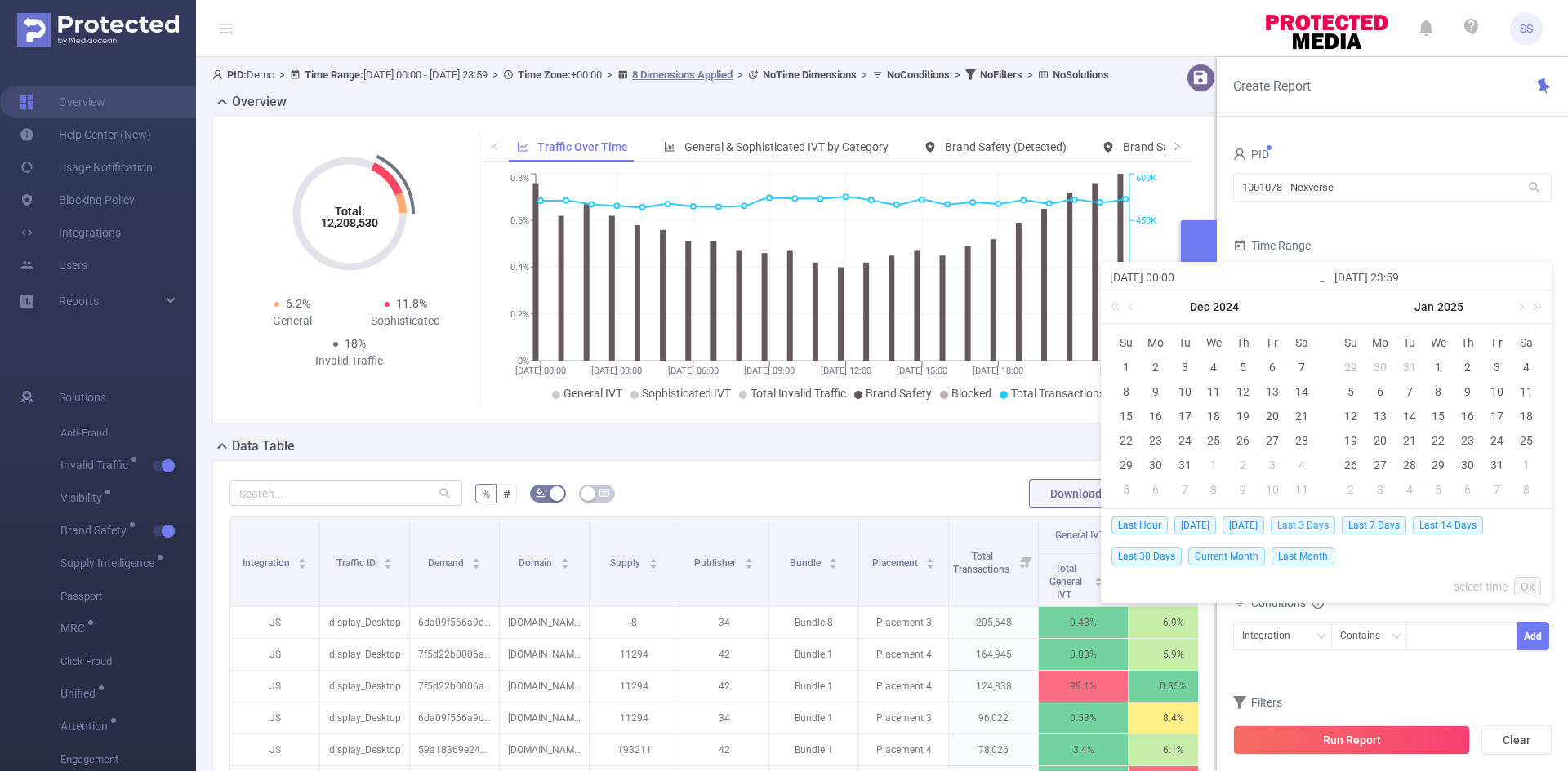
click at [1329, 524] on span "Last 3 Days" at bounding box center [1303, 525] width 65 height 18
type input "[DATE] 00:00"
type input "[DATE] 23:59"
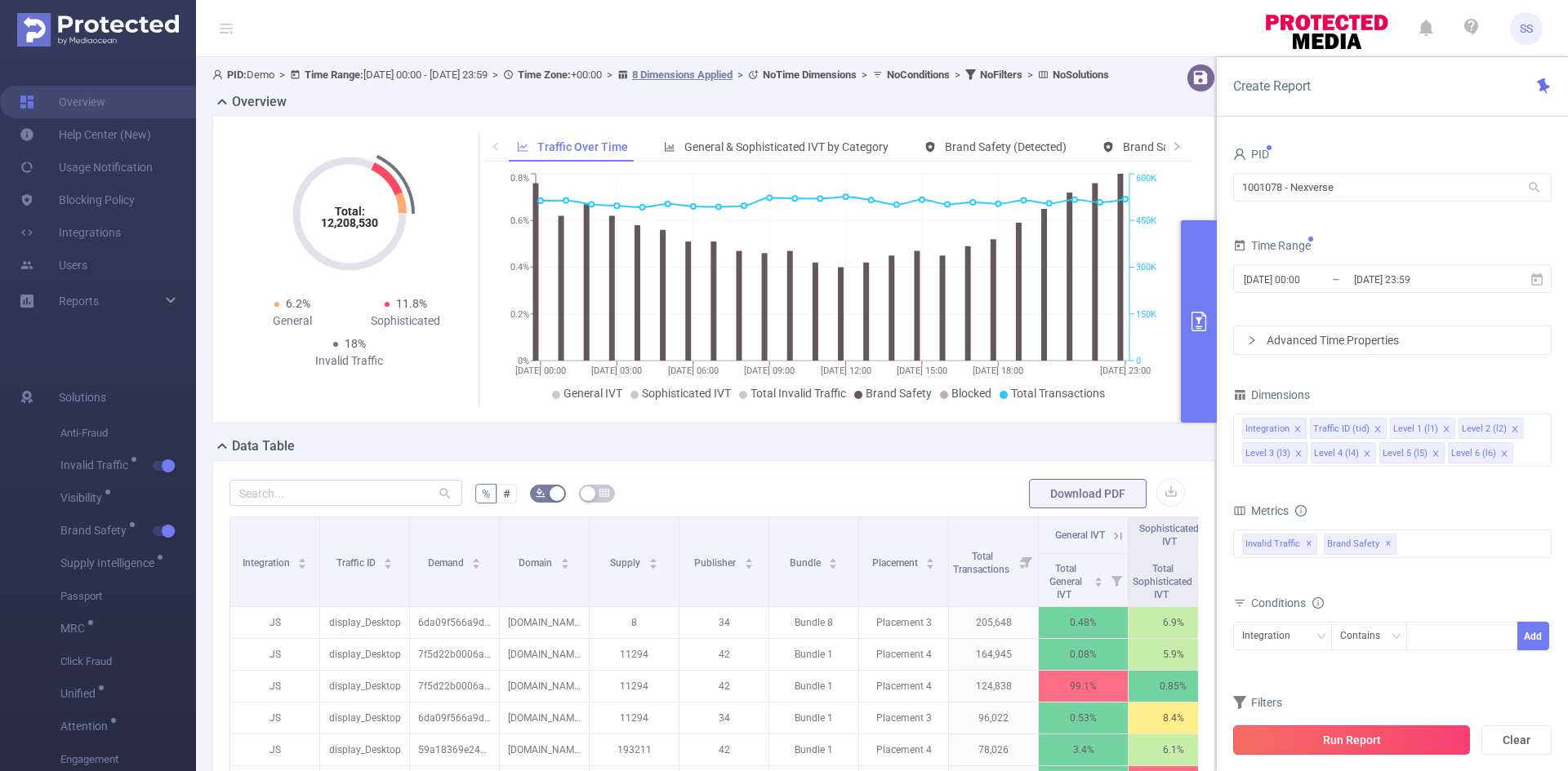
click at [1346, 745] on button "Run Report" at bounding box center [1351, 740] width 237 height 29
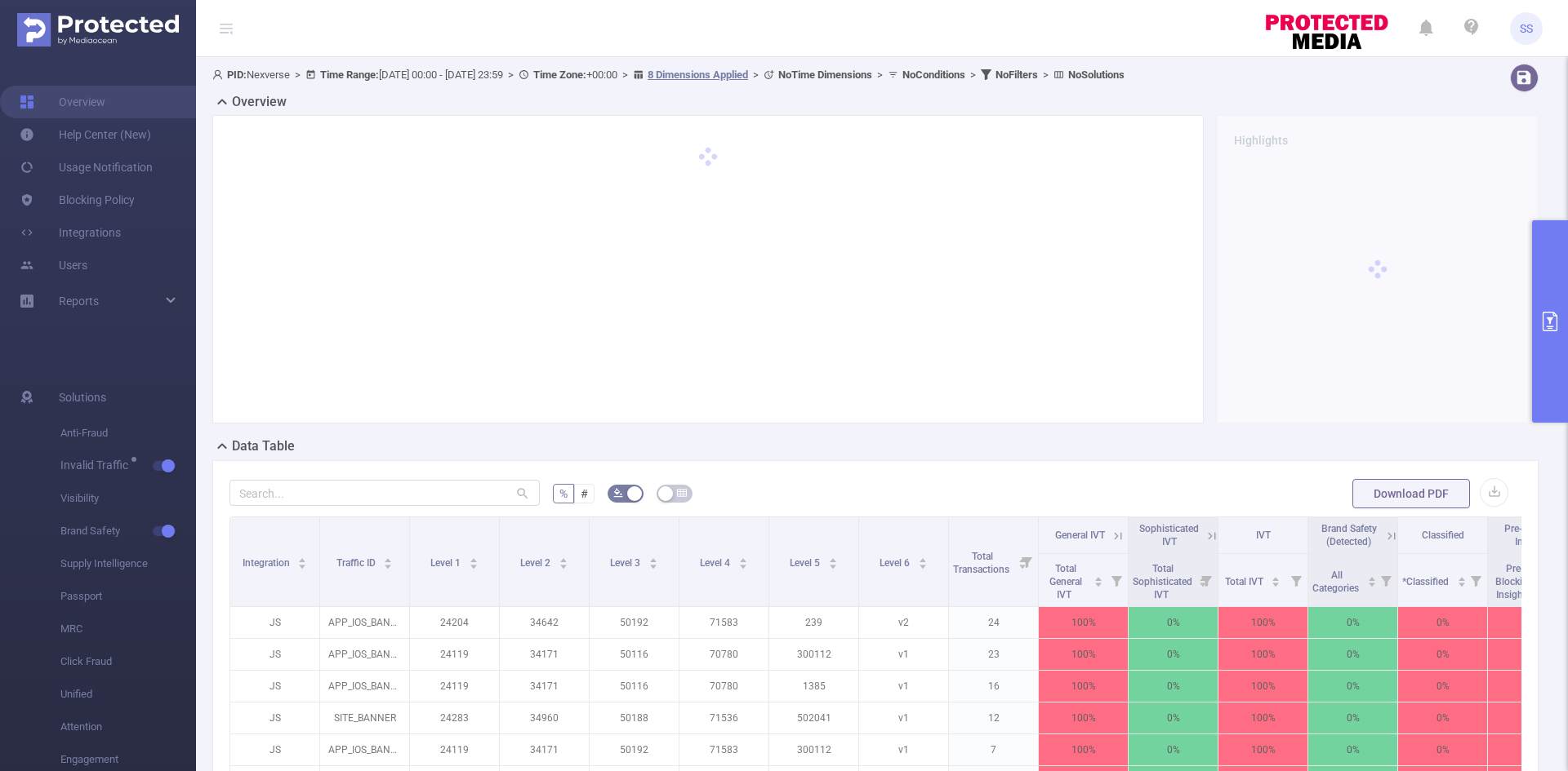
click at [223, 29] on icon at bounding box center [226, 28] width 14 height 1
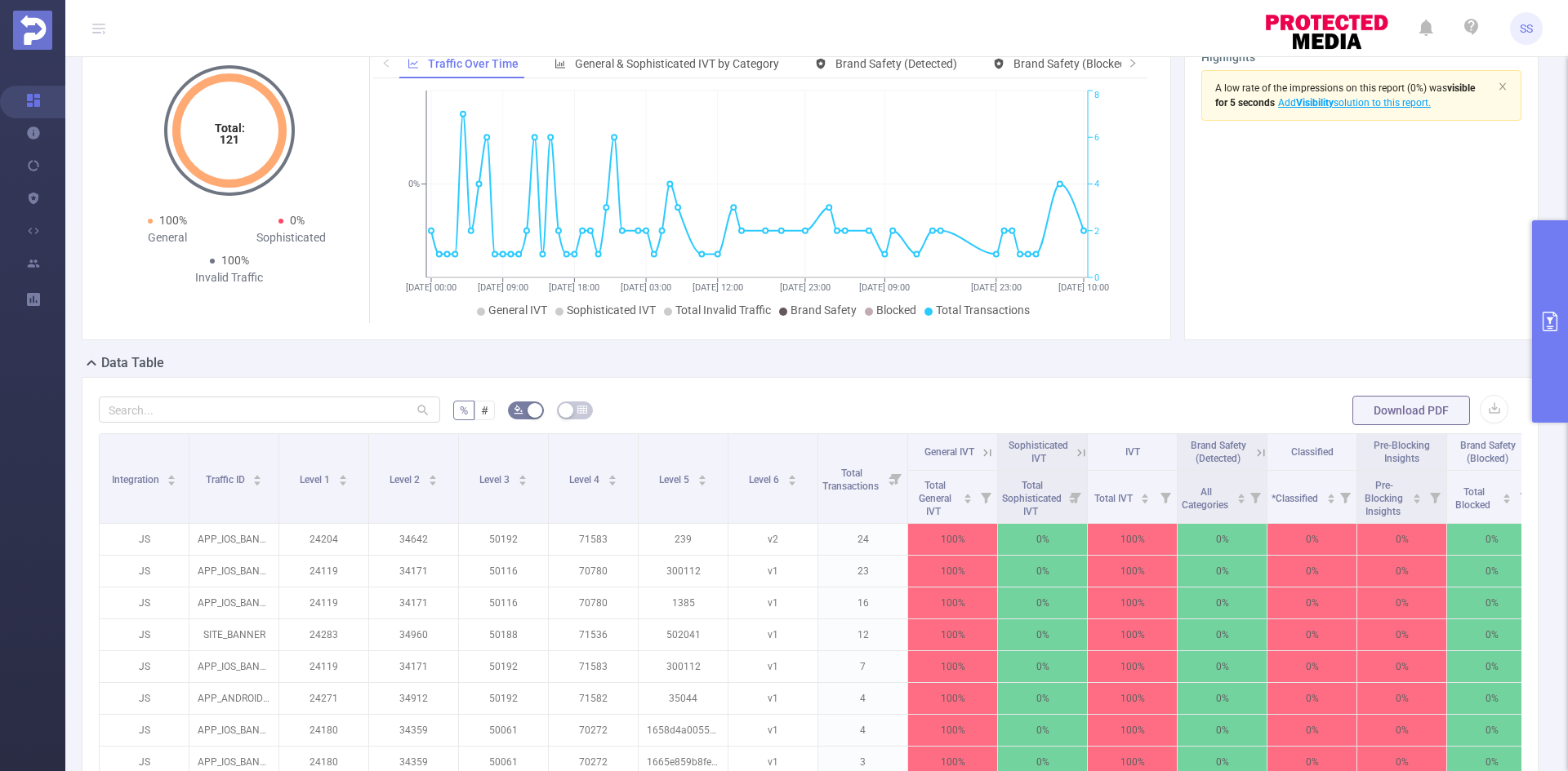
scroll to position [81, 0]
